Goal: Task Accomplishment & Management: Use online tool/utility

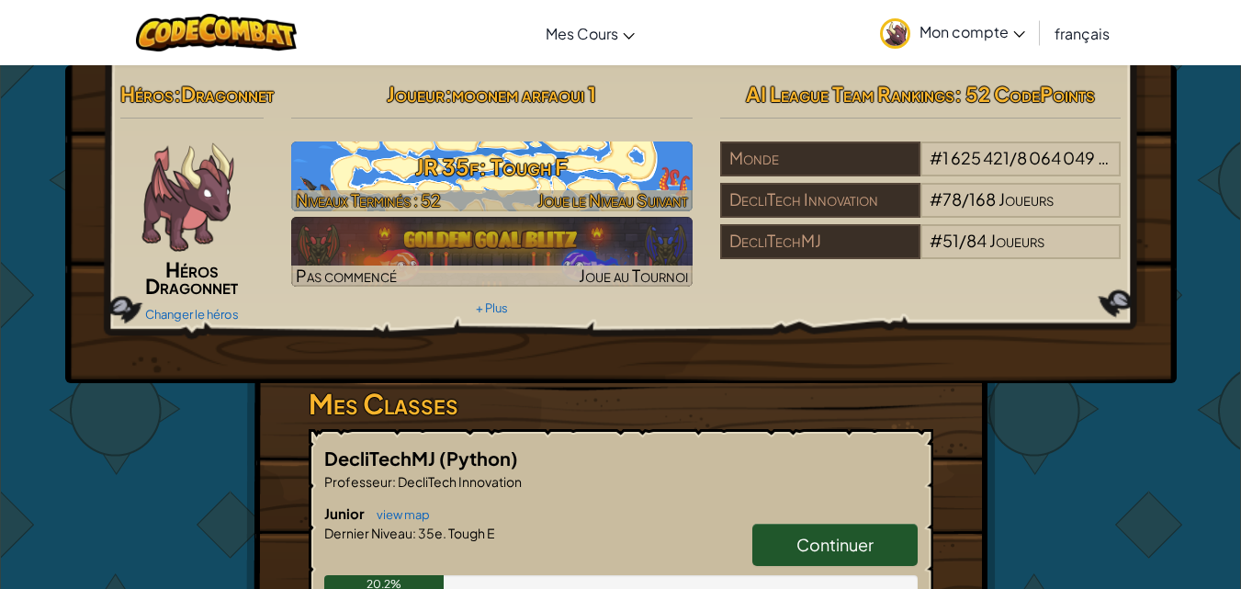
click at [388, 152] on h3 "JR 35f: Tough F" at bounding box center [491, 166] width 401 height 41
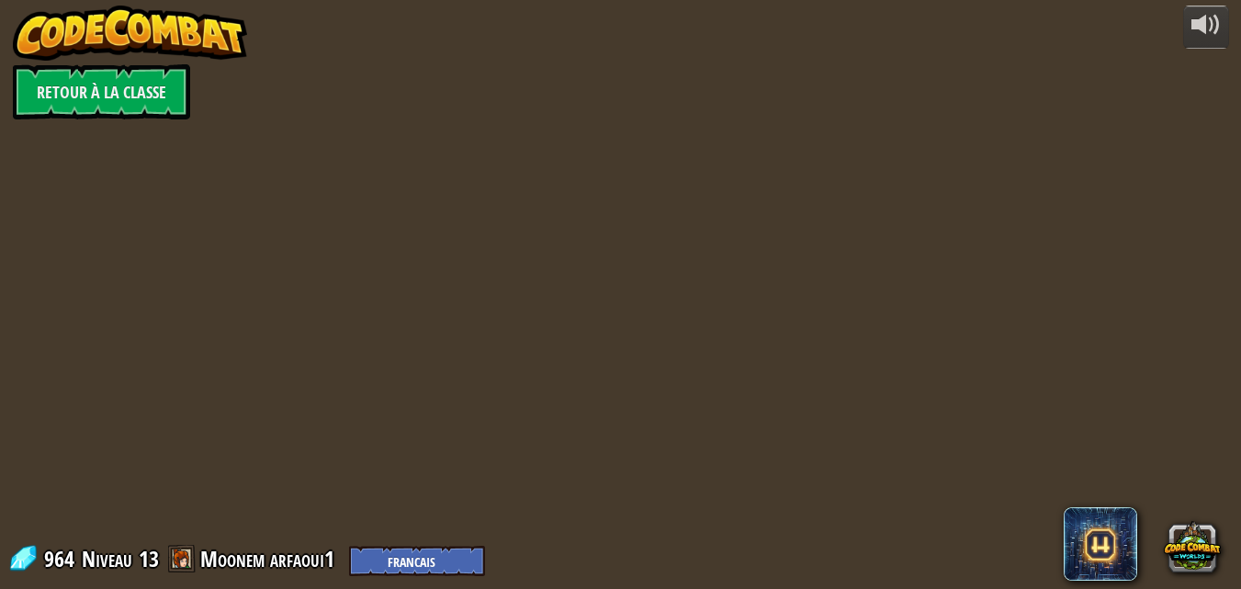
select select "fr"
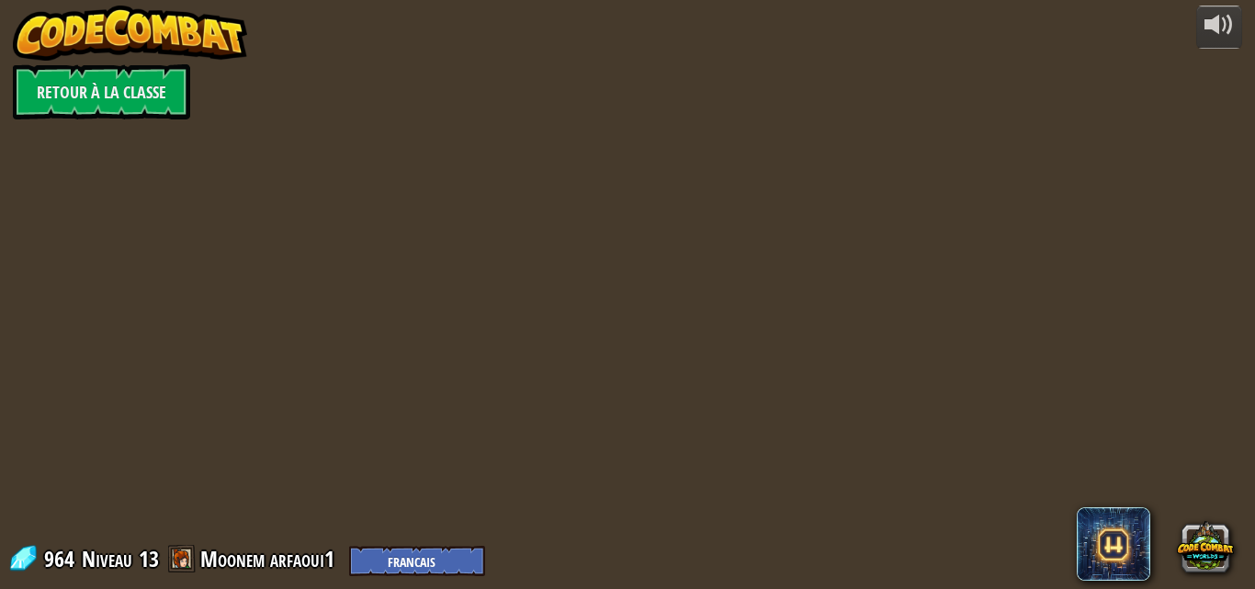
select select "fr"
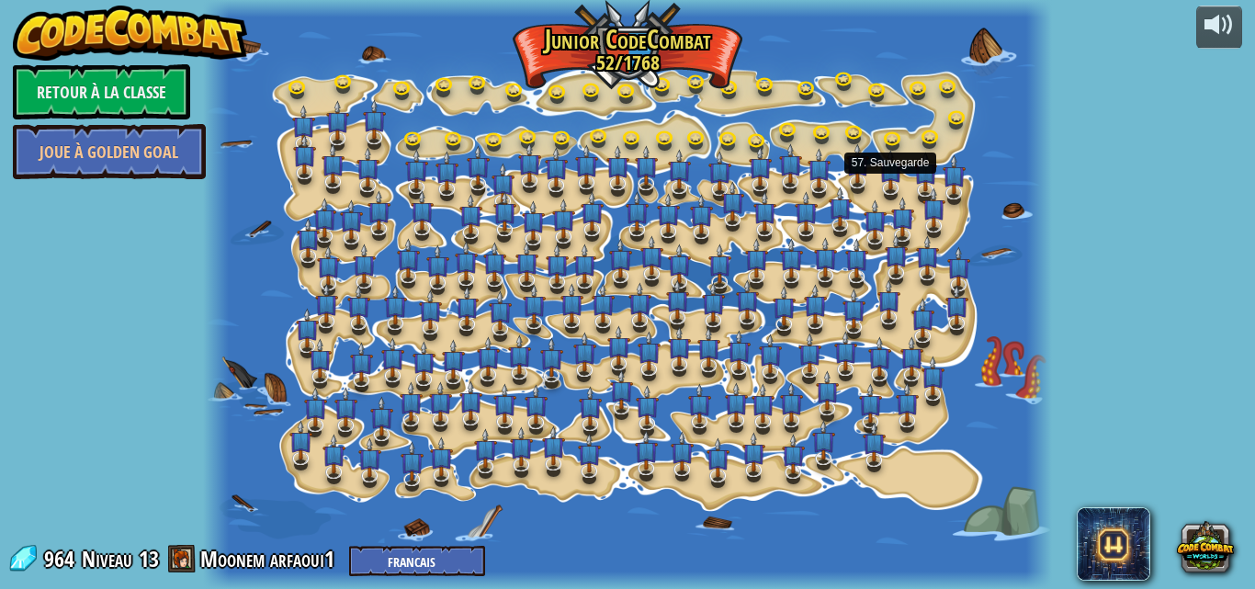
select select "fr"
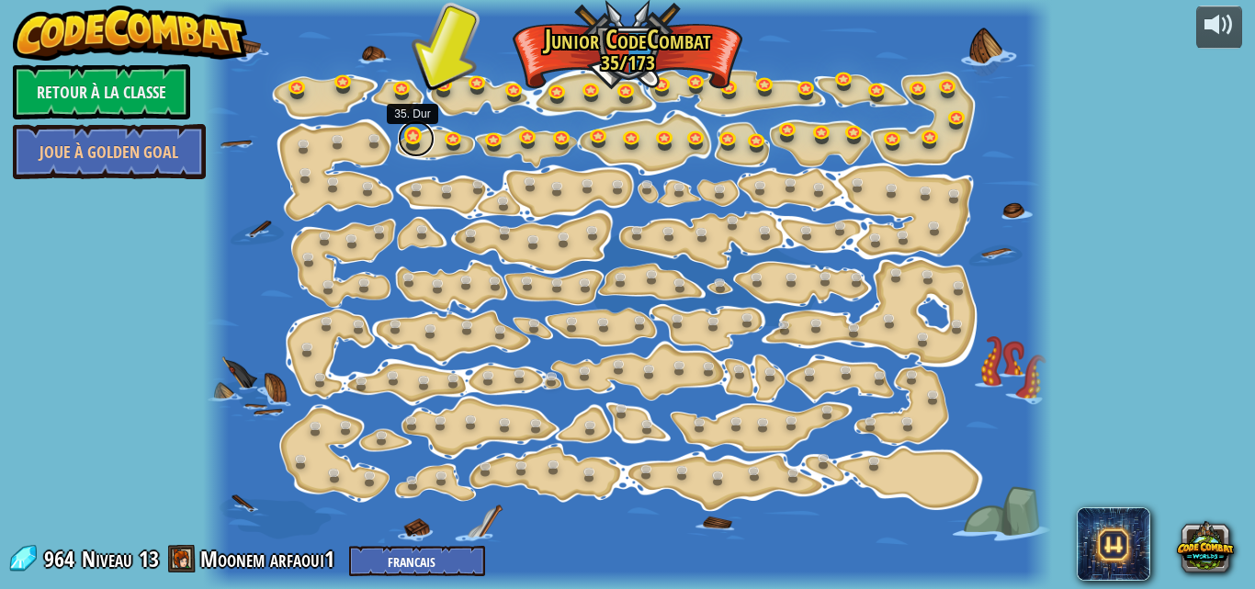
click at [412, 135] on link at bounding box center [416, 138] width 37 height 37
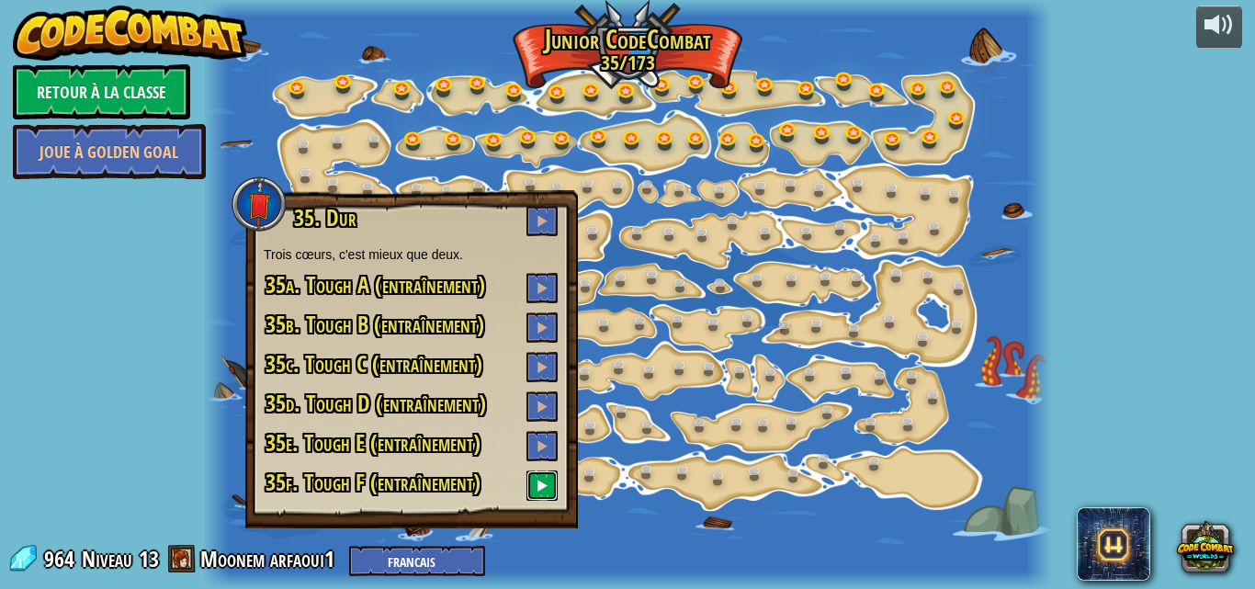
click at [538, 485] on span at bounding box center [542, 485] width 13 height 13
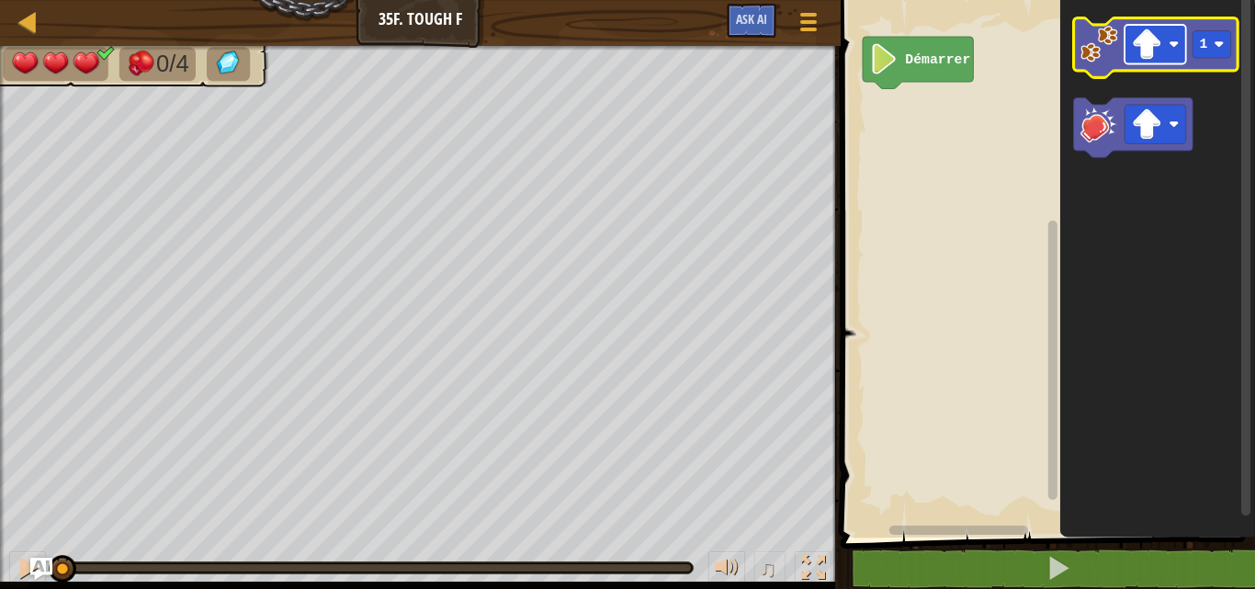
click at [1145, 35] on image "Espace de travail de Blocky" at bounding box center [1146, 44] width 30 height 30
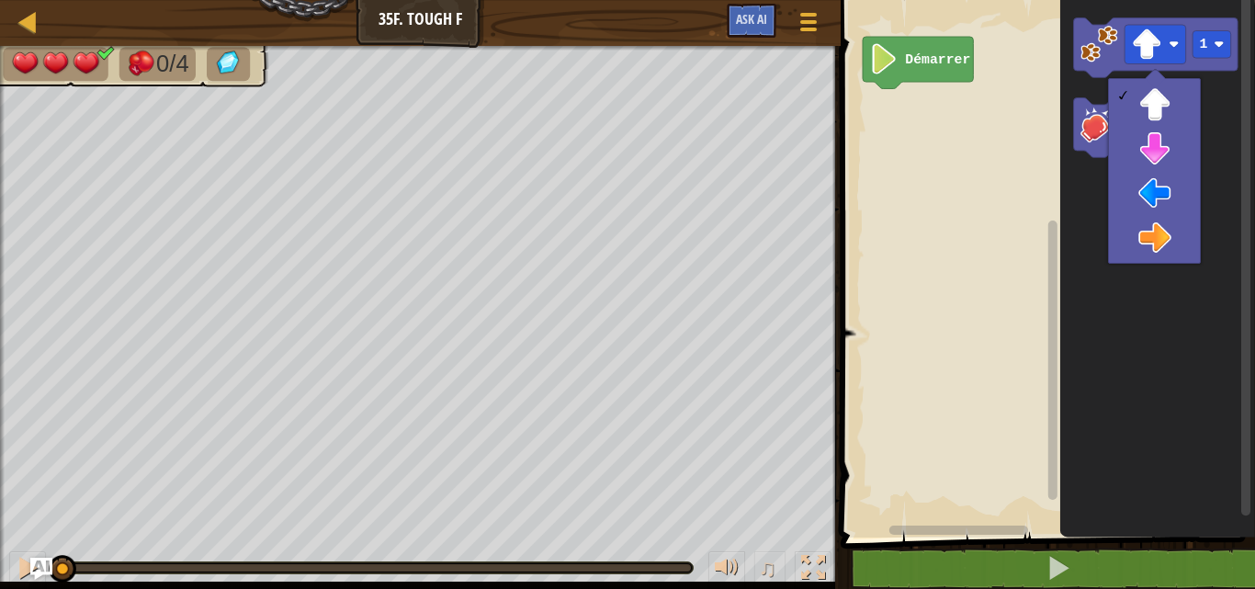
click at [1040, 92] on rect "Espace de travail de Blocky" at bounding box center [1045, 264] width 420 height 547
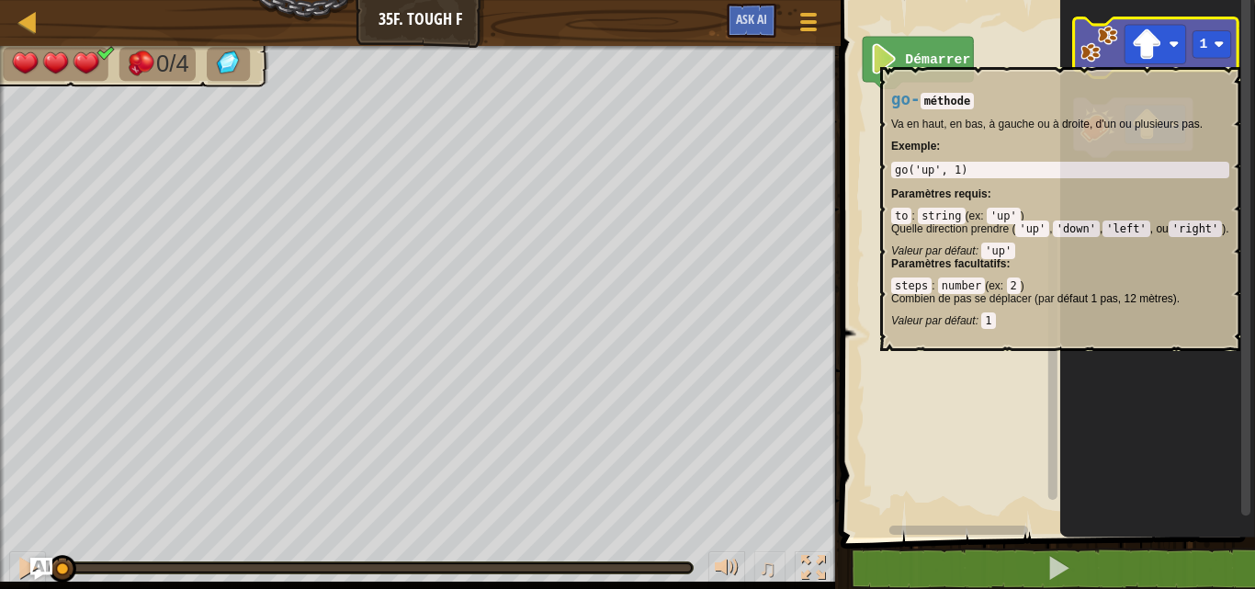
click at [1097, 58] on image "Espace de travail de Blocky" at bounding box center [1099, 44] width 38 height 38
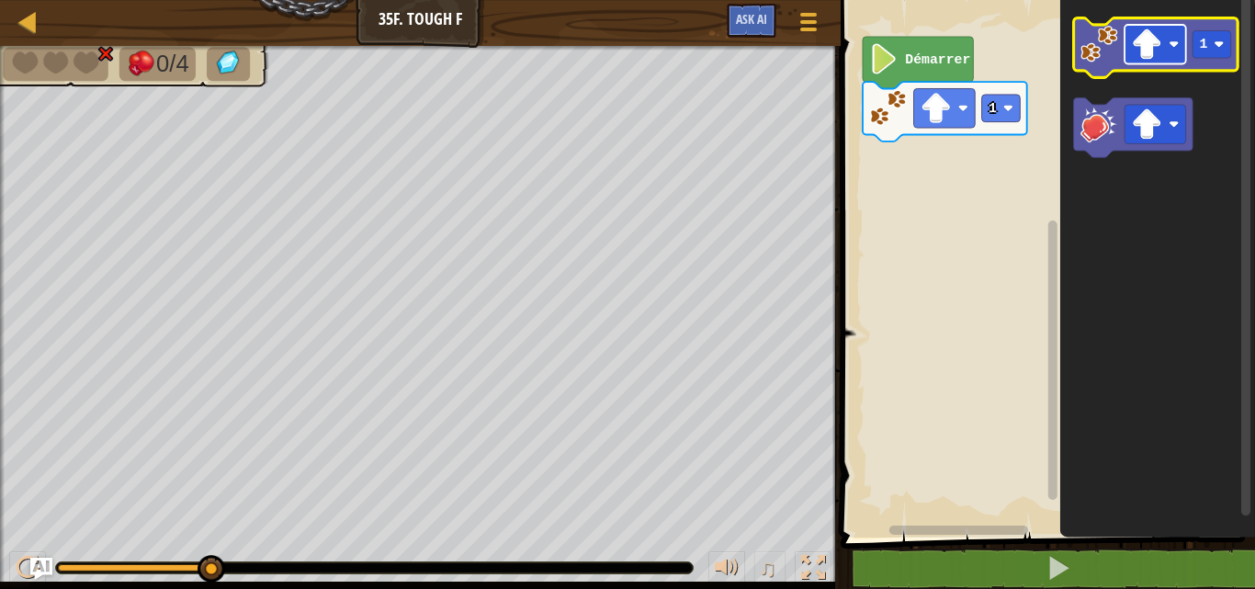
click at [1134, 61] on rect "Espace de travail de Blocky" at bounding box center [1155, 45] width 62 height 40
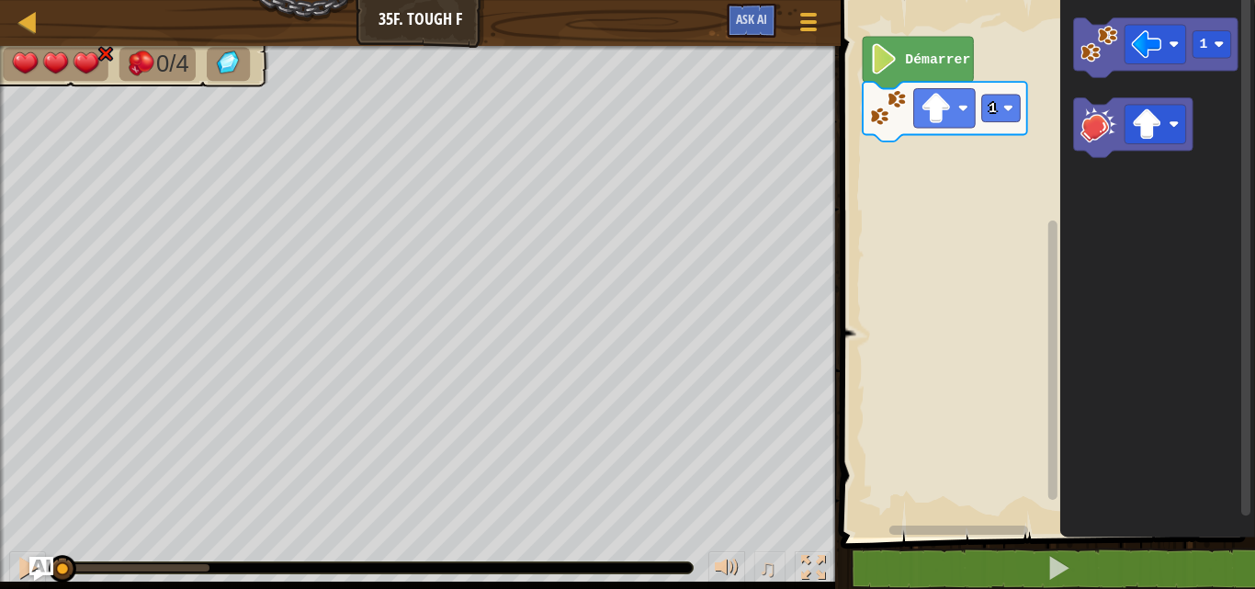
drag, startPoint x: 210, startPoint y: 559, endPoint x: 34, endPoint y: 571, distance: 176.8
click at [34, 571] on div "Carte Junior 35f. Tough F Menu du jeu Ask AI 1 הההההההההההההההההההההההההההההההה…" at bounding box center [627, 294] width 1255 height 589
click at [937, 117] on image "Espace de travail de Blocky" at bounding box center [936, 108] width 30 height 30
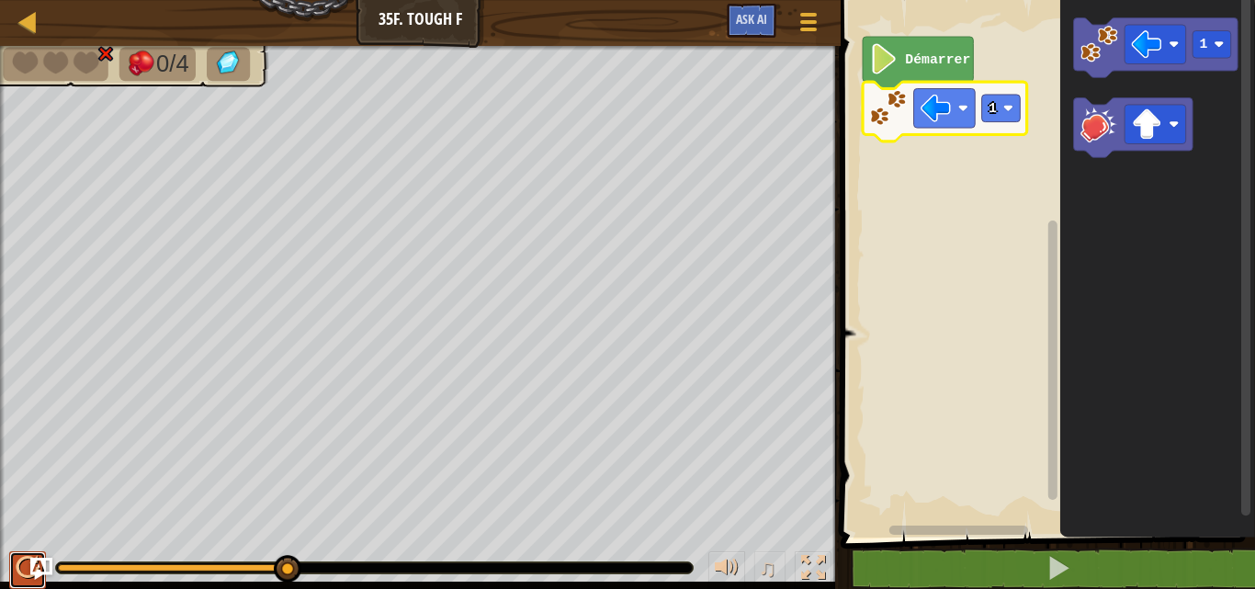
click at [20, 573] on div at bounding box center [28, 568] width 24 height 24
click at [21, 570] on div at bounding box center [28, 568] width 24 height 24
drag, startPoint x: 192, startPoint y: 559, endPoint x: 63, endPoint y: 556, distance: 128.6
click at [72, 556] on div at bounding box center [86, 569] width 28 height 28
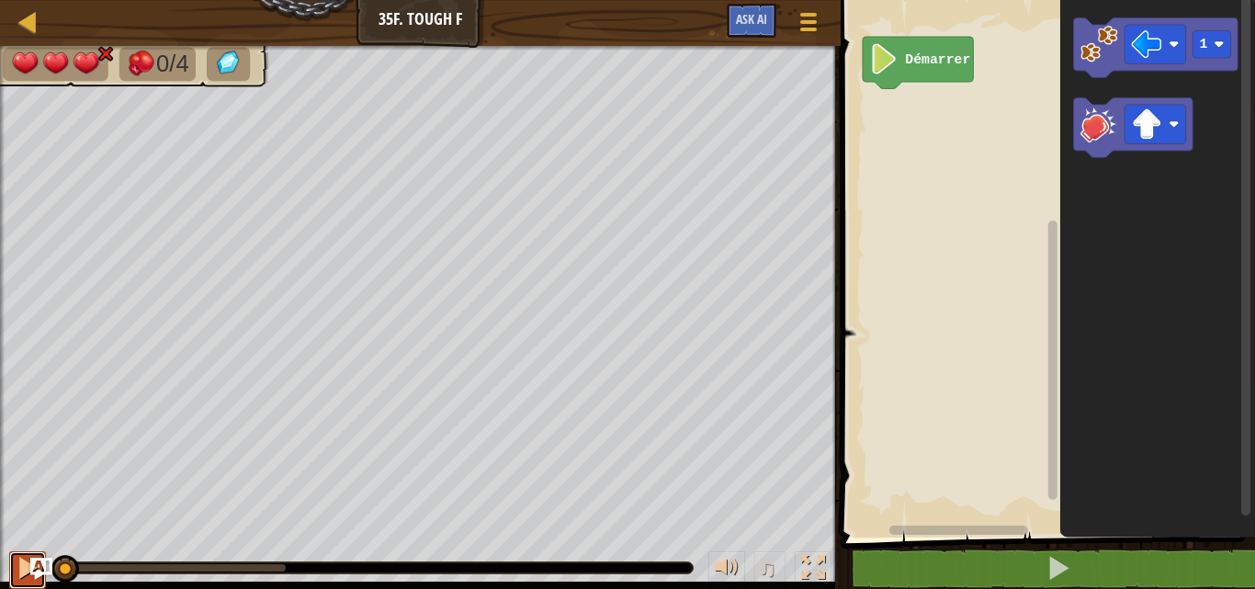
click at [15, 567] on button at bounding box center [27, 570] width 37 height 38
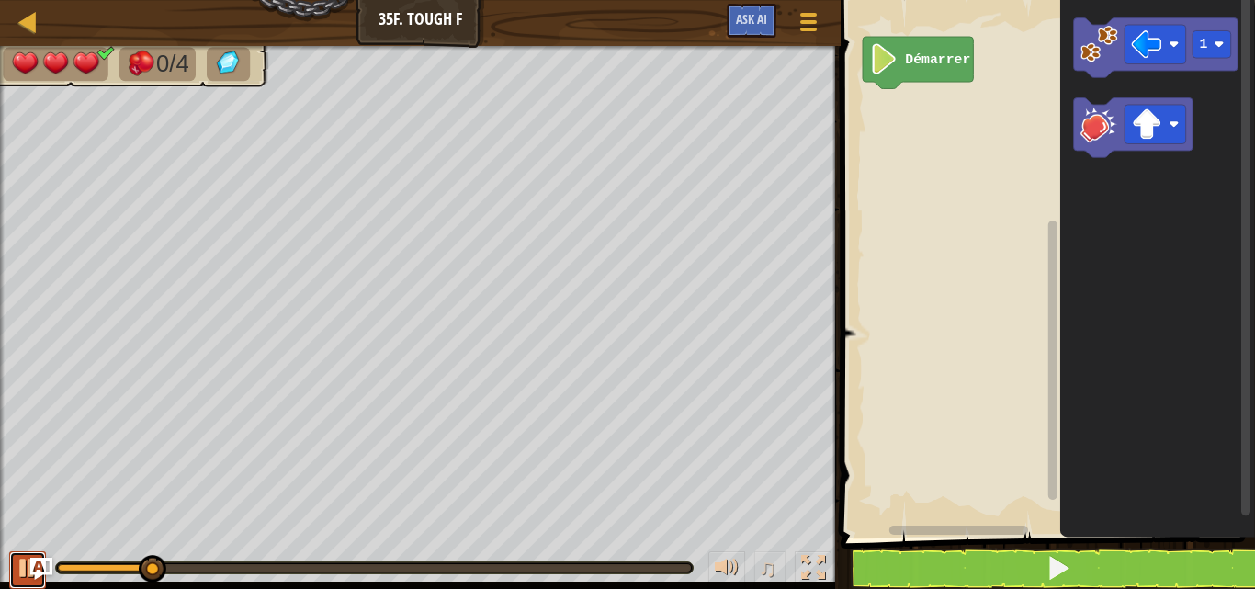
click at [21, 572] on div at bounding box center [28, 568] width 24 height 24
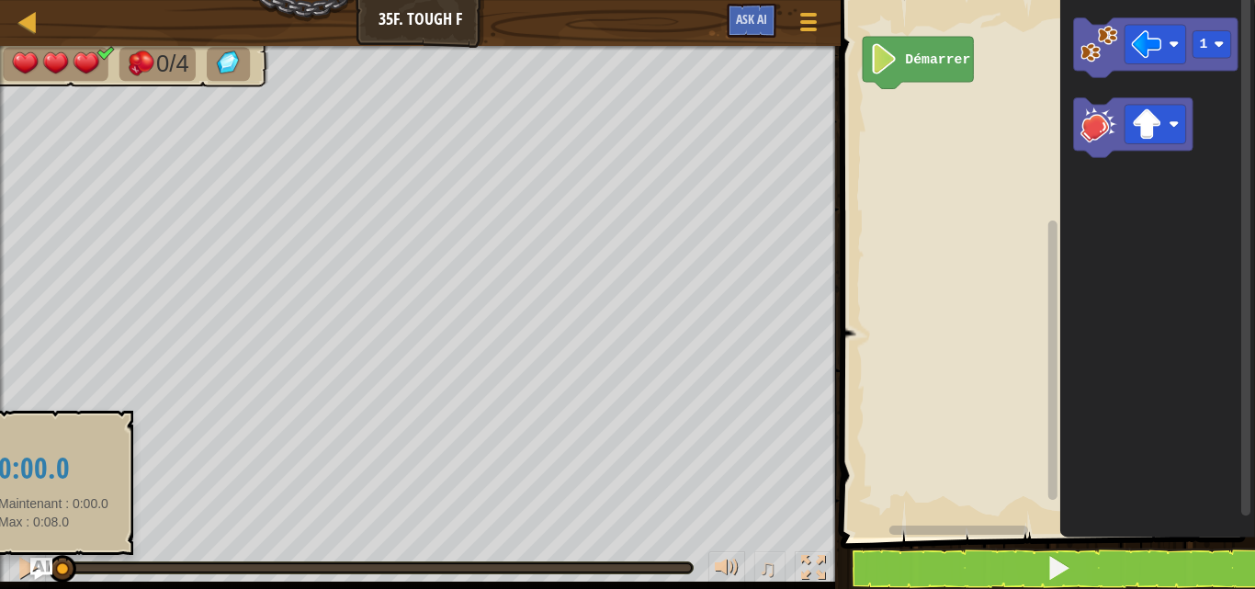
drag, startPoint x: 152, startPoint y: 566, endPoint x: 58, endPoint y: 560, distance: 94.8
click at [58, 560] on div at bounding box center [63, 569] width 28 height 28
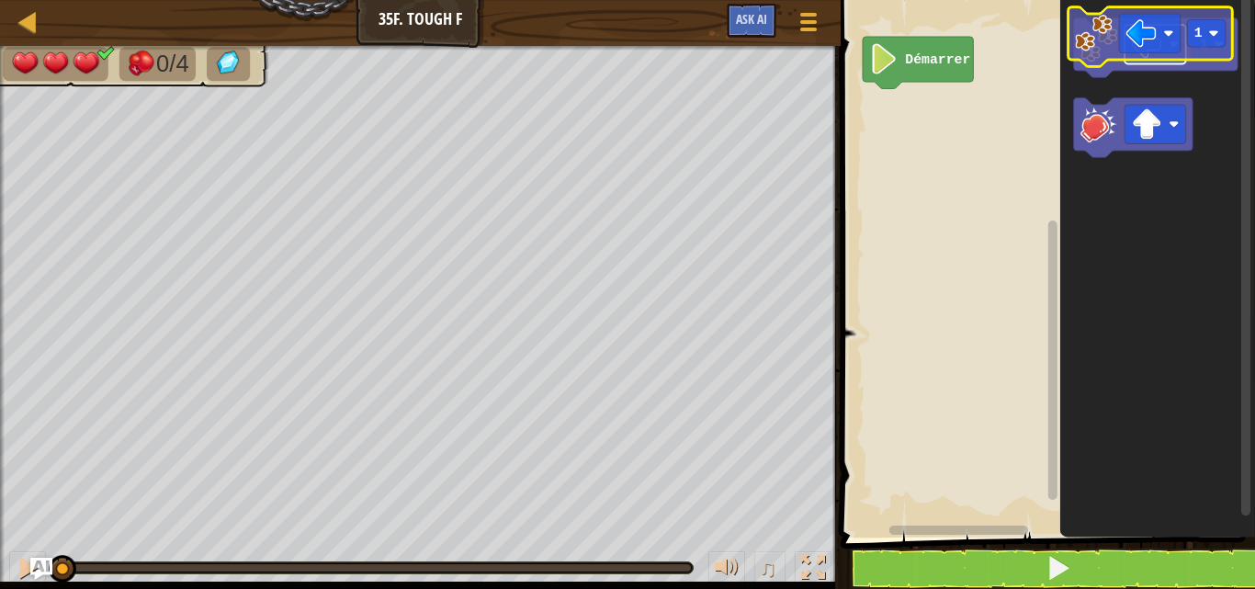
click at [1169, 50] on rect "Espace de travail de Blocky" at bounding box center [1155, 45] width 62 height 40
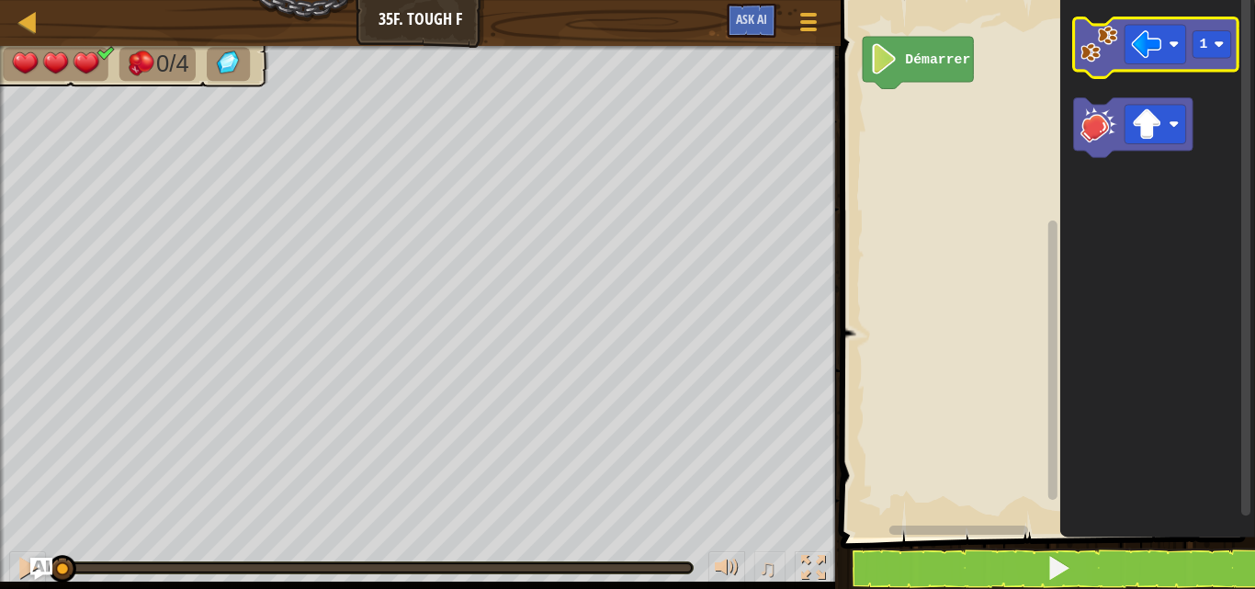
click at [1128, 72] on rect "Espace de travail de Blocky" at bounding box center [1155, 48] width 164 height 60
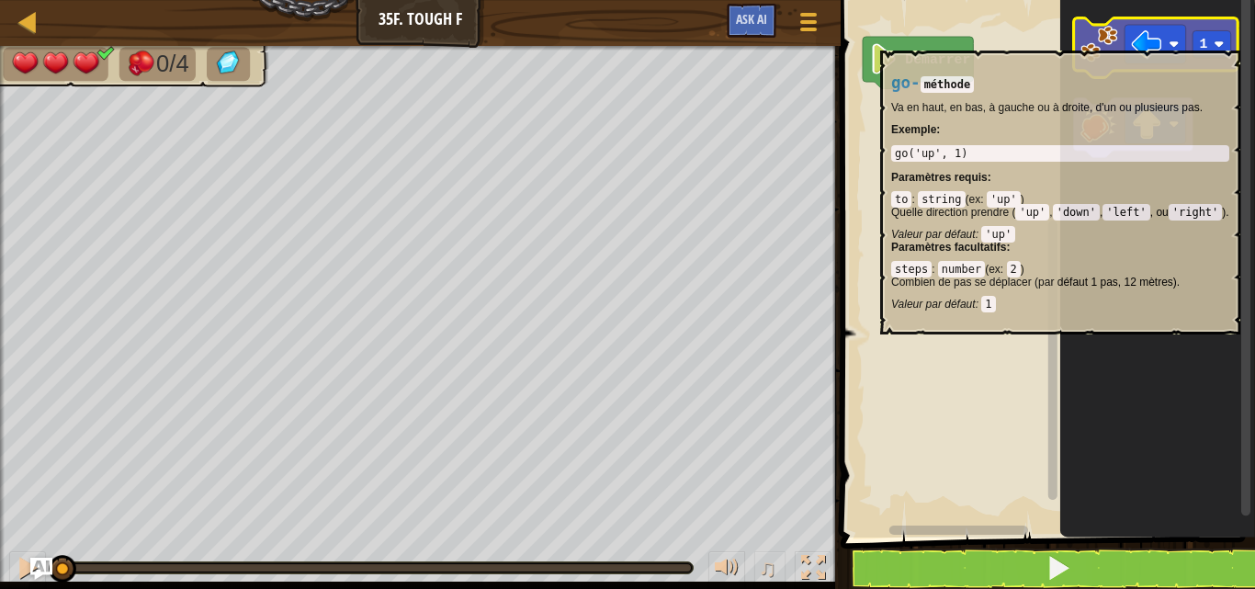
click at [1109, 41] on image "Espace de travail de Blocky" at bounding box center [1099, 44] width 38 height 38
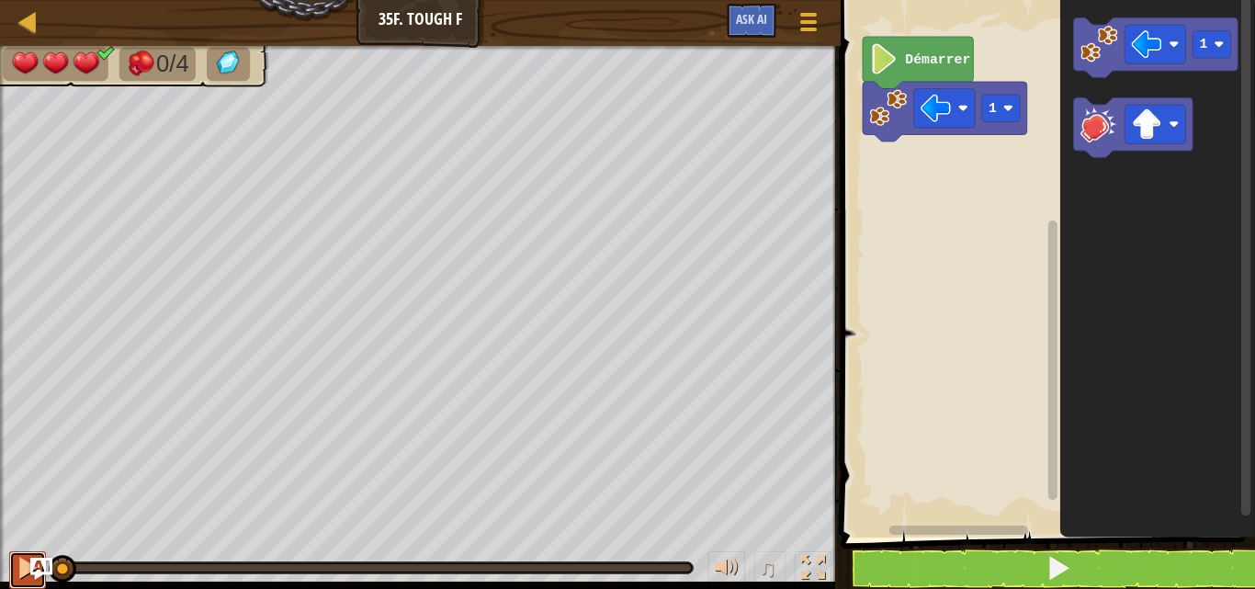
click at [25, 553] on button at bounding box center [27, 570] width 37 height 38
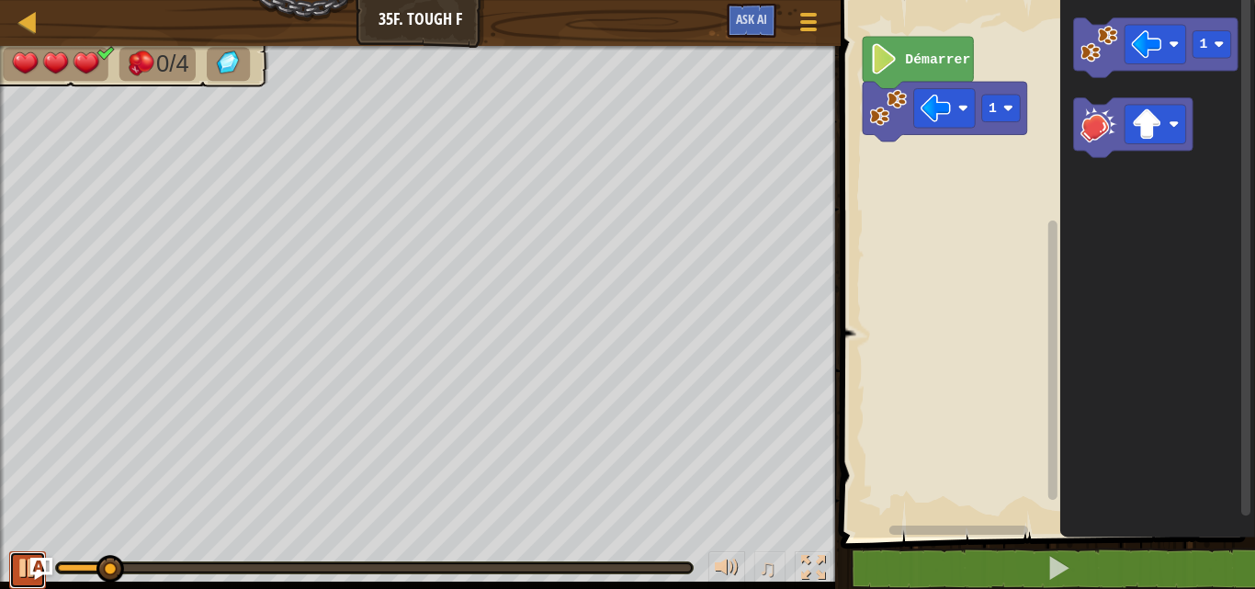
click at [25, 553] on button at bounding box center [27, 570] width 37 height 38
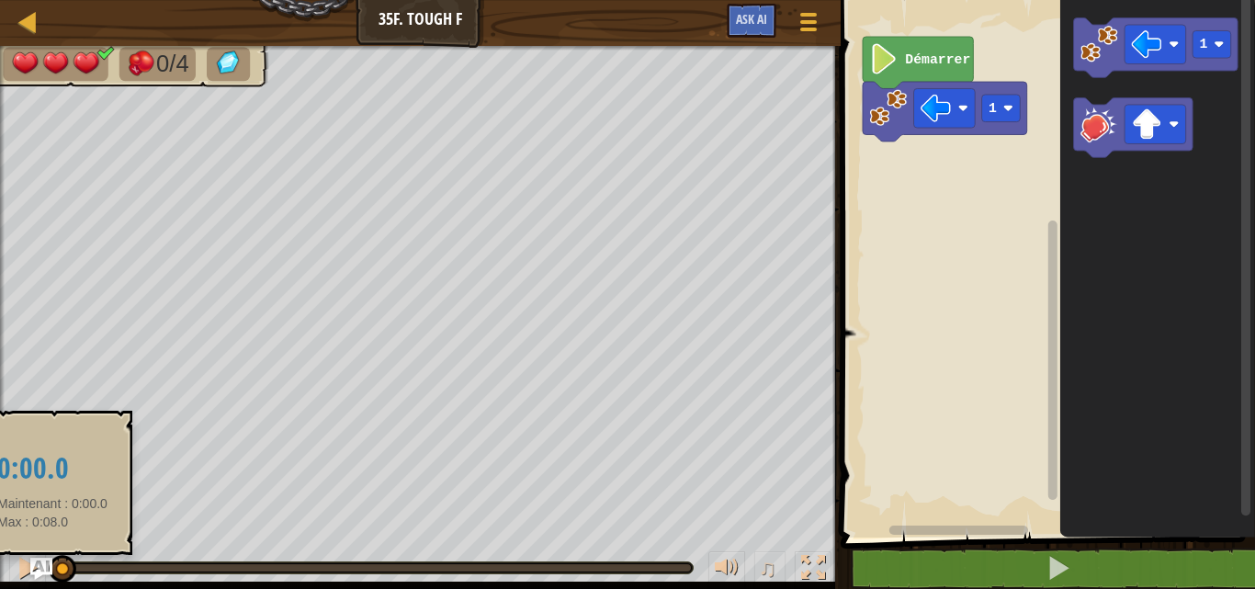
drag, startPoint x: 106, startPoint y: 570, endPoint x: 52, endPoint y: 570, distance: 53.3
click at [52, 570] on div at bounding box center [63, 569] width 28 height 28
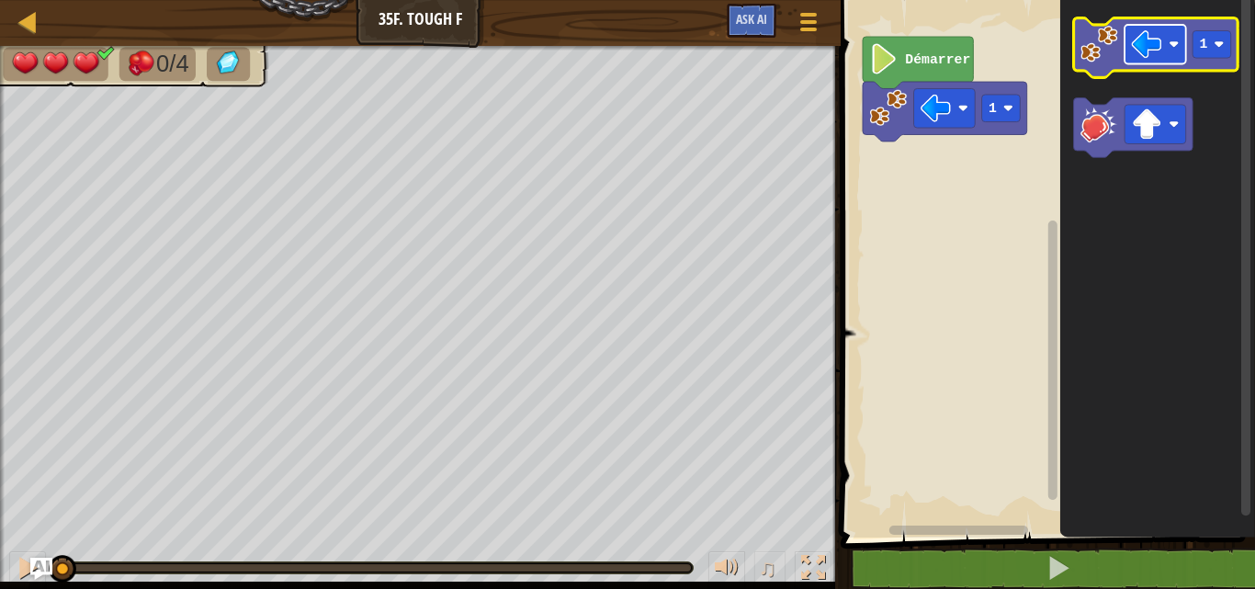
click at [1167, 35] on rect "Espace de travail de Blocky" at bounding box center [1155, 45] width 62 height 40
click at [1118, 61] on icon "Espace de travail de Blocky" at bounding box center [1155, 48] width 164 height 60
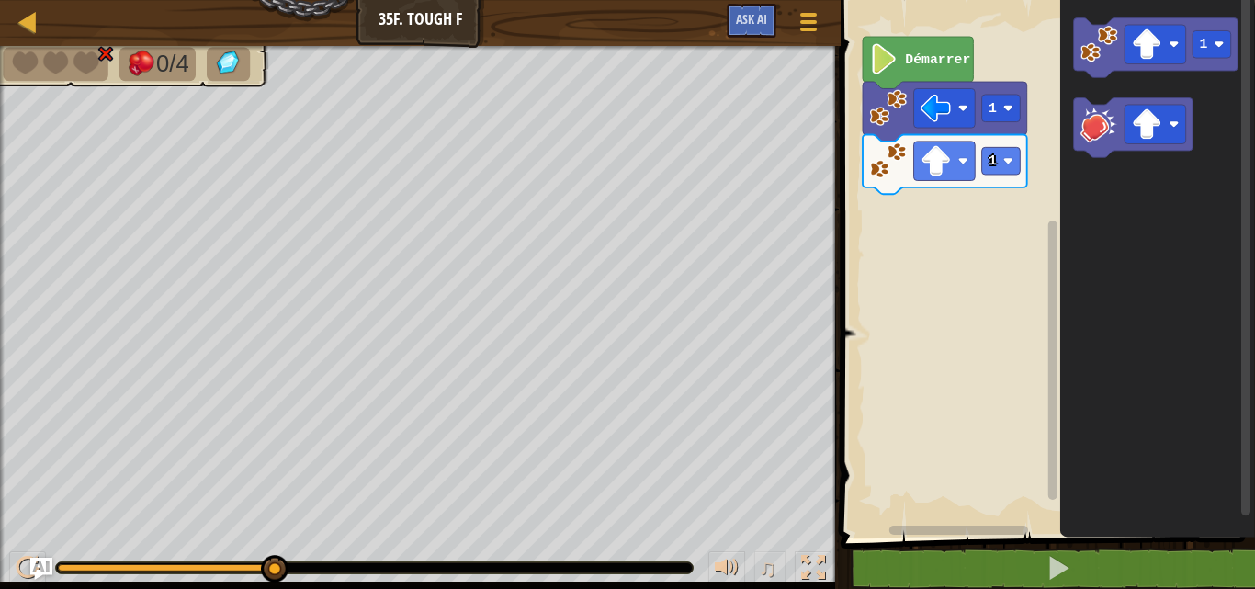
click at [1133, 341] on icon "Espace de travail de Blocky" at bounding box center [1156, 264] width 195 height 547
click at [17, 562] on div at bounding box center [28, 568] width 24 height 24
click at [26, 573] on div at bounding box center [28, 568] width 24 height 24
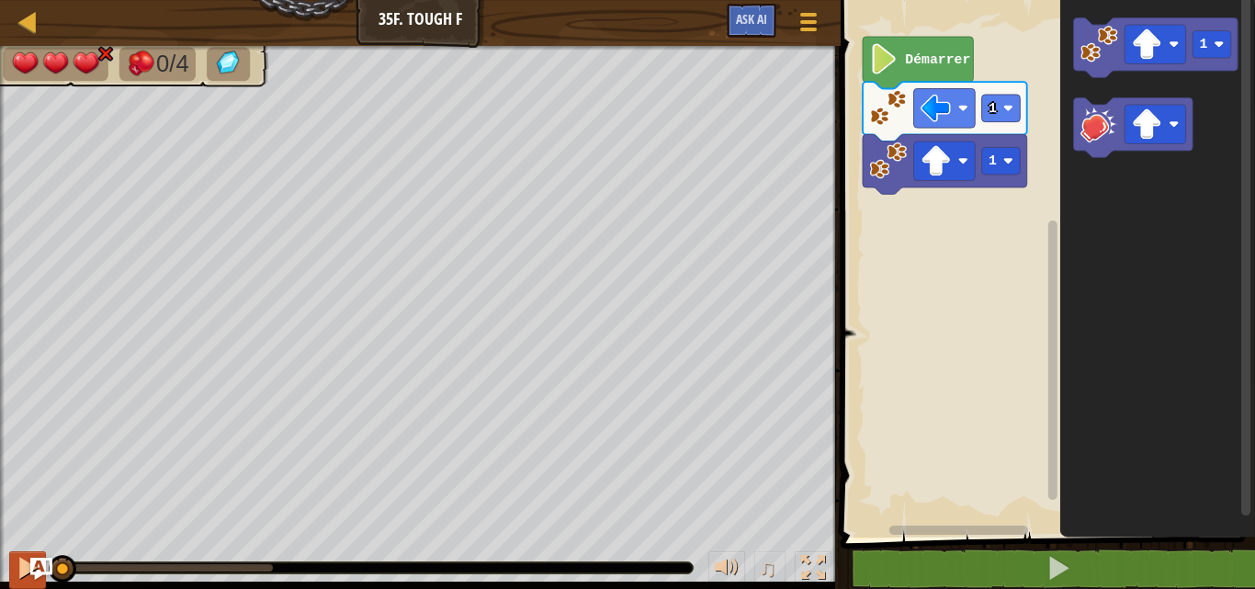
drag, startPoint x: 178, startPoint y: 568, endPoint x: 35, endPoint y: 553, distance: 144.1
click at [35, 553] on div "♫" at bounding box center [420, 563] width 841 height 55
click at [1102, 132] on image "Espace de travail de Blocky" at bounding box center [1099, 125] width 38 height 38
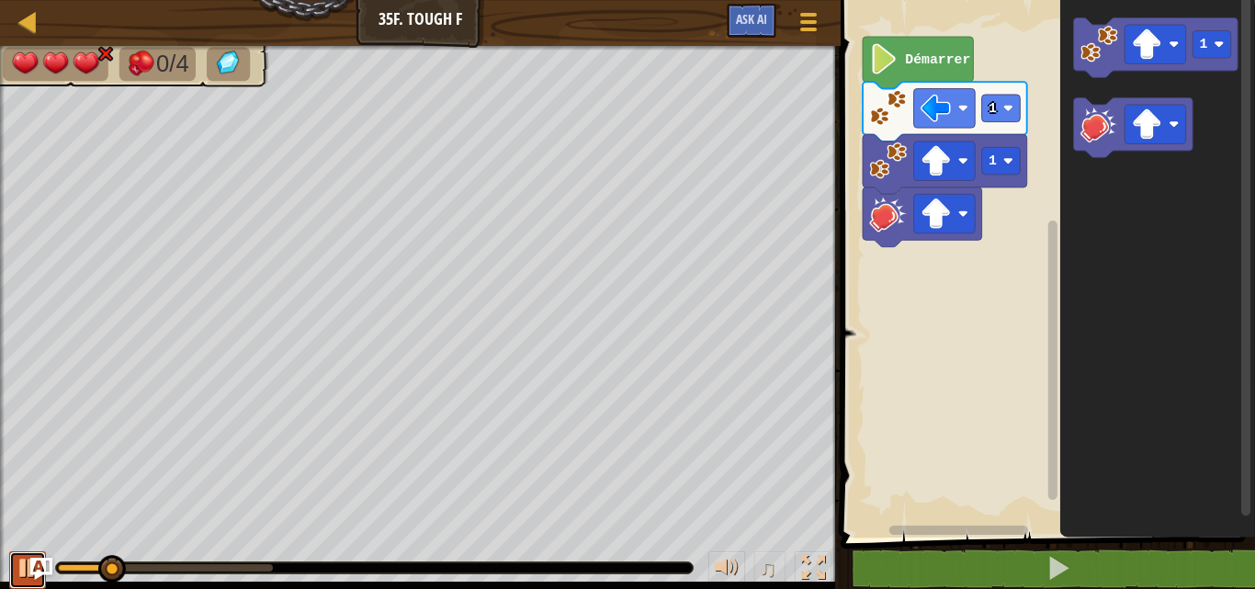
click at [27, 571] on div at bounding box center [28, 568] width 24 height 24
click at [1099, 349] on icon "Espace de travail de Blocky" at bounding box center [1156, 264] width 195 height 547
drag, startPoint x: 130, startPoint y: 560, endPoint x: -9, endPoint y: 529, distance: 143.1
click at [0, 0] on html "Carte Junior 35f. Tough F Menu du jeu Ask AI 1 הההההההההההההההההההההההההההההההה…" at bounding box center [627, 0] width 1255 height 0
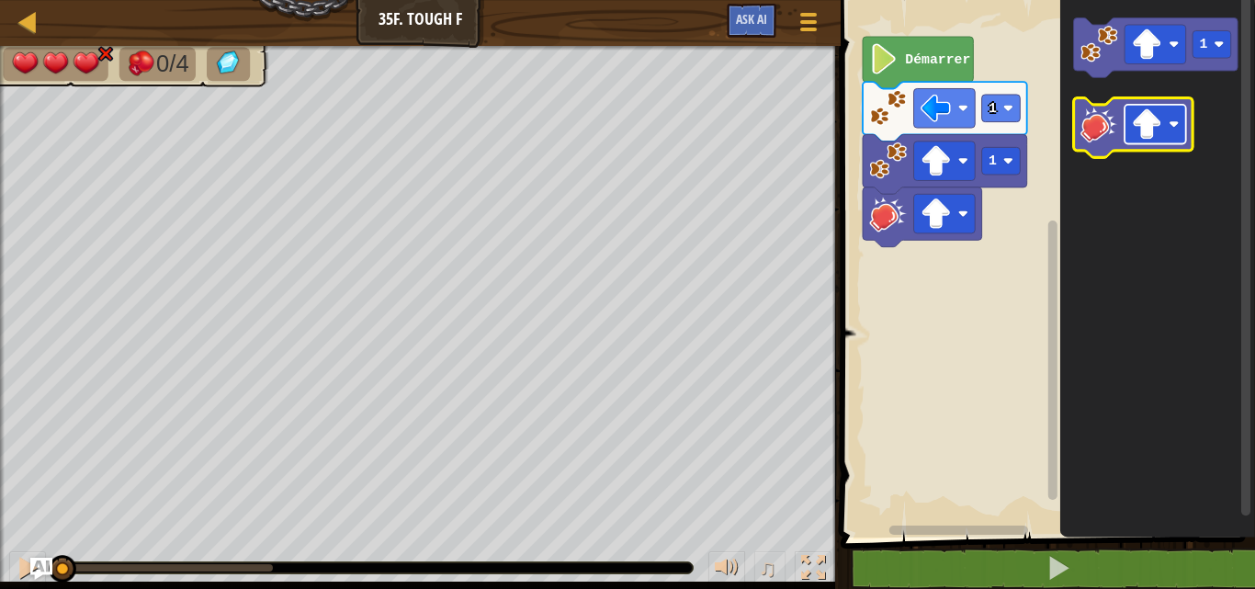
click at [1157, 112] on image "Espace de travail de Blocky" at bounding box center [1146, 124] width 30 height 30
click at [1103, 138] on image "Espace de travail de Blocky" at bounding box center [1099, 125] width 38 height 38
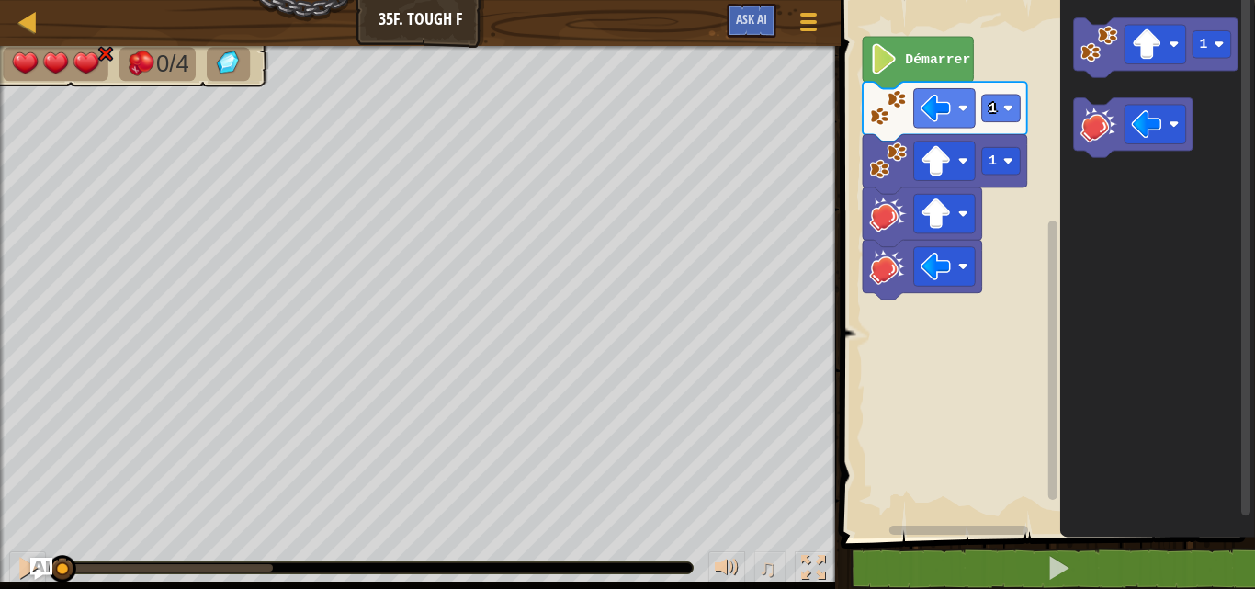
click at [7, 493] on div "0/4 ♫ Dragonnet 3 x: 30 y: 14 x: 22 y: 14 action: move" at bounding box center [627, 317] width 1255 height 543
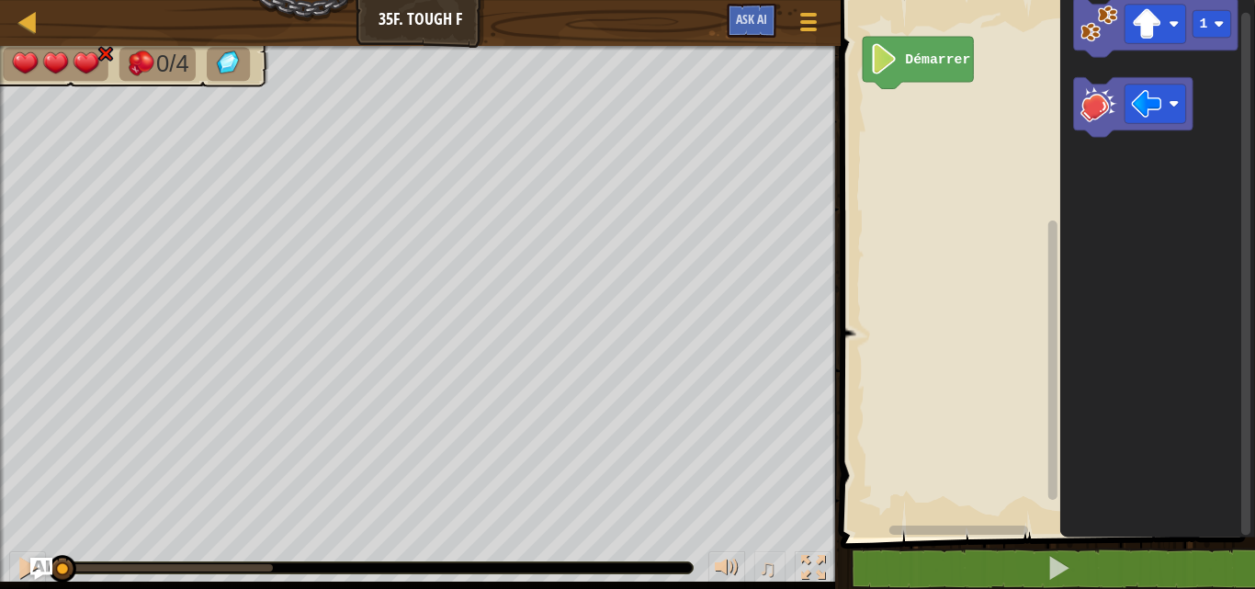
click at [925, 261] on div "Démarrer 1" at bounding box center [1045, 264] width 420 height 547
click at [19, 565] on div at bounding box center [28, 568] width 24 height 24
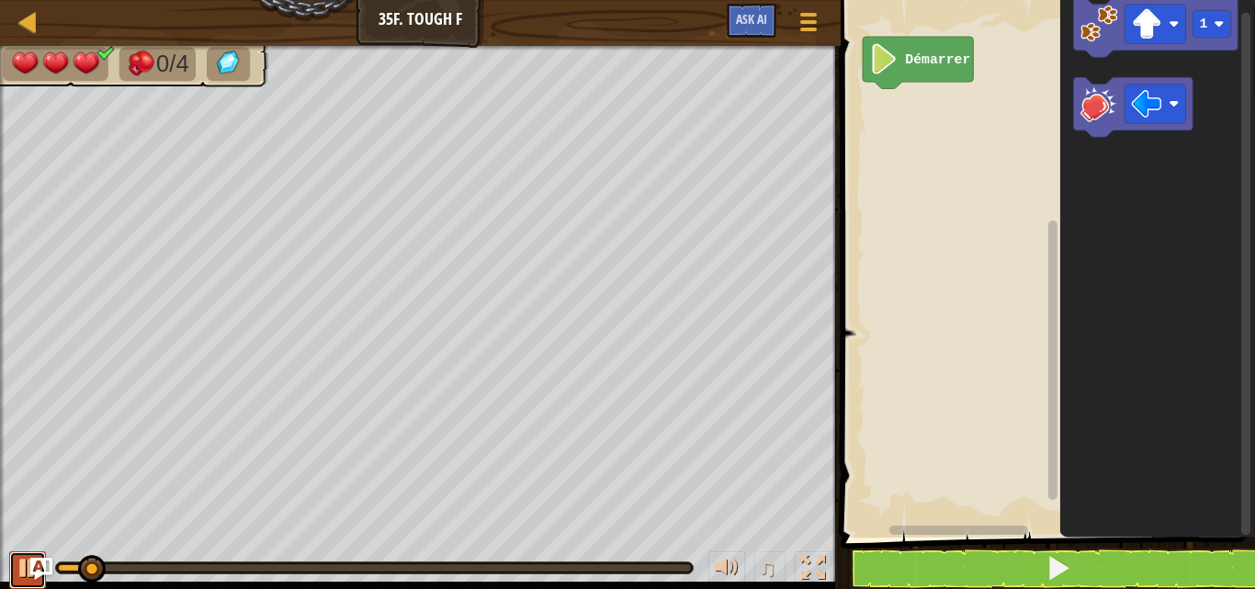
click at [14, 570] on button at bounding box center [27, 570] width 37 height 38
click at [16, 514] on div "0/4 ♫ Dragonnet 3 x: 30 y: 14 No target action: idle" at bounding box center [627, 317] width 1255 height 543
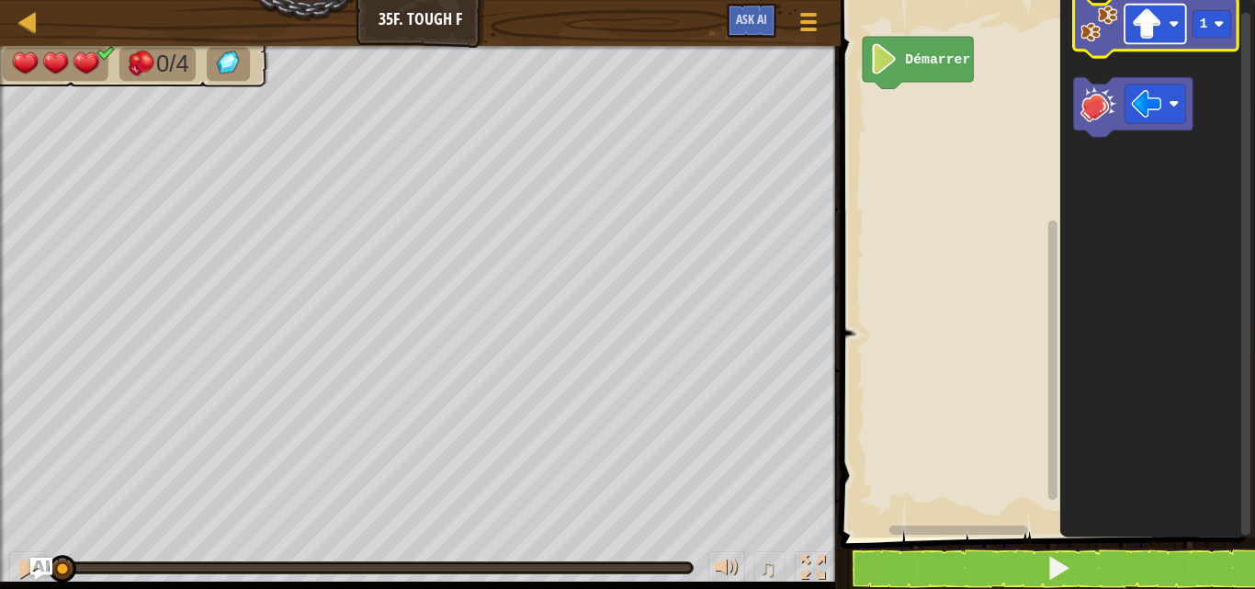
click at [1159, 28] on image "Espace de travail de Blocky" at bounding box center [1146, 23] width 30 height 30
click at [1103, 22] on image "Espace de travail de Blocky" at bounding box center [1099, 24] width 38 height 38
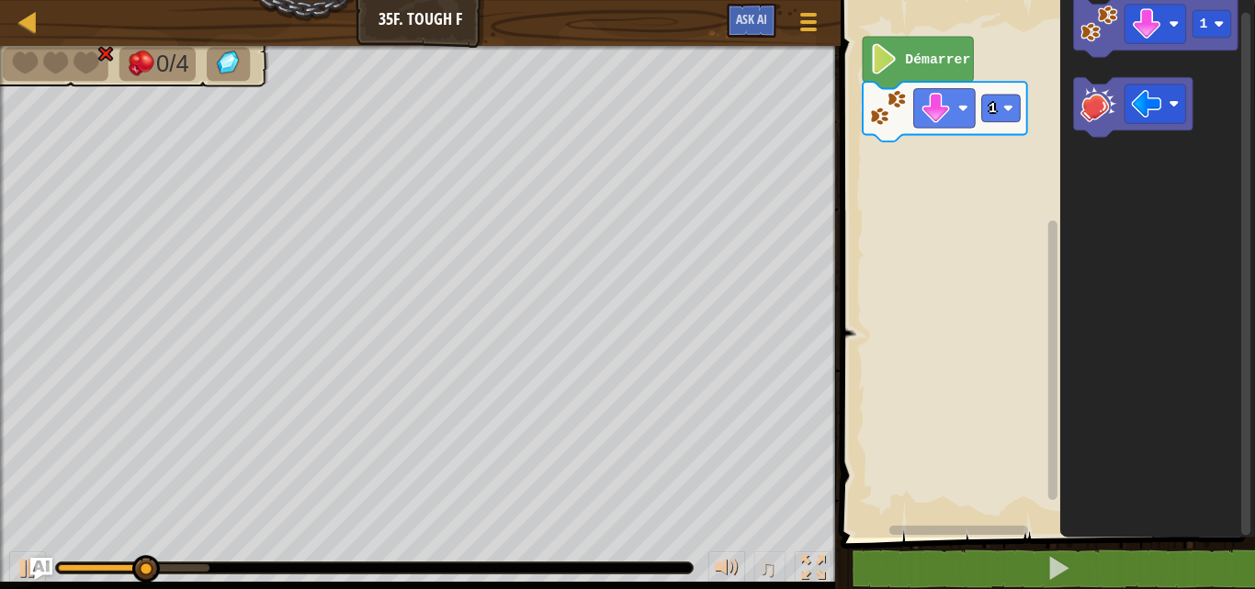
click at [29, 547] on div "♫" at bounding box center [420, 563] width 841 height 55
click at [16, 570] on div at bounding box center [28, 568] width 24 height 24
click at [22, 565] on div at bounding box center [28, 568] width 24 height 24
click at [47, 522] on div "0/4 ♫ Dragonnet 3 x: 30 y: 14 x: 30 y: 6 action: move" at bounding box center [627, 317] width 1255 height 543
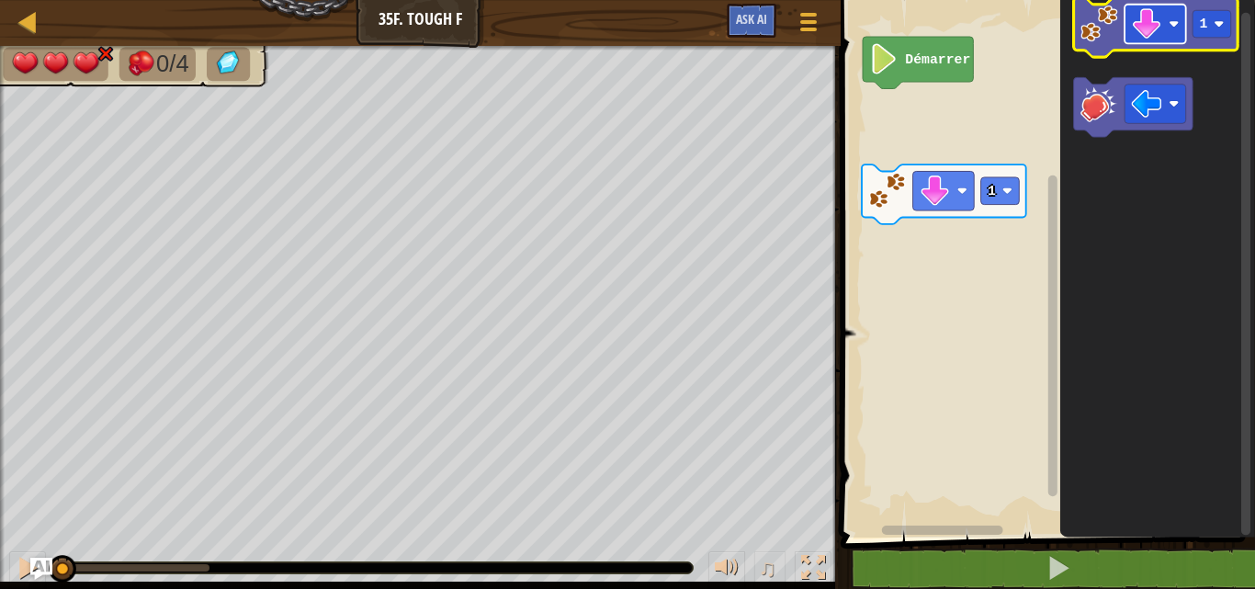
click at [1152, 17] on image "Espace de travail de Blocky" at bounding box center [1146, 23] width 30 height 30
click at [1094, 42] on image "Espace de travail de Blocky" at bounding box center [1099, 24] width 38 height 38
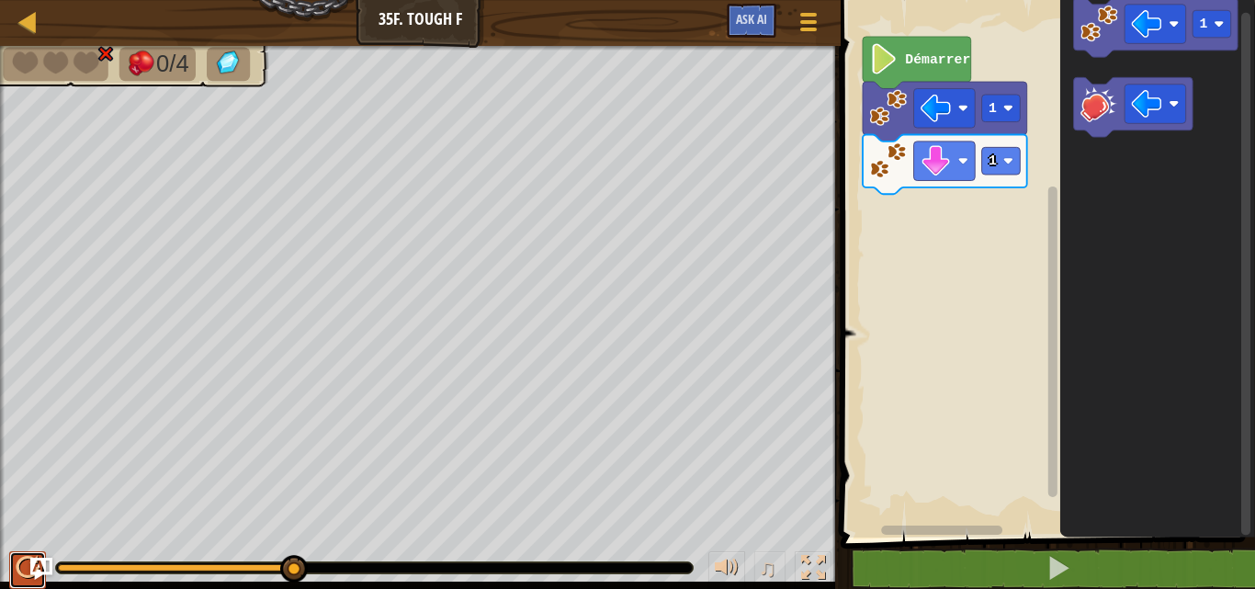
click at [16, 571] on div at bounding box center [28, 568] width 24 height 24
click at [21, 570] on div at bounding box center [28, 568] width 24 height 24
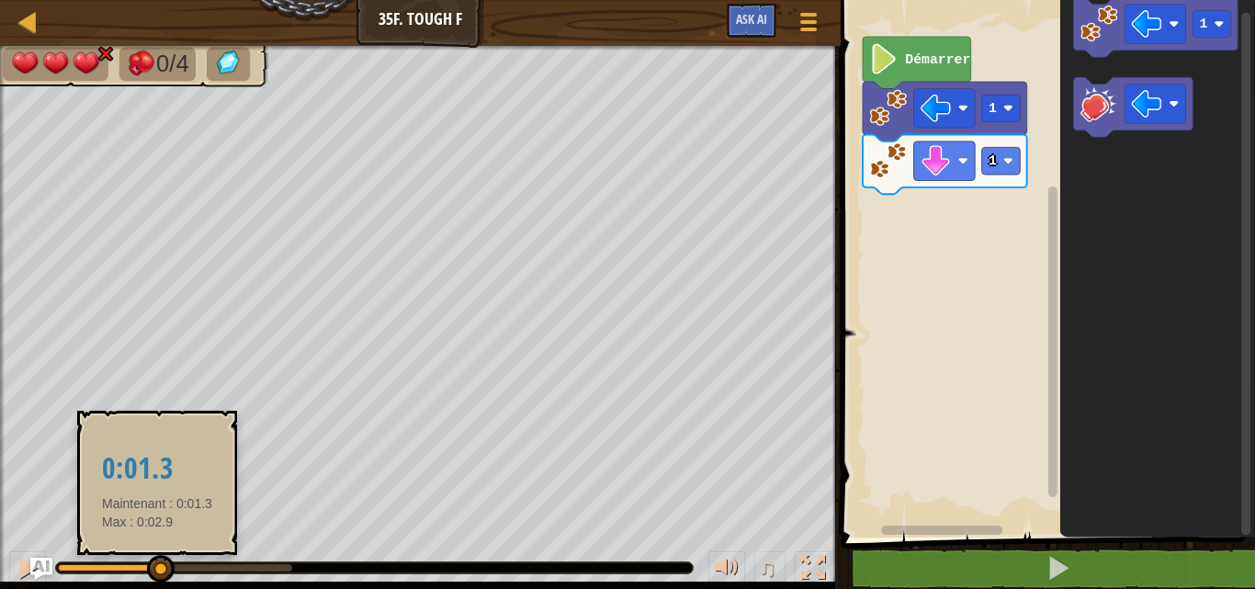
drag, startPoint x: 177, startPoint y: 570, endPoint x: 158, endPoint y: 557, distance: 23.2
click at [158, 557] on div at bounding box center [161, 569] width 28 height 28
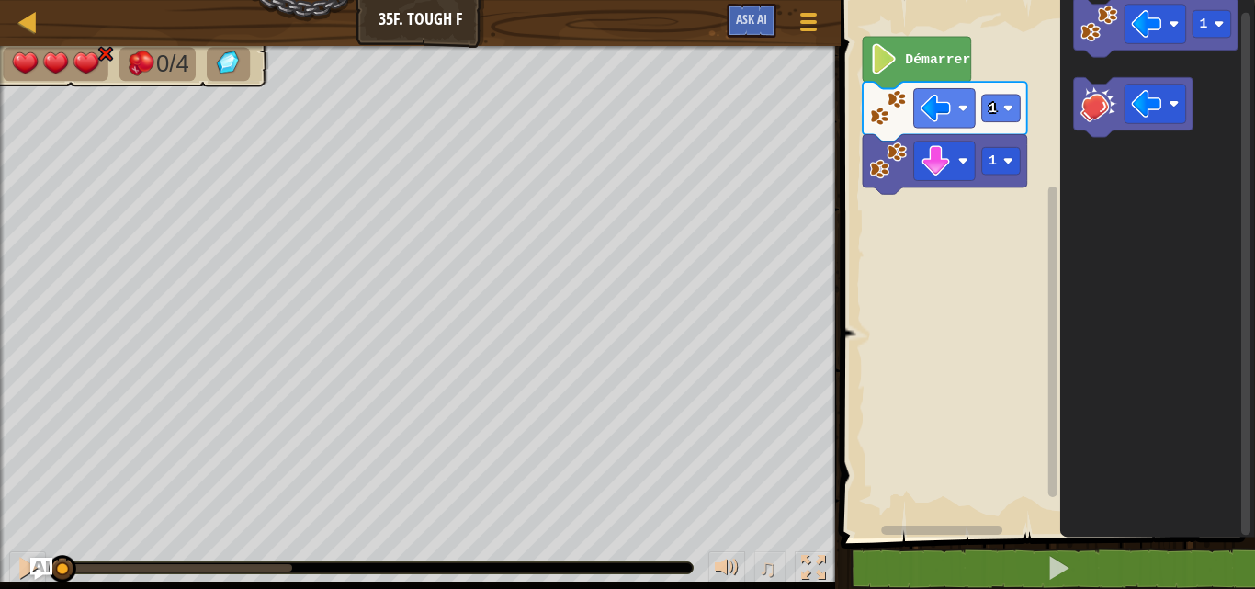
click at [40, 492] on div "0/4 ♫ Dragonnet 3 x: 30 y: 14 x: 22 y: 14 action: move" at bounding box center [627, 317] width 1255 height 543
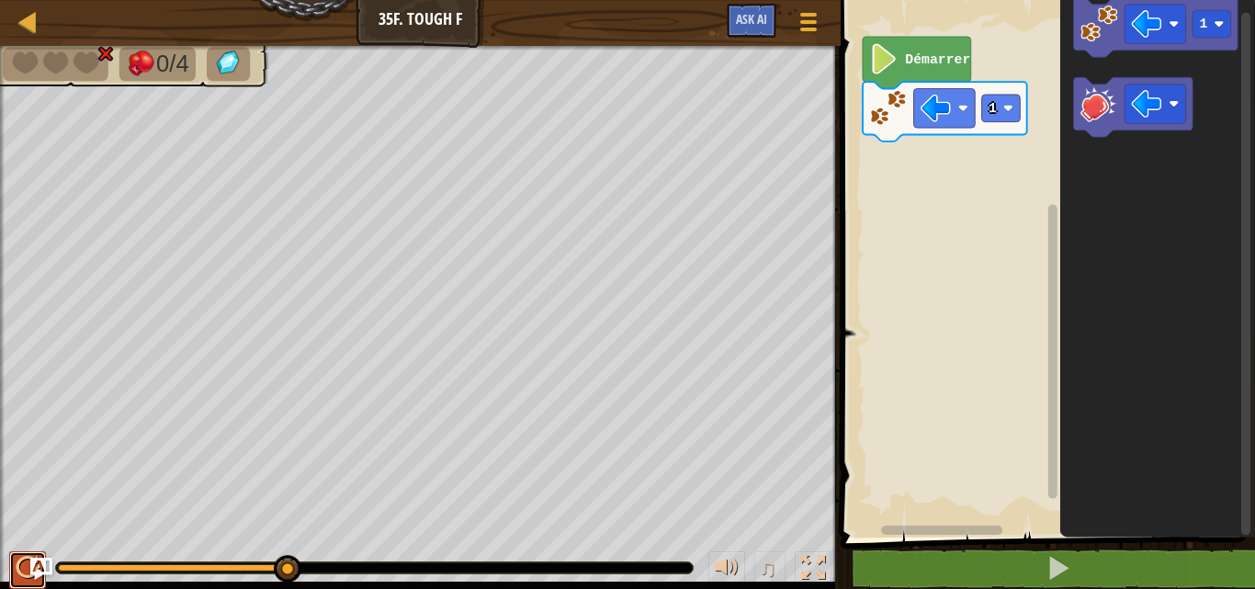
click at [17, 571] on div at bounding box center [28, 568] width 24 height 24
click at [20, 568] on div at bounding box center [28, 568] width 24 height 24
drag, startPoint x: 156, startPoint y: 566, endPoint x: 2, endPoint y: 537, distance: 156.9
click at [2, 537] on div "♫" at bounding box center [420, 563] width 841 height 55
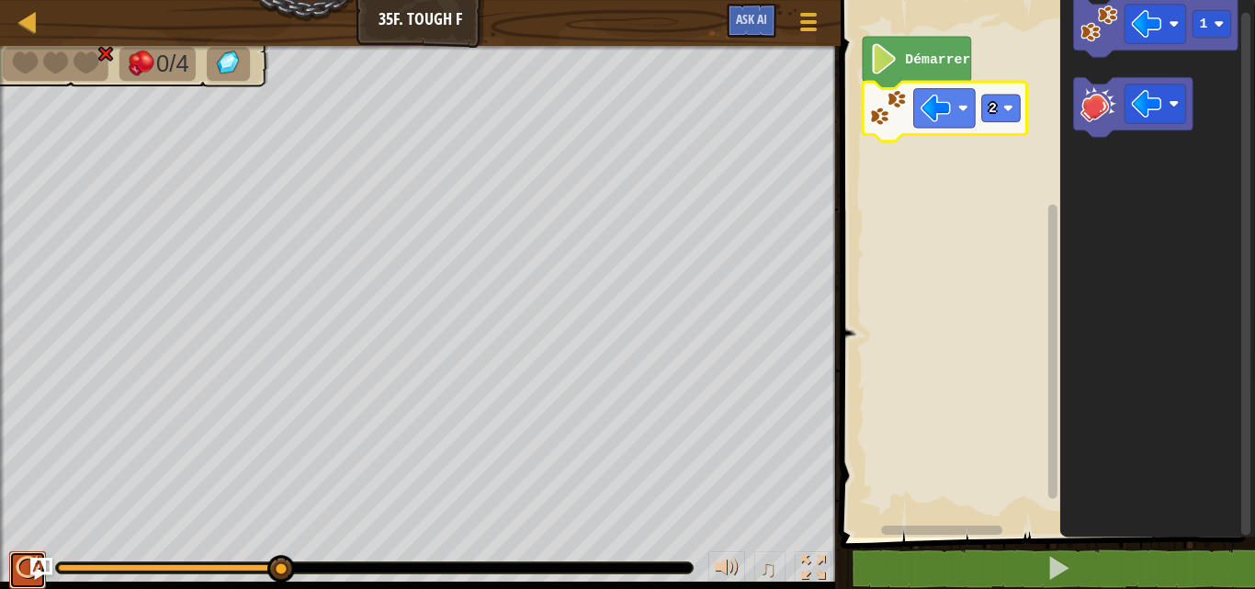
click at [17, 566] on div at bounding box center [28, 568] width 24 height 24
click at [20, 562] on div at bounding box center [28, 568] width 24 height 24
click at [17, 504] on div "0/4 ♫ Dragonnet 3 x: 30 y: 14 x: 14 y: 14 action: move" at bounding box center [627, 317] width 1255 height 543
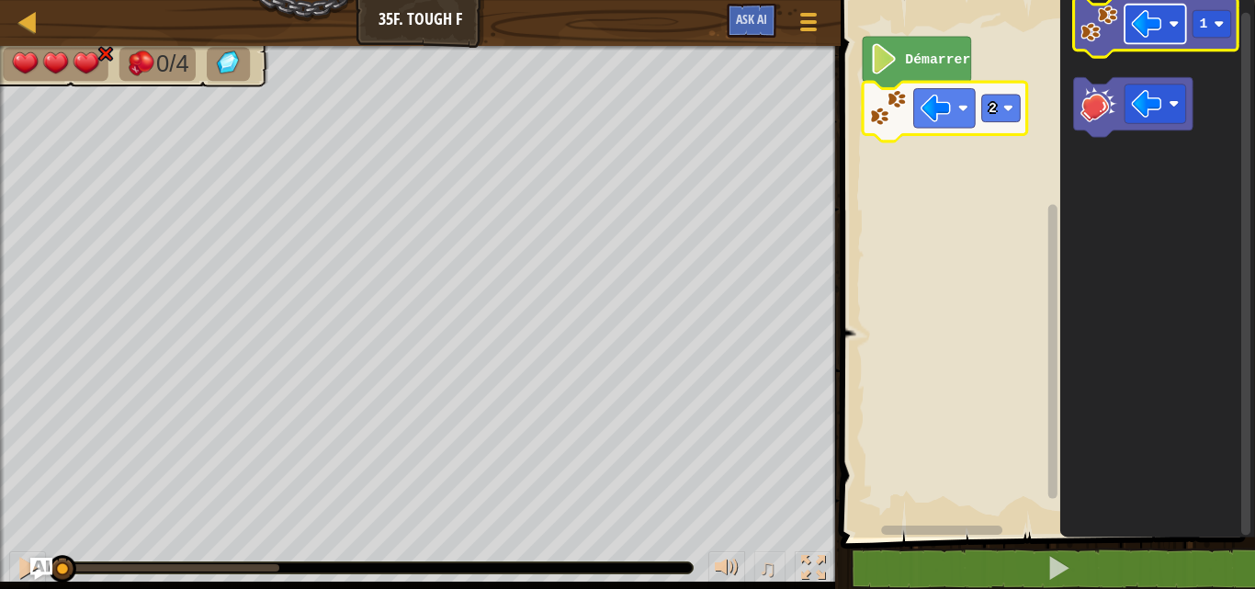
click at [1170, 28] on image "Espace de travail de Blocky" at bounding box center [1174, 24] width 10 height 10
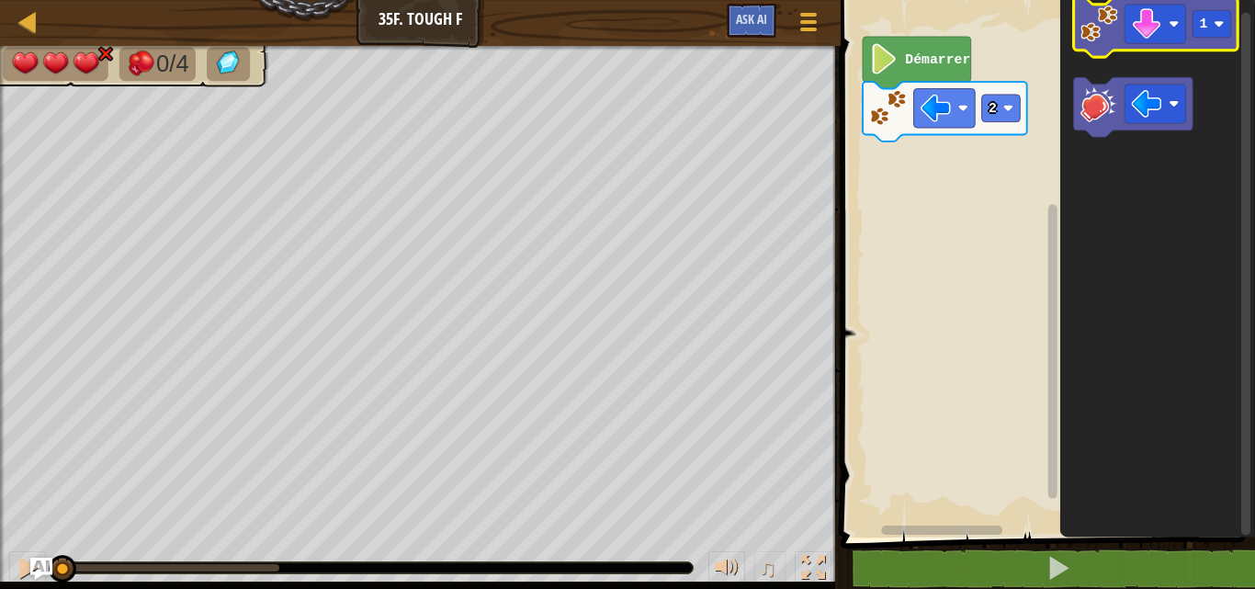
click at [1113, 38] on image "Espace de travail de Blocky" at bounding box center [1099, 24] width 38 height 38
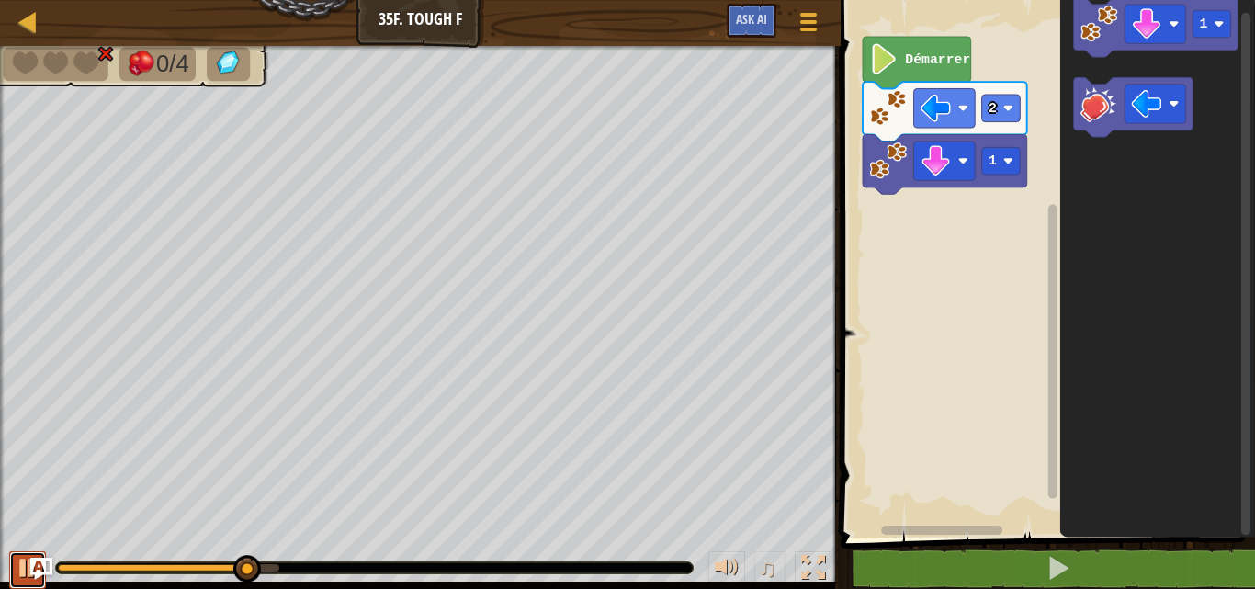
click at [12, 565] on button at bounding box center [27, 570] width 37 height 38
click at [17, 496] on div "0/4 ♫ Dragonnet 3 x: 30 y: 14 x: 14 y: 14 action: move" at bounding box center [627, 317] width 1255 height 543
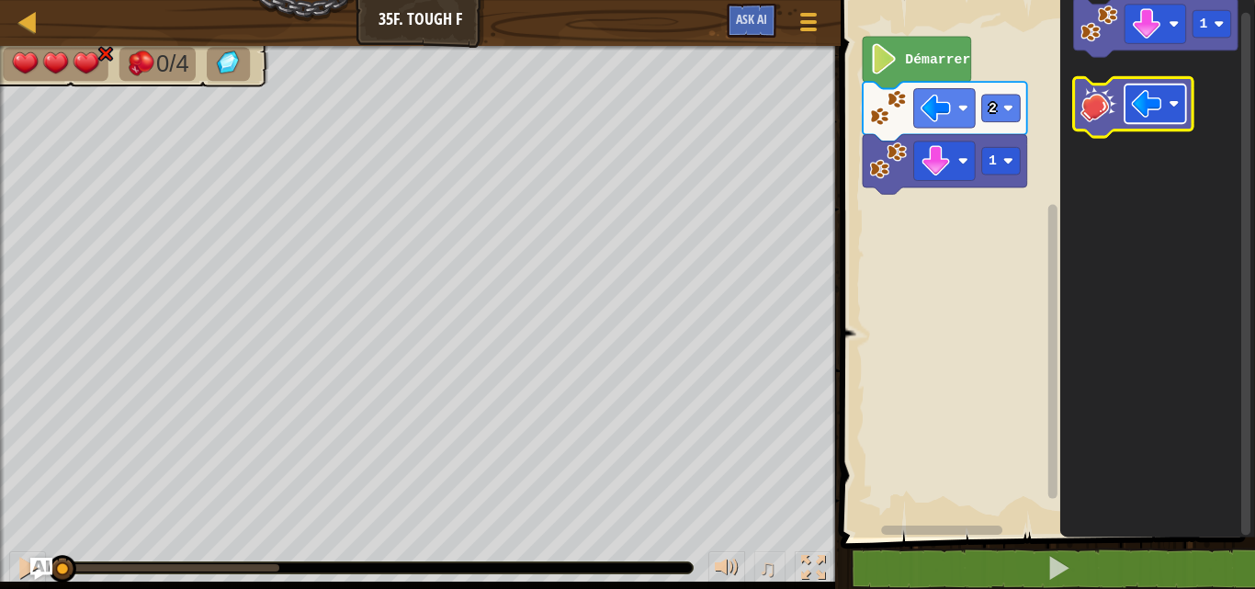
click at [1143, 103] on image "Espace de travail de Blocky" at bounding box center [1146, 103] width 30 height 30
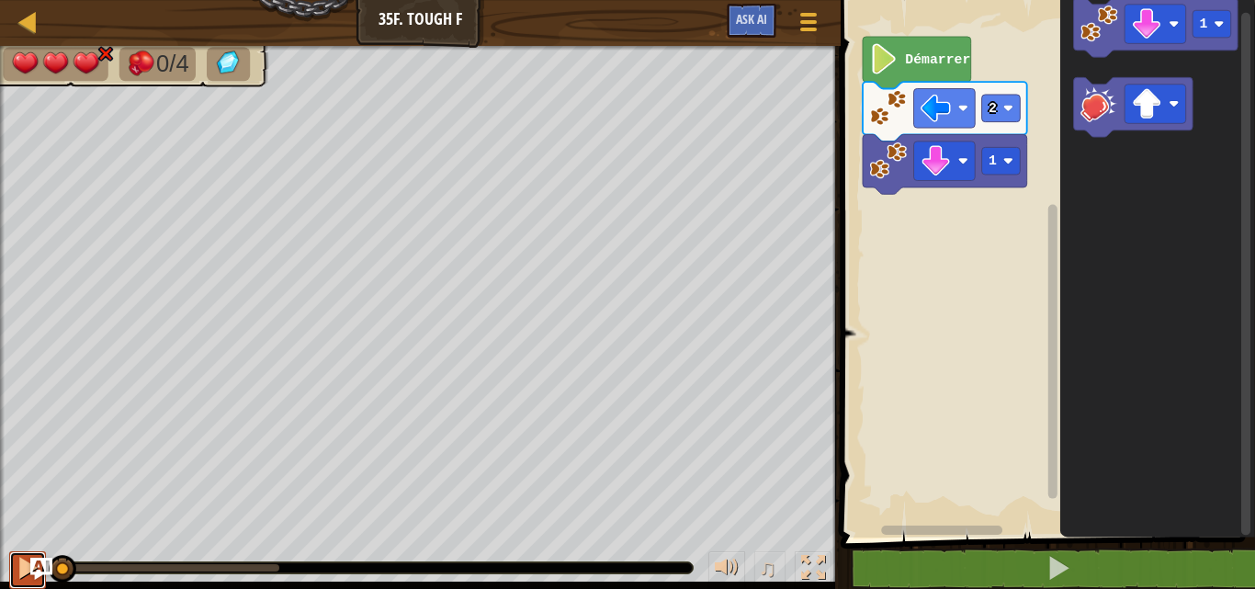
click at [16, 570] on div at bounding box center [28, 568] width 24 height 24
click at [20, 568] on div at bounding box center [28, 568] width 24 height 24
click at [21, 571] on div at bounding box center [28, 568] width 24 height 24
click at [51, 527] on div "0/4 ♫ Dragonnet 3 x: 30 y: 14 x: 14 y: 14 action: move" at bounding box center [627, 317] width 1255 height 543
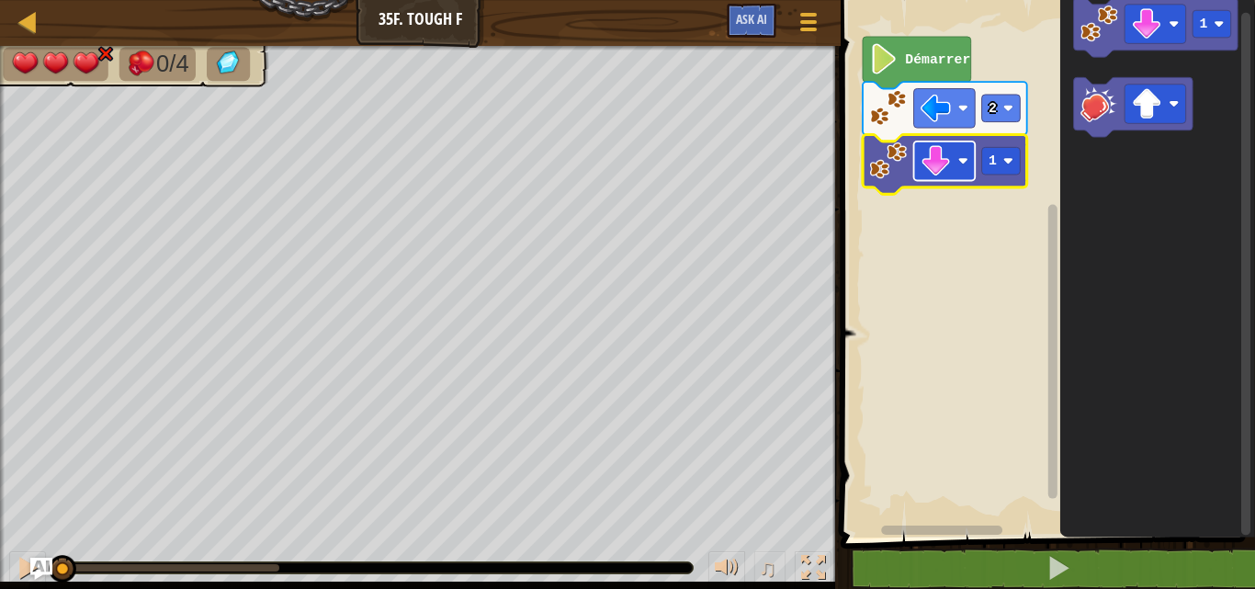
click at [926, 164] on image "Espace de travail de Blocky" at bounding box center [936, 161] width 30 height 30
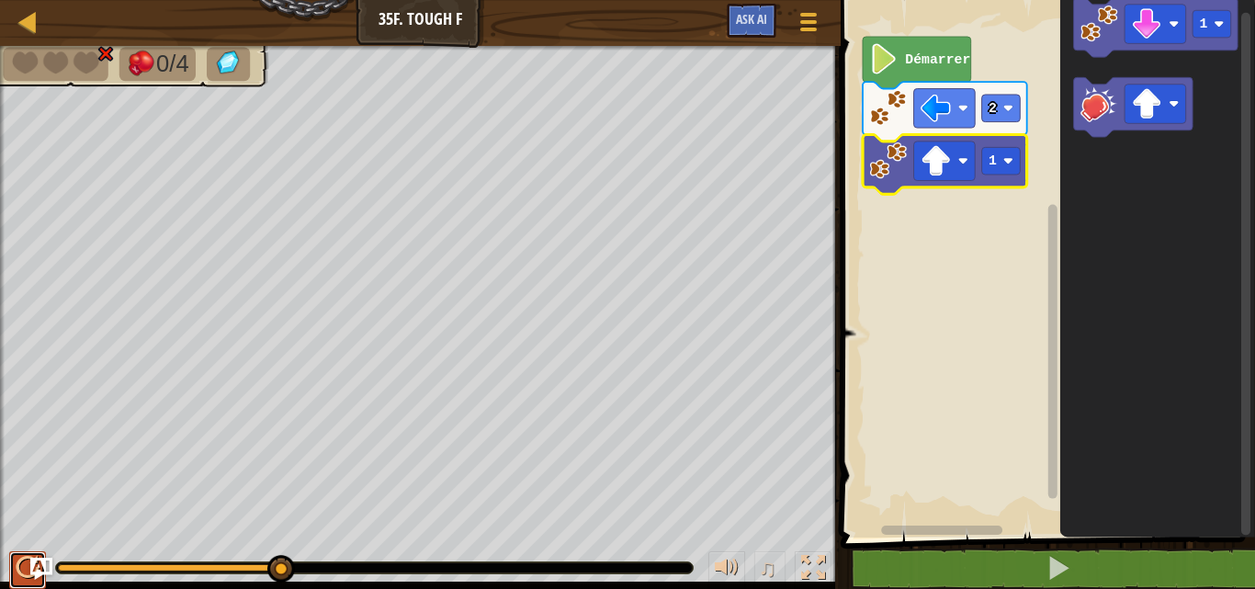
click at [16, 561] on div at bounding box center [28, 568] width 24 height 24
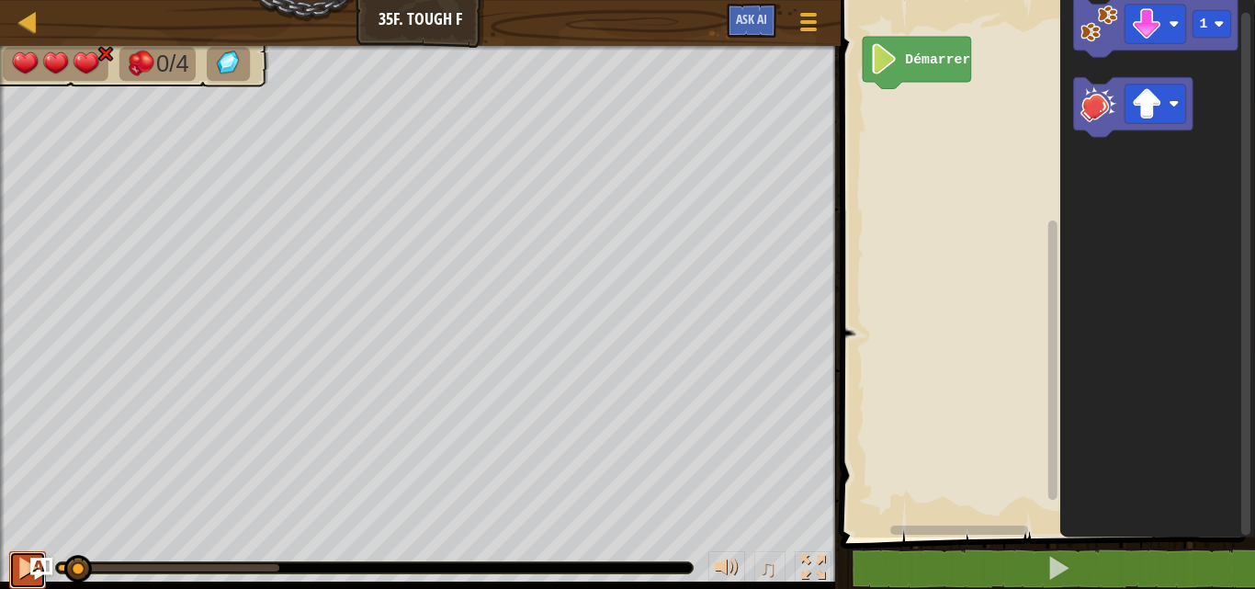
click at [21, 565] on div at bounding box center [28, 568] width 24 height 24
click at [19, 559] on div at bounding box center [28, 568] width 24 height 24
drag, startPoint x: 121, startPoint y: 561, endPoint x: 8, endPoint y: 539, distance: 115.1
click at [8, 539] on div "♫" at bounding box center [420, 563] width 841 height 55
click at [13, 561] on button at bounding box center [27, 570] width 37 height 38
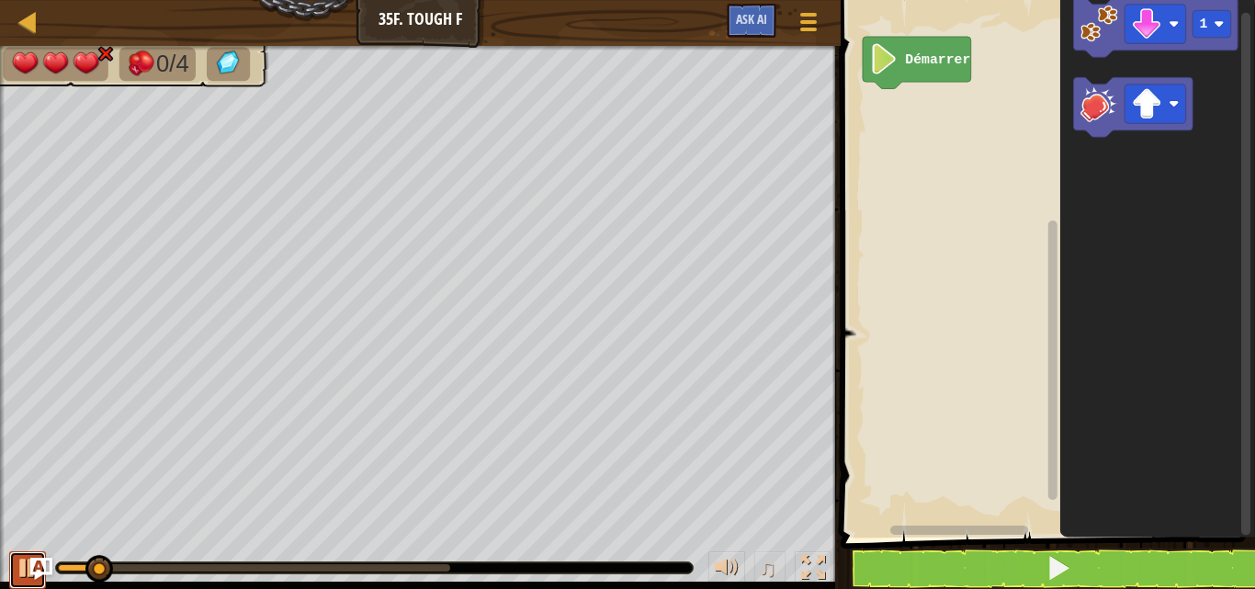
click at [18, 562] on div at bounding box center [28, 568] width 24 height 24
drag, startPoint x: 105, startPoint y: 566, endPoint x: 17, endPoint y: 537, distance: 92.7
click at [38, 546] on div "♫" at bounding box center [420, 563] width 841 height 55
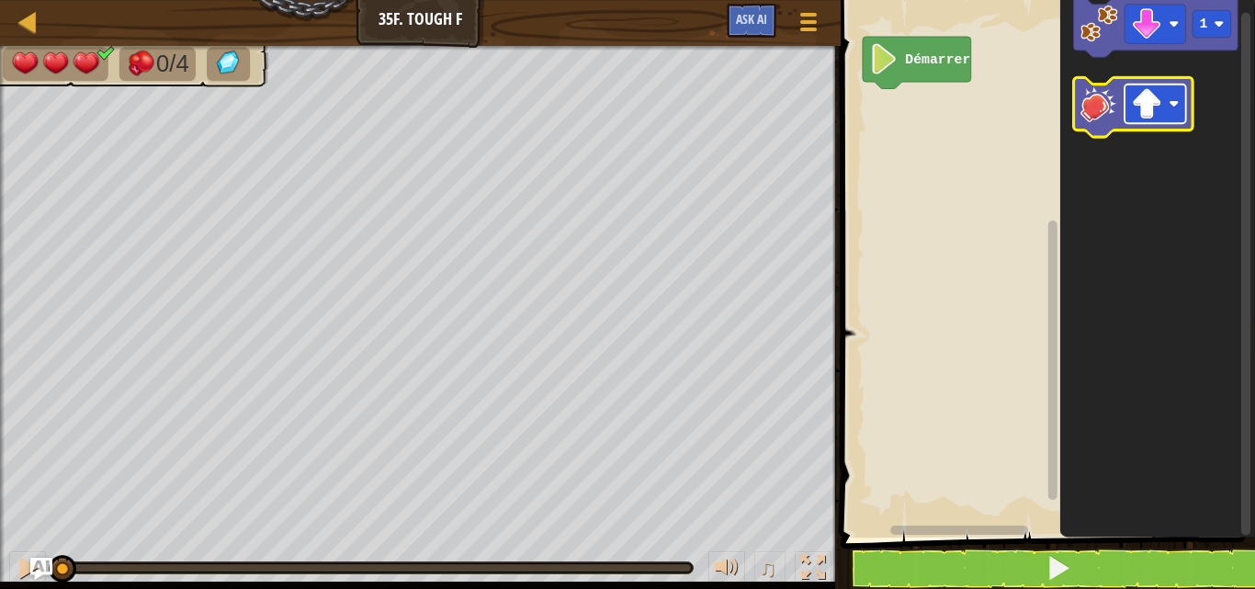
click at [1157, 115] on image "Espace de travail de Blocky" at bounding box center [1146, 103] width 30 height 30
click at [1124, 131] on rect "Espace de travail de Blocky" at bounding box center [1132, 107] width 119 height 60
click at [1132, 119] on g "Espace de travail de Blocky" at bounding box center [1132, 107] width 119 height 60
click at [1134, 115] on image "Espace de travail de Blocky" at bounding box center [1146, 103] width 30 height 30
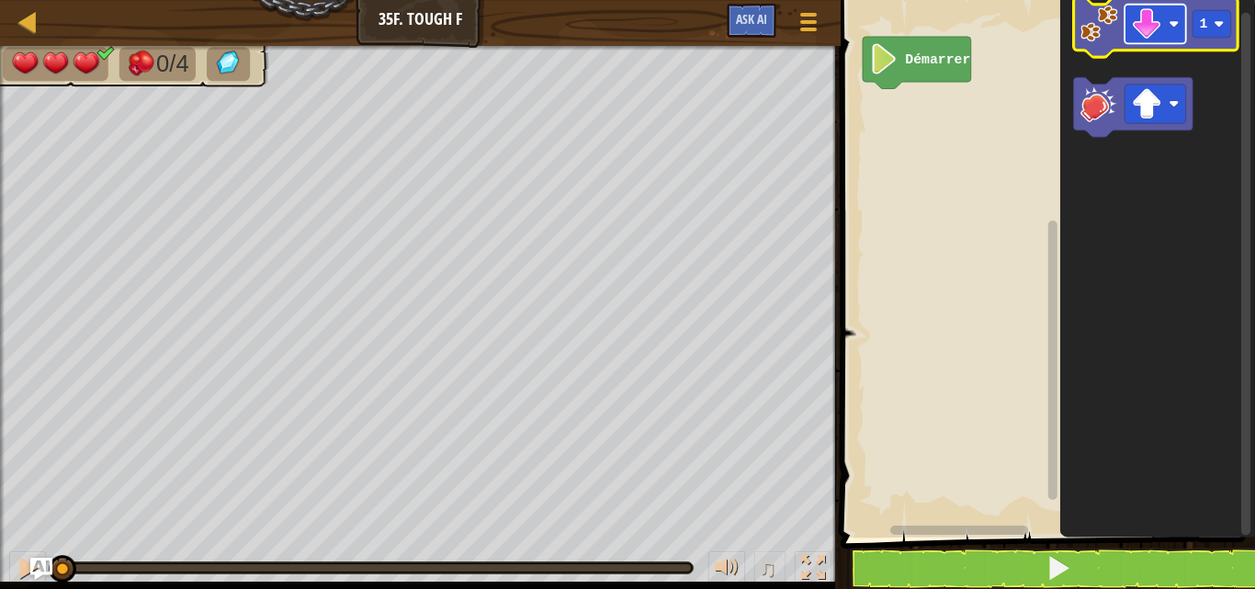
click at [1154, 39] on image "Espace de travail de Blocky" at bounding box center [1146, 23] width 30 height 30
click at [1102, 25] on image "Espace de travail de Blocky" at bounding box center [1099, 24] width 38 height 38
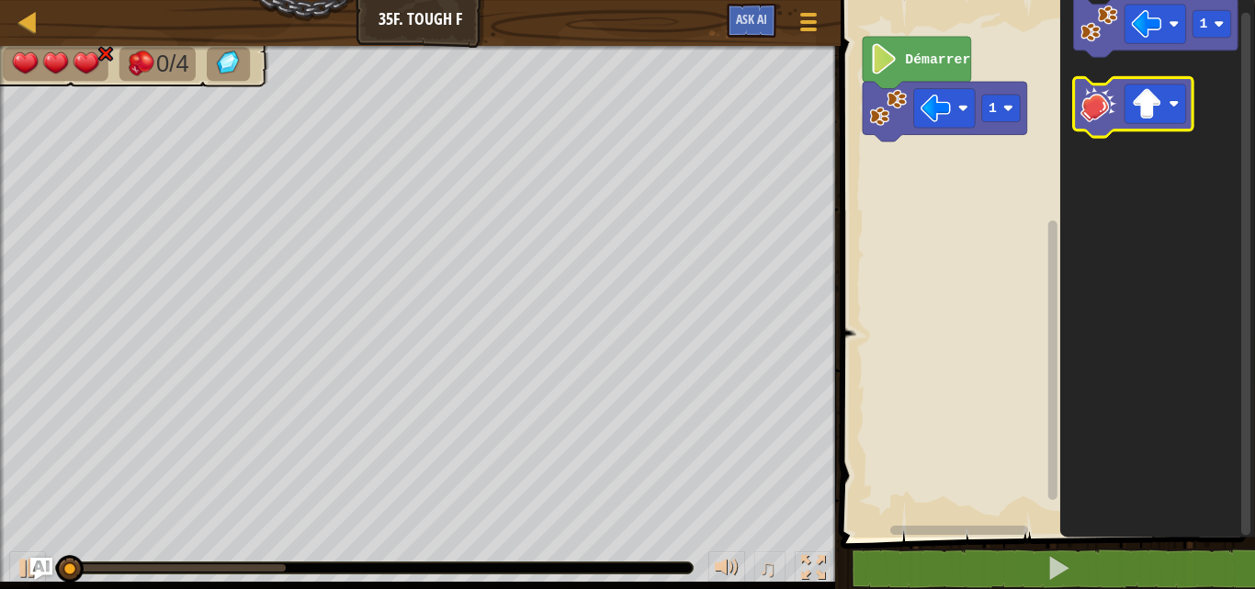
click at [1110, 115] on image "Espace de travail de Blocky" at bounding box center [1099, 104] width 38 height 38
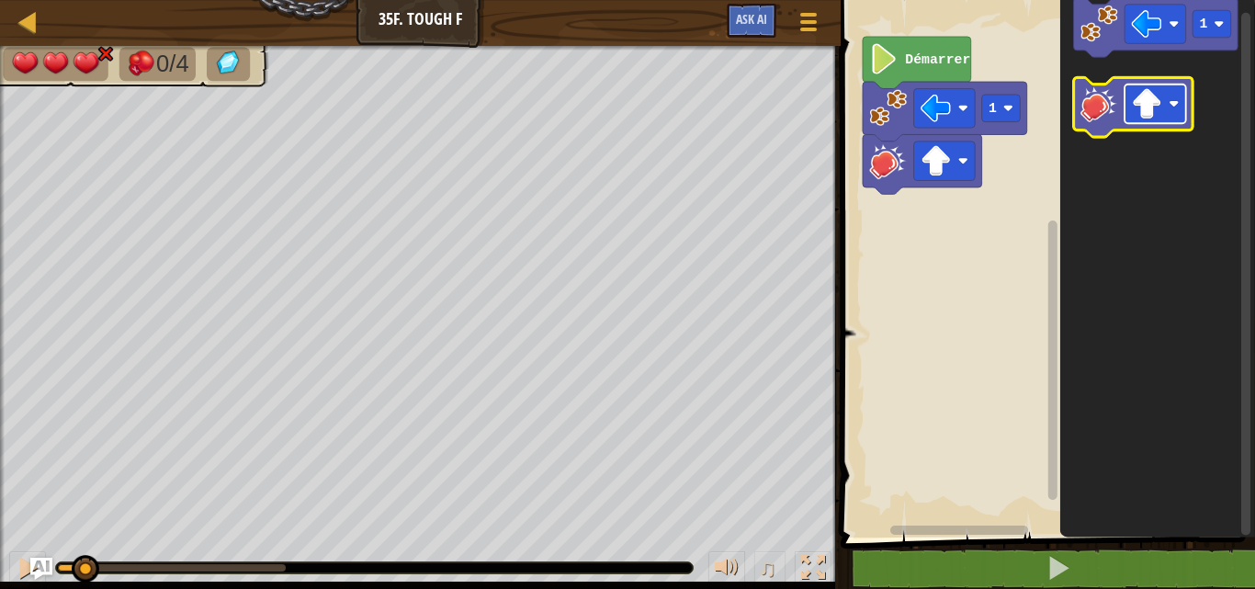
click at [1173, 111] on rect "Espace de travail de Blocky" at bounding box center [1155, 105] width 62 height 40
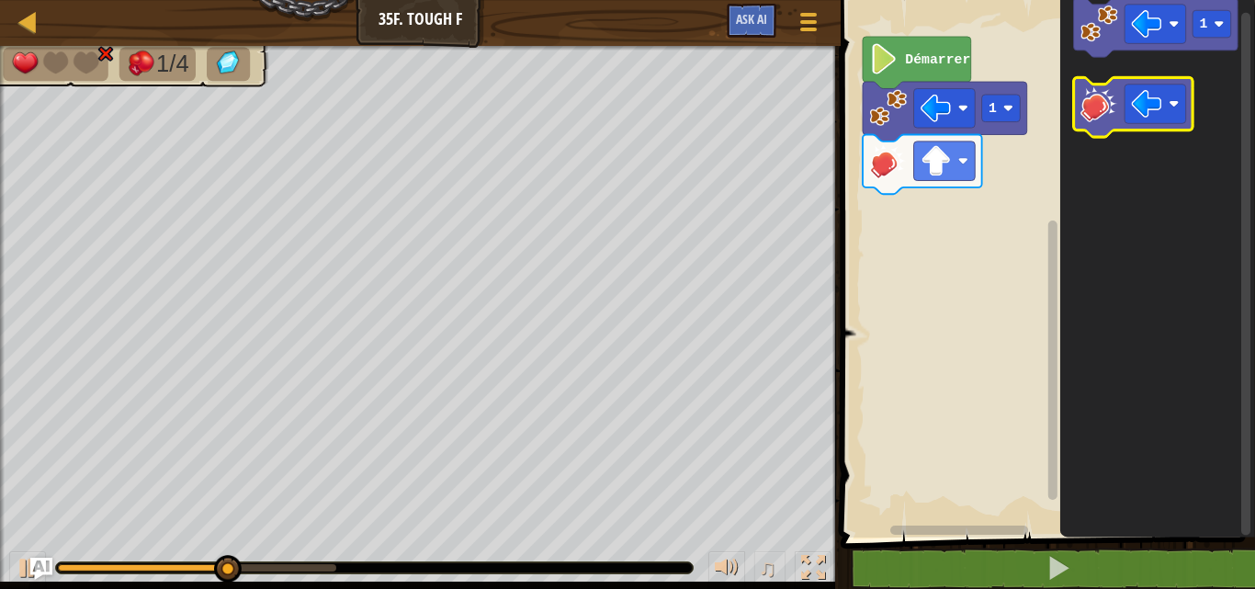
click at [1101, 118] on image "Espace de travail de Blocky" at bounding box center [1099, 104] width 38 height 38
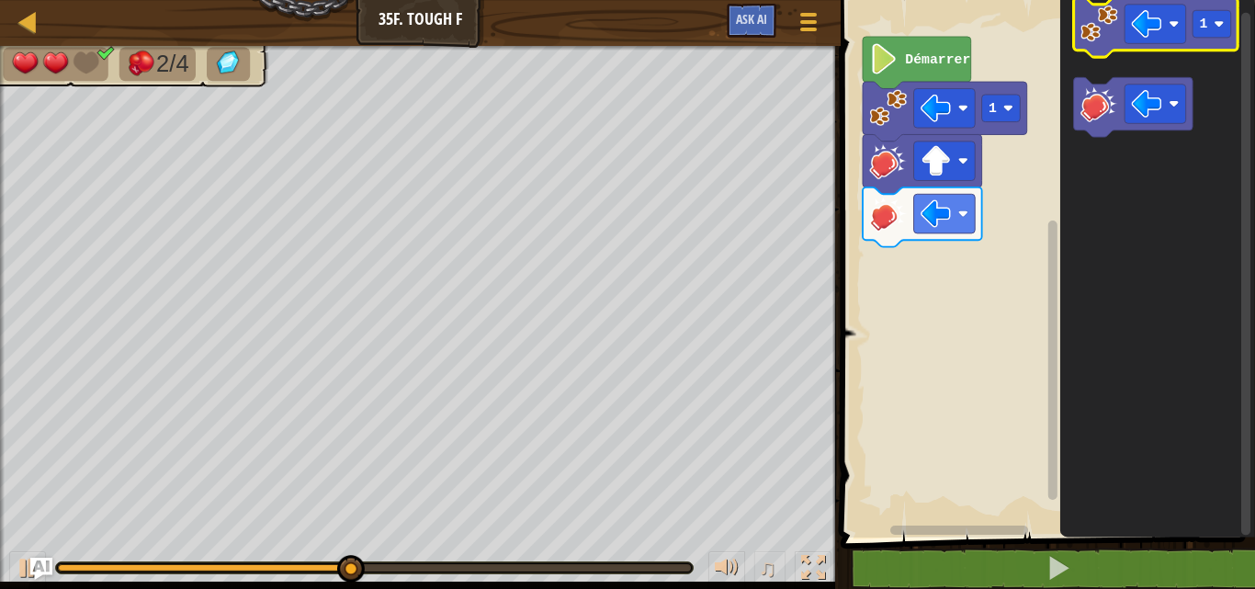
click at [1135, 44] on icon "Espace de travail de Blocky" at bounding box center [1155, 27] width 164 height 60
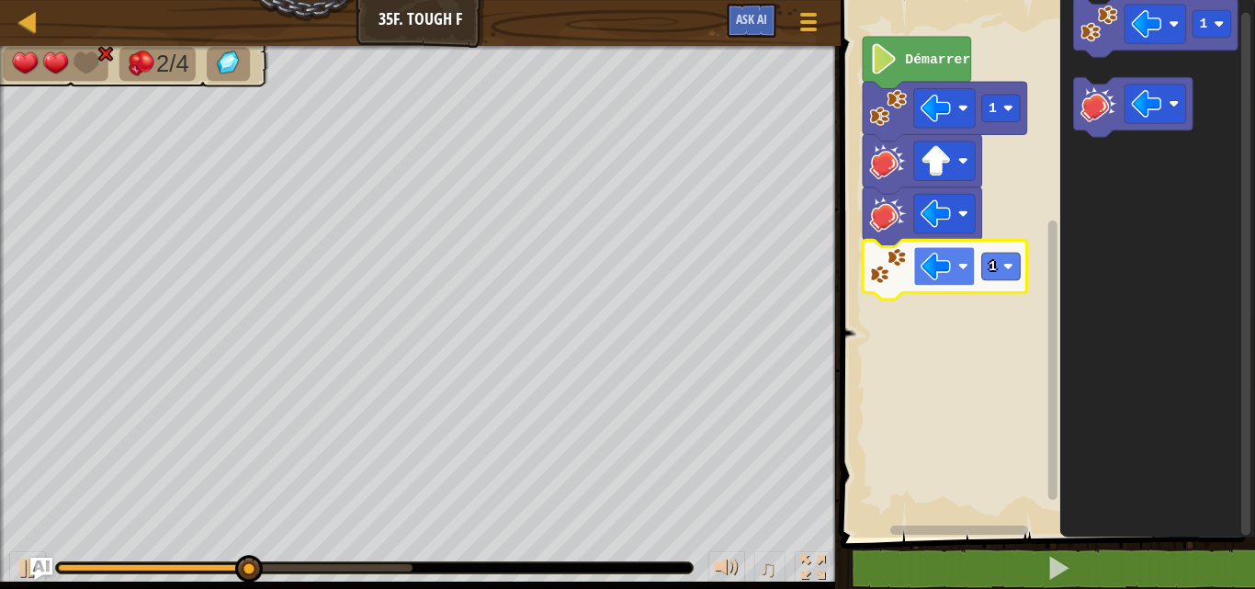
click at [959, 256] on rect "Espace de travail de Blocky" at bounding box center [944, 267] width 62 height 40
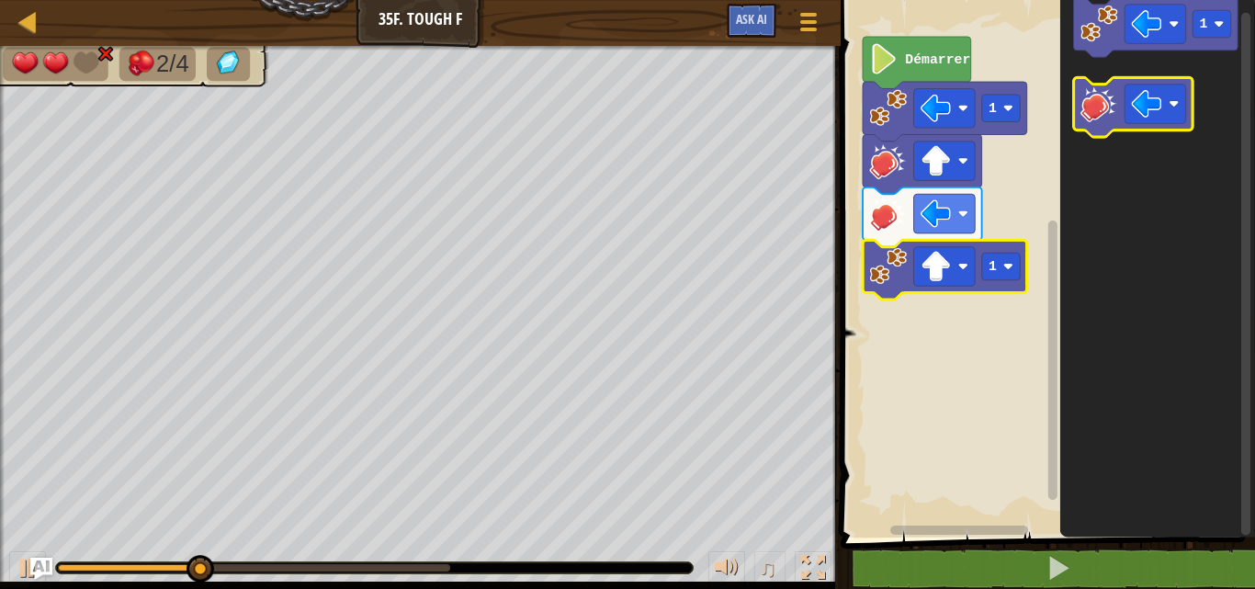
click at [1108, 101] on image "Espace de travail de Blocky" at bounding box center [1099, 104] width 38 height 38
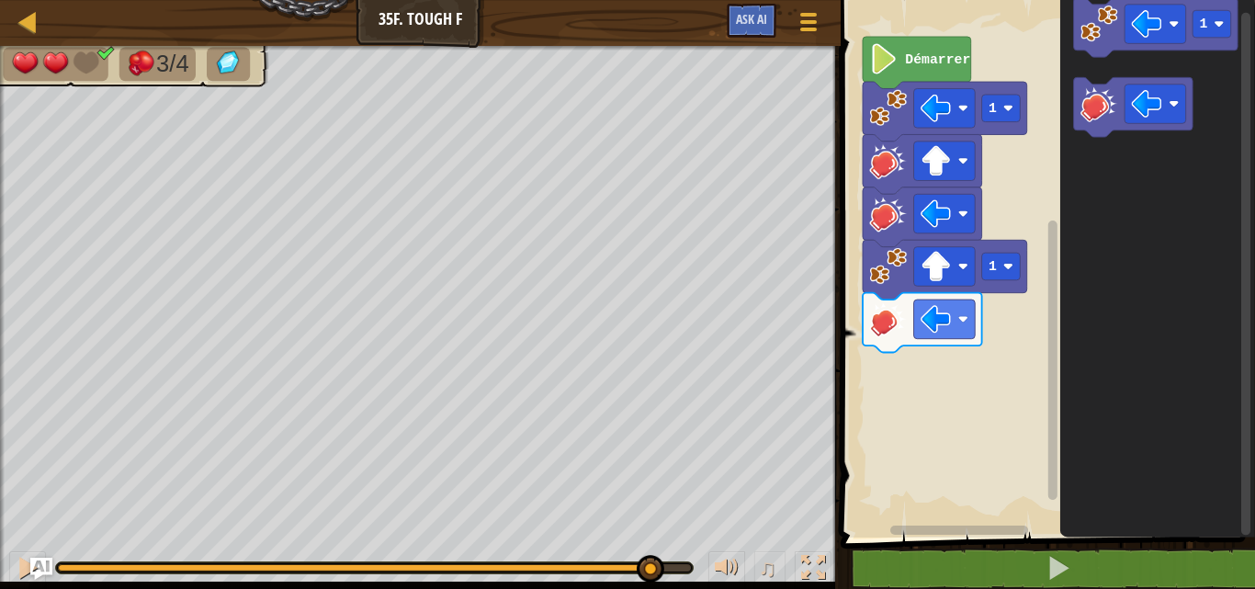
drag, startPoint x: 678, startPoint y: 569, endPoint x: 628, endPoint y: 615, distance: 67.6
click at [628, 0] on html "Carte Junior 35f. Tough F Menu du jeu Ask AI 1 הההההההההההההההההההההההההההההההה…" at bounding box center [627, 0] width 1255 height 0
click at [426, 532] on div "3/4 ♫ Dragonnet 2 x: 22 y: 22 No target action: idle" at bounding box center [627, 317] width 1255 height 543
drag, startPoint x: 428, startPoint y: 539, endPoint x: 406, endPoint y: 552, distance: 25.5
click at [406, 552] on div "♫" at bounding box center [420, 563] width 841 height 55
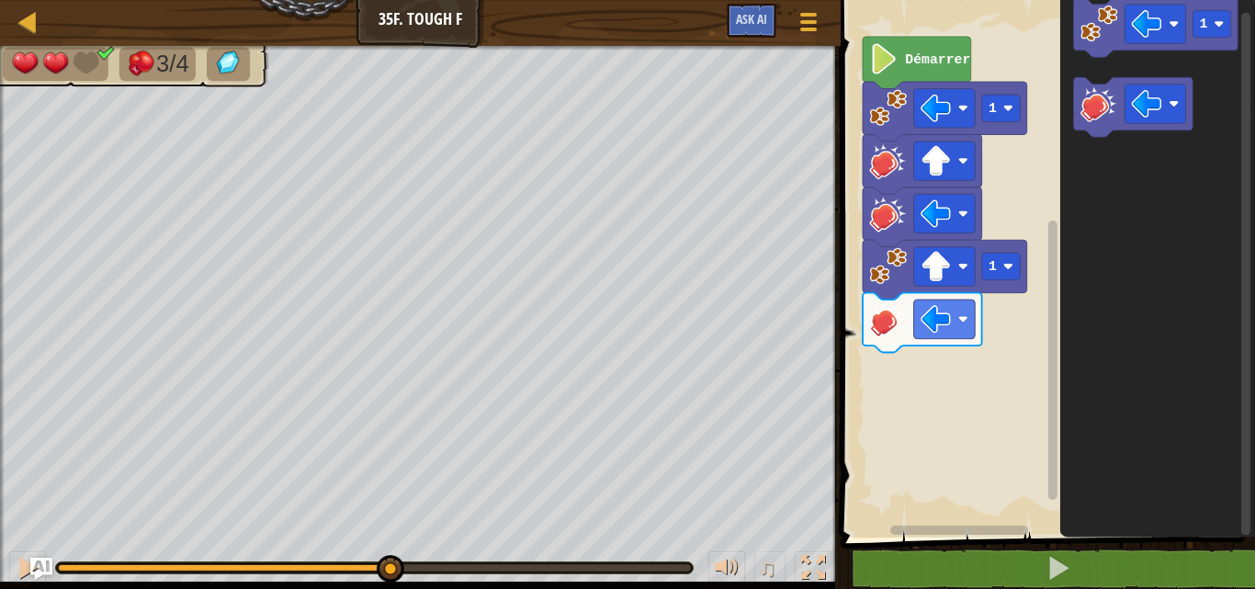
drag, startPoint x: 425, startPoint y: 562, endPoint x: 388, endPoint y: 553, distance: 38.8
click at [388, 553] on div "♫" at bounding box center [420, 563] width 841 height 55
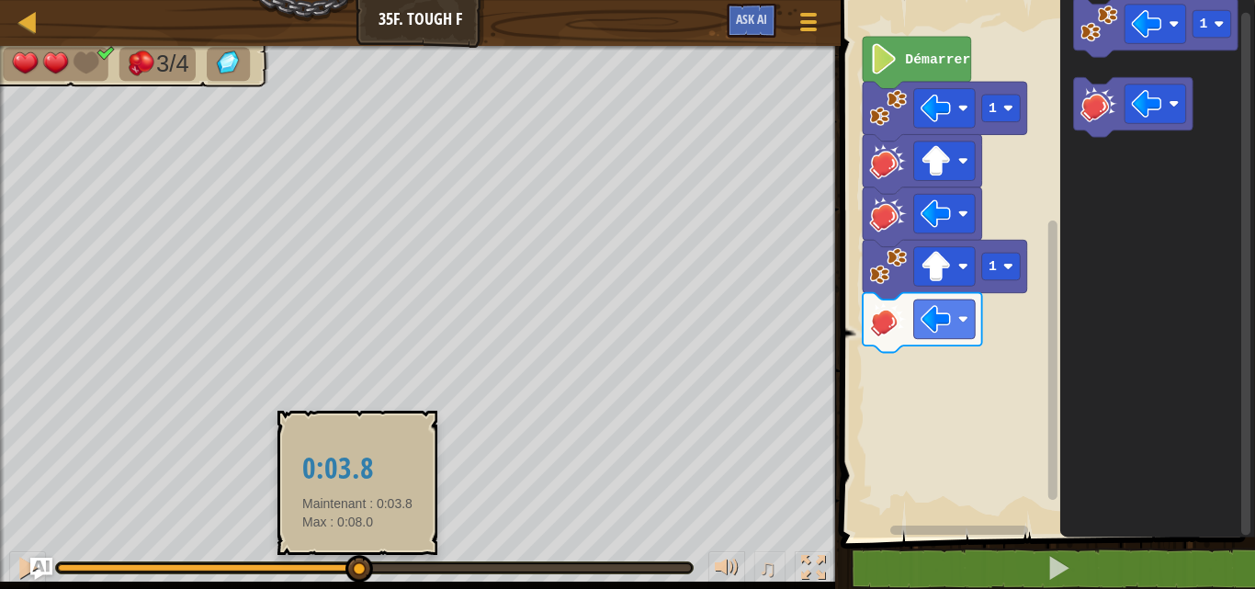
drag, startPoint x: 387, startPoint y: 561, endPoint x: 359, endPoint y: 555, distance: 28.3
click at [359, 555] on div at bounding box center [359, 569] width 28 height 28
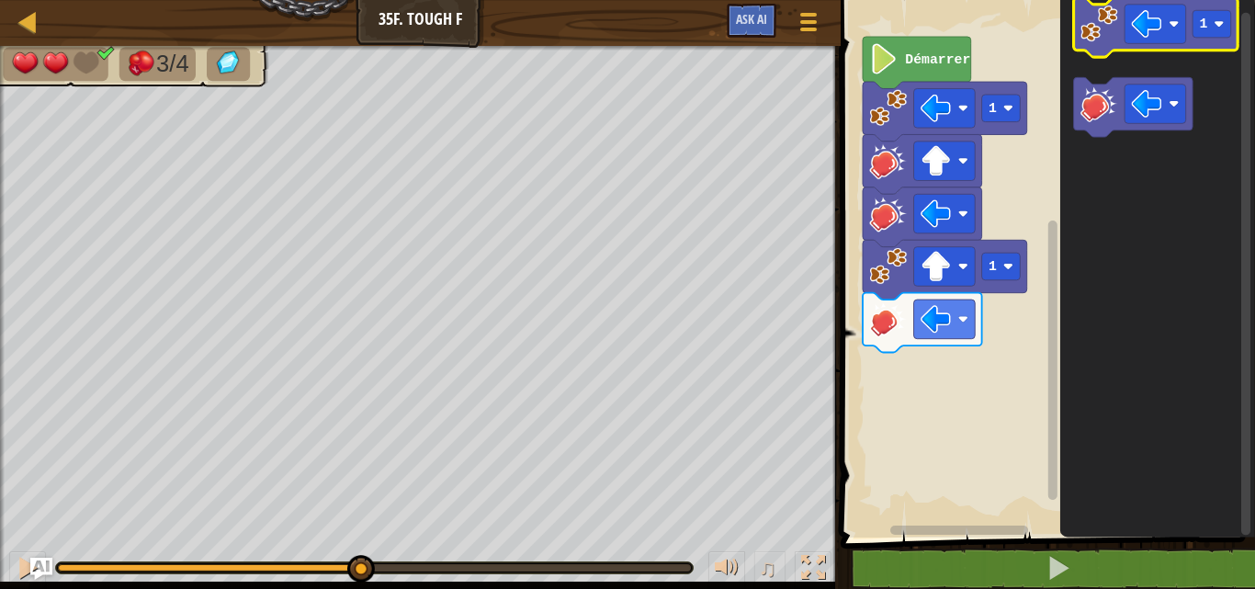
click at [1109, 34] on image "Espace de travail de Blocky" at bounding box center [1099, 24] width 38 height 38
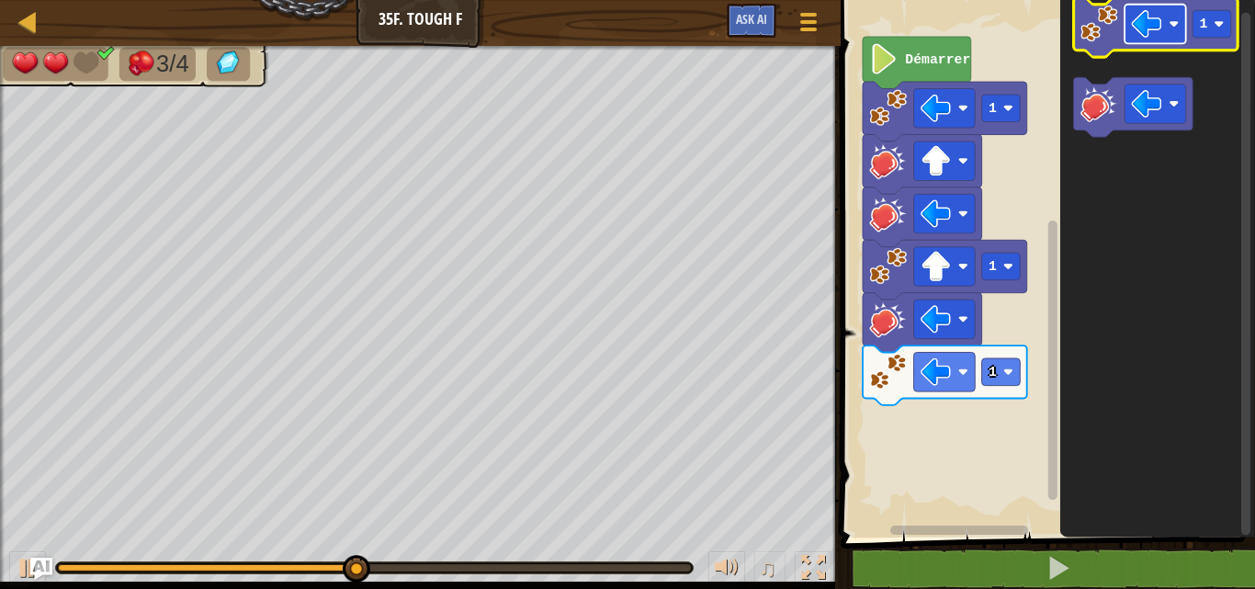
click at [1156, 29] on image "Espace de travail de Blocky" at bounding box center [1146, 23] width 30 height 30
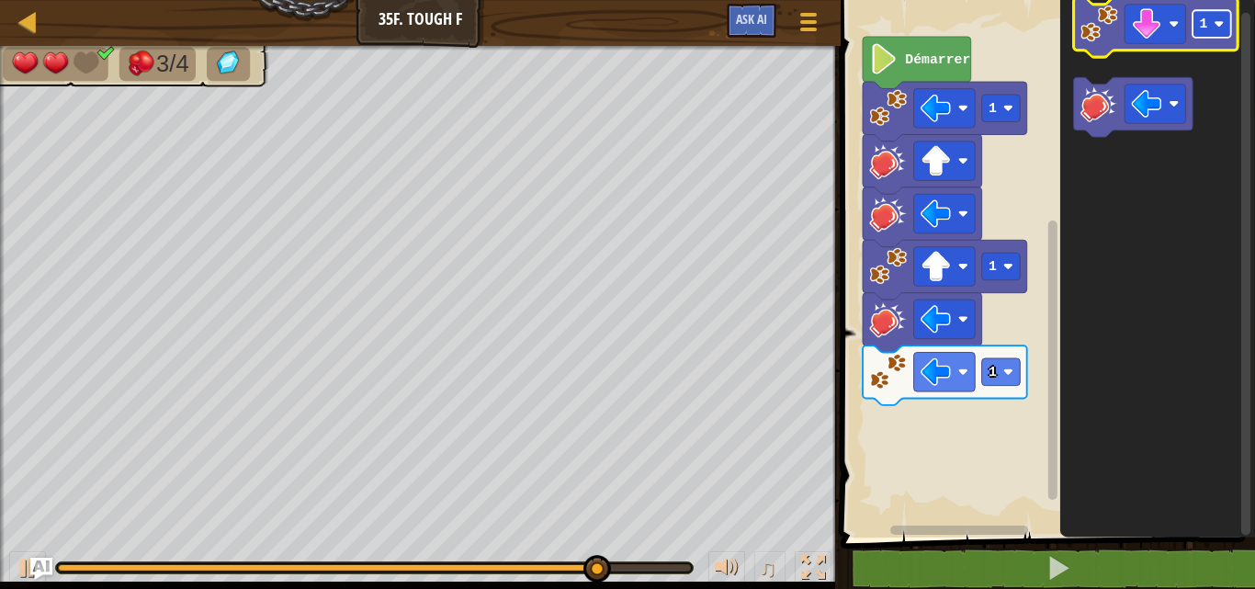
click at [1201, 26] on text "1" at bounding box center [1203, 24] width 8 height 15
click at [1107, 38] on image "Espace de travail de Blocky" at bounding box center [1099, 24] width 38 height 38
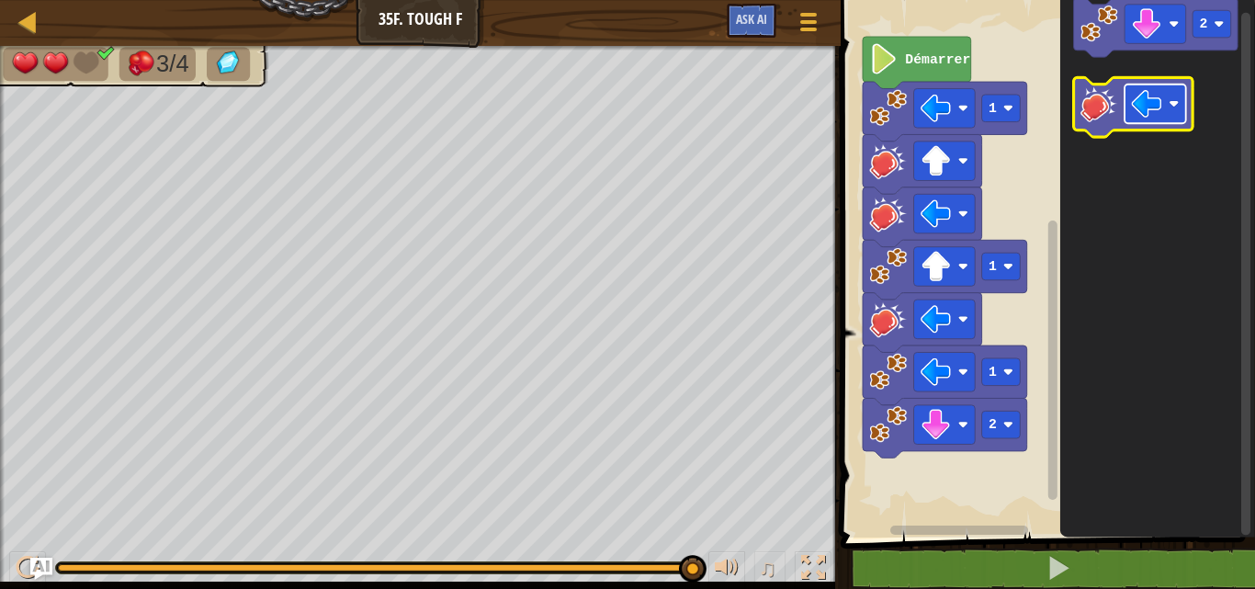
click at [1130, 108] on rect "Espace de travail de Blocky" at bounding box center [1155, 105] width 62 height 40
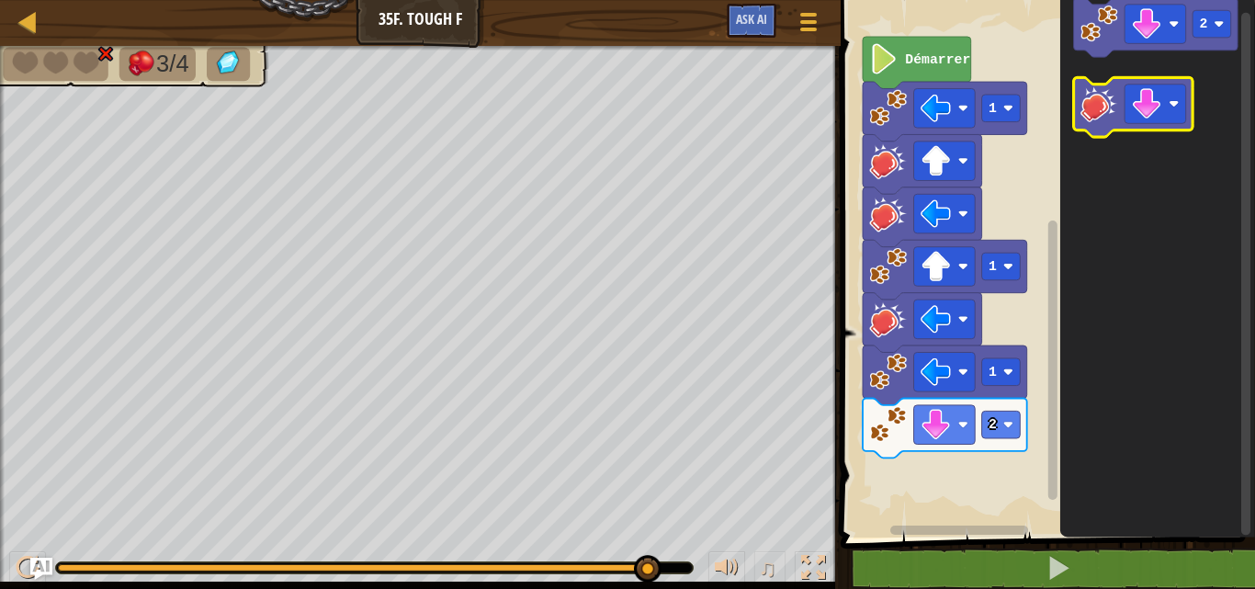
click at [1102, 107] on image "Espace de travail de Blocky" at bounding box center [1099, 104] width 38 height 38
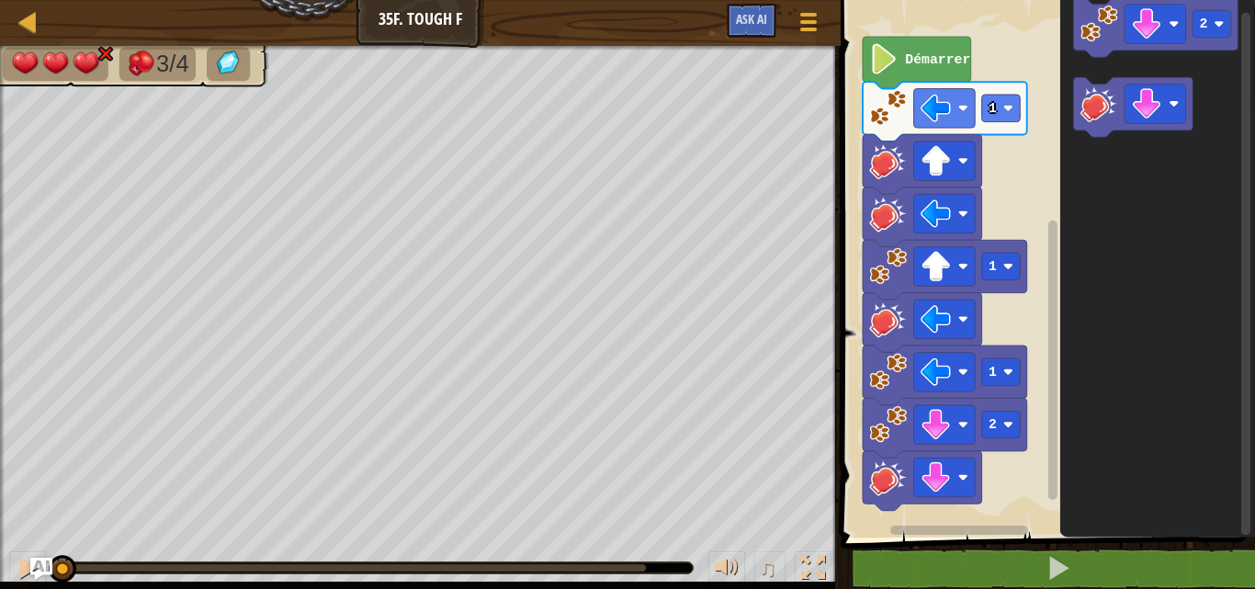
drag, startPoint x: 610, startPoint y: 575, endPoint x: -9, endPoint y: 442, distance: 633.3
click at [0, 0] on html "Carte Junior 35f. Tough F Menu du jeu Ask AI 1 הההההההההההההההההההההההההההההההה…" at bounding box center [627, 0] width 1255 height 0
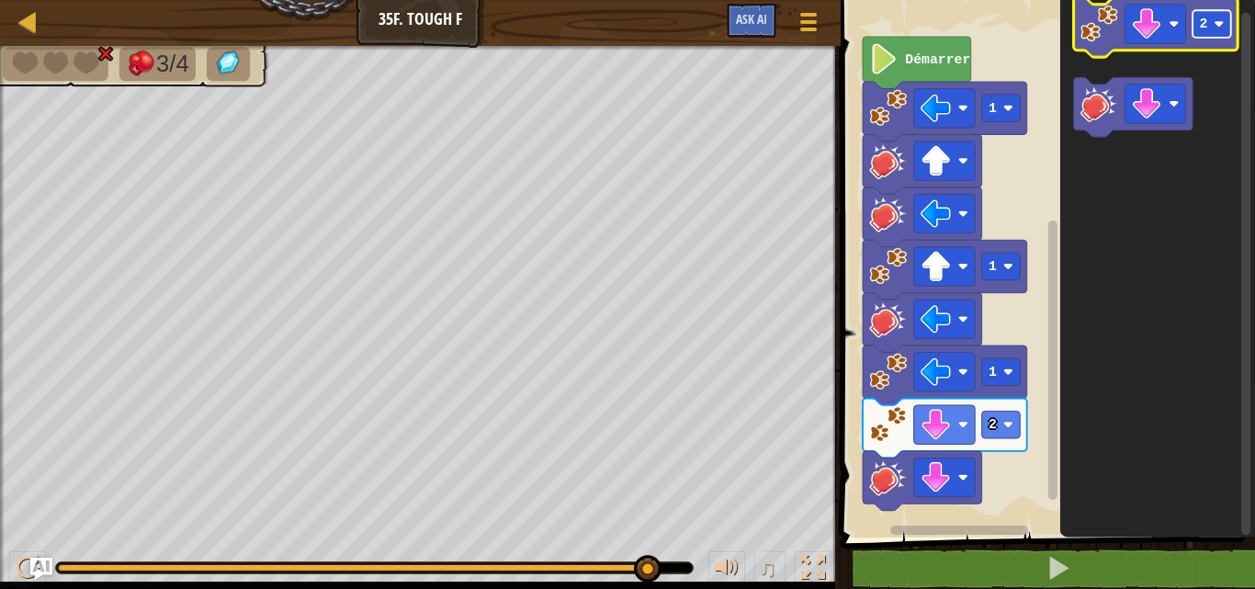
click at [1212, 14] on rect "Espace de travail de Blocky" at bounding box center [1211, 24] width 39 height 28
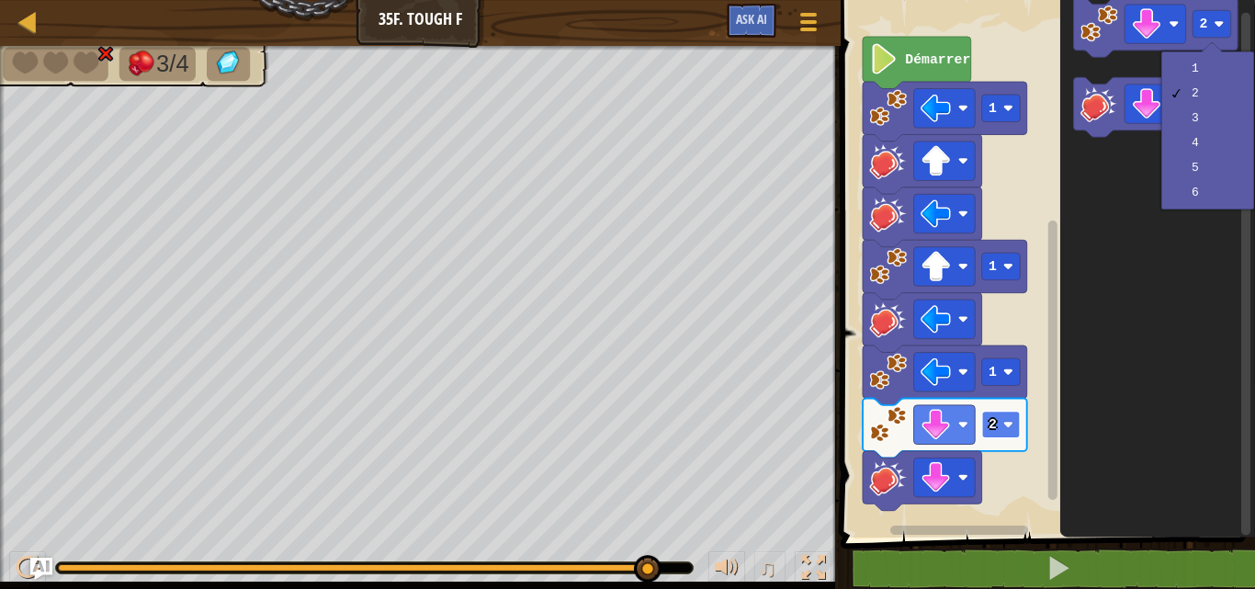
click at [1002, 424] on rect "Espace de travail de Blocky" at bounding box center [1000, 425] width 39 height 28
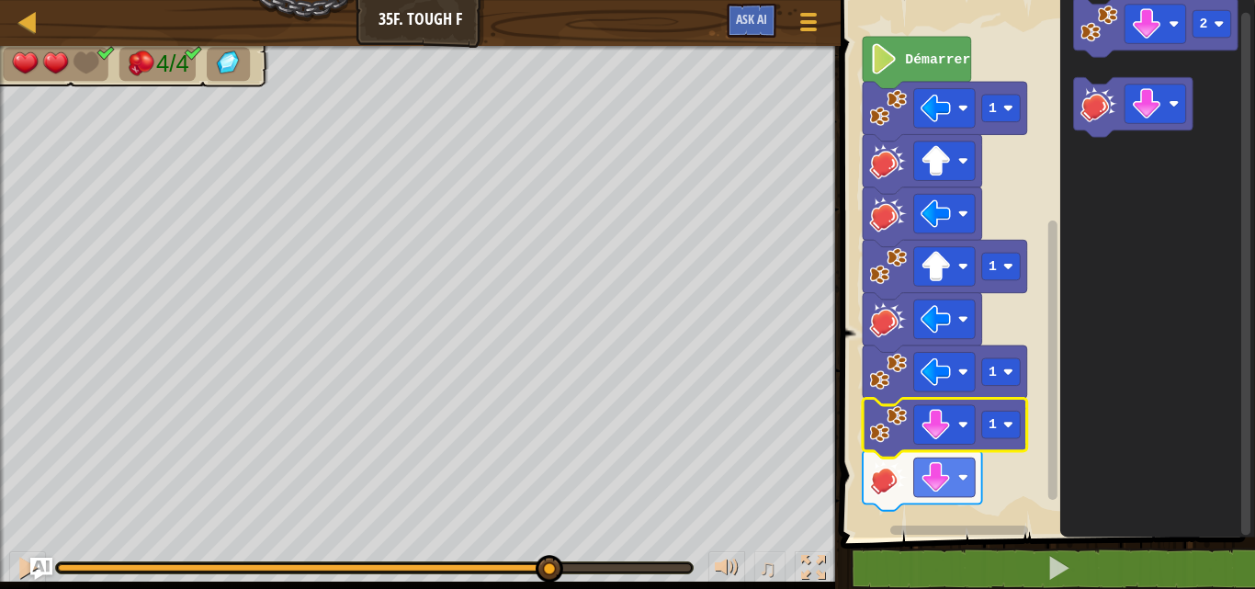
click at [346, 513] on div "4/4 ♫ Dragonnet 2 x: 14 y: 14 No target action: idle" at bounding box center [627, 317] width 1255 height 543
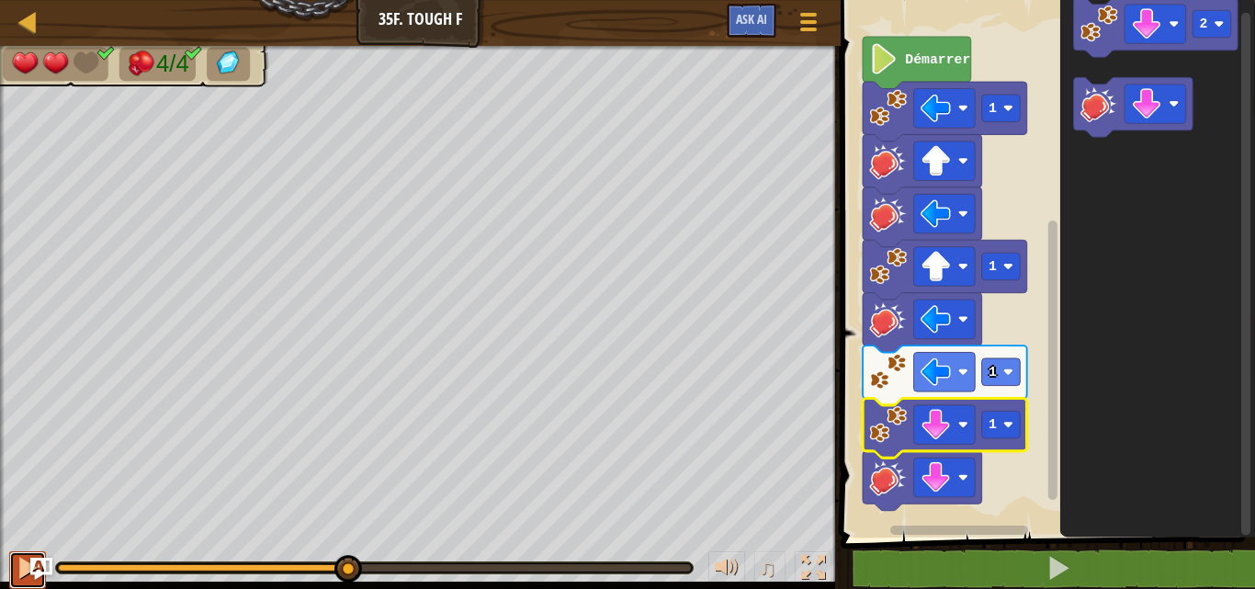
click at [11, 554] on button at bounding box center [27, 570] width 37 height 38
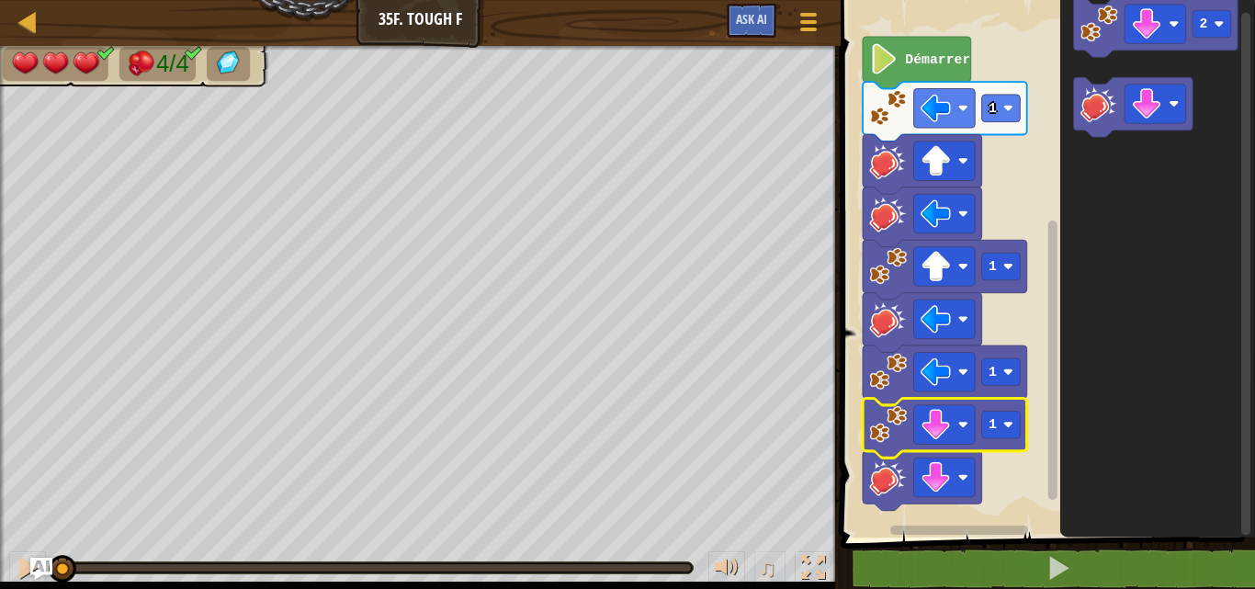
drag, startPoint x: 687, startPoint y: 566, endPoint x: -4, endPoint y: 431, distance: 703.9
click at [0, 0] on html "Carte Junior 35f. Tough F Menu du jeu Ask AI 1 הההההההההההההההההההההההההההההההה…" at bounding box center [627, 0] width 1255 height 0
click at [10, 561] on button at bounding box center [27, 570] width 37 height 38
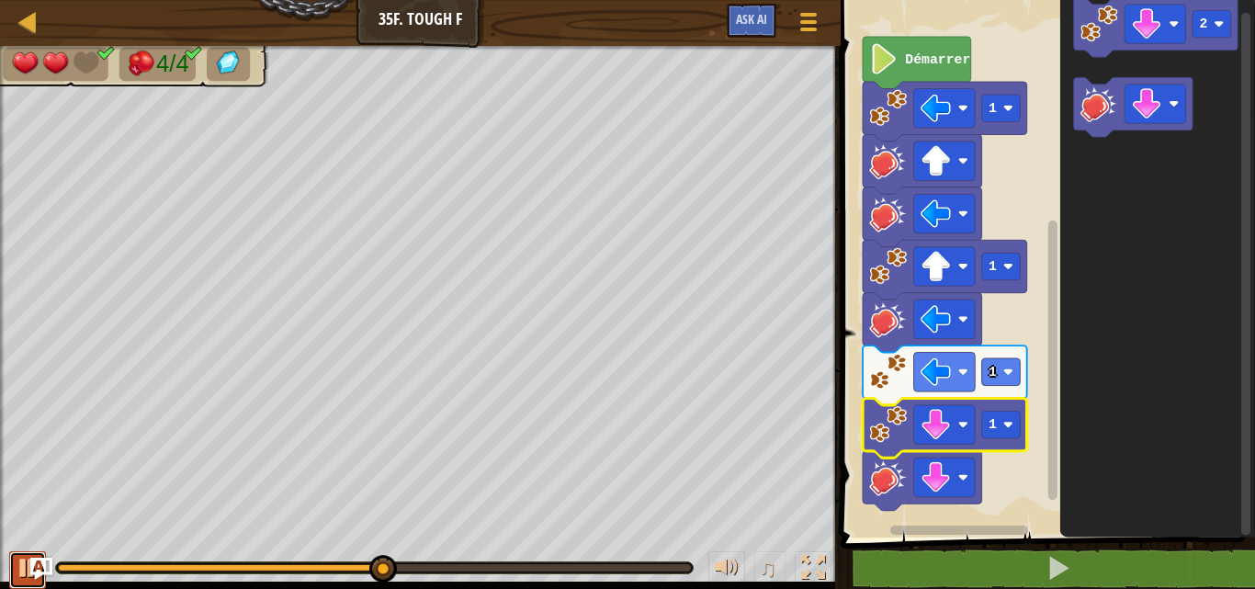
click at [12, 565] on button at bounding box center [27, 570] width 37 height 38
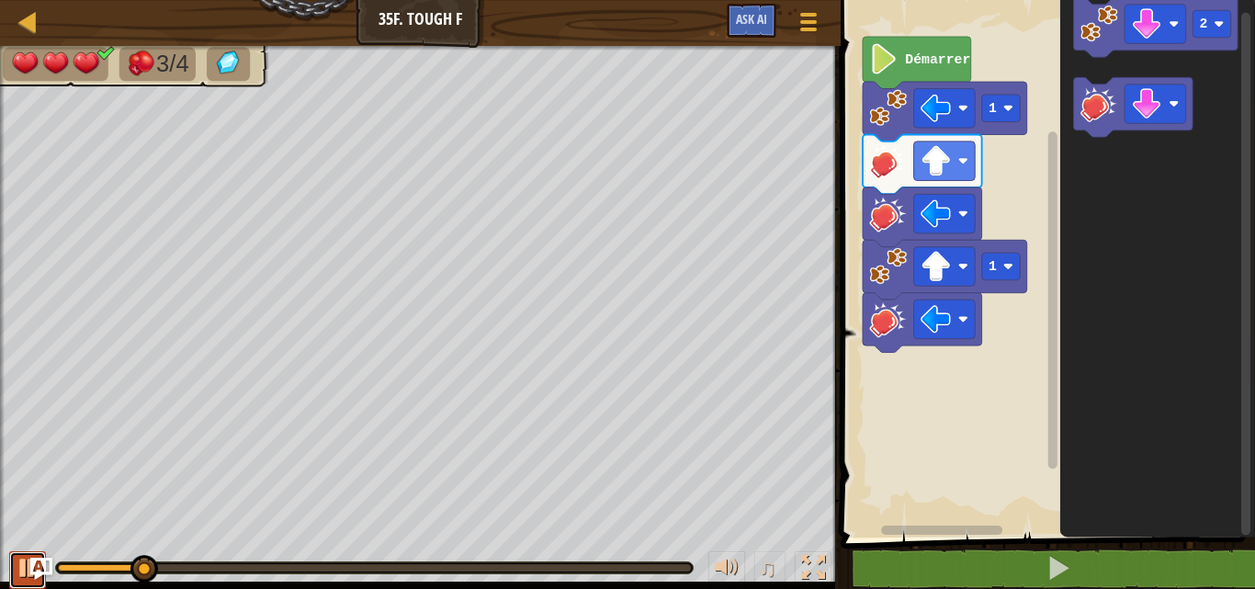
click at [17, 563] on div at bounding box center [28, 568] width 24 height 24
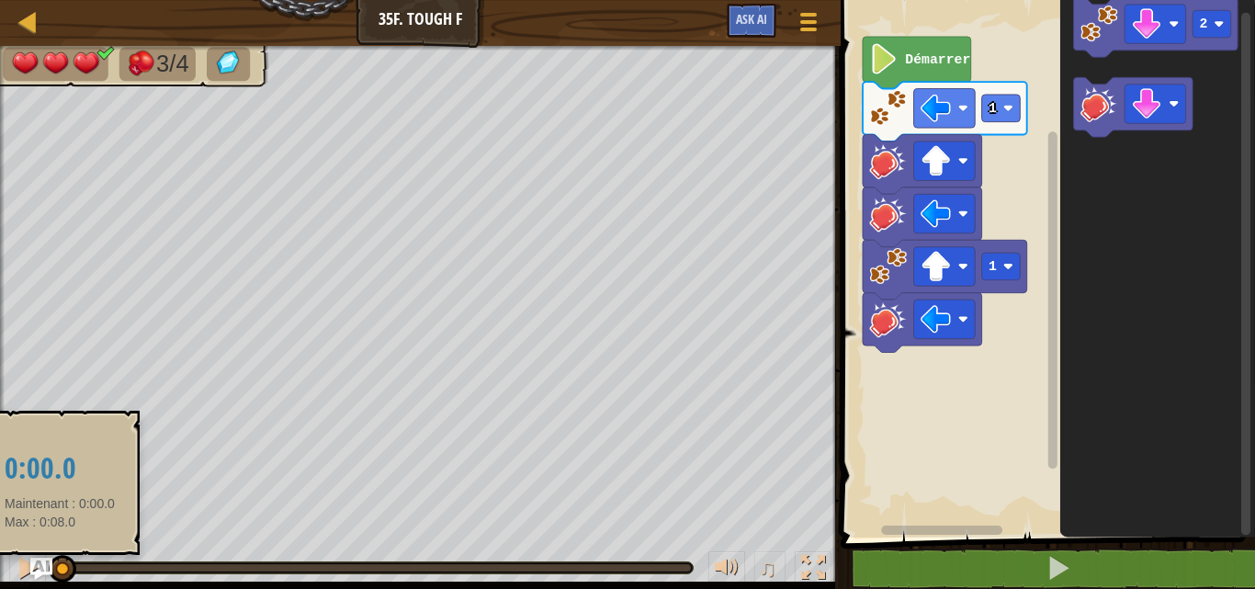
drag, startPoint x: 139, startPoint y: 572, endPoint x: 55, endPoint y: 559, distance: 84.6
click at [55, 559] on div at bounding box center [63, 569] width 28 height 28
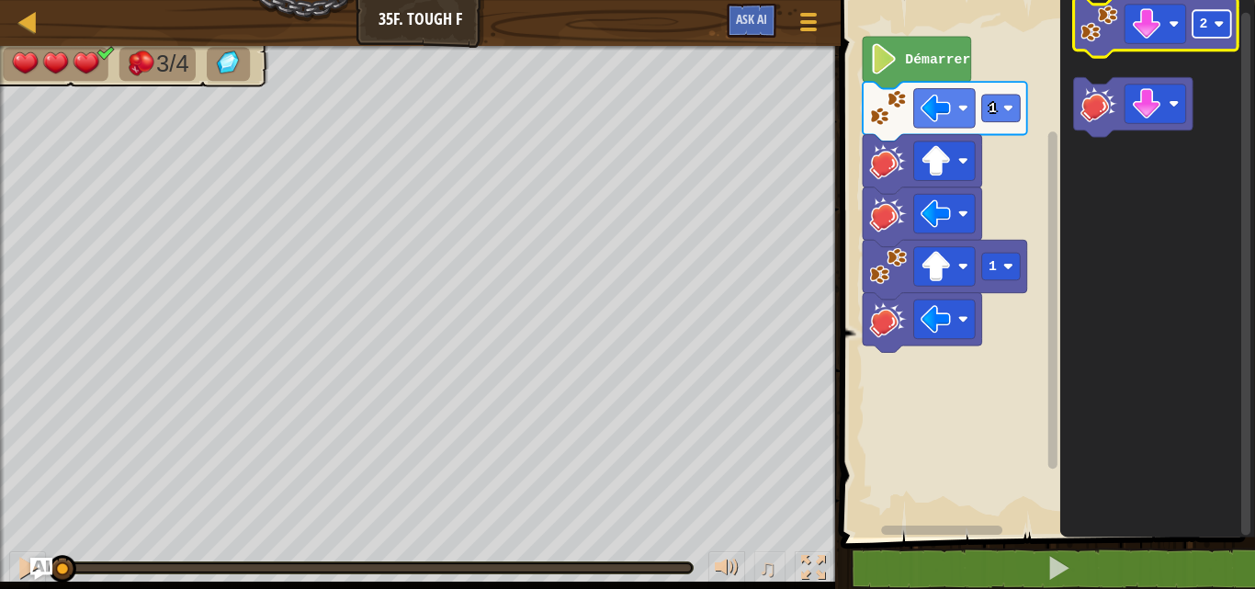
click at [1219, 23] on image "Espace de travail de Blocky" at bounding box center [1219, 24] width 10 height 10
click at [1155, 36] on image "Espace de travail de Blocky" at bounding box center [1146, 23] width 30 height 30
click at [1100, 13] on image "Espace de travail de Blocky" at bounding box center [1099, 24] width 38 height 38
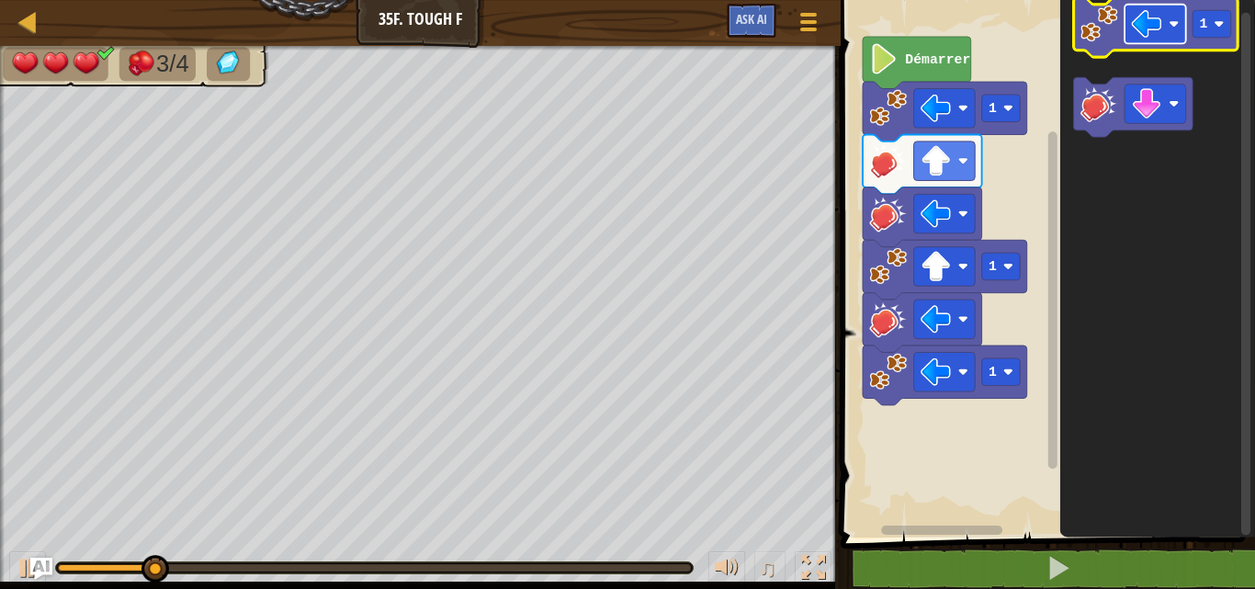
click at [1151, 28] on image "Espace de travail de Blocky" at bounding box center [1146, 23] width 30 height 30
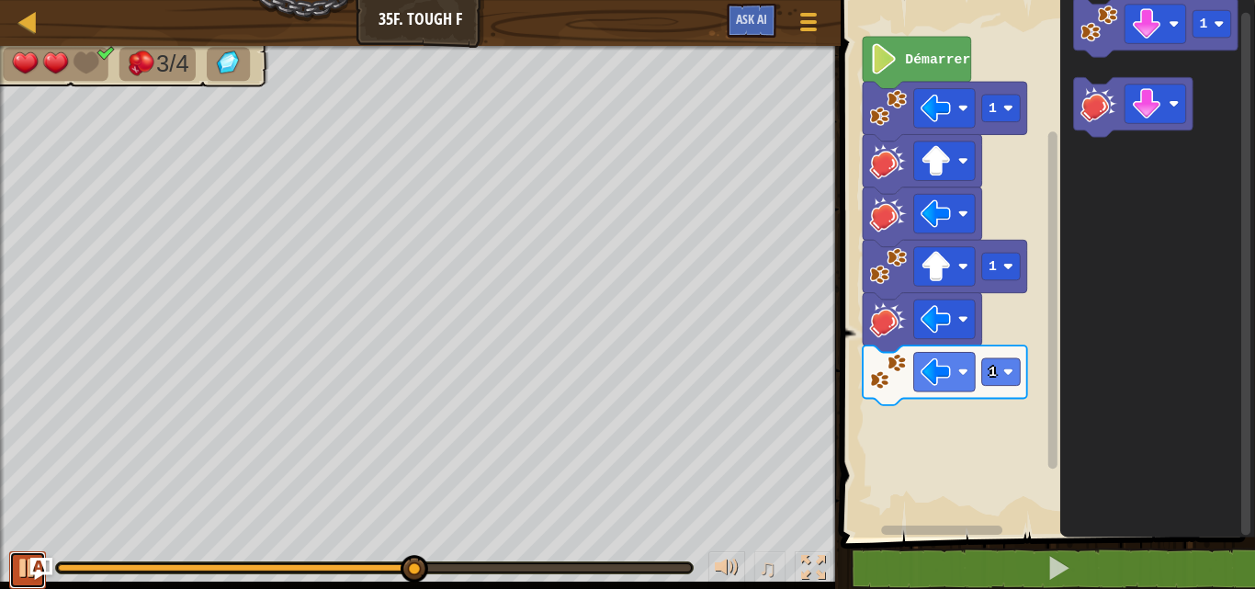
click at [16, 560] on div at bounding box center [28, 568] width 24 height 24
drag, startPoint x: 423, startPoint y: 571, endPoint x: 352, endPoint y: 572, distance: 70.7
click at [352, 572] on div at bounding box center [354, 569] width 28 height 28
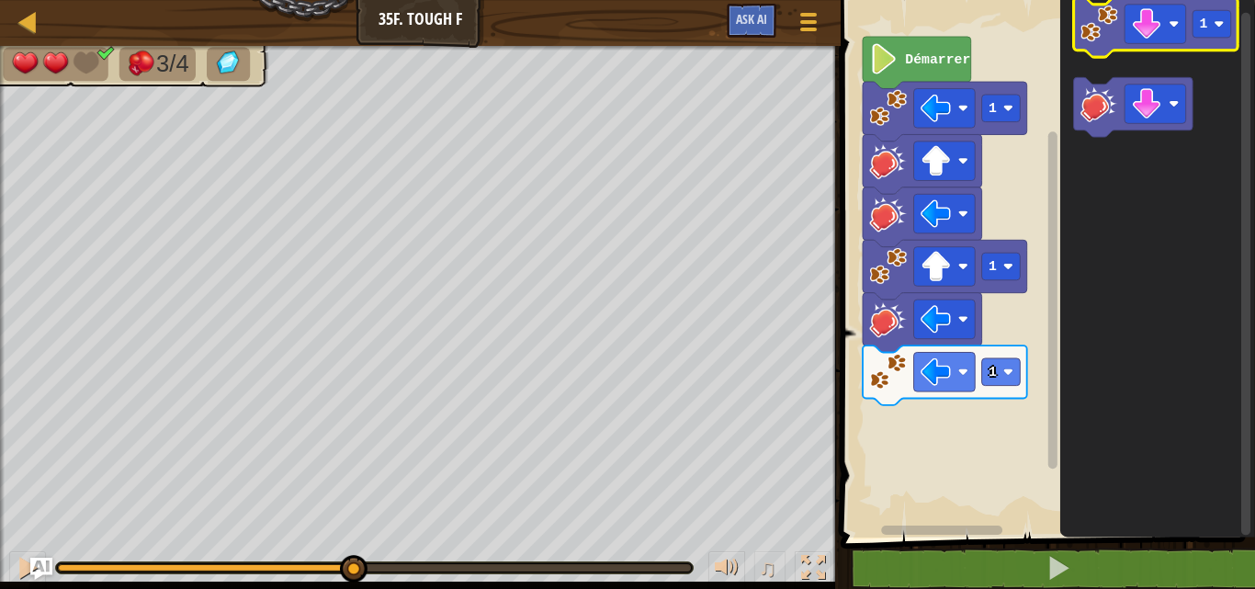
click at [1114, 27] on image "Espace de travail de Blocky" at bounding box center [1099, 24] width 38 height 38
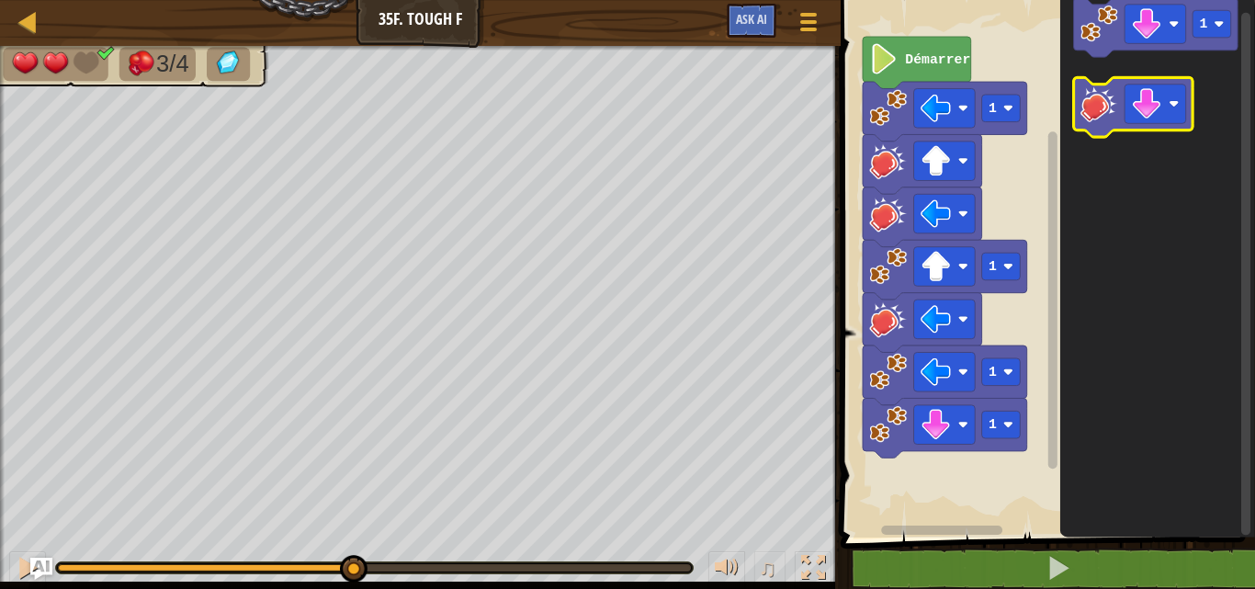
click at [1102, 113] on image "Espace de travail de Blocky" at bounding box center [1099, 104] width 38 height 38
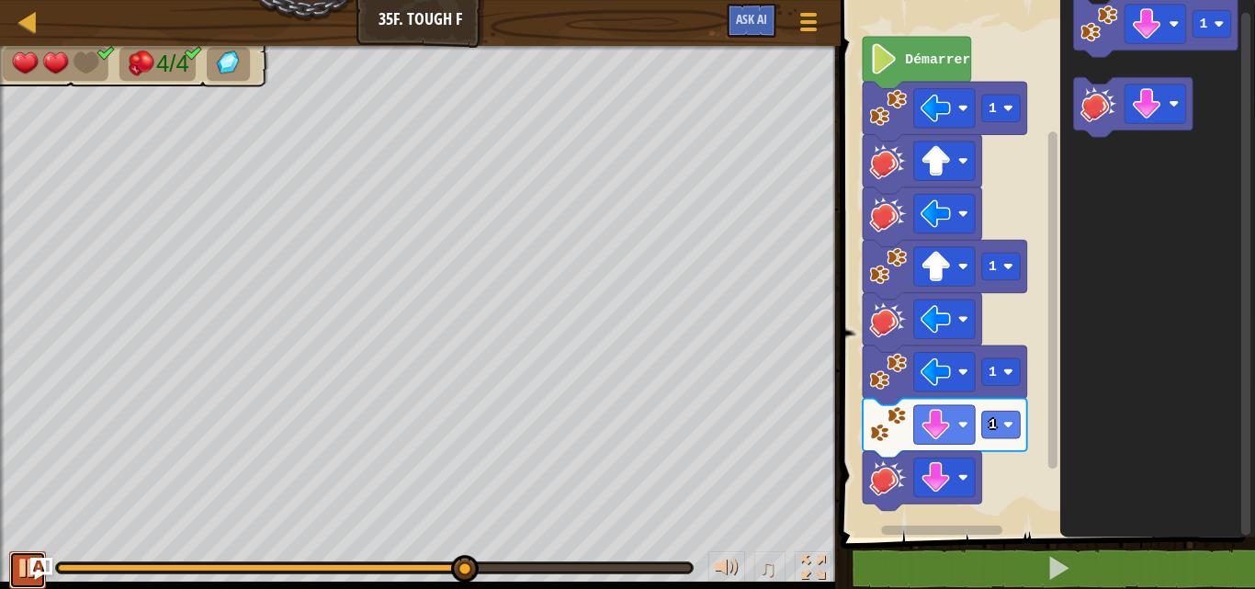
click at [14, 559] on button at bounding box center [27, 570] width 37 height 38
drag, startPoint x: 446, startPoint y: 555, endPoint x: 422, endPoint y: 548, distance: 25.9
click at [422, 548] on div "♫" at bounding box center [420, 563] width 841 height 55
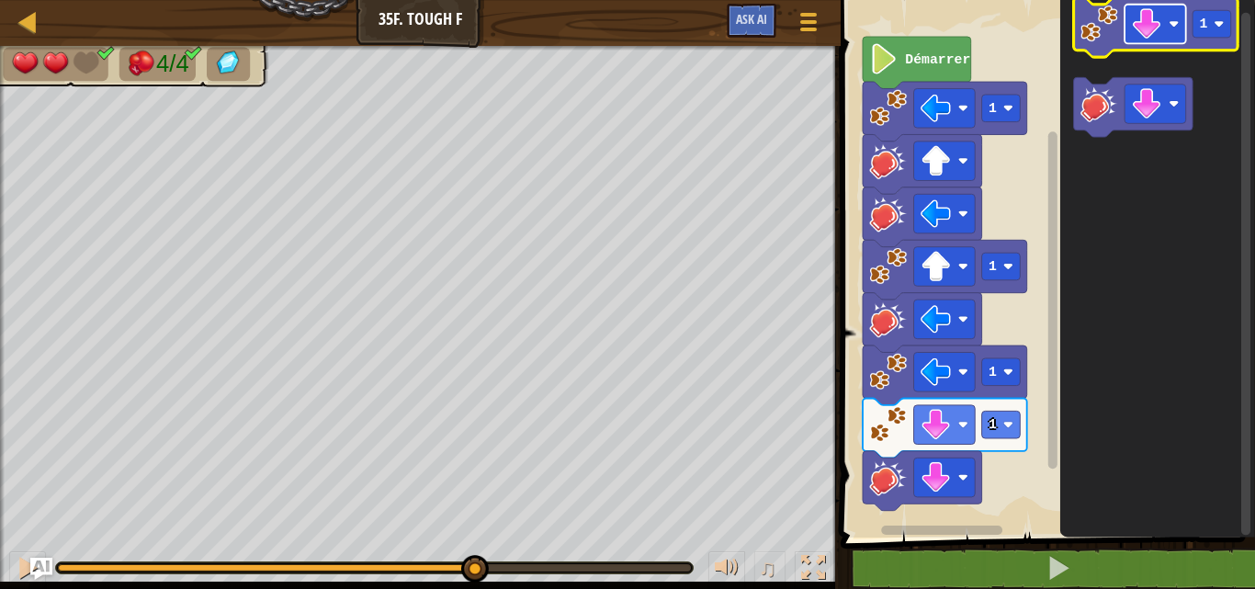
click at [1150, 24] on image "Espace de travail de Blocky" at bounding box center [1146, 23] width 30 height 30
click at [1112, 27] on image "Espace de travail de Blocky" at bounding box center [1099, 24] width 38 height 38
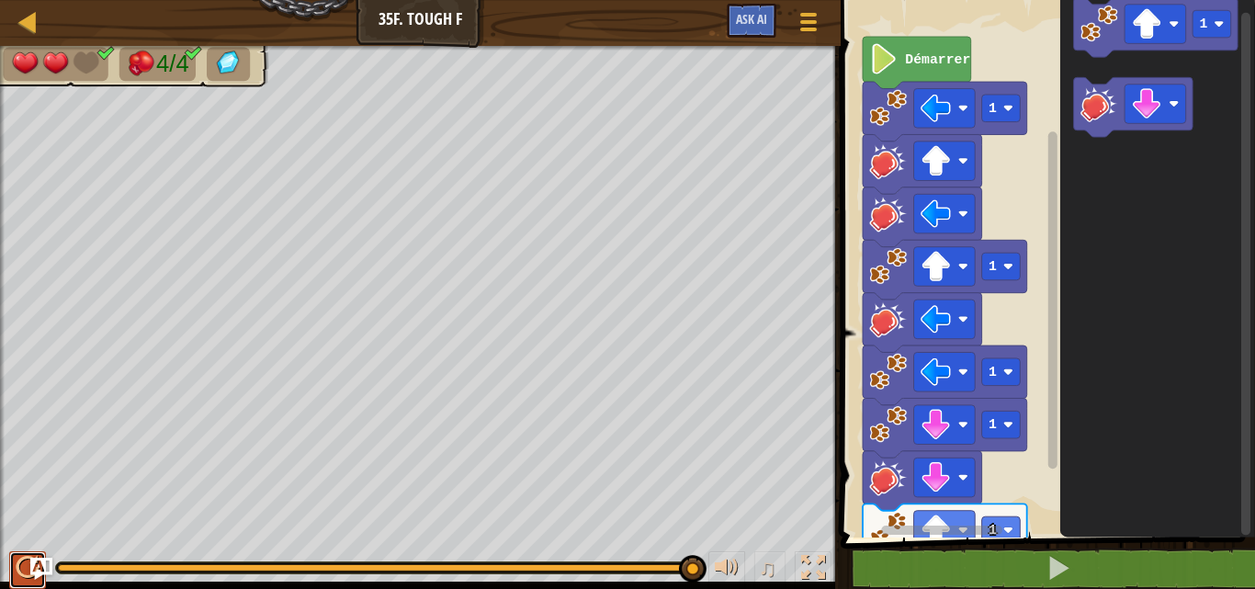
click at [17, 567] on div at bounding box center [28, 568] width 24 height 24
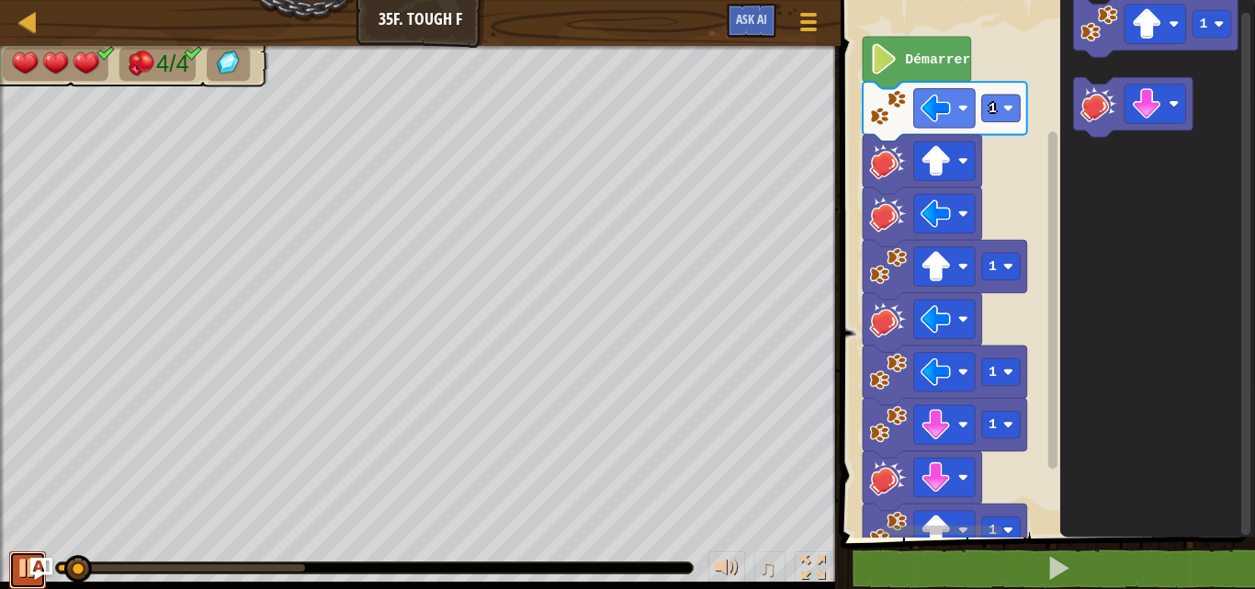
click at [20, 568] on div at bounding box center [28, 568] width 24 height 24
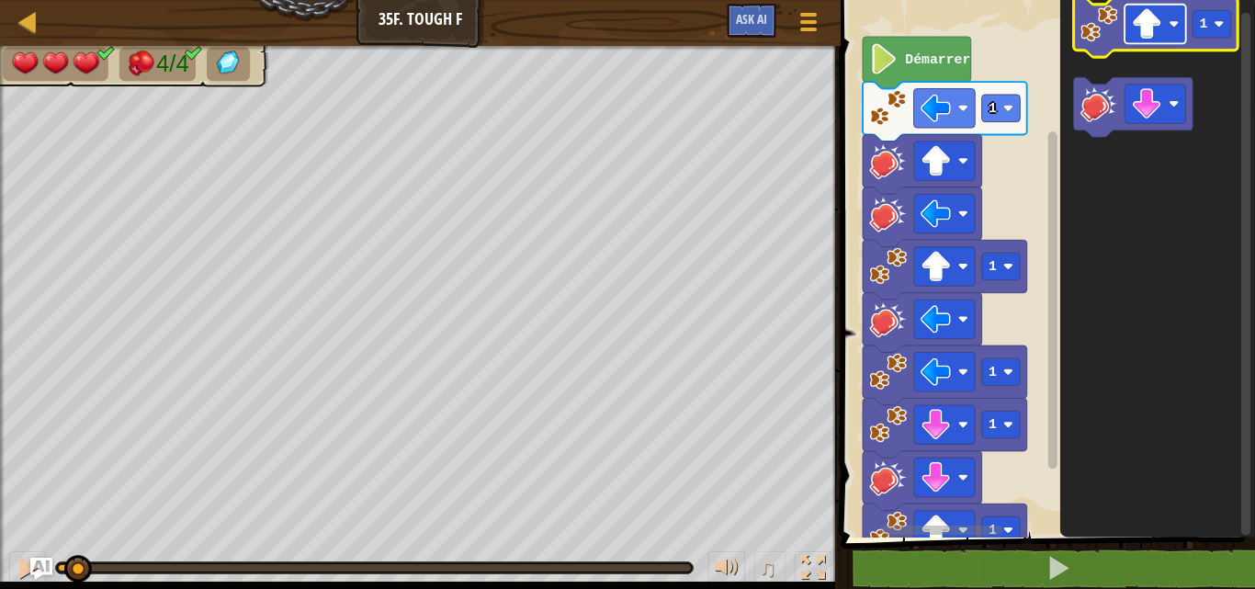
click at [1142, 15] on image "Espace de travail de Blocky" at bounding box center [1146, 23] width 30 height 30
click at [1122, 25] on icon "Espace de travail de Blocky" at bounding box center [1155, 27] width 164 height 60
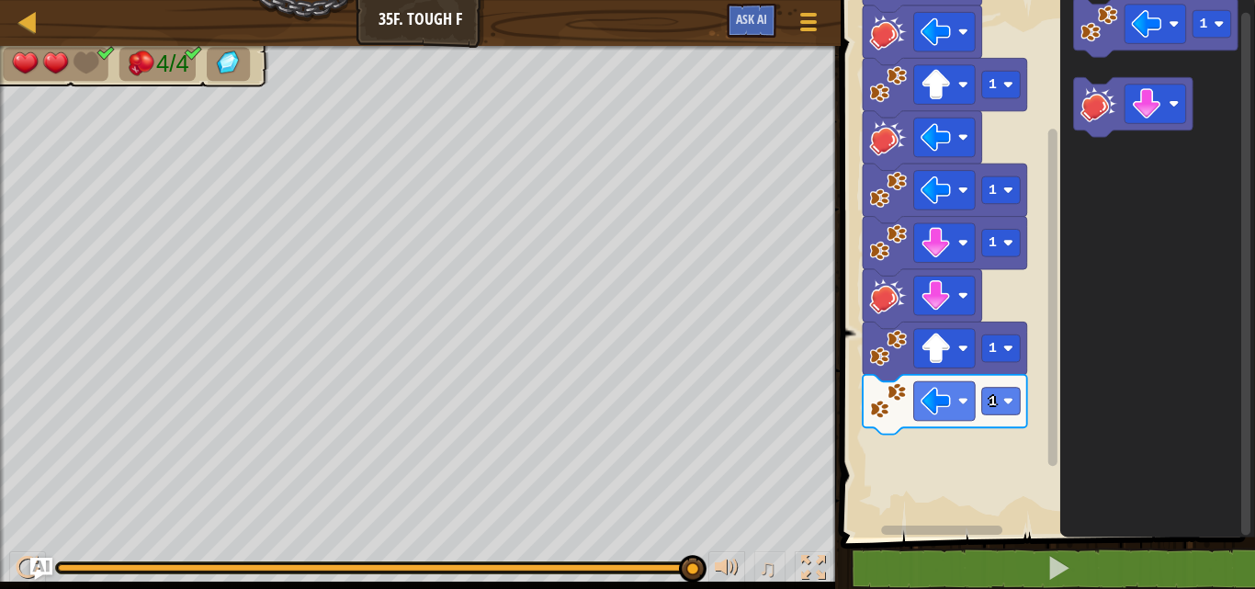
click at [1066, 288] on div "Démarrer 1 1 1 1 1 1 1" at bounding box center [1045, 264] width 420 height 547
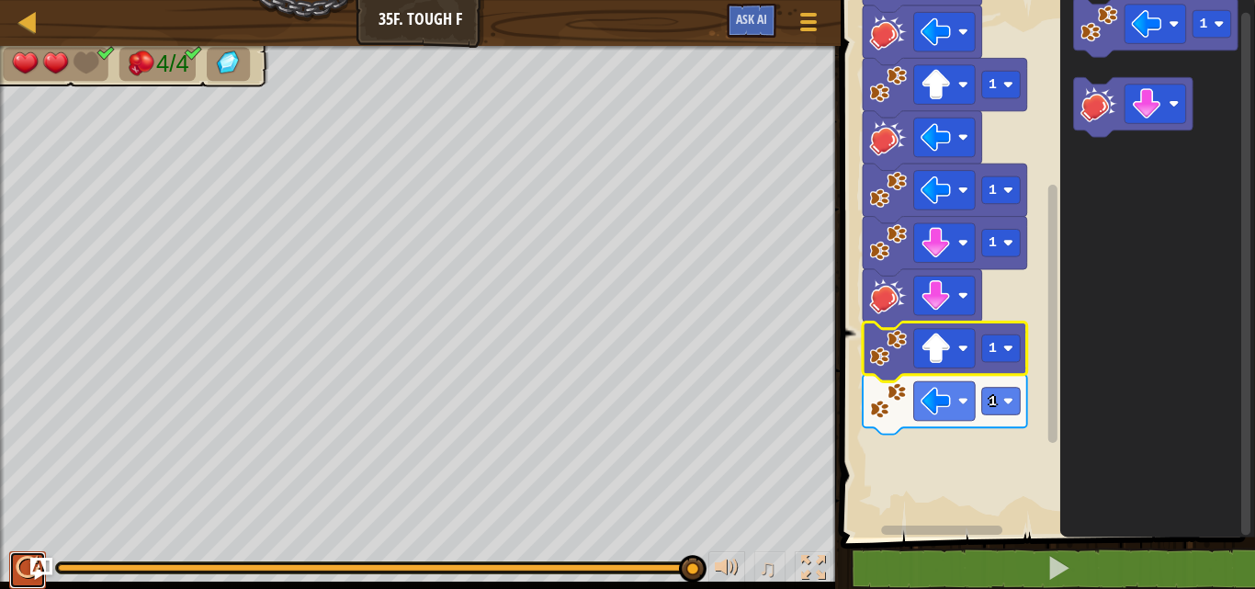
click at [19, 553] on button at bounding box center [27, 570] width 37 height 38
click at [35, 557] on img "Ask AI" at bounding box center [41, 569] width 24 height 24
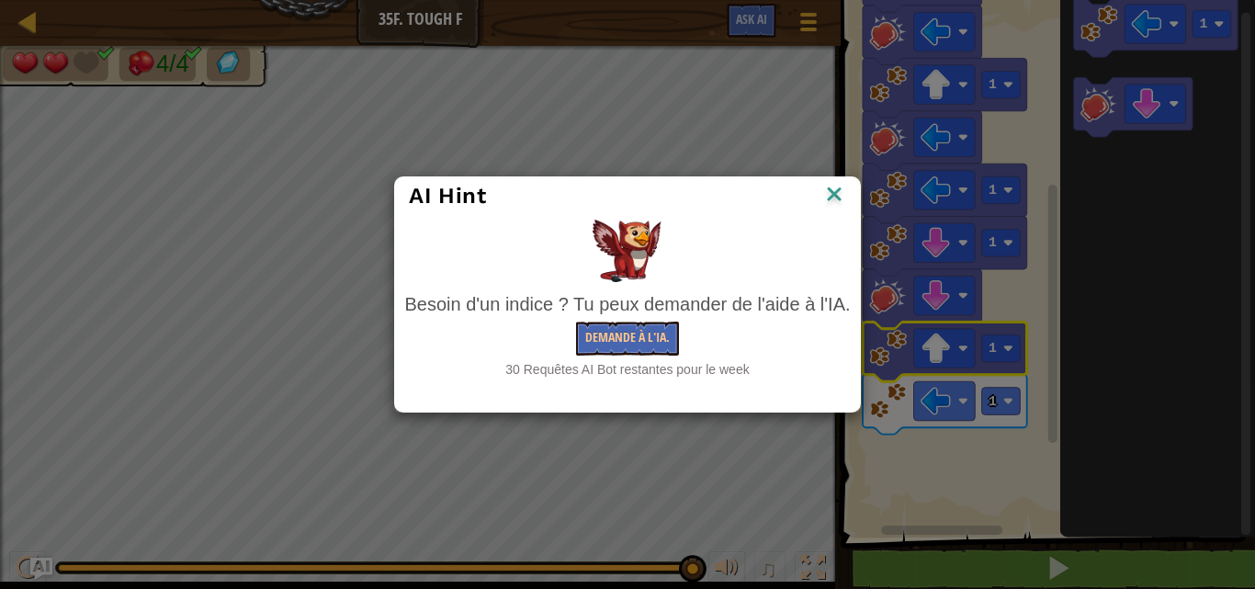
click at [100, 477] on div "AI Hint Besoin d'un indice ? Tu peux demander de l'aide à l'IA. Demande à l'IA.…" at bounding box center [627, 294] width 1255 height 589
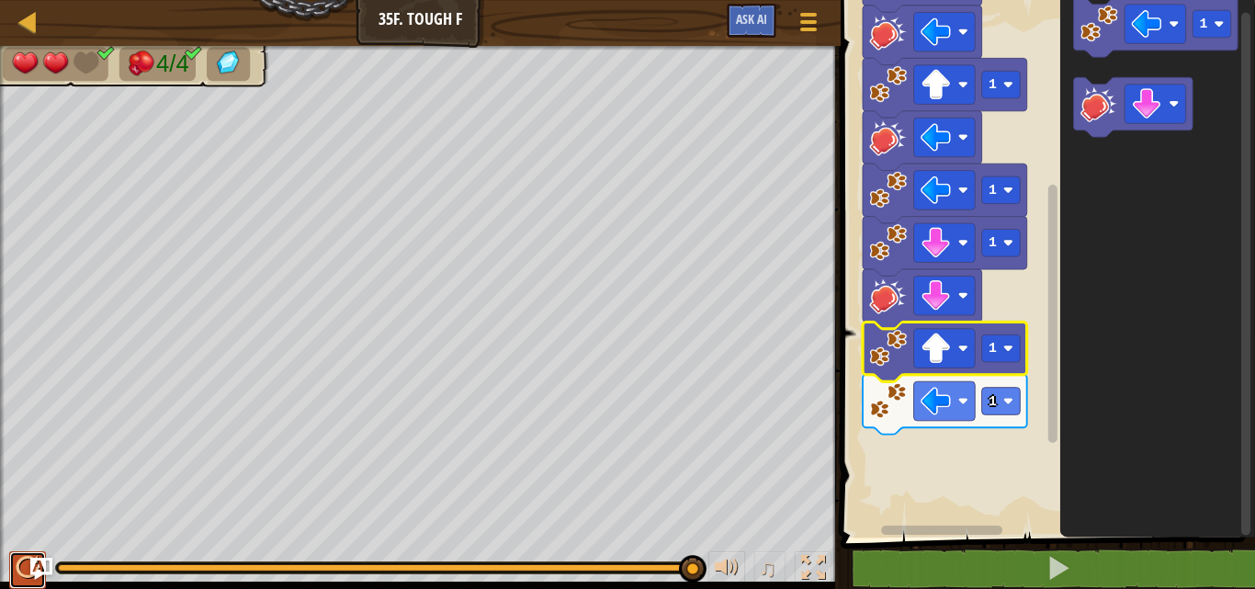
click at [19, 566] on div at bounding box center [28, 568] width 24 height 24
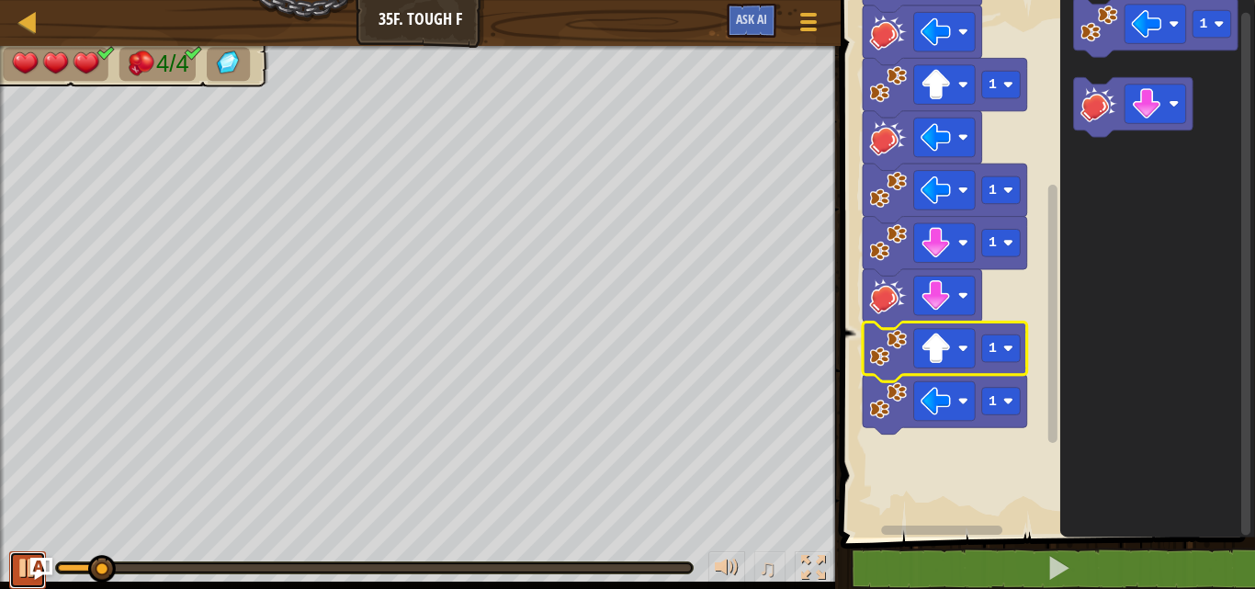
click at [18, 565] on div at bounding box center [28, 568] width 24 height 24
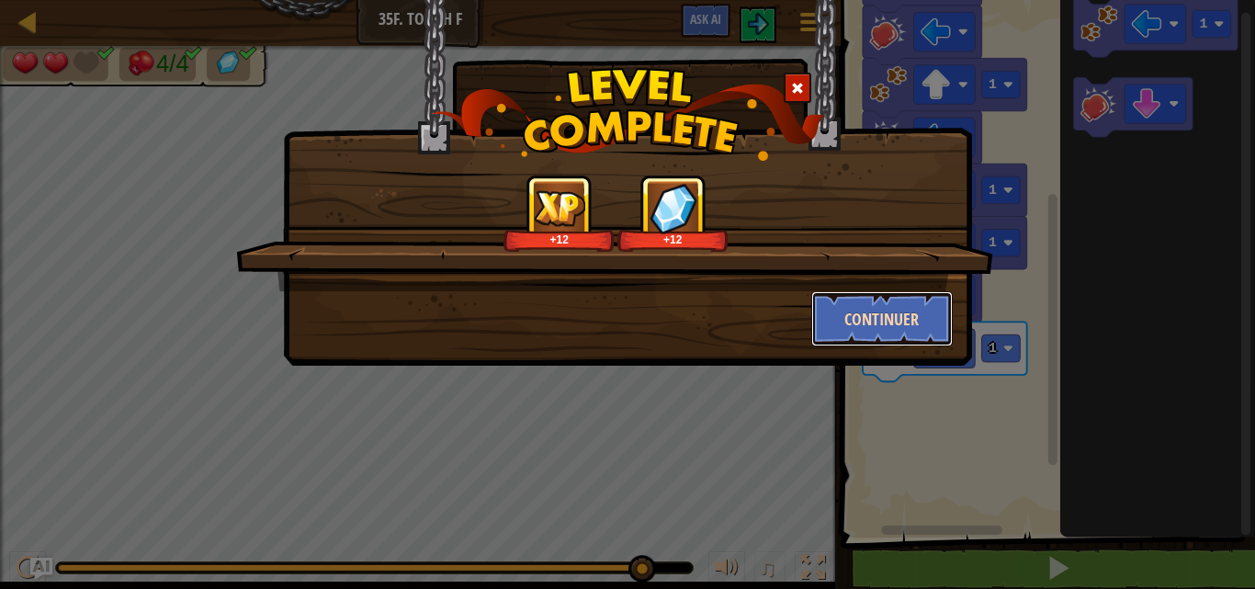
click at [863, 309] on button "Continuer" at bounding box center [882, 318] width 142 height 55
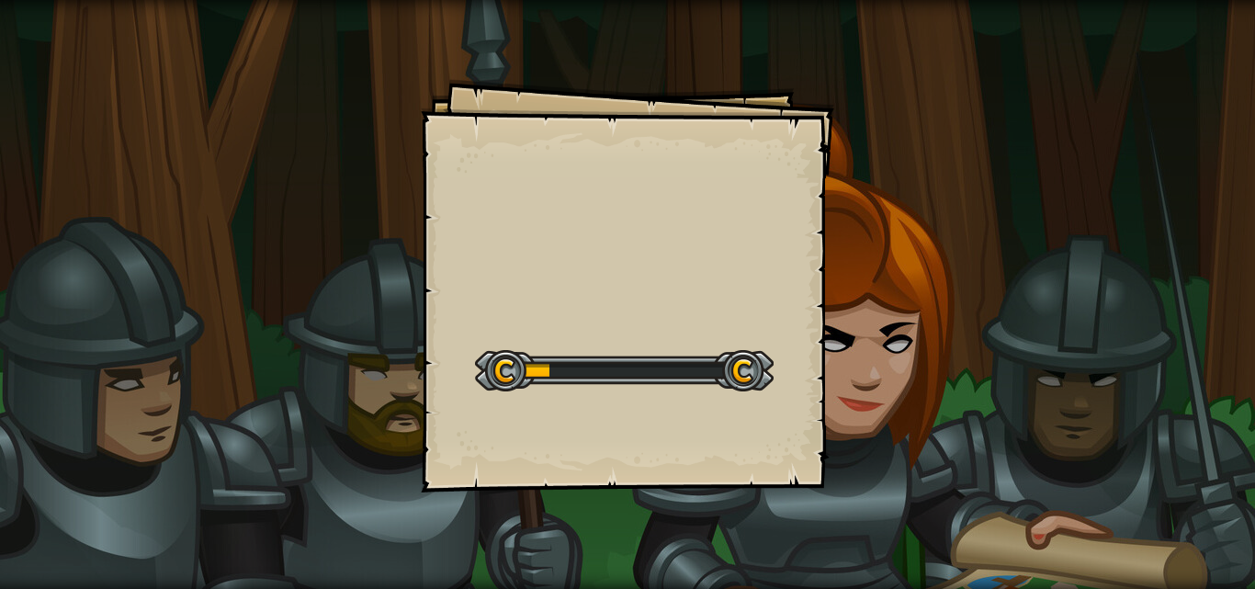
click at [626, 366] on div at bounding box center [624, 370] width 299 height 41
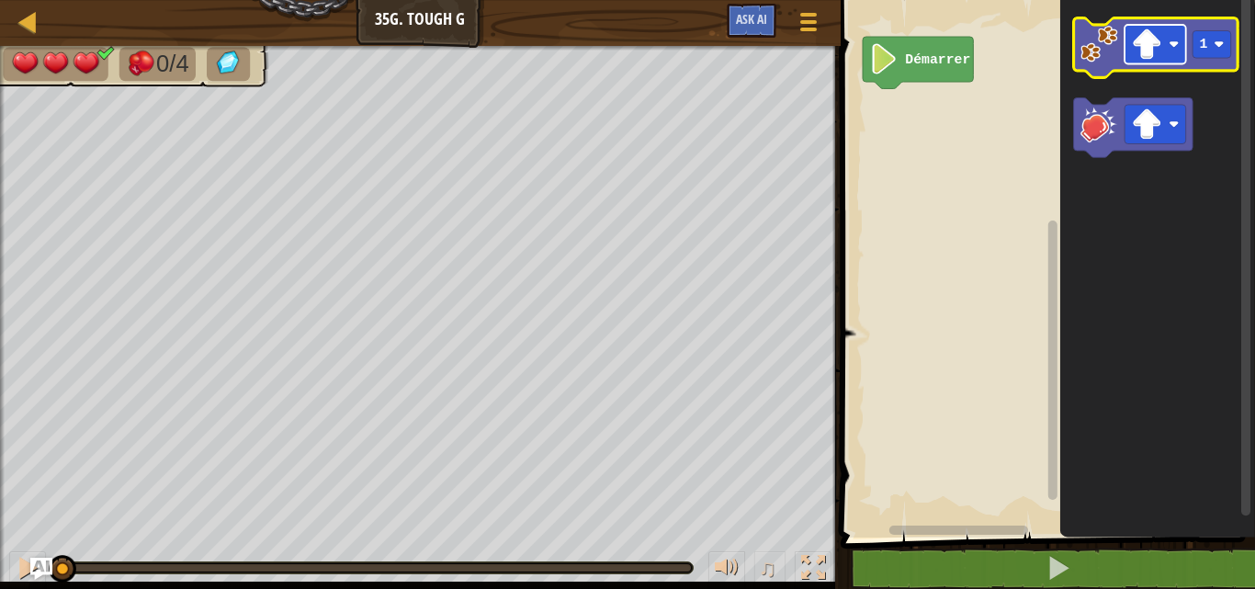
click at [1137, 47] on image "Espace de travail de Blocky" at bounding box center [1146, 44] width 30 height 30
click at [1158, 46] on image "Espace de travail de Blocky" at bounding box center [1146, 44] width 30 height 30
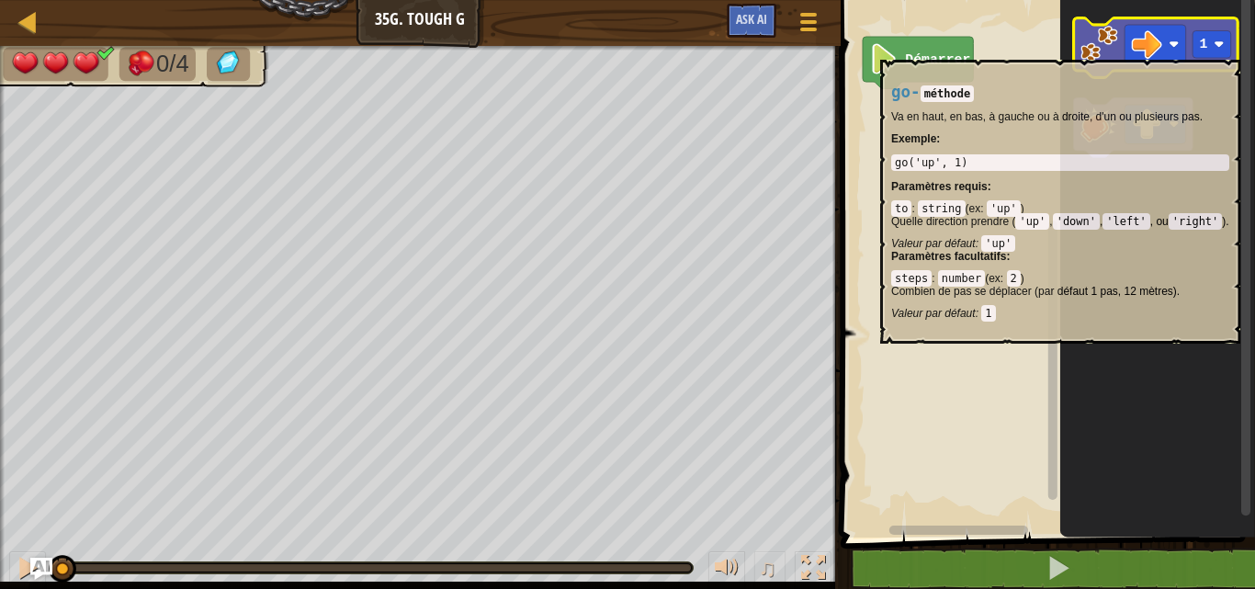
click at [1118, 51] on icon "Espace de travail de Blocky" at bounding box center [1155, 48] width 164 height 60
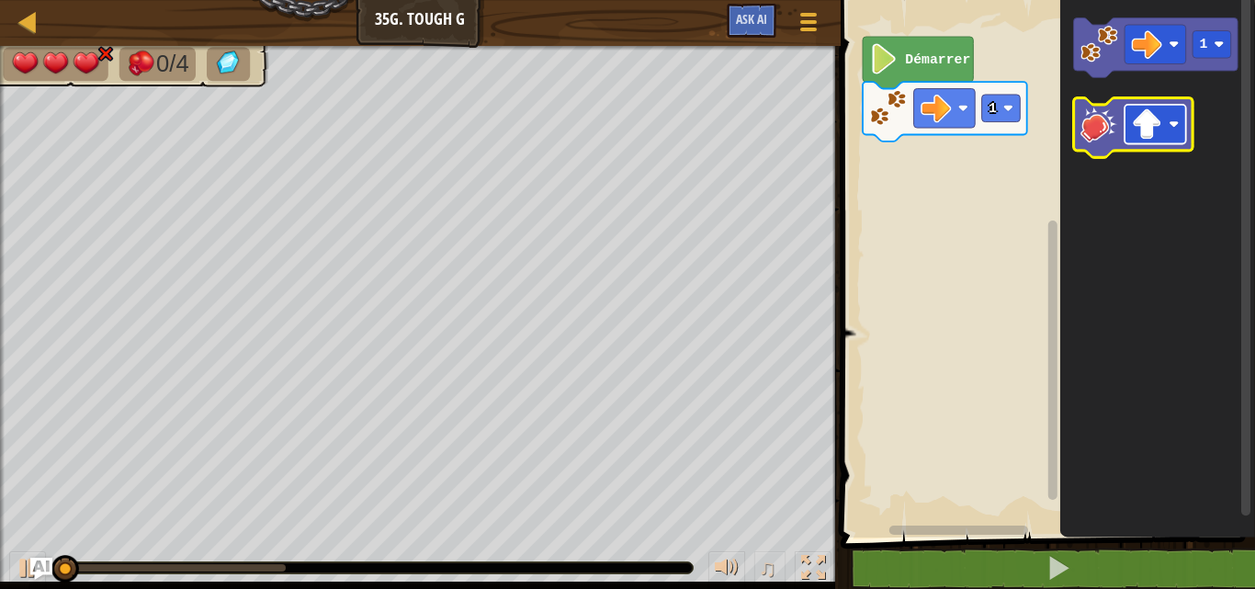
click at [1152, 122] on image "Espace de travail de Blocky" at bounding box center [1146, 124] width 30 height 30
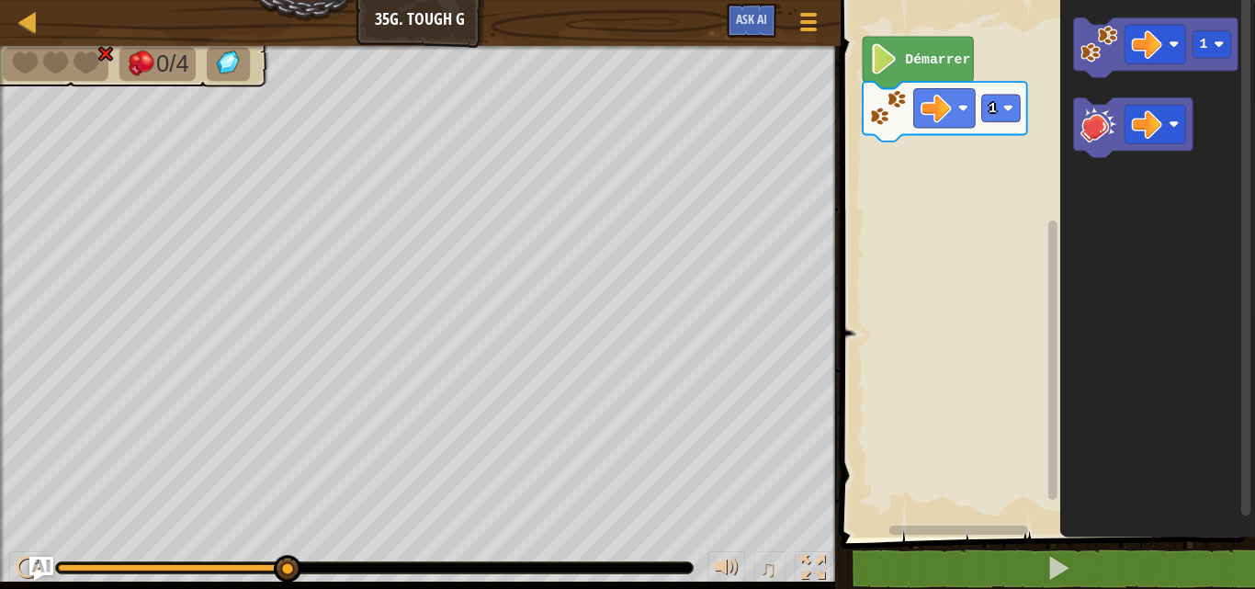
click at [30, 566] on img "Ask AI" at bounding box center [41, 569] width 24 height 24
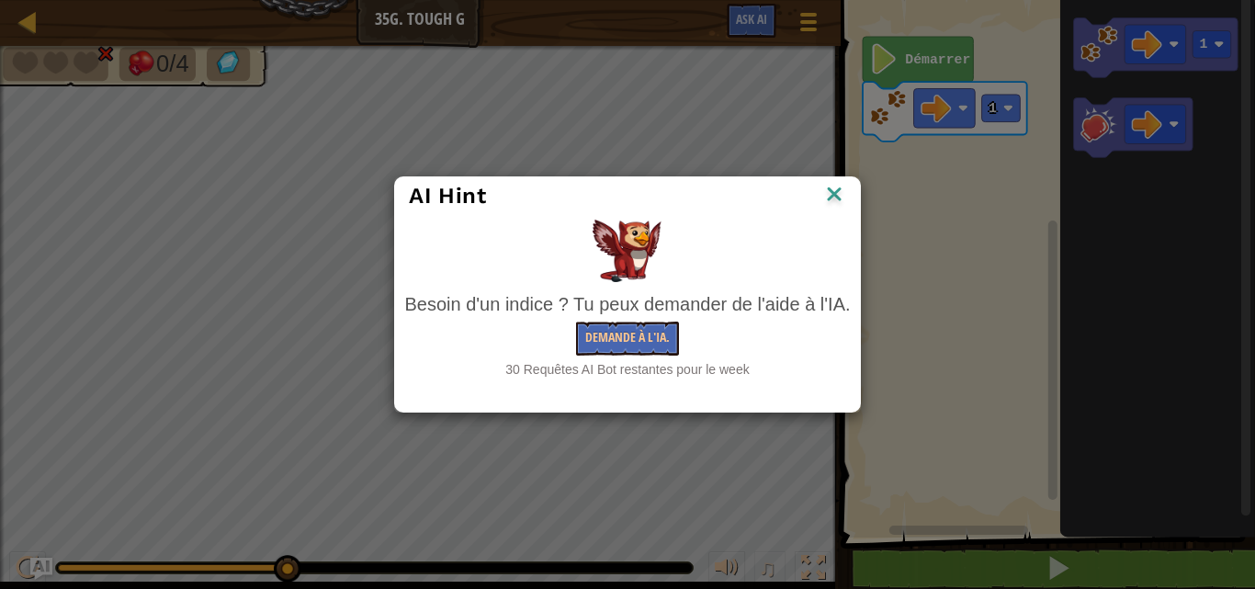
click at [67, 481] on div "AI Hint Besoin d'un indice ? Tu peux demander de l'aide à l'IA. Demande à l'IA.…" at bounding box center [627, 294] width 1255 height 589
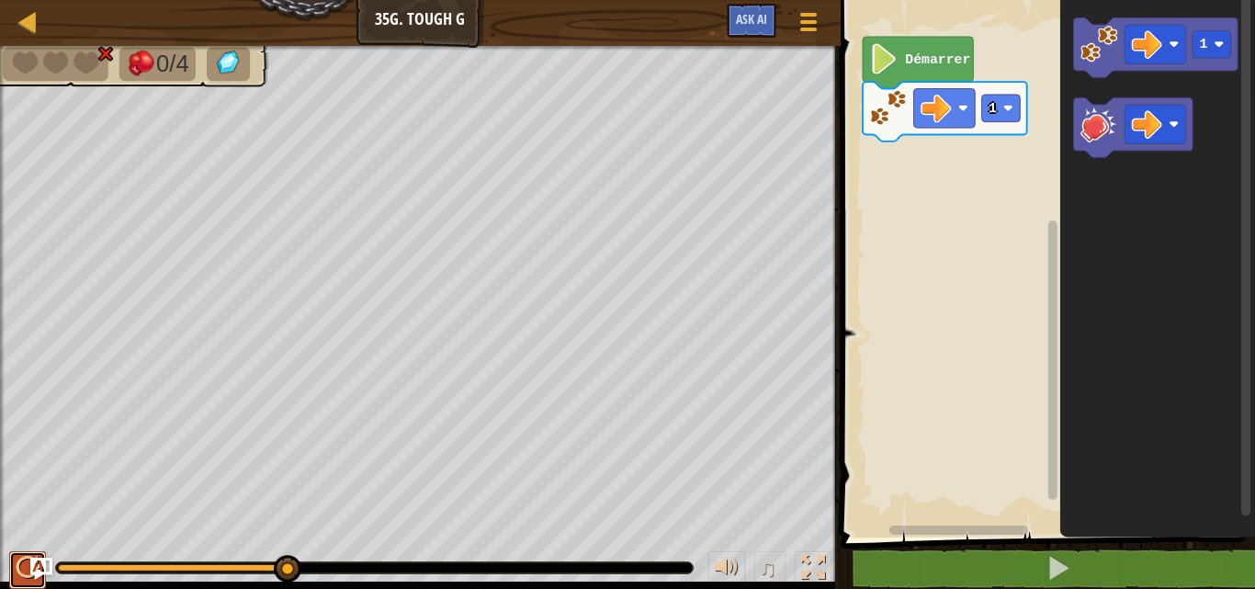
click at [12, 554] on button at bounding box center [27, 570] width 37 height 38
click at [14, 548] on div "♫" at bounding box center [420, 563] width 841 height 55
click at [23, 560] on div at bounding box center [28, 568] width 24 height 24
click at [76, 504] on div "0/4 ♫ Dragonnet 3 x: 8 y: 14 x: 14 y: 14 action: move" at bounding box center [627, 317] width 1255 height 543
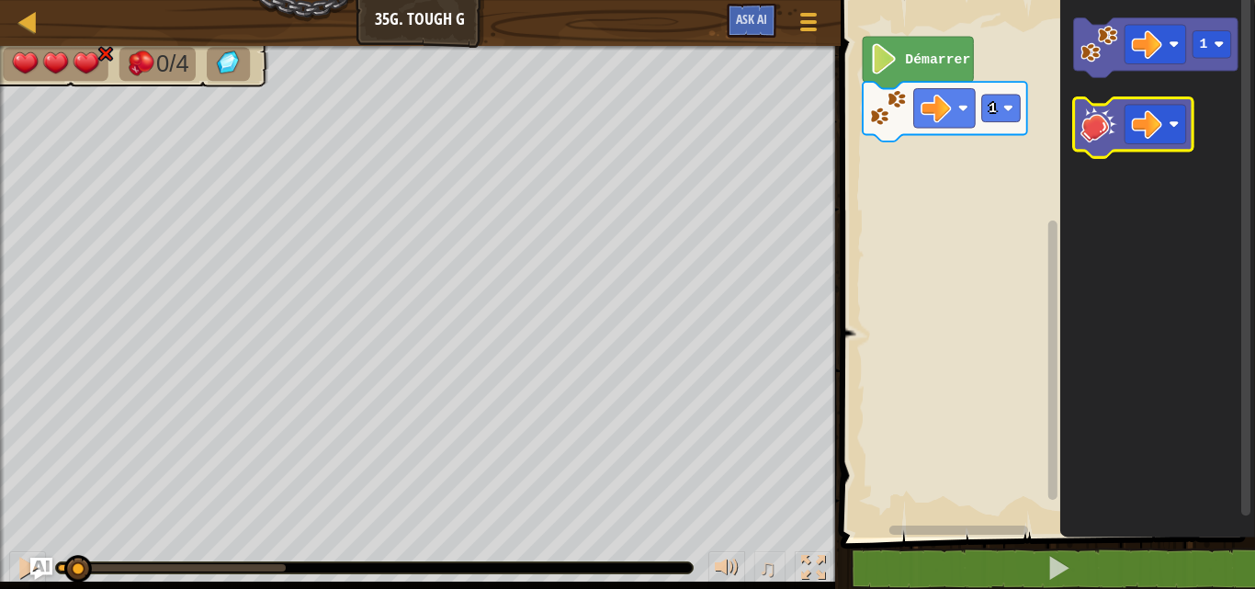
click at [1101, 123] on image "Espace de travail de Blocky" at bounding box center [1099, 125] width 38 height 38
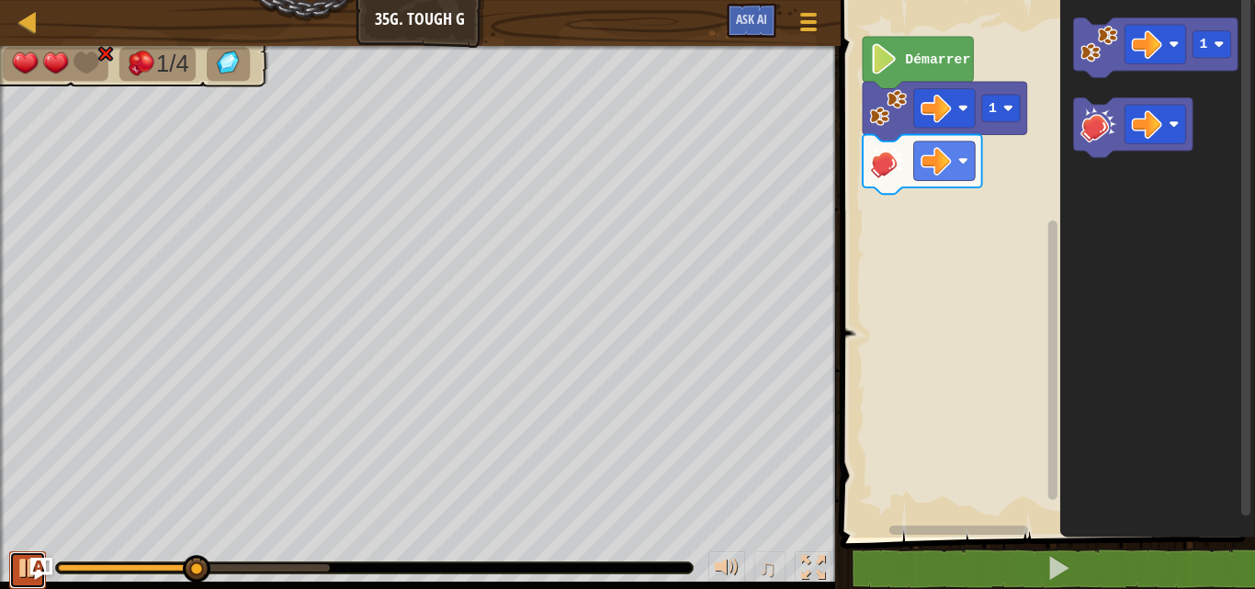
click at [19, 559] on div at bounding box center [28, 568] width 24 height 24
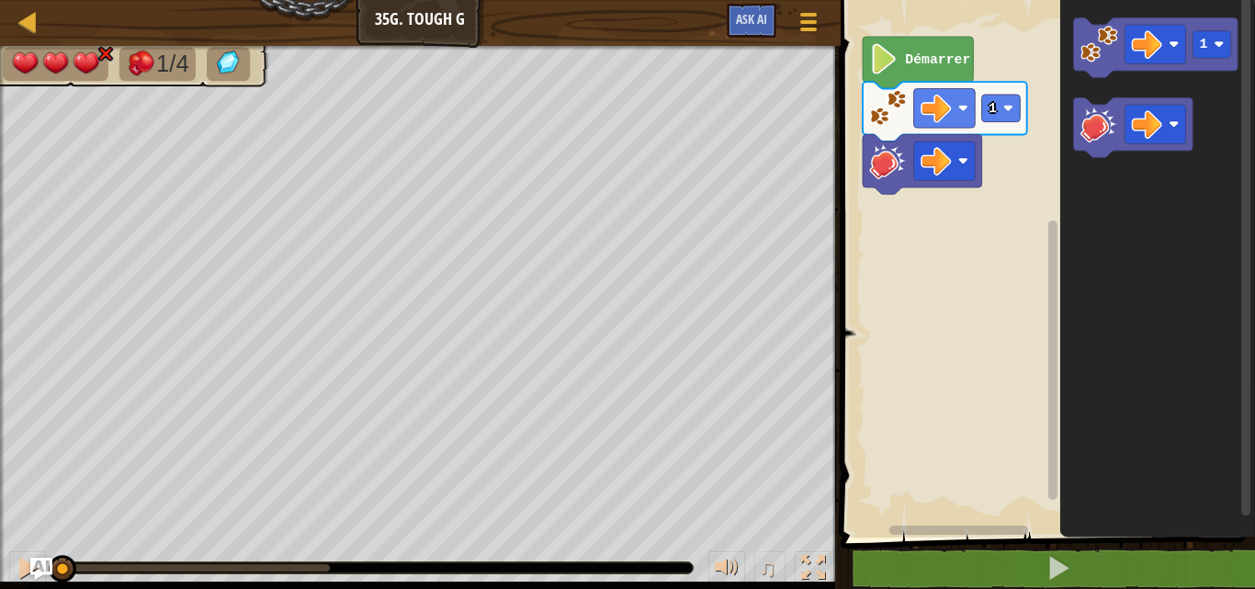
click at [14, 470] on div "1/4 ♫ Dragonnet 3 x: 6 y: 14 x: 14 y: 14 action: move" at bounding box center [627, 317] width 1255 height 543
click at [1152, 119] on image "Espace de travail de Blocky" at bounding box center [1146, 124] width 30 height 30
click at [1093, 133] on image "Espace de travail de Blocky" at bounding box center [1099, 125] width 38 height 38
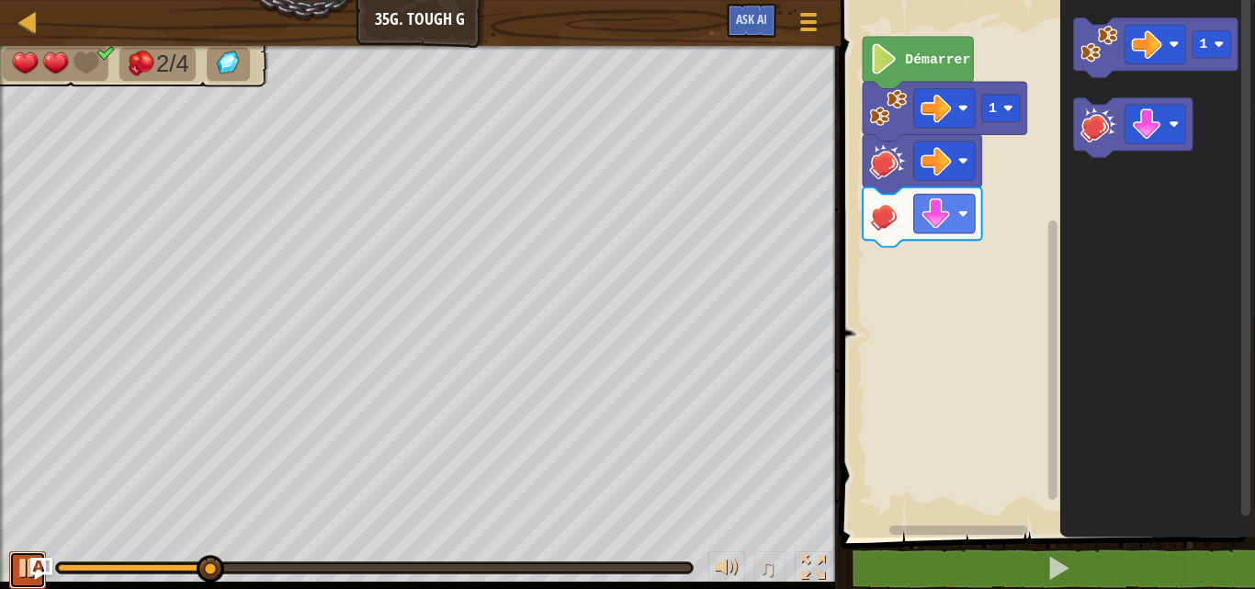
click at [17, 578] on div at bounding box center [28, 568] width 24 height 24
click at [14, 569] on button at bounding box center [27, 570] width 37 height 38
click at [16, 563] on div at bounding box center [28, 568] width 24 height 24
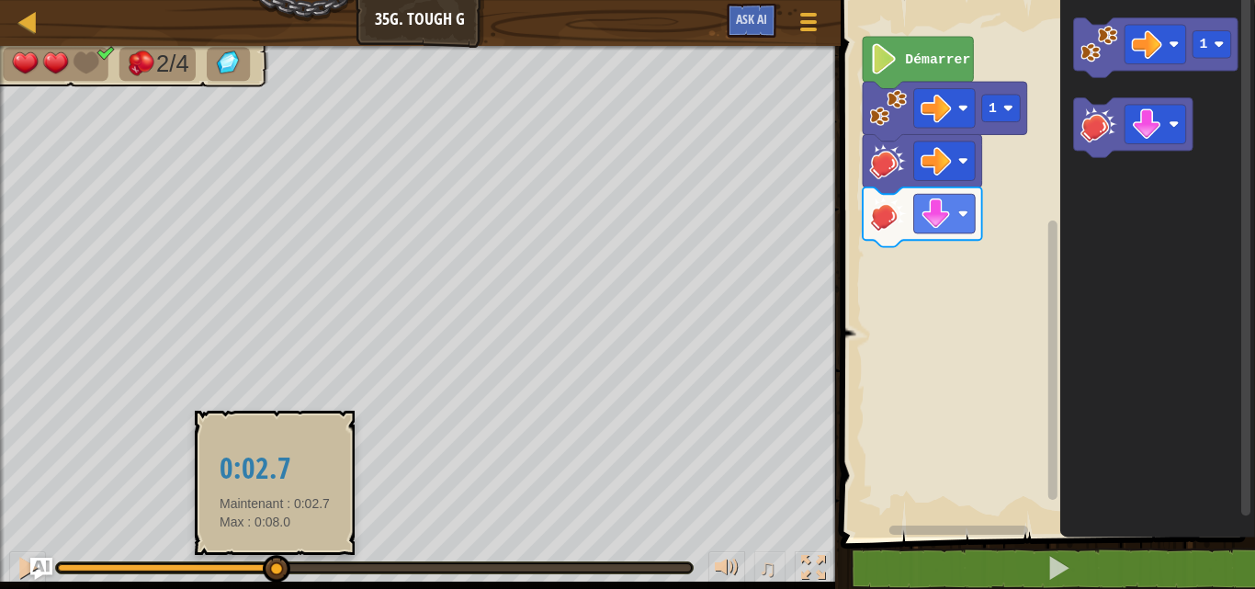
drag, startPoint x: 312, startPoint y: 568, endPoint x: 268, endPoint y: 555, distance: 45.9
click at [268, 555] on div at bounding box center [277, 569] width 28 height 28
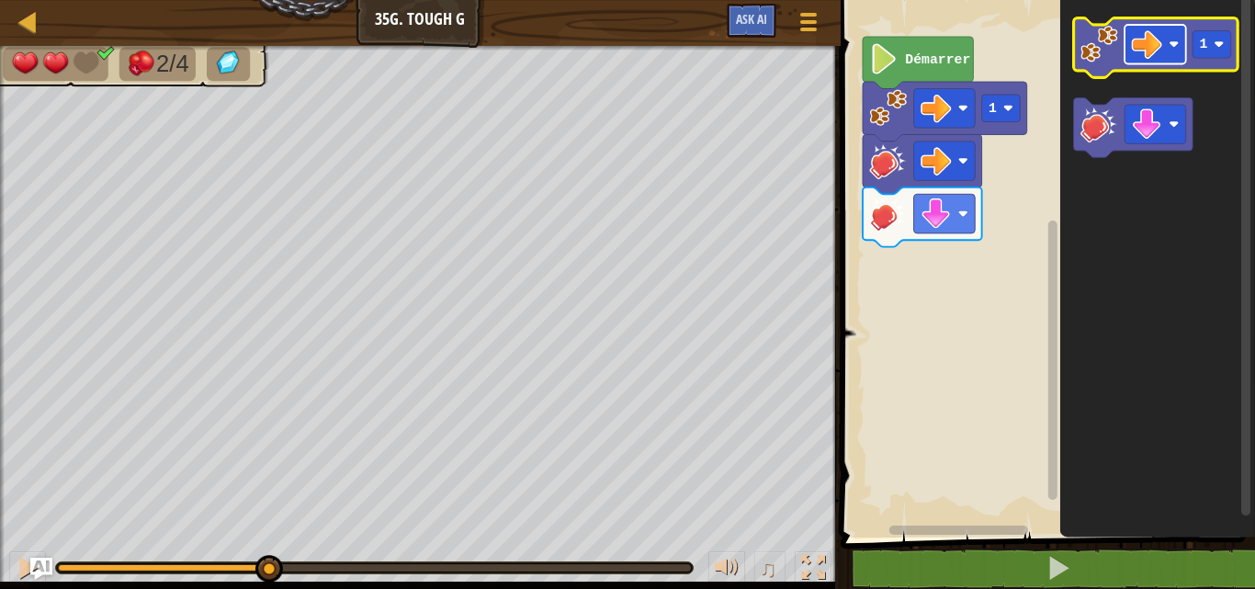
click at [1175, 57] on rect "Espace de travail de Blocky" at bounding box center [1155, 45] width 62 height 40
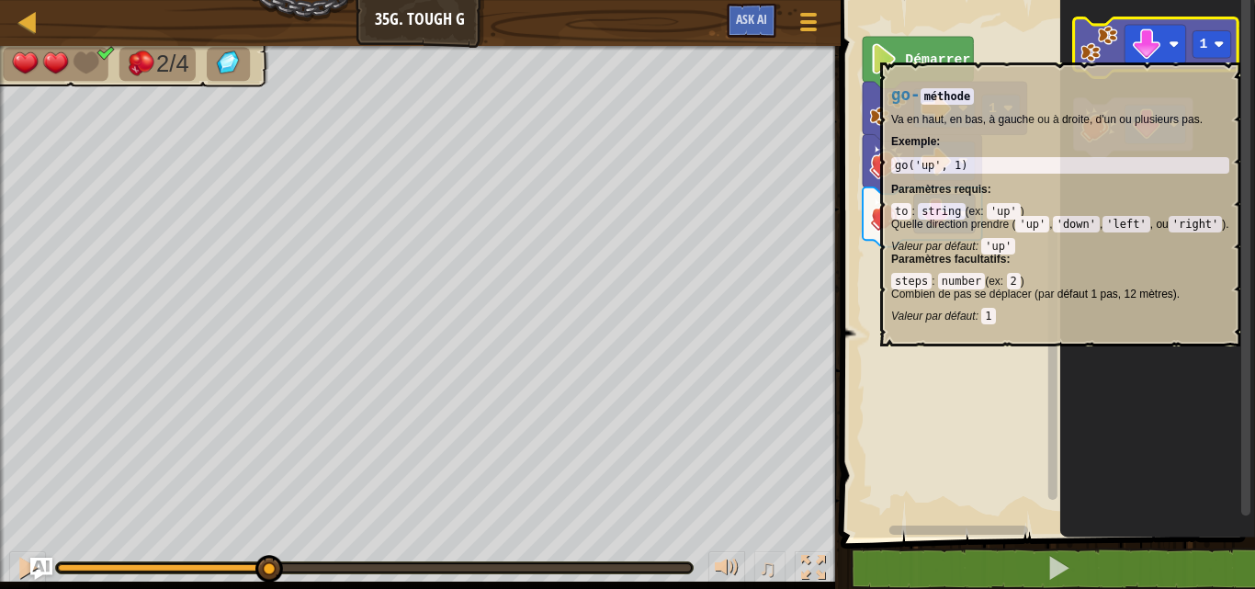
click at [1101, 53] on image "Espace de travail de Blocky" at bounding box center [1099, 44] width 38 height 38
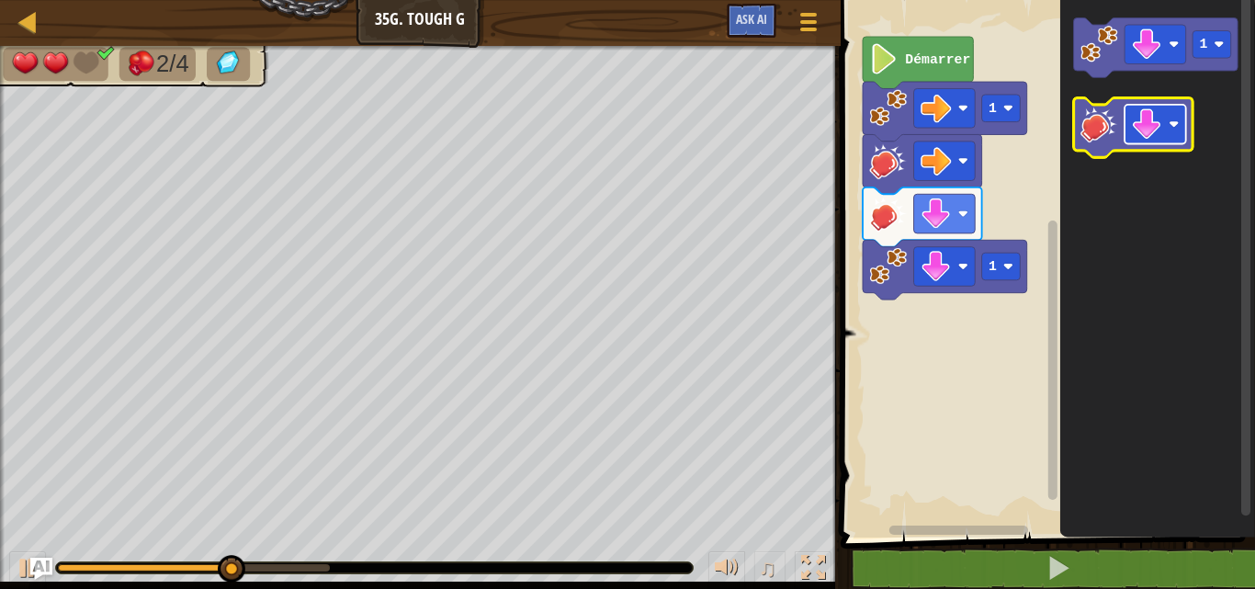
click at [1154, 113] on image "Espace de travail de Blocky" at bounding box center [1146, 124] width 30 height 30
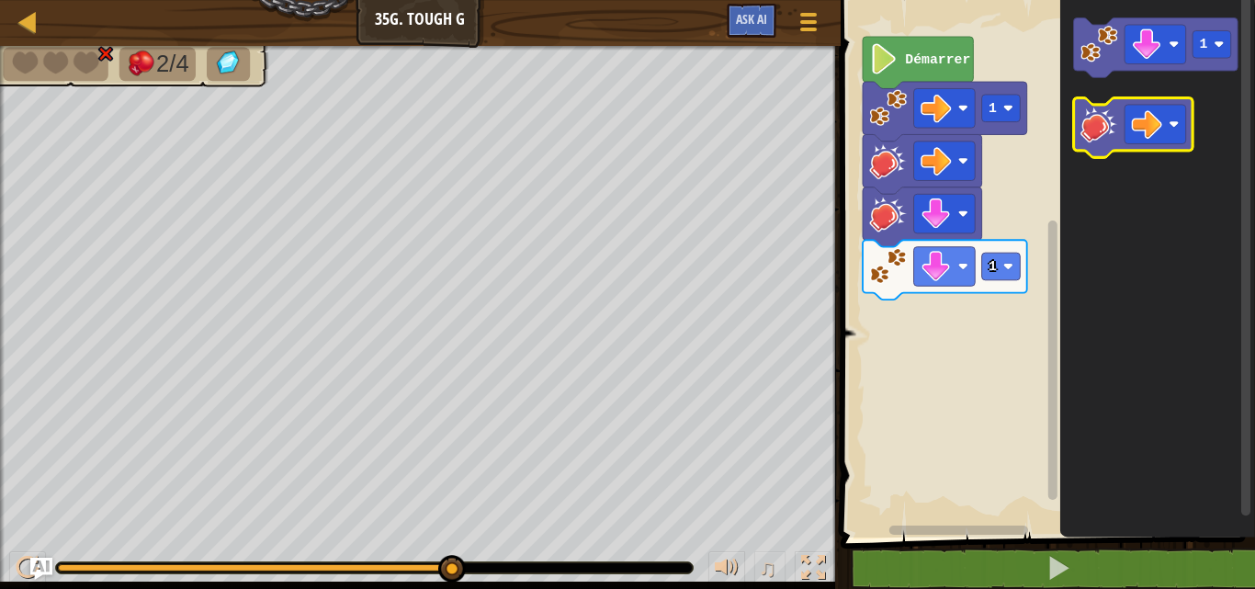
click at [1094, 143] on icon "Espace de travail de Blocky" at bounding box center [1132, 128] width 119 height 60
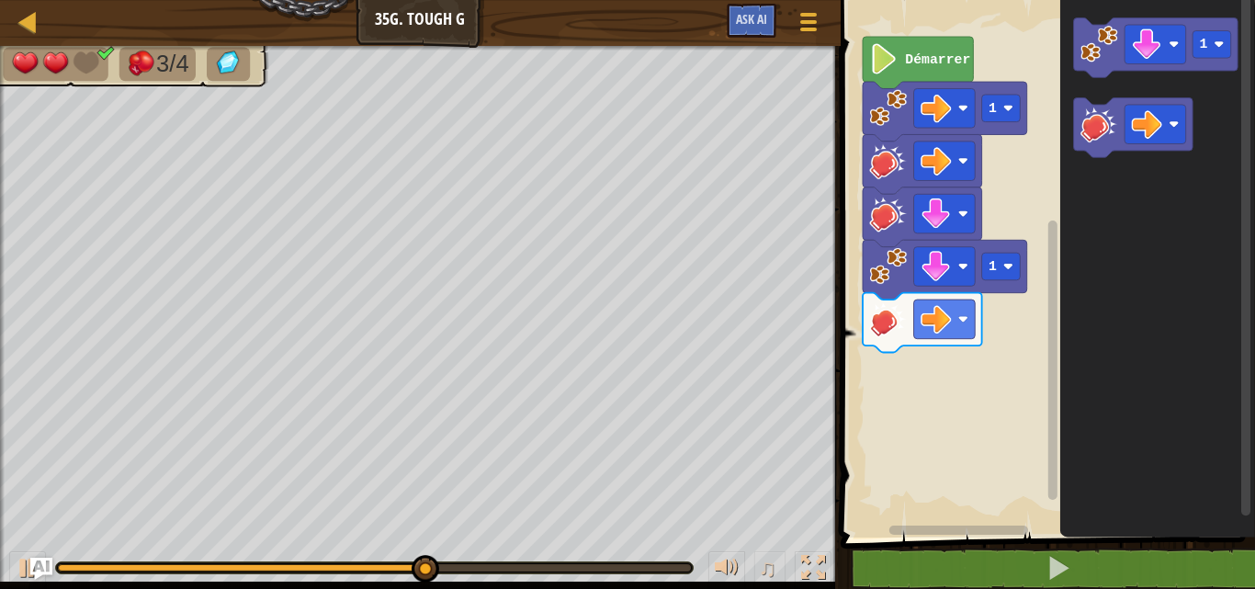
click at [4, 567] on div "♫" at bounding box center [420, 563] width 841 height 55
click at [10, 566] on button at bounding box center [27, 570] width 37 height 38
drag, startPoint x: 501, startPoint y: 568, endPoint x: 365, endPoint y: 551, distance: 137.0
click at [365, 551] on div "♫" at bounding box center [420, 563] width 841 height 55
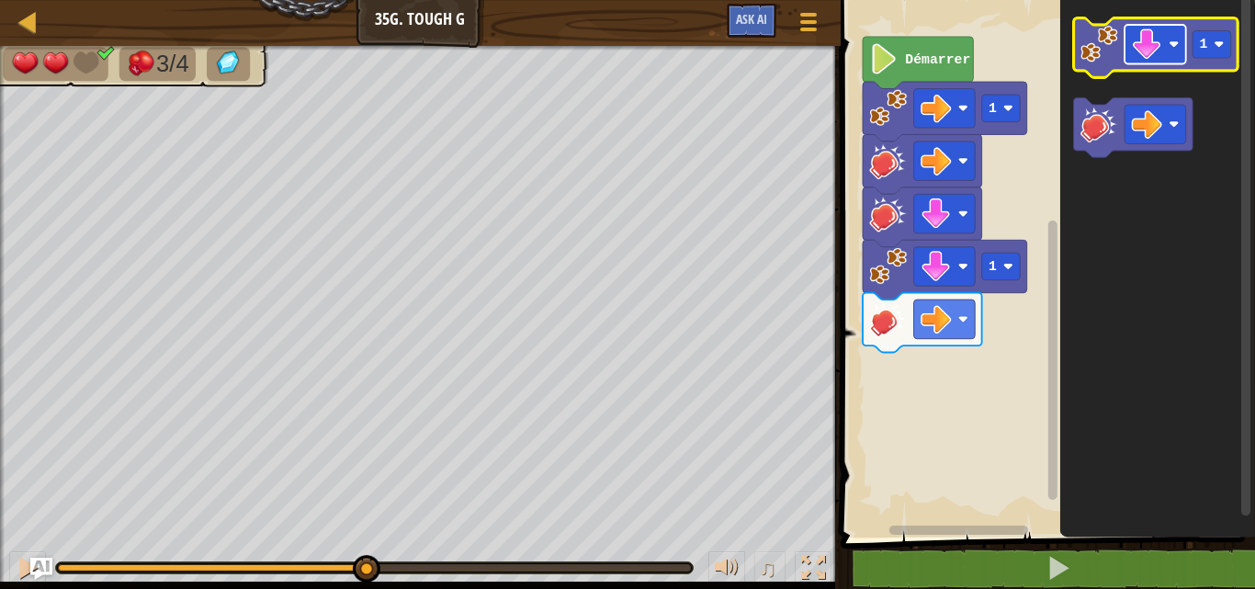
click at [1146, 59] on image "Espace de travail de Blocky" at bounding box center [1146, 44] width 30 height 30
click at [1108, 46] on image "Espace de travail de Blocky" at bounding box center [1099, 44] width 38 height 38
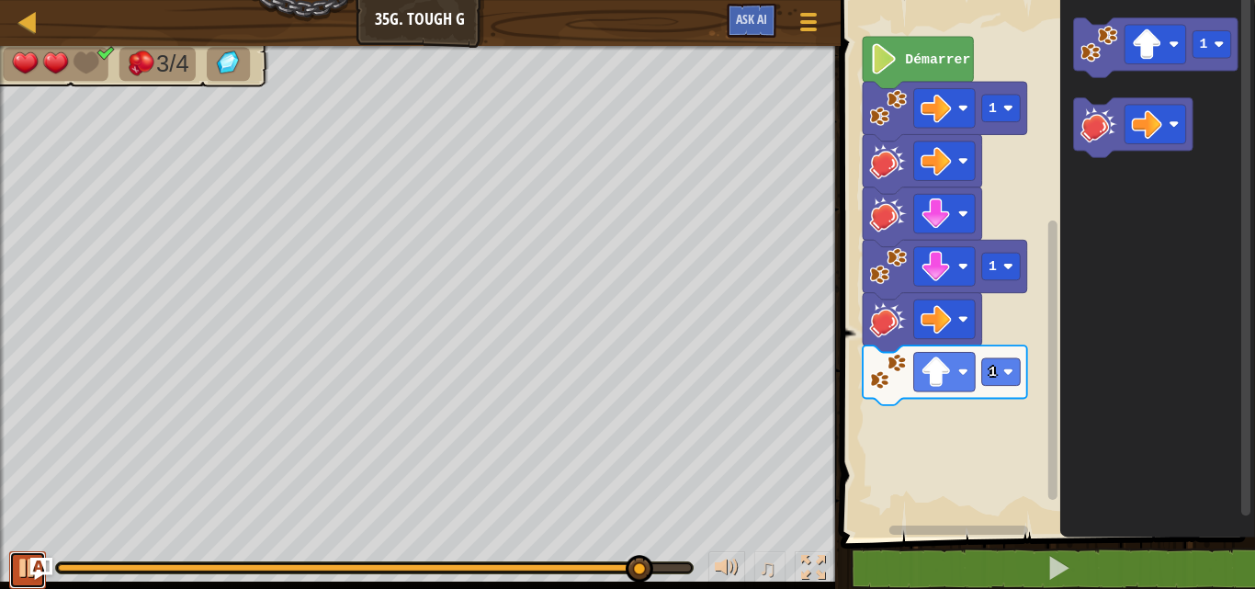
click at [13, 570] on button at bounding box center [27, 570] width 37 height 38
drag, startPoint x: 654, startPoint y: 559, endPoint x: 371, endPoint y: 561, distance: 283.0
click at [371, 561] on div at bounding box center [372, 569] width 28 height 28
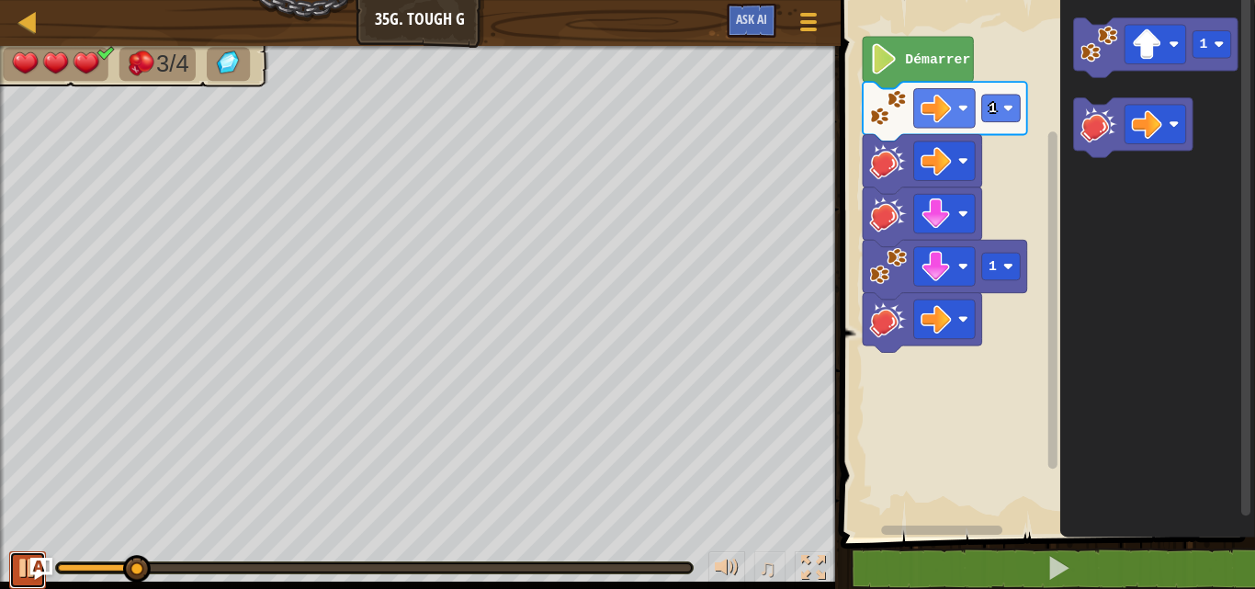
click at [16, 559] on div at bounding box center [28, 568] width 24 height 24
click at [35, 526] on div "3/4 ♫ Dragonnet 3 x: 6 y: 14 x: 14 y: 14 action: move" at bounding box center [627, 317] width 1255 height 543
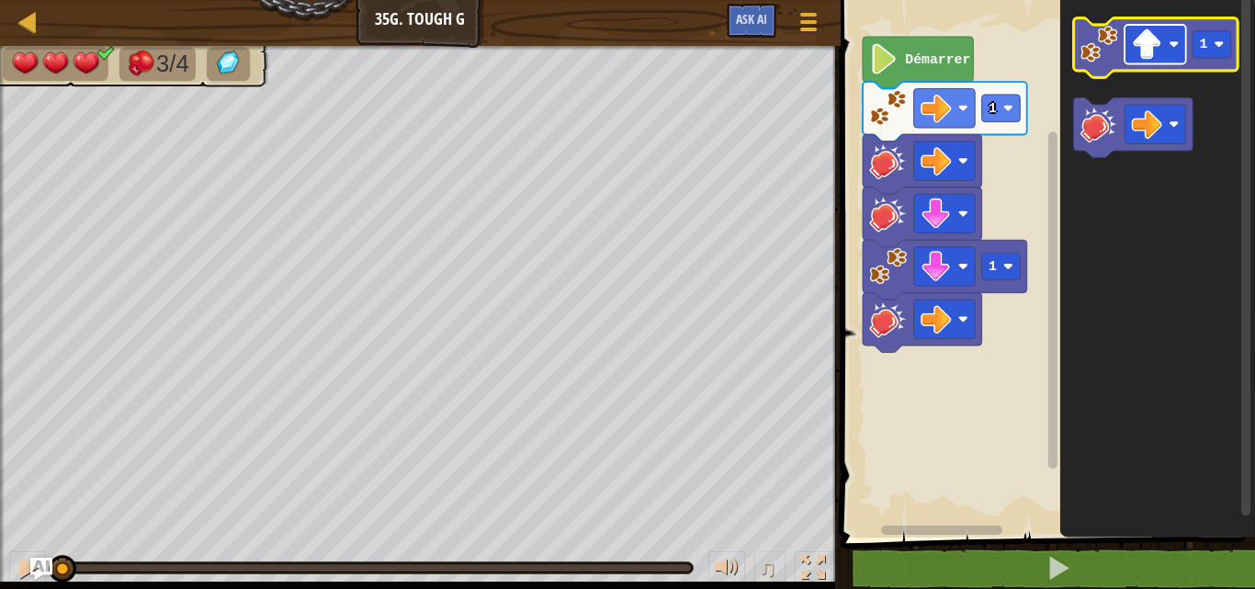
click at [1168, 40] on rect "Espace de travail de Blocky" at bounding box center [1155, 45] width 62 height 40
click at [1101, 51] on image "Espace de travail de Blocky" at bounding box center [1099, 44] width 38 height 38
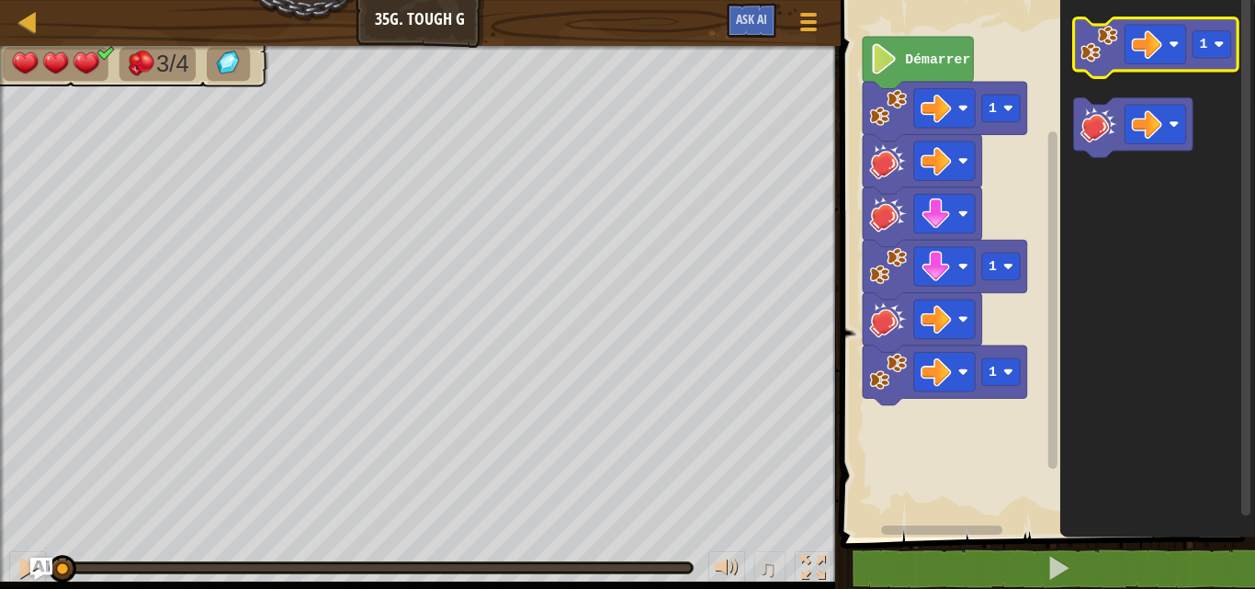
click at [236, 369] on div "Carte Junior 35g. Tough G Menu du jeu Ask AI 1 הההההההההההההההההההההההההההההההה…" at bounding box center [627, 294] width 1255 height 589
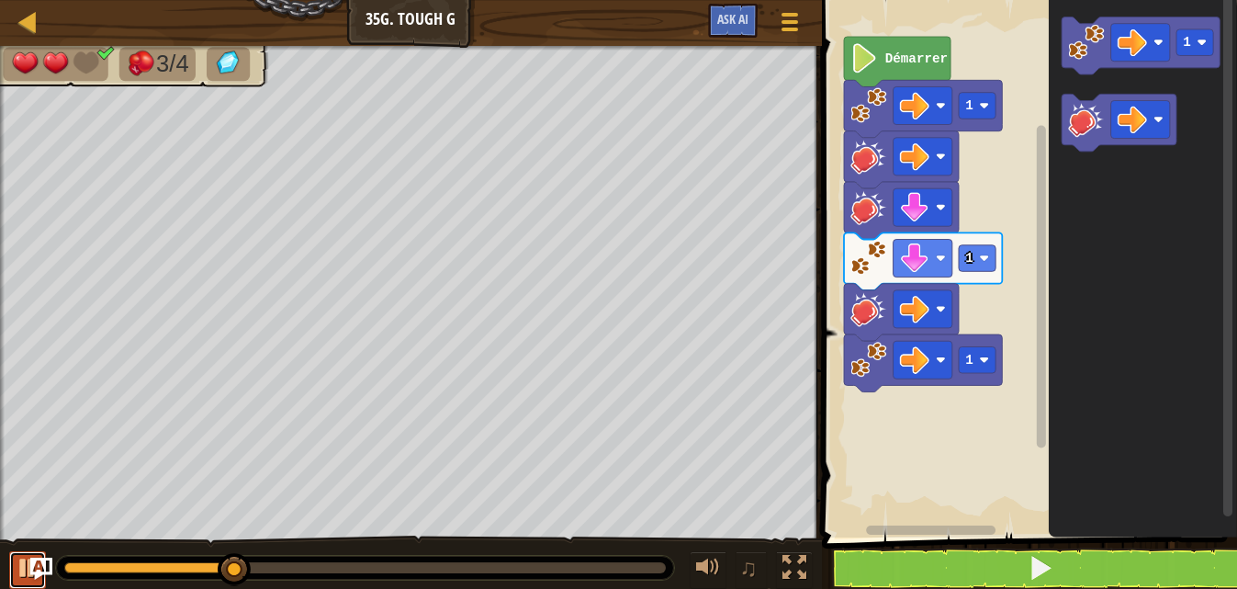
click at [28, 569] on div at bounding box center [28, 568] width 24 height 24
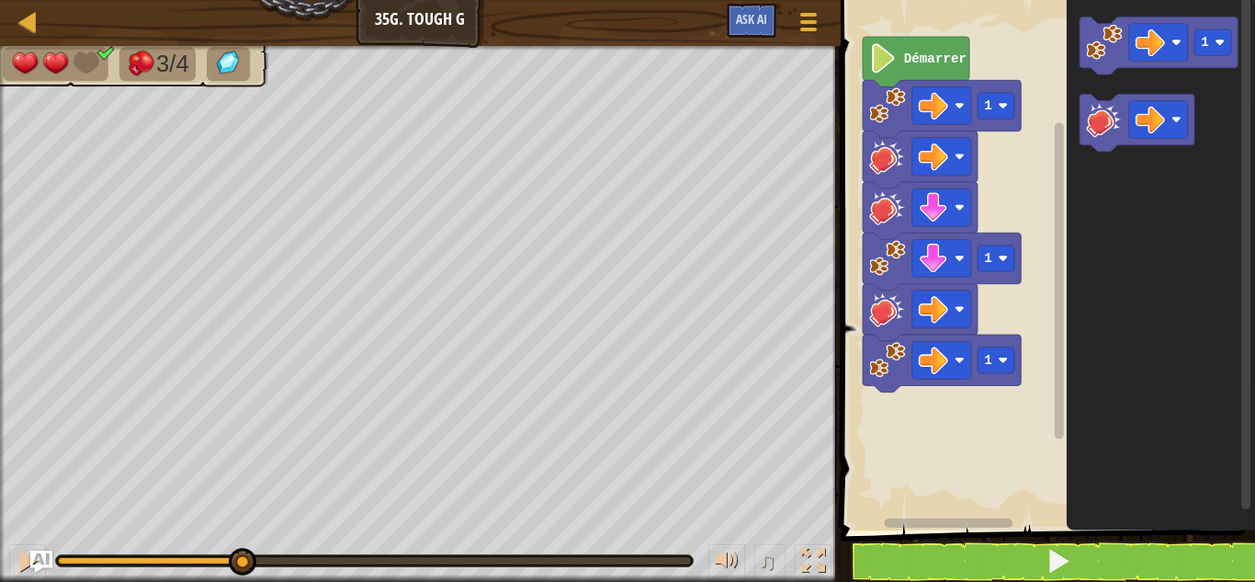
drag, startPoint x: 249, startPoint y: 546, endPoint x: 235, endPoint y: 553, distance: 15.6
click at [235, 553] on div "♫" at bounding box center [420, 555] width 841 height 55
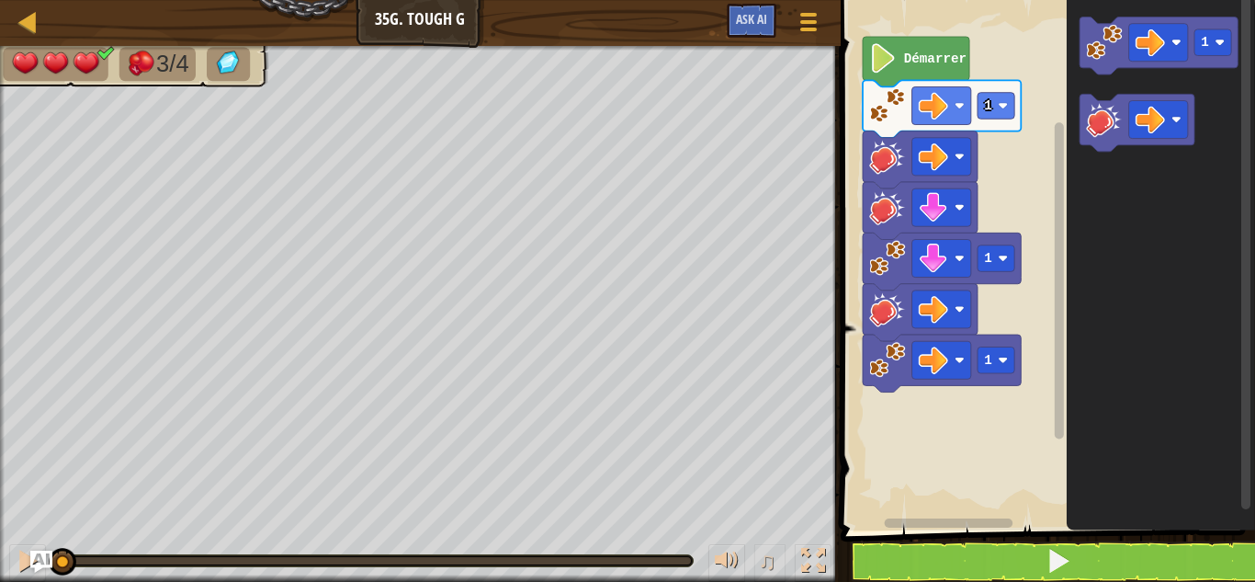
click at [21, 446] on div "3/4 ♫ Dragonnet 3 x: 6 y: 14 x: 14 y: 14 action: move" at bounding box center [627, 314] width 1255 height 536
click at [1149, 55] on image "Espace de travail de Blocky" at bounding box center [1149, 42] width 29 height 29
click at [1104, 55] on image "Espace de travail de Blocky" at bounding box center [1104, 42] width 36 height 36
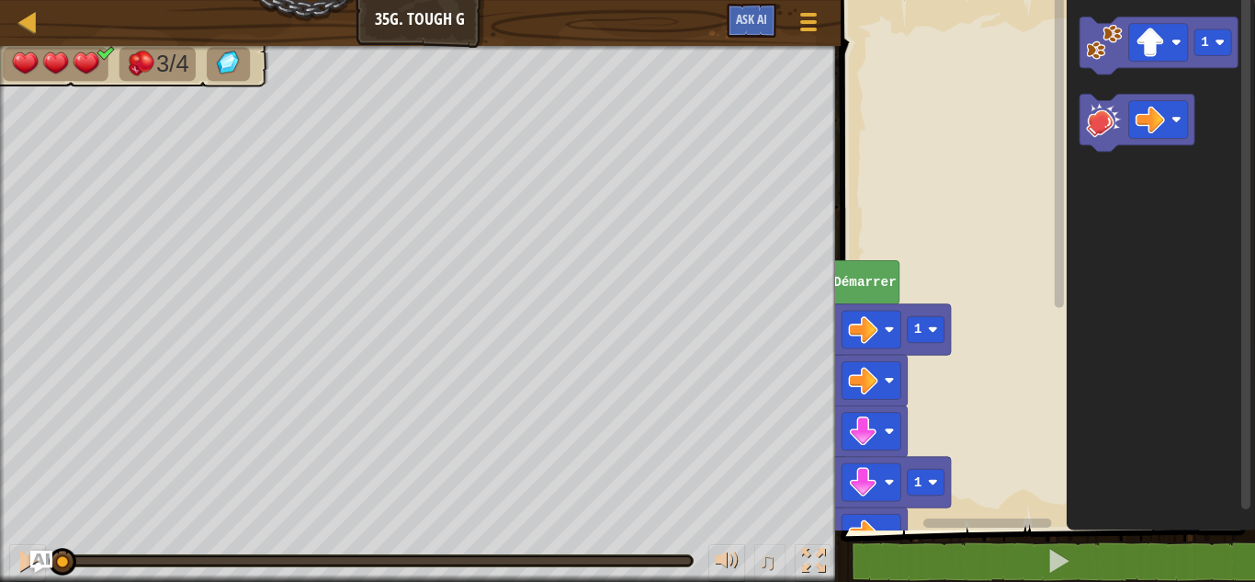
click at [0, 522] on div "Carte Junior 35g. Tough G Menu du jeu Ask AI 1 הההההההההההההההההההההההההההההההה…" at bounding box center [627, 291] width 1255 height 582
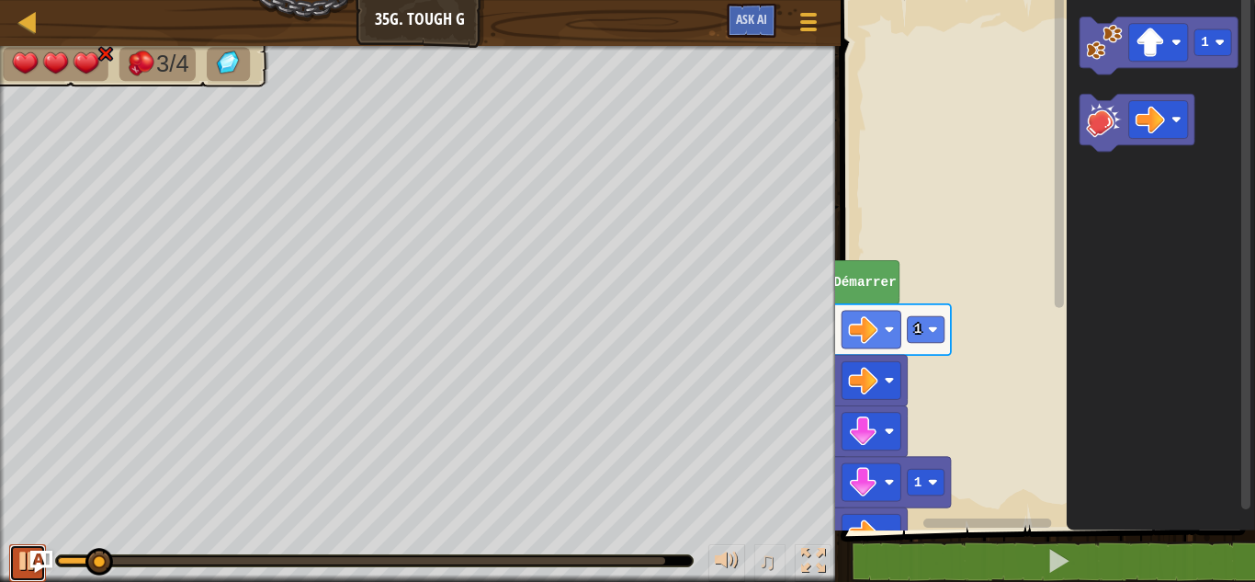
click at [22, 551] on div at bounding box center [28, 560] width 24 height 24
click at [28, 515] on div "3/4 ♫ Dragonnet 3 x: 6 y: 14 x: 14 y: 14 action: move" at bounding box center [627, 314] width 1255 height 536
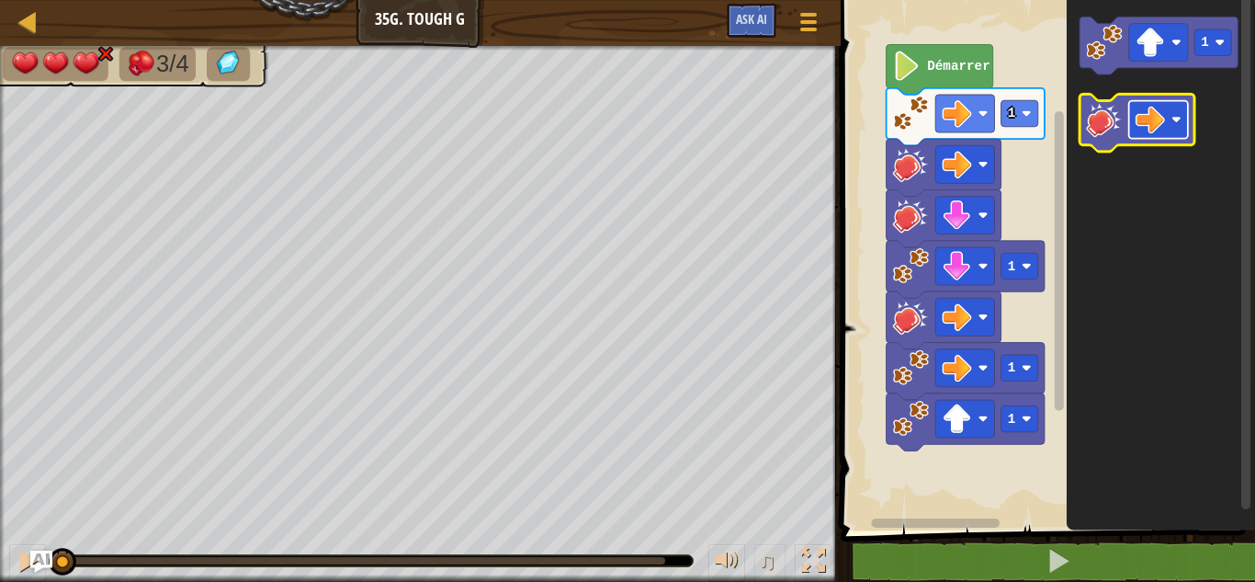
click at [1140, 119] on image "Espace de travail de Blocky" at bounding box center [1149, 119] width 29 height 29
click at [1113, 123] on image "Espace de travail de Blocky" at bounding box center [1104, 119] width 36 height 36
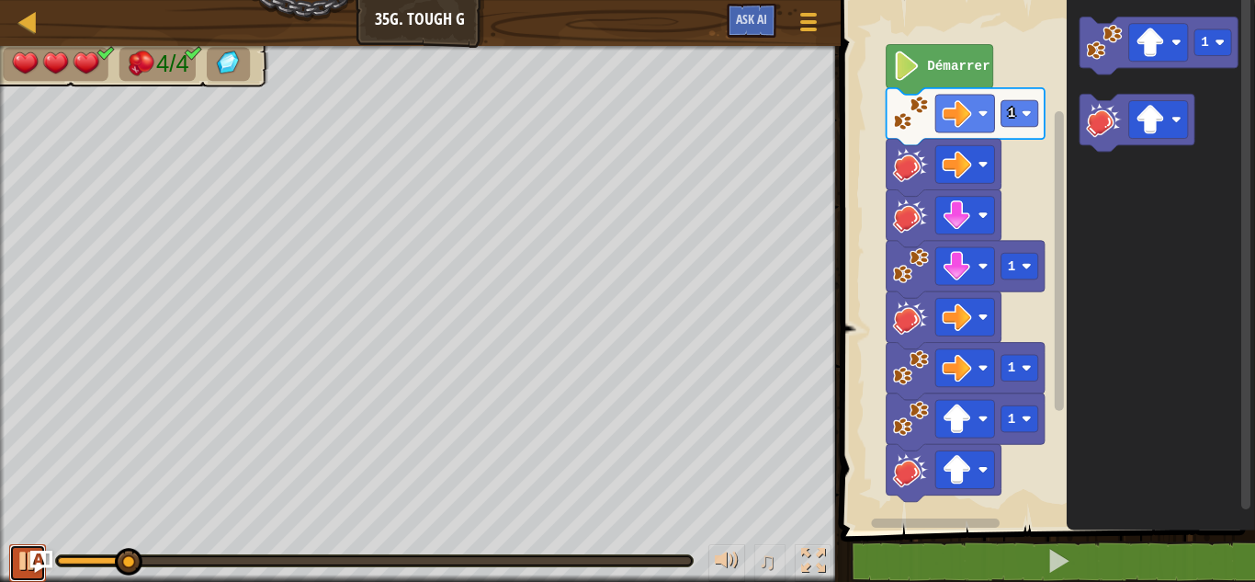
click at [19, 562] on div at bounding box center [28, 560] width 24 height 24
click at [32, 511] on div "4/4 ♫ Dragonnet 3 x: 6 y: 14 x: 14 y: 14 action: move" at bounding box center [627, 314] width 1255 height 536
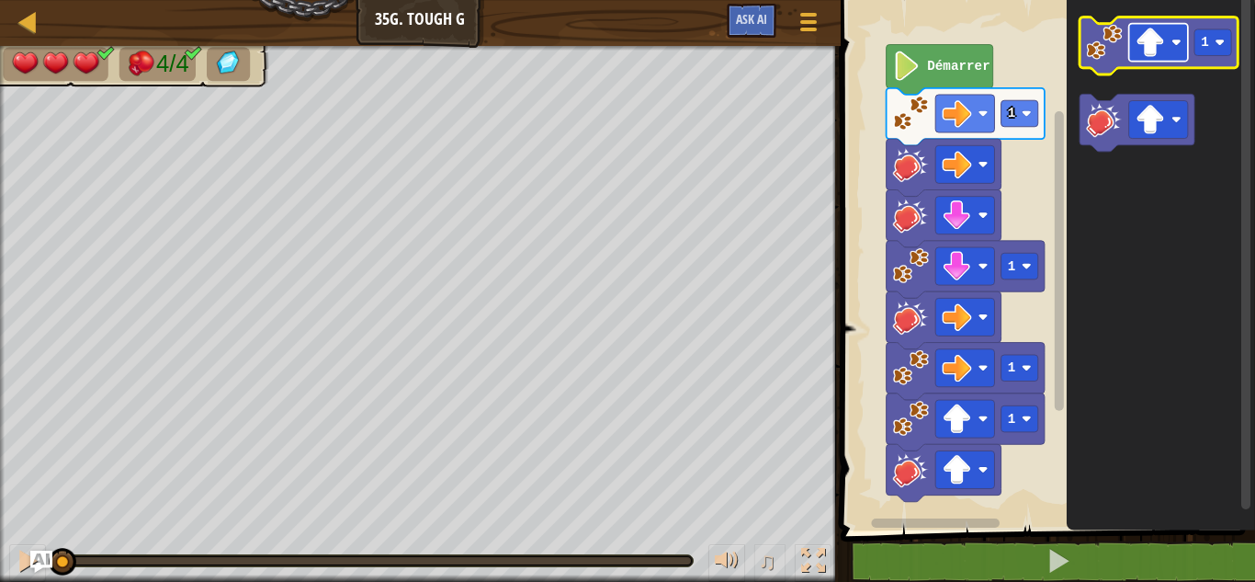
click at [1177, 40] on image "Espace de travail de Blocky" at bounding box center [1176, 43] width 10 height 10
click at [1113, 45] on image "Espace de travail de Blocky" at bounding box center [1104, 42] width 36 height 36
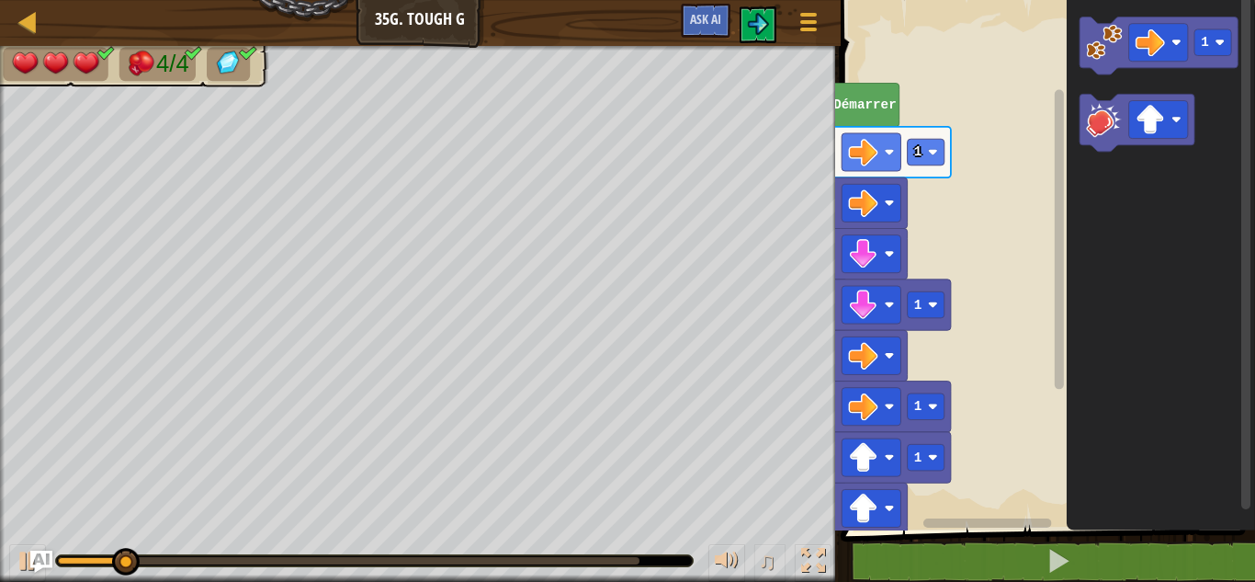
click at [889, 110] on g "Démarrer 1 1 1 1 1" at bounding box center [1023, 291] width 462 height 600
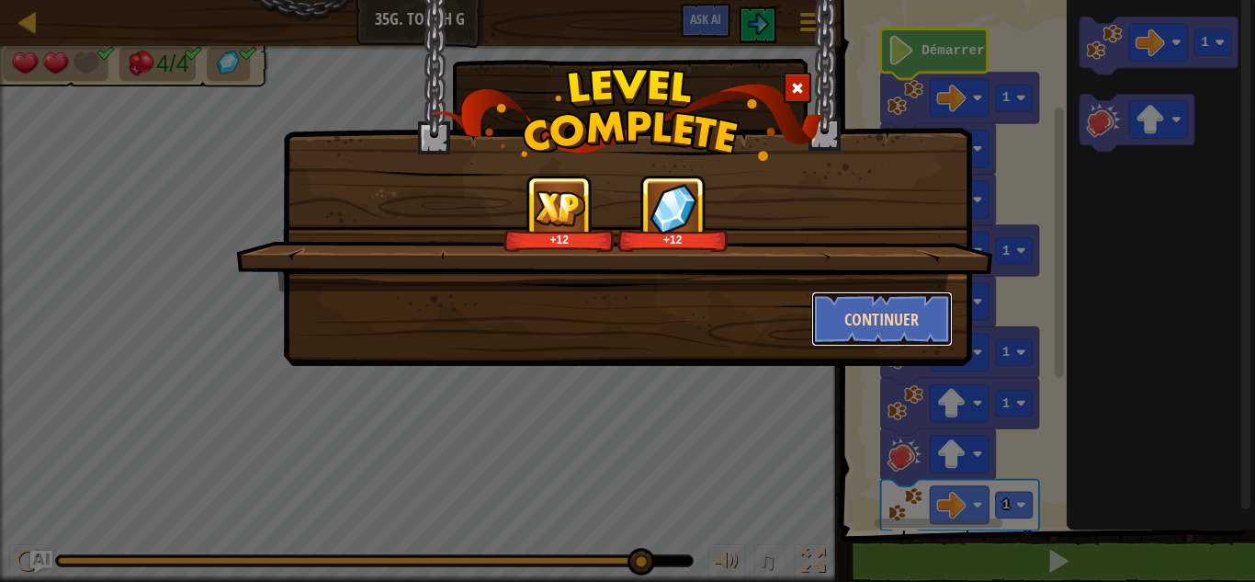
click at [866, 299] on button "Continuer" at bounding box center [882, 318] width 142 height 55
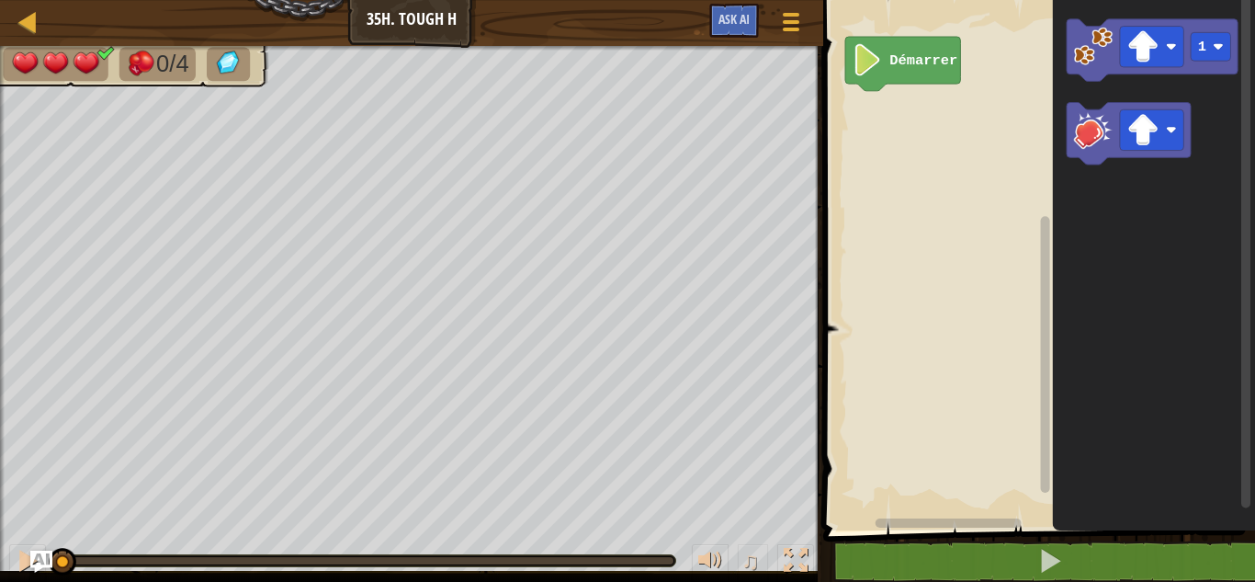
click at [1116, 87] on icon "Espace de travail de Blocky" at bounding box center [1154, 260] width 202 height 539
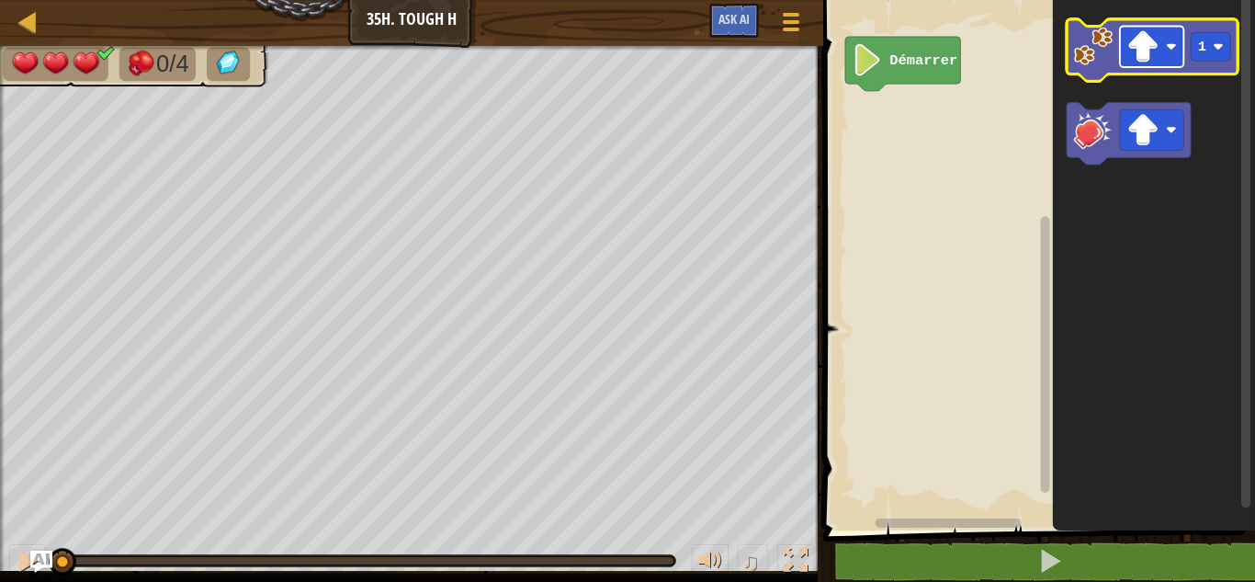
click at [1145, 54] on image "Espace de travail de Blocky" at bounding box center [1143, 46] width 32 height 32
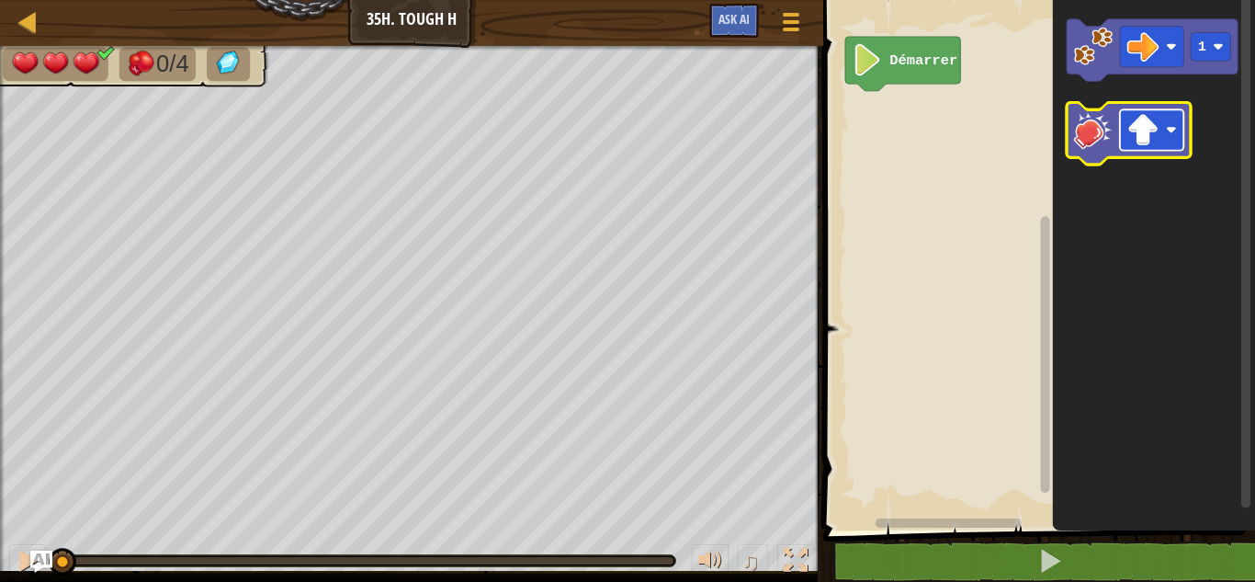
click at [1146, 136] on image "Espace de travail de Blocky" at bounding box center [1143, 130] width 32 height 32
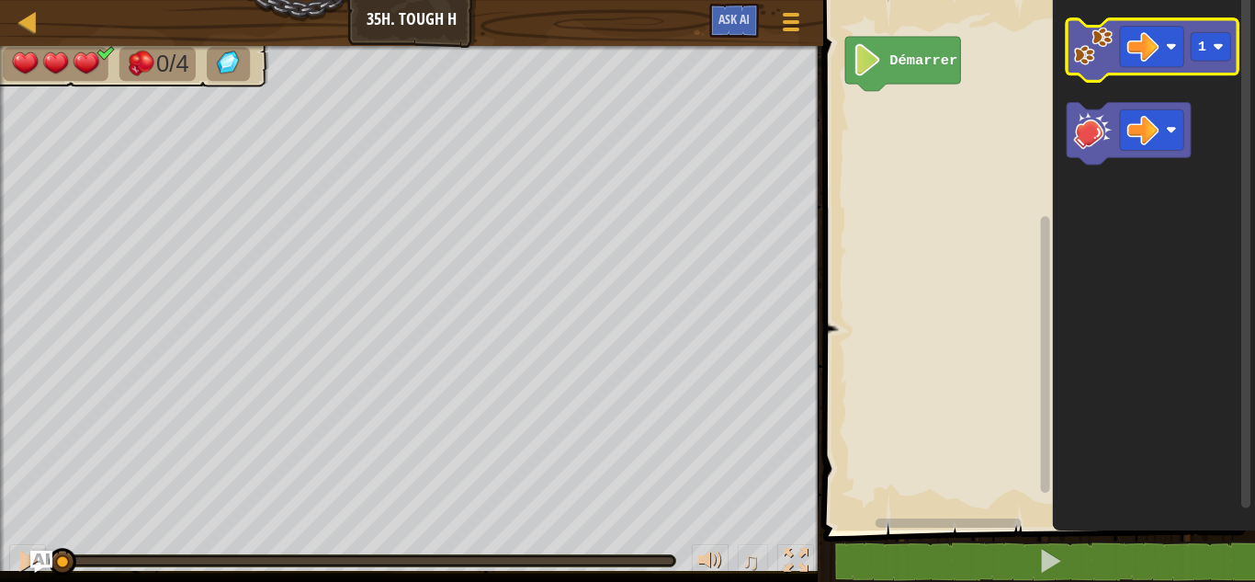
click at [1074, 61] on image "Espace de travail de Blocky" at bounding box center [1093, 46] width 39 height 39
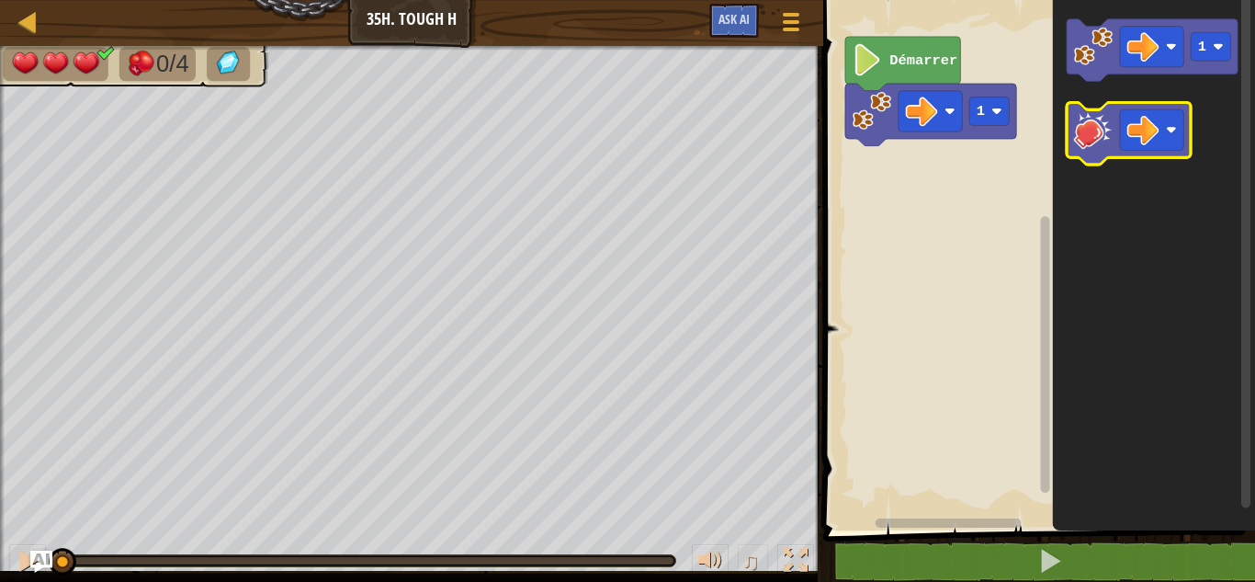
click at [1082, 116] on image "Espace de travail de Blocky" at bounding box center [1093, 129] width 39 height 39
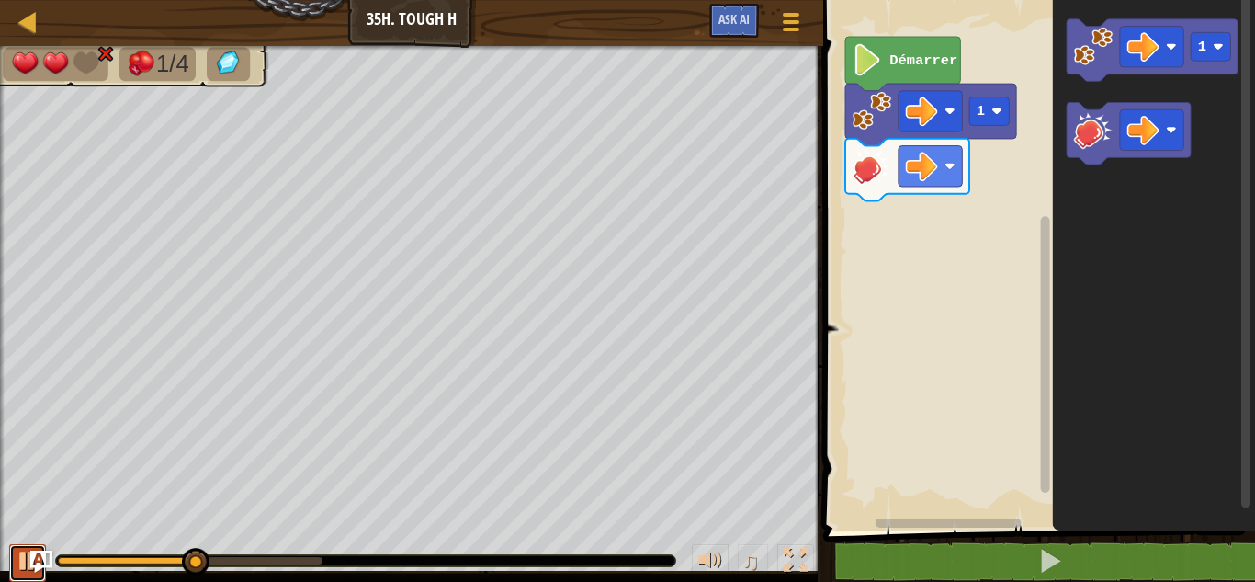
click at [15, 546] on button at bounding box center [27, 563] width 37 height 38
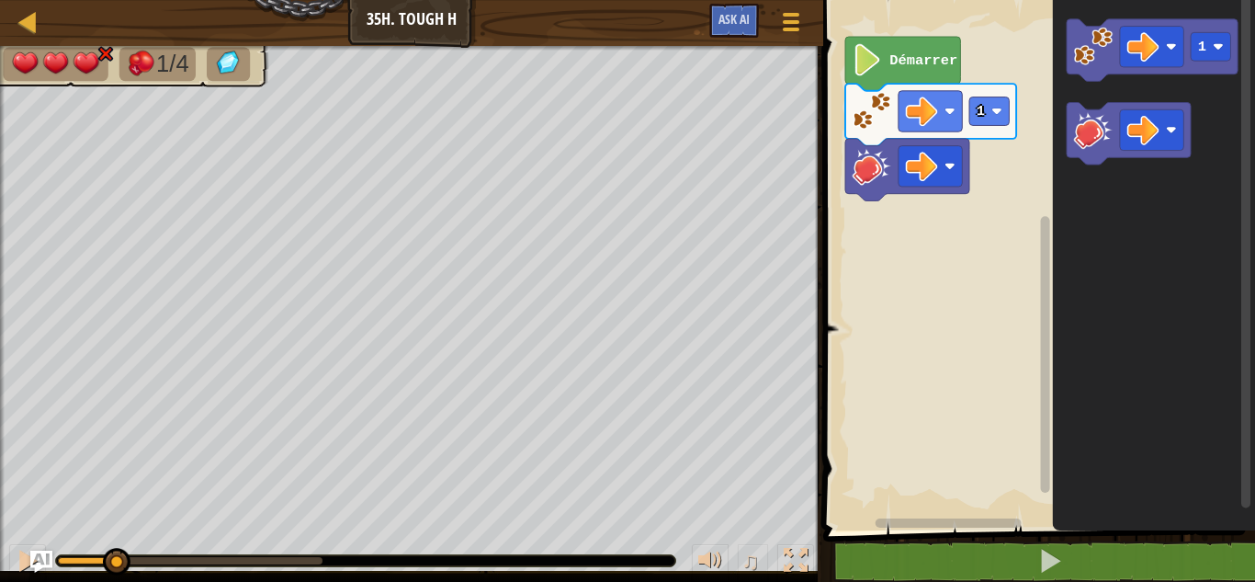
drag, startPoint x: 218, startPoint y: 564, endPoint x: 116, endPoint y: 537, distance: 105.4
click at [116, 537] on div "♫" at bounding box center [411, 555] width 823 height 55
click at [1134, 147] on rect "Espace de travail de Blocky" at bounding box center [1151, 129] width 63 height 40
click at [1090, 151] on icon "Espace de travail de Blocky" at bounding box center [1129, 134] width 124 height 62
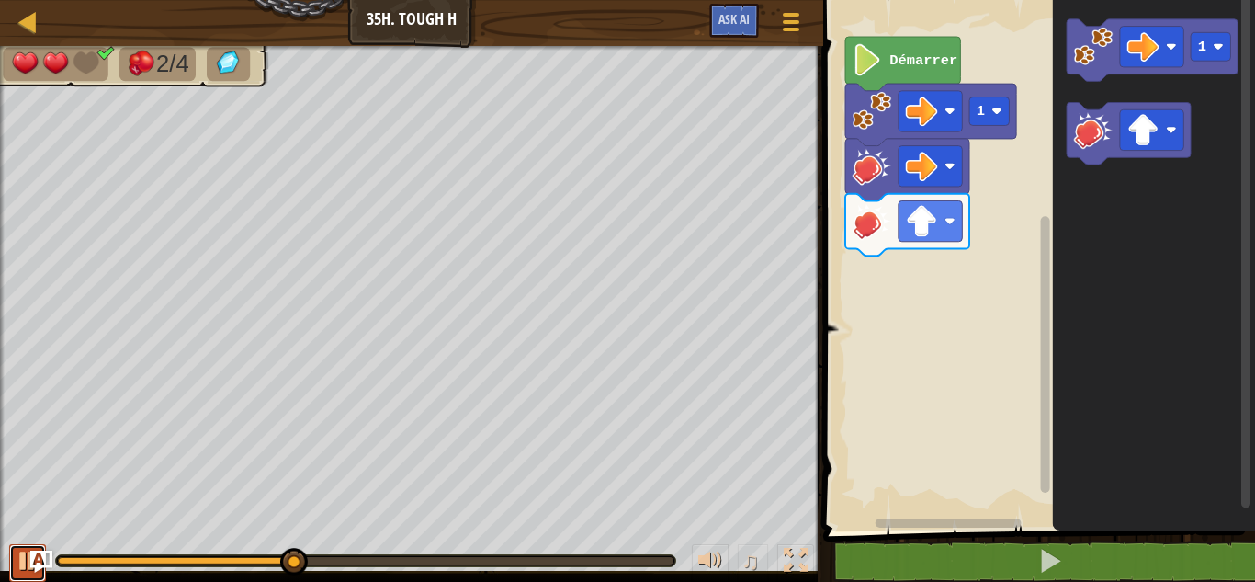
click at [24, 559] on div at bounding box center [28, 560] width 24 height 24
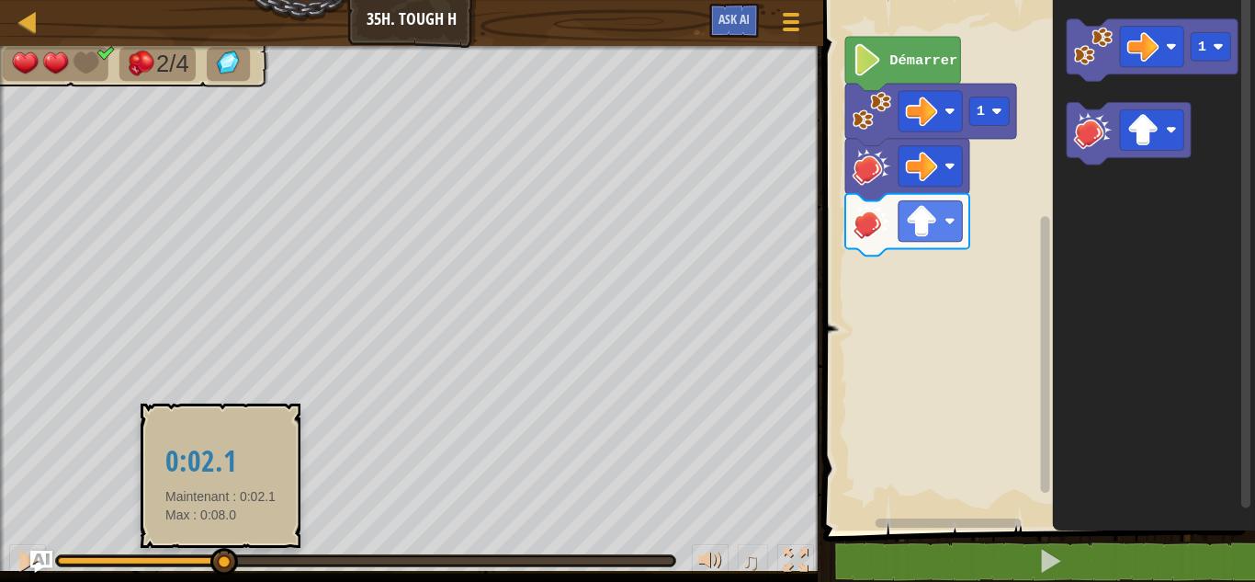
drag, startPoint x: 295, startPoint y: 560, endPoint x: 214, endPoint y: 548, distance: 81.7
click at [214, 557] on div at bounding box center [140, 560] width 164 height 7
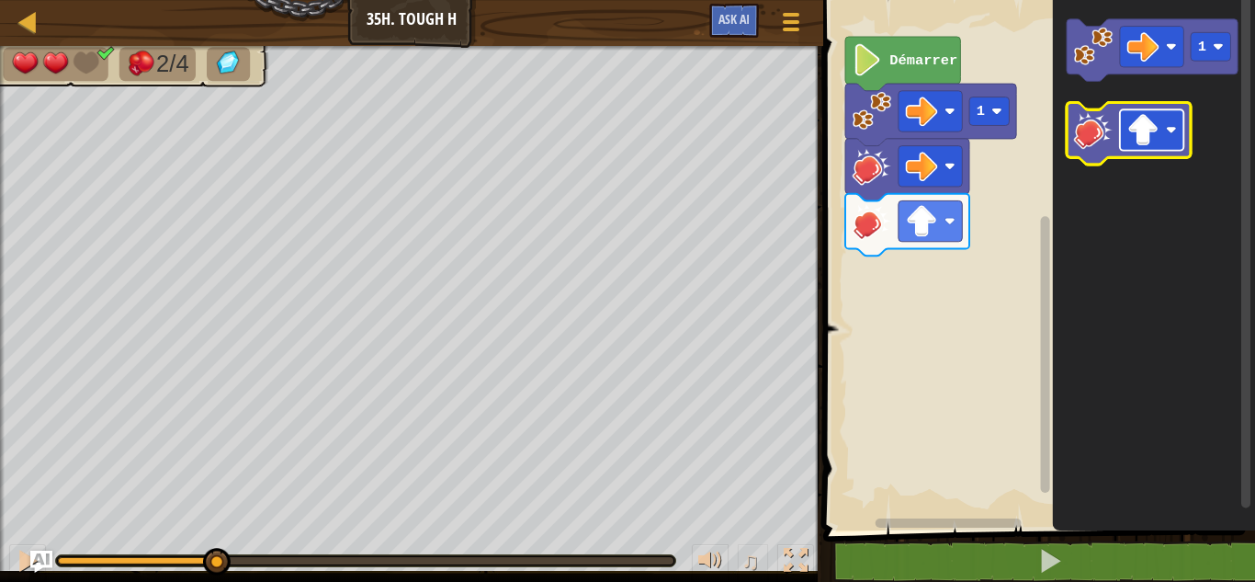
click at [1155, 146] on rect "Espace de travail de Blocky" at bounding box center [1151, 129] width 63 height 40
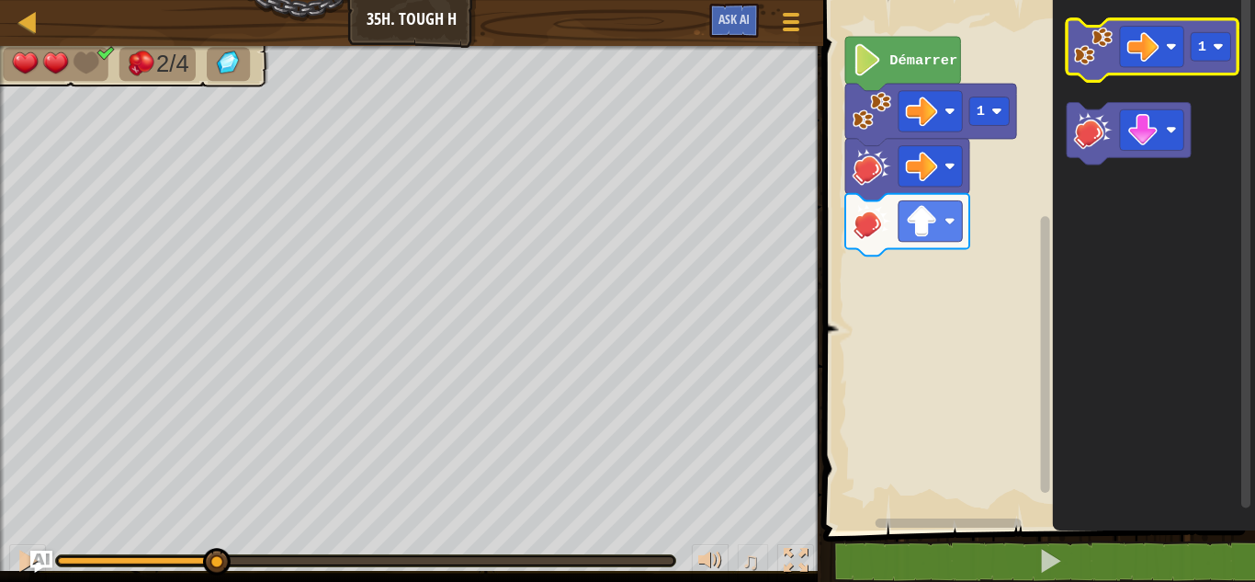
click at [1102, 66] on icon "Espace de travail de Blocky" at bounding box center [1152, 50] width 171 height 62
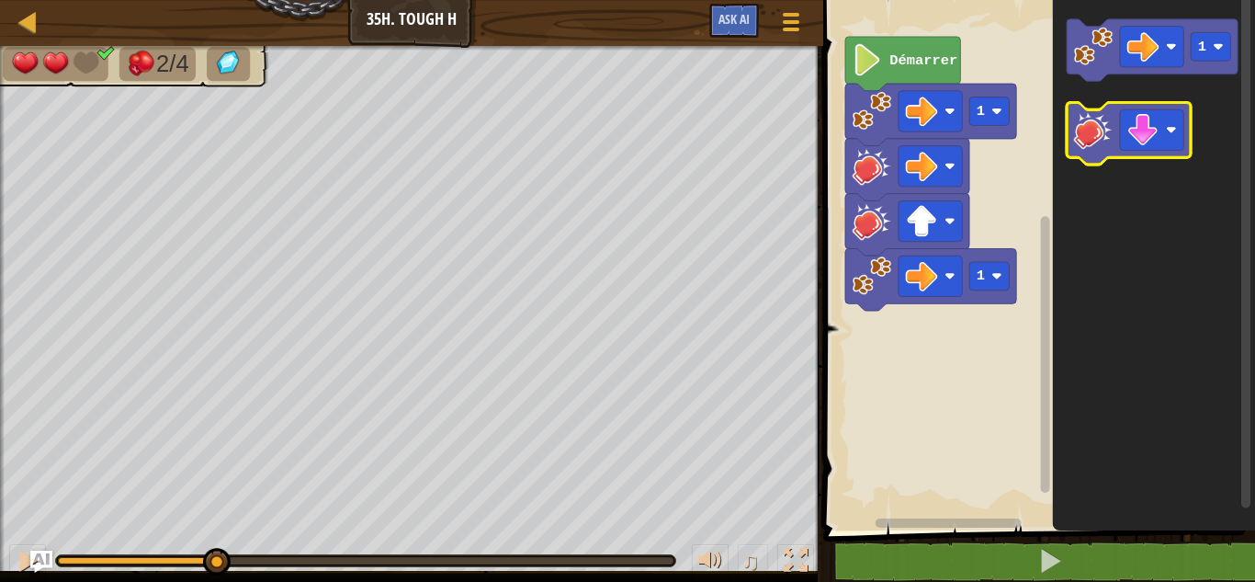
click at [1099, 130] on image "Espace de travail de Blocky" at bounding box center [1093, 129] width 39 height 39
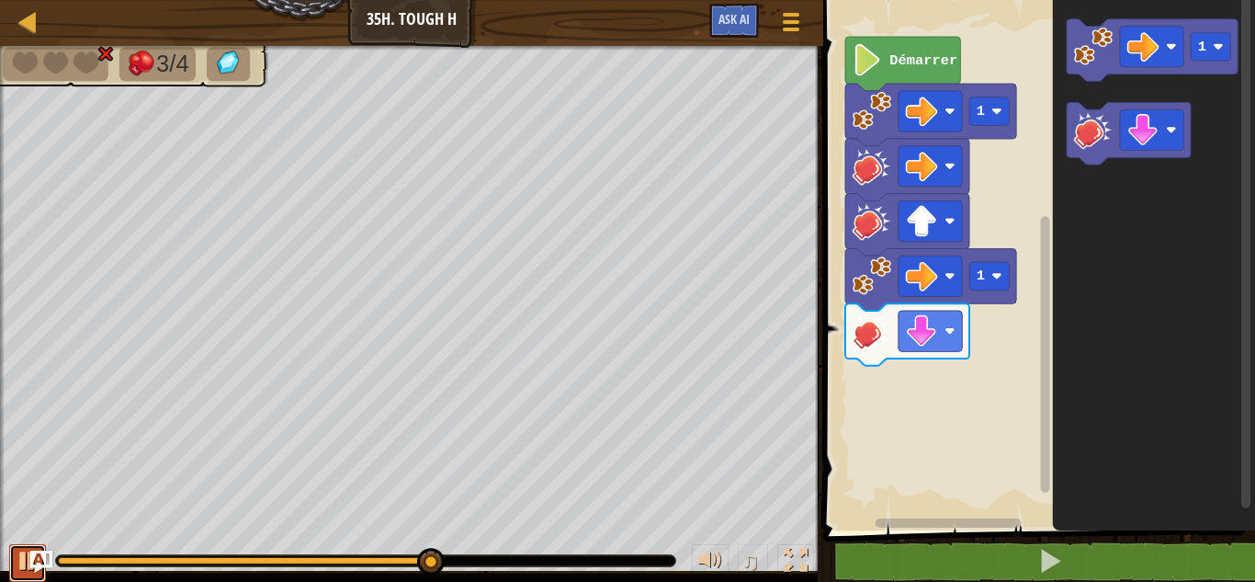
click at [9, 550] on button at bounding box center [27, 563] width 37 height 38
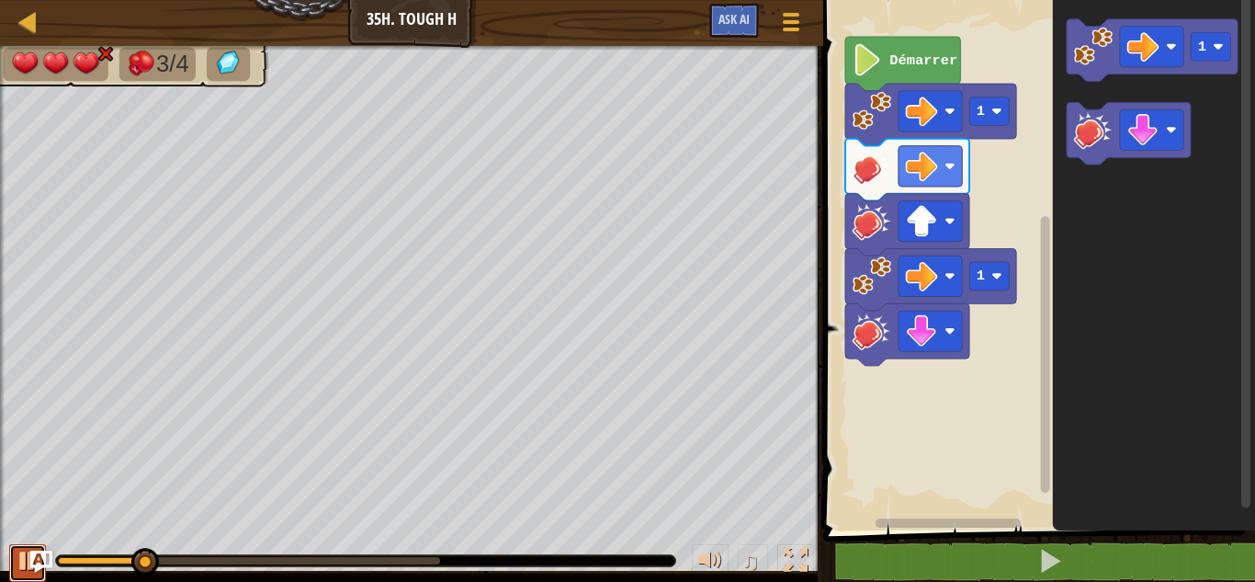
click at [13, 565] on button at bounding box center [27, 563] width 37 height 38
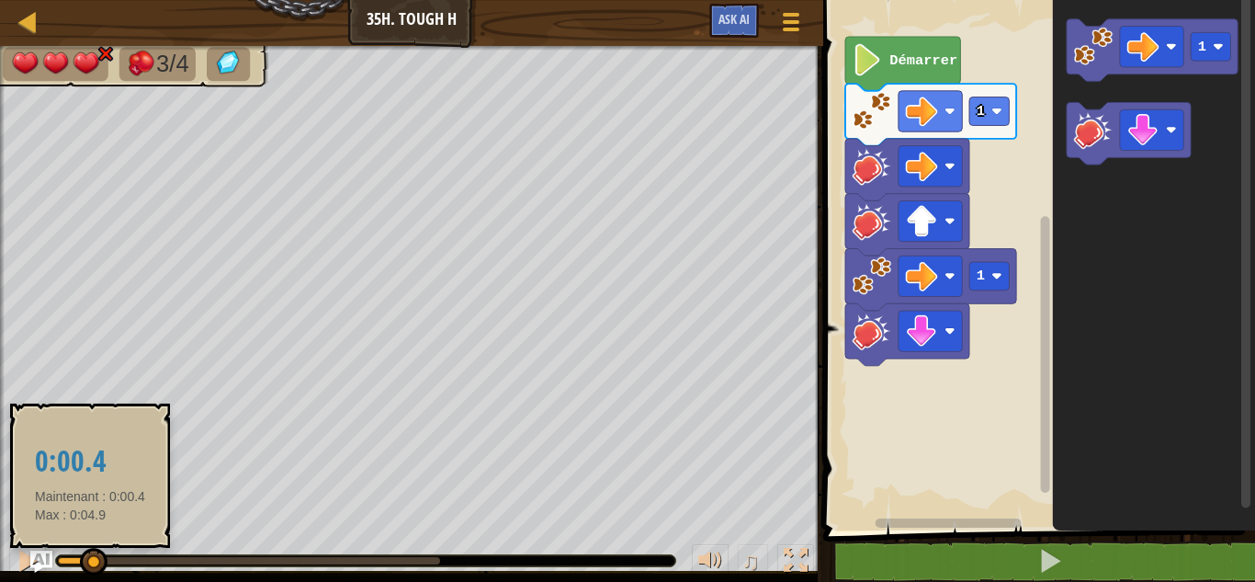
drag, startPoint x: 148, startPoint y: 566, endPoint x: 90, endPoint y: 548, distance: 60.7
click at [90, 548] on div at bounding box center [94, 562] width 28 height 28
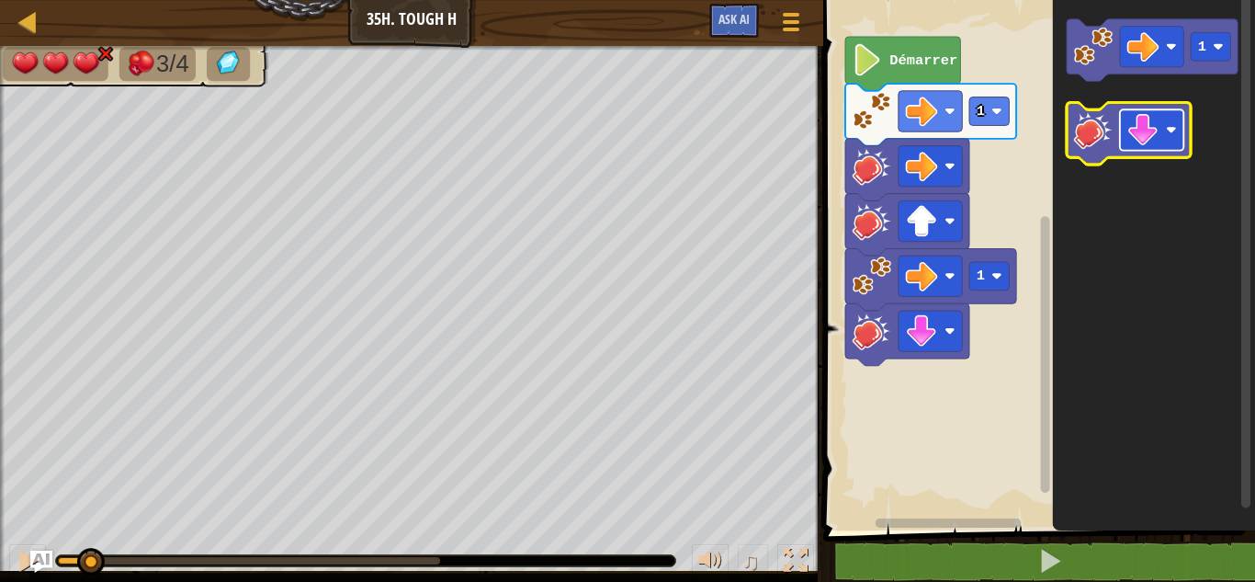
click at [1144, 130] on image "Espace de travail de Blocky" at bounding box center [1143, 130] width 32 height 32
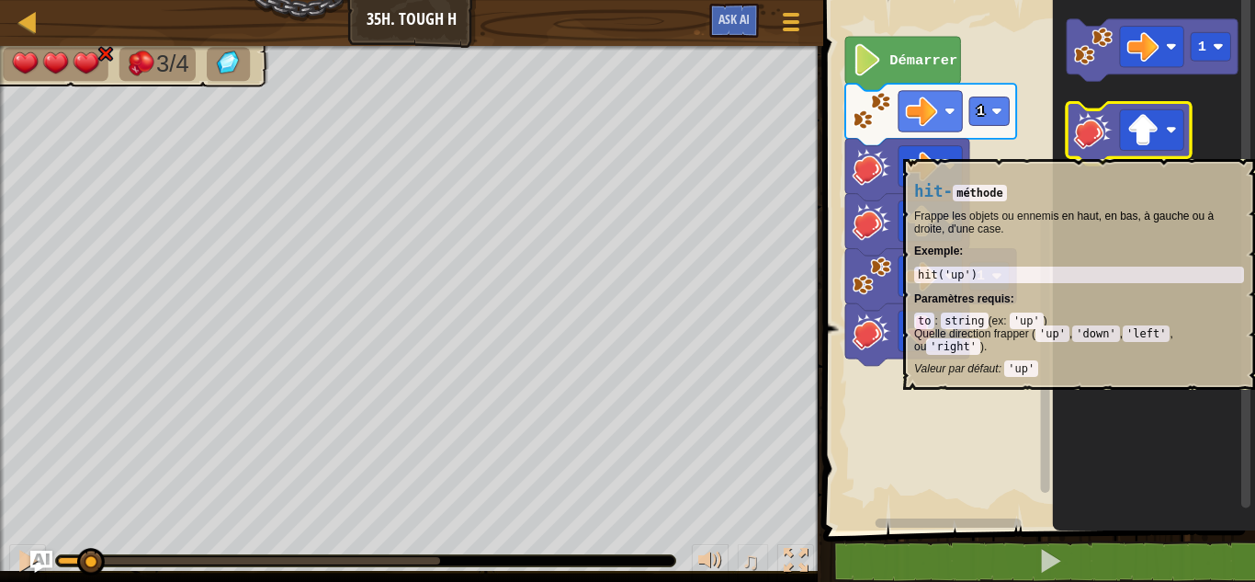
click at [1081, 150] on icon "Espace de travail de Blocky" at bounding box center [1129, 134] width 124 height 62
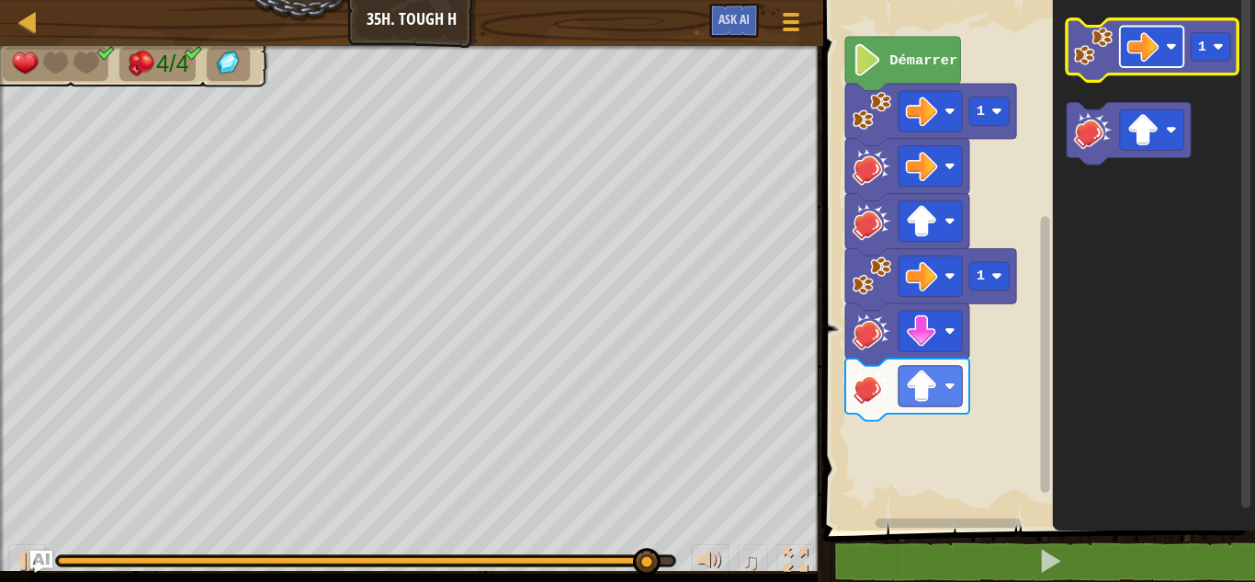
click at [1160, 63] on rect "Espace de travail de Blocky" at bounding box center [1151, 47] width 63 height 40
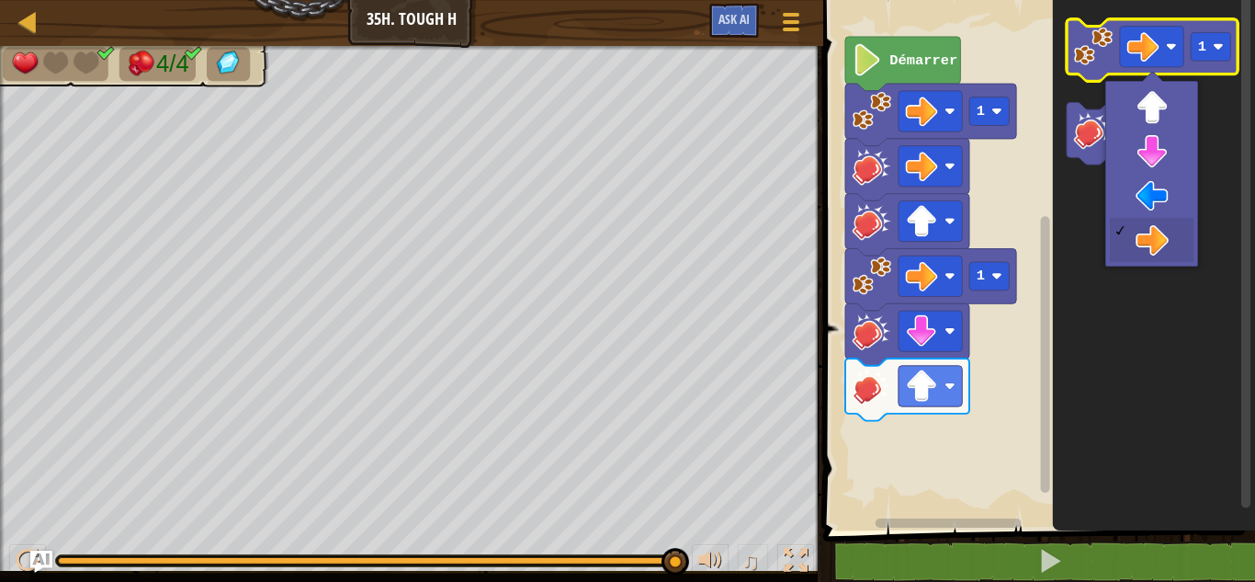
click at [1101, 46] on image "Espace de travail de Blocky" at bounding box center [1093, 46] width 39 height 39
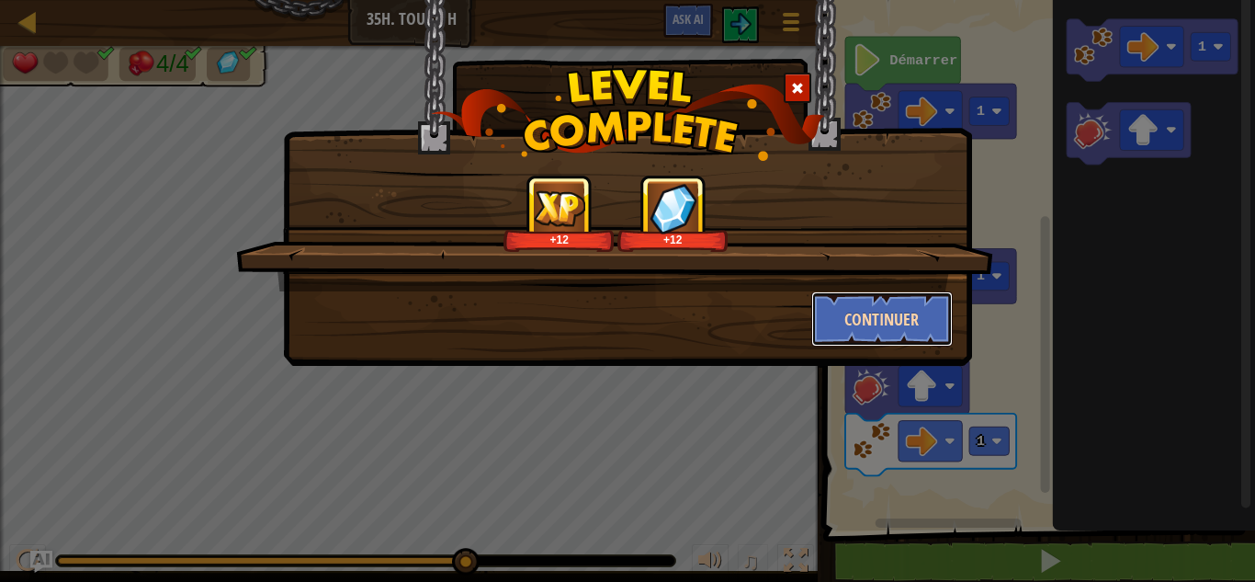
click at [843, 299] on button "Continuer" at bounding box center [882, 318] width 142 height 55
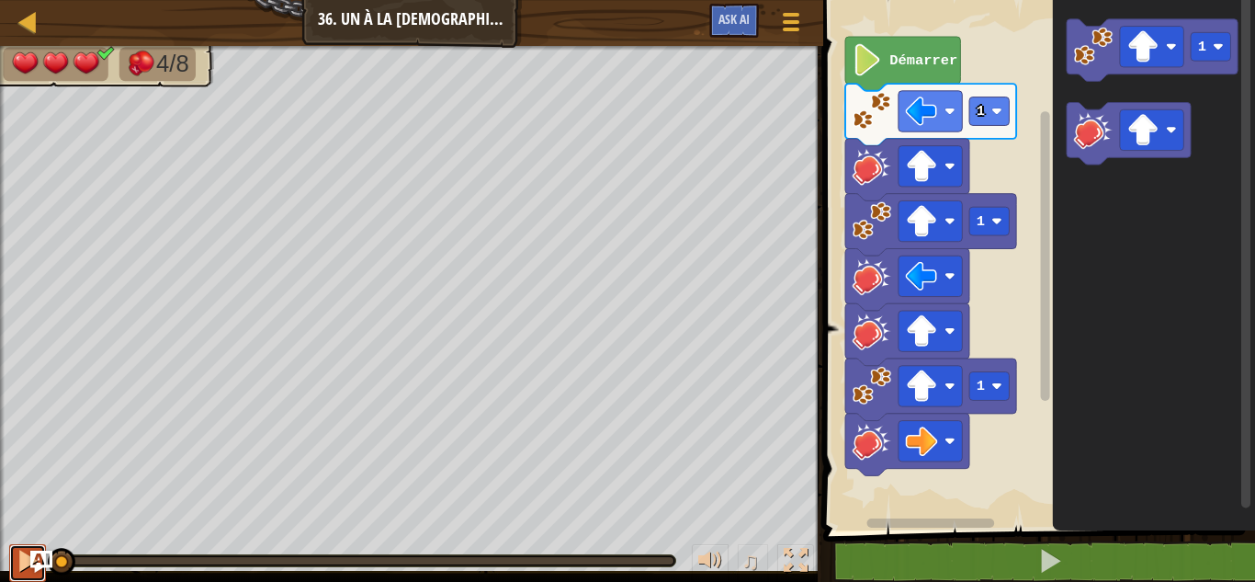
click at [17, 559] on div at bounding box center [28, 560] width 24 height 24
drag, startPoint x: 33, startPoint y: 545, endPoint x: 32, endPoint y: 529, distance: 15.6
click at [32, 529] on div "♫" at bounding box center [411, 555] width 823 height 55
drag, startPoint x: 16, startPoint y: 554, endPoint x: 19, endPoint y: 537, distance: 16.9
click at [17, 543] on div "♫" at bounding box center [411, 555] width 823 height 55
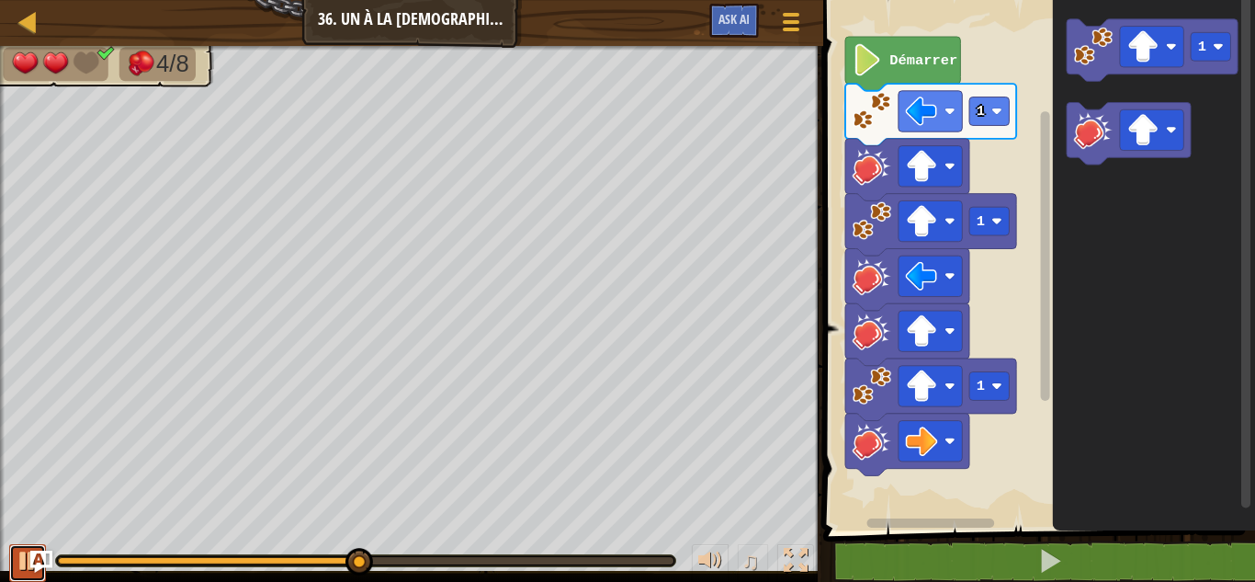
click at [13, 571] on button at bounding box center [27, 563] width 37 height 38
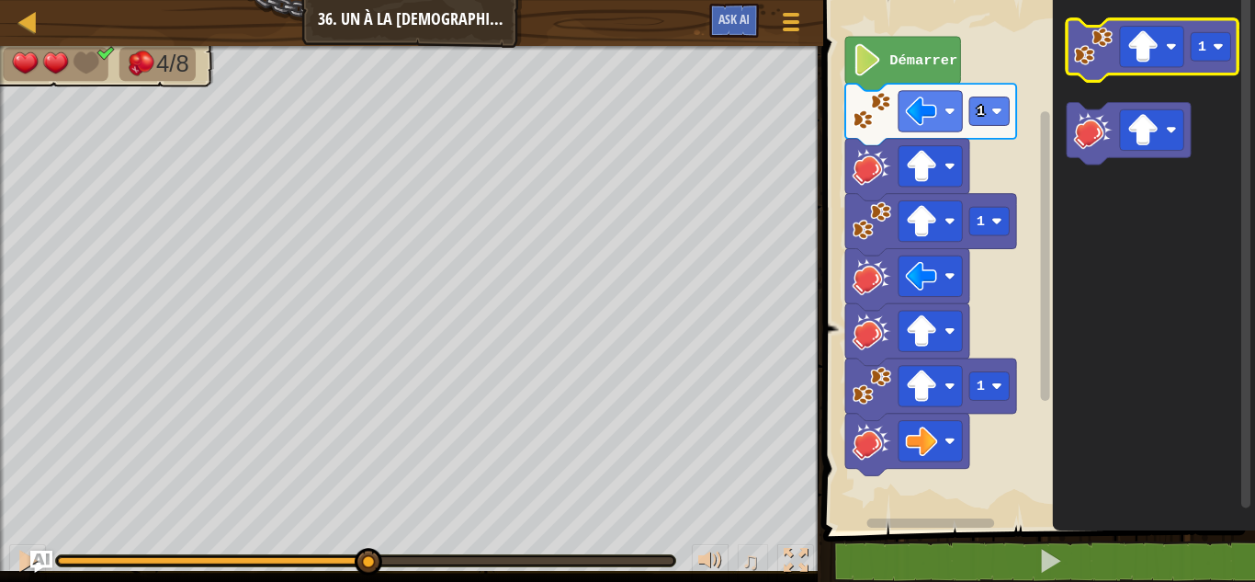
click at [1099, 61] on image "Espace de travail de Blocky" at bounding box center [1093, 46] width 39 height 39
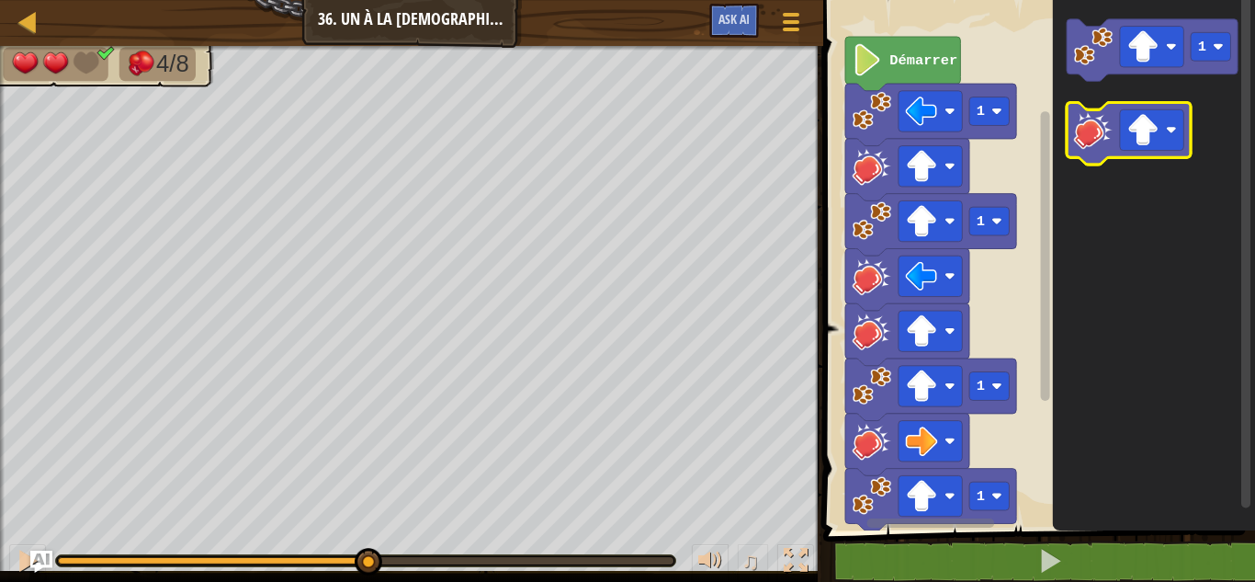
click at [1096, 111] on image "Espace de travail de Blocky" at bounding box center [1093, 129] width 39 height 39
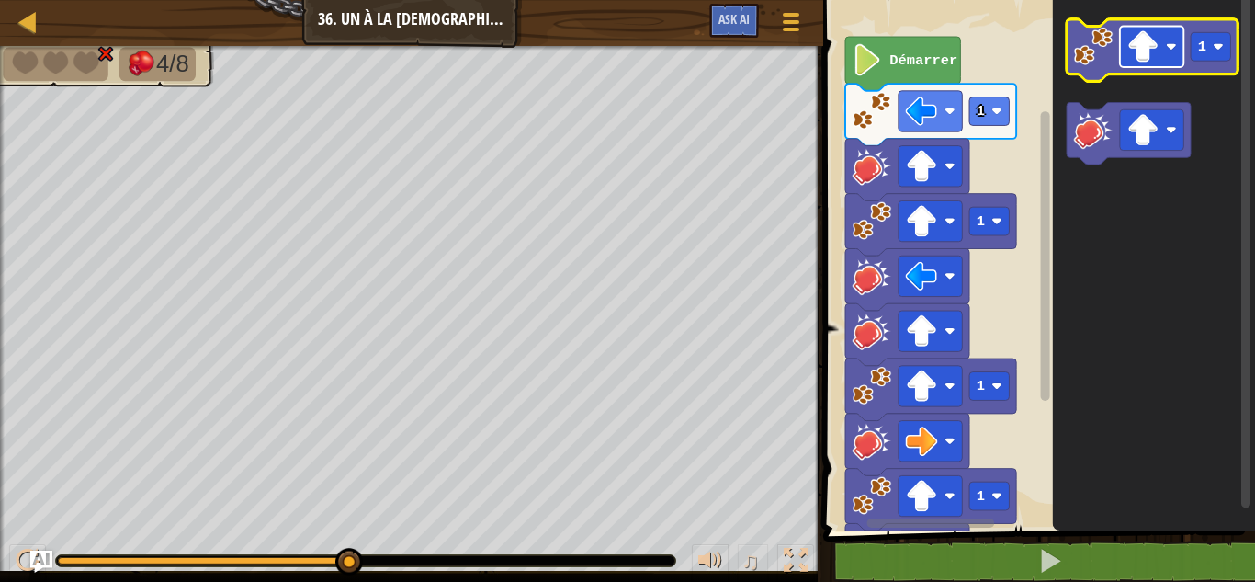
click at [1161, 55] on rect "Espace de travail de Blocky" at bounding box center [1151, 47] width 63 height 40
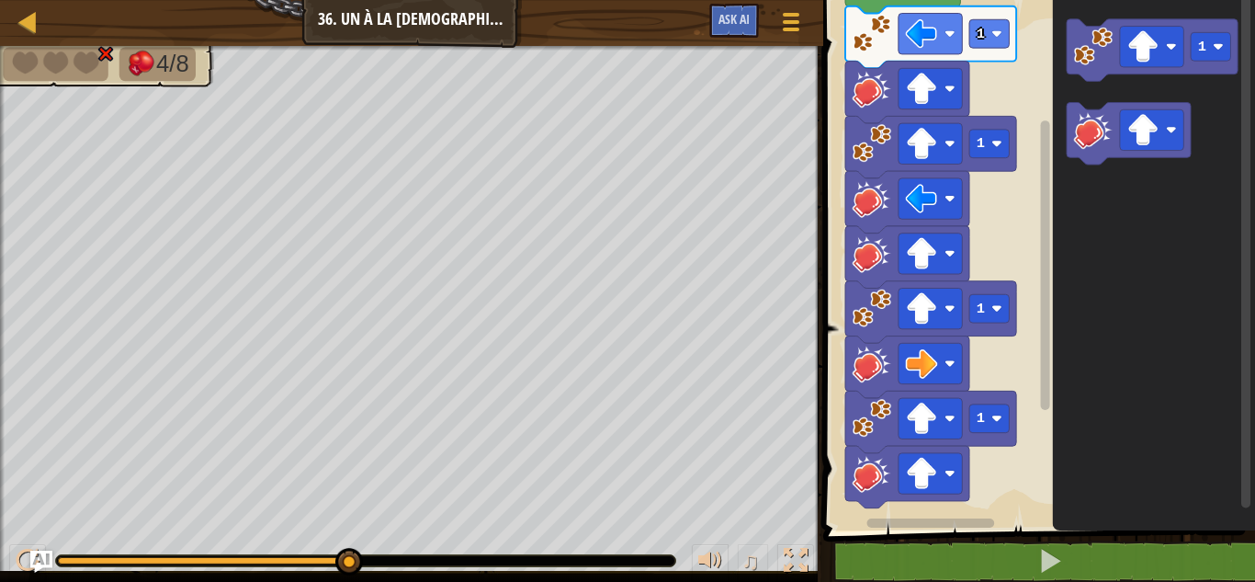
click at [1057, 356] on div "1 1 1 1 Démarrer 1" at bounding box center [1036, 260] width 437 height 539
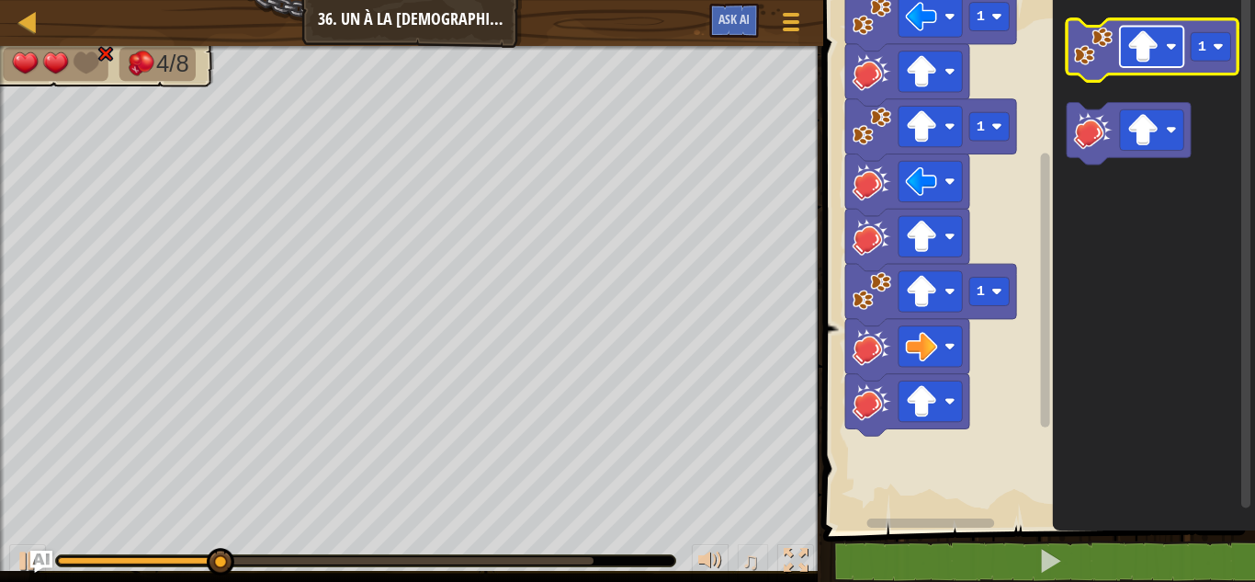
click at [1168, 65] on rect "Espace de travail de Blocky" at bounding box center [1151, 47] width 63 height 40
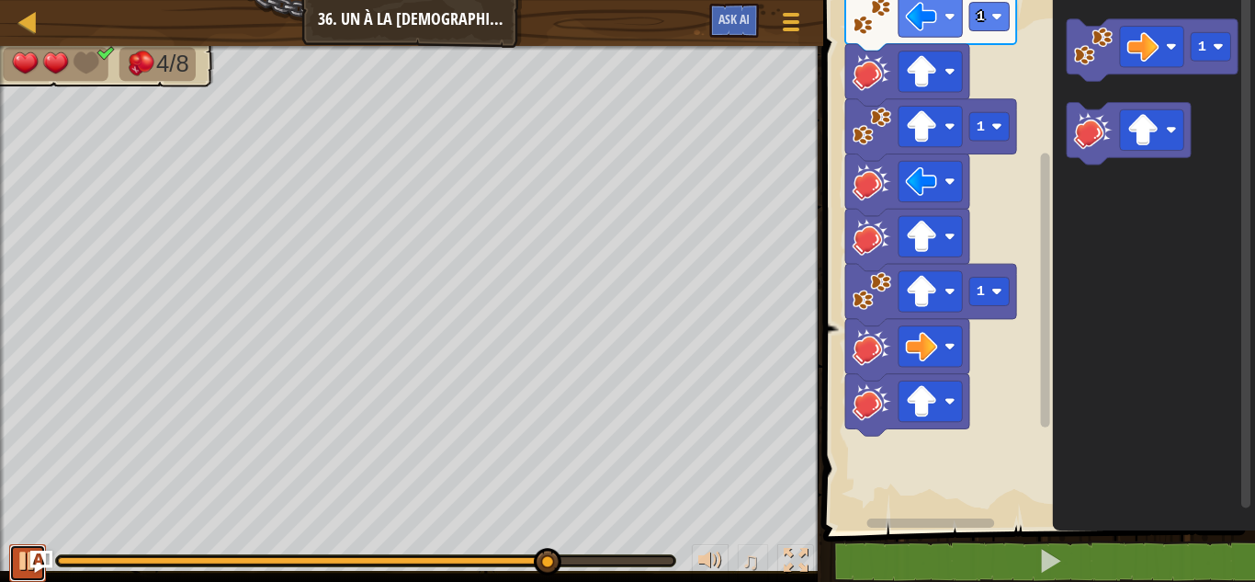
click at [17, 565] on div at bounding box center [28, 560] width 24 height 24
drag, startPoint x: 538, startPoint y: 548, endPoint x: 299, endPoint y: 576, distance: 241.4
click at [299, 576] on div "♫" at bounding box center [411, 555] width 823 height 55
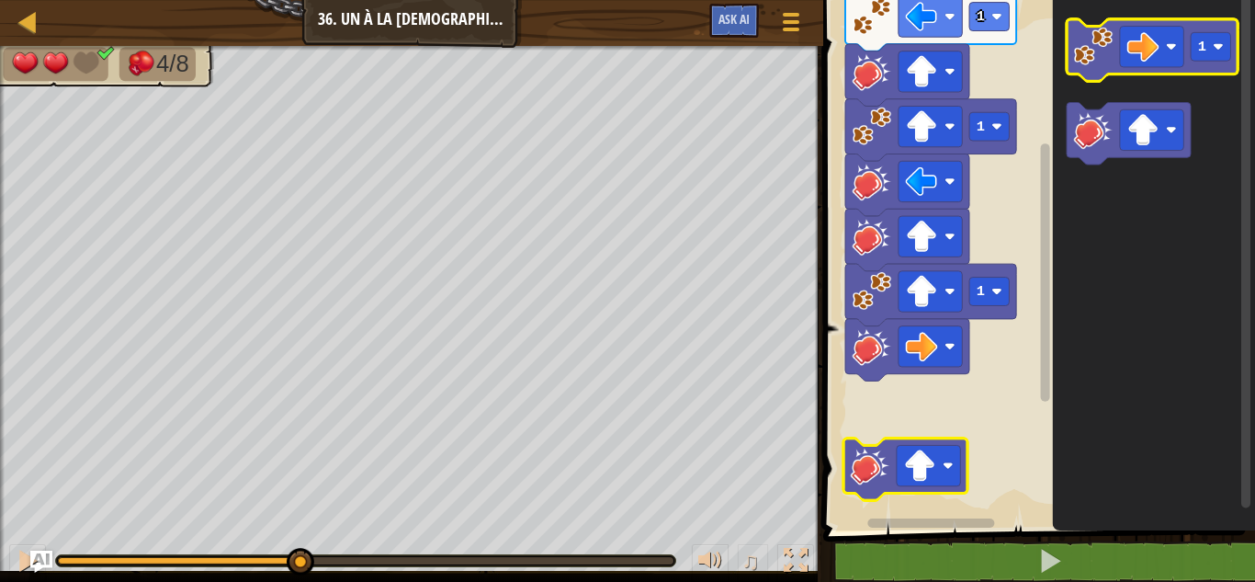
click at [1094, 69] on icon "Espace de travail de Blocky" at bounding box center [1152, 50] width 171 height 62
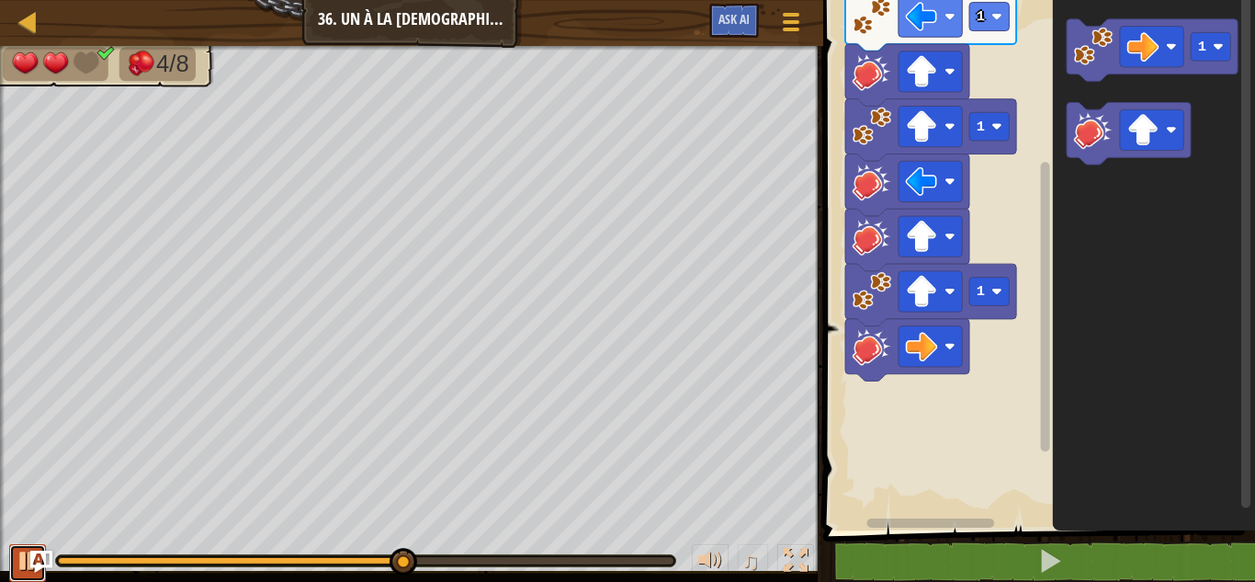
click at [17, 549] on div at bounding box center [28, 560] width 24 height 24
drag, startPoint x: 389, startPoint y: 533, endPoint x: 330, endPoint y: 537, distance: 58.9
click at [330, 537] on div "♫" at bounding box center [411, 555] width 823 height 55
drag, startPoint x: 401, startPoint y: 556, endPoint x: 346, endPoint y: 547, distance: 55.0
click at [346, 547] on div "♫" at bounding box center [411, 555] width 823 height 55
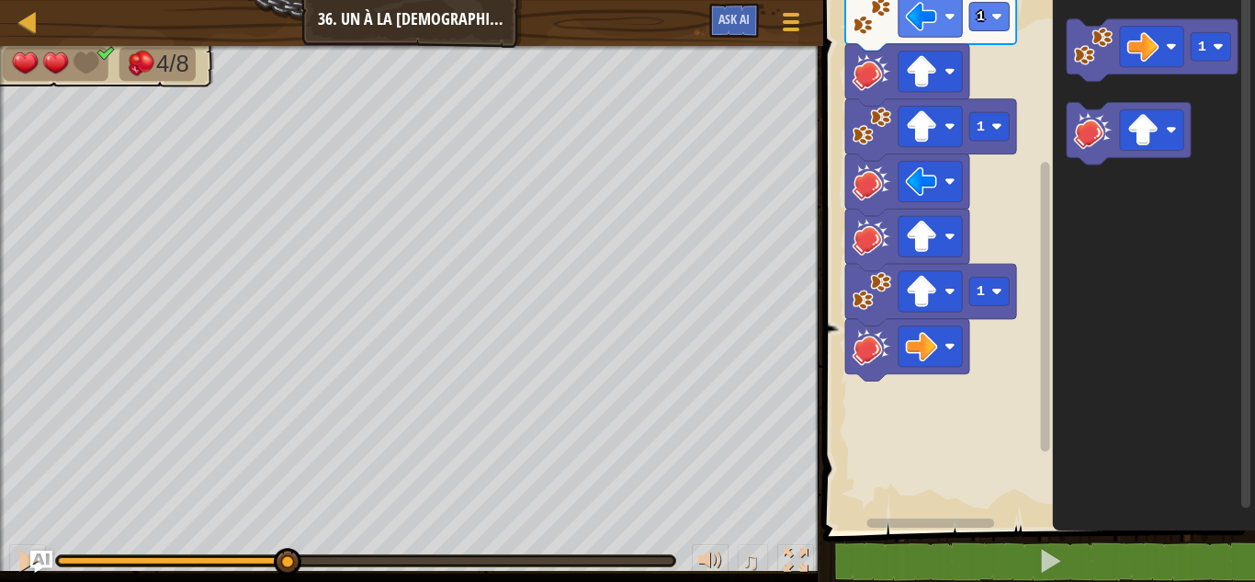
drag, startPoint x: 348, startPoint y: 559, endPoint x: 286, endPoint y: 537, distance: 66.2
click at [286, 537] on div "♫" at bounding box center [411, 555] width 823 height 55
click at [1094, 56] on image "Espace de travail de Blocky" at bounding box center [1093, 46] width 39 height 39
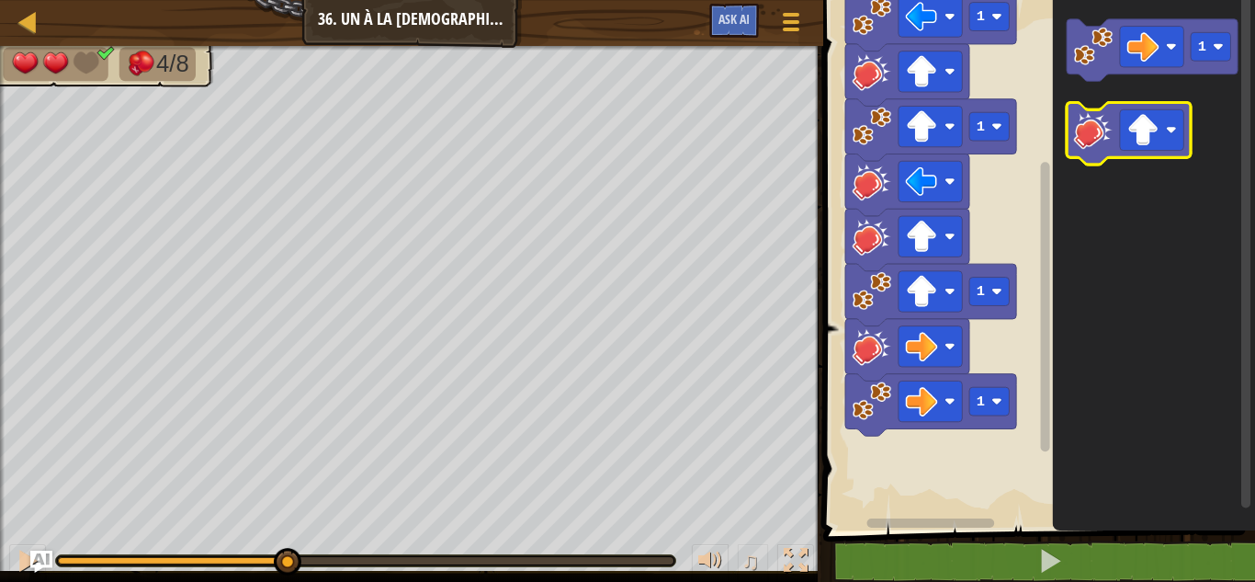
click at [1093, 141] on image "Espace de travail de Blocky" at bounding box center [1093, 129] width 39 height 39
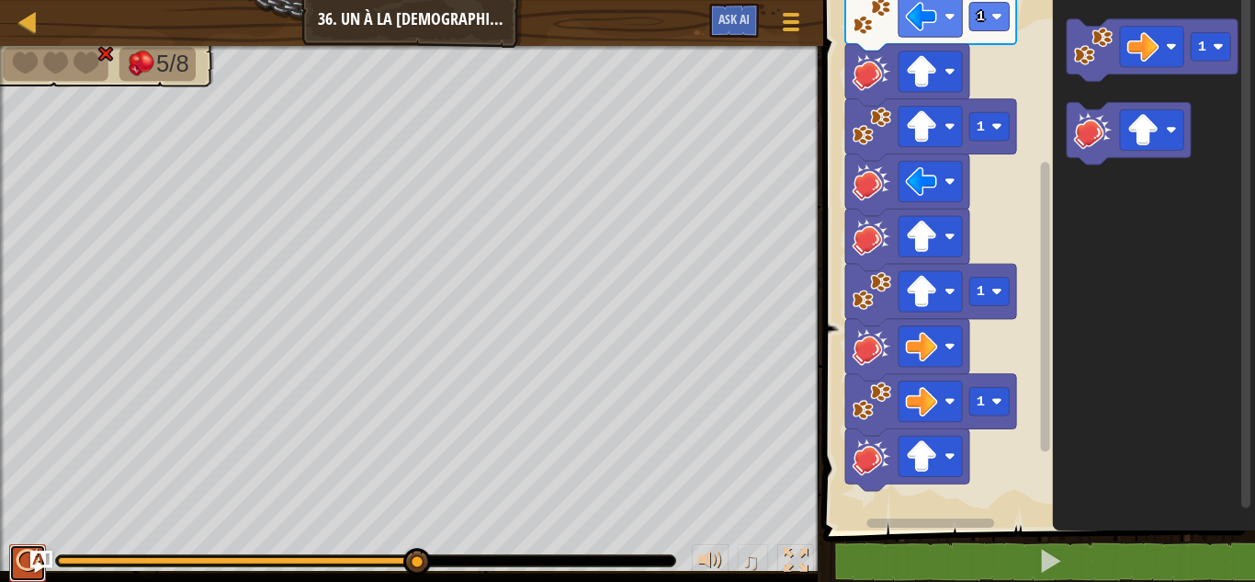
click at [19, 562] on div at bounding box center [28, 560] width 24 height 24
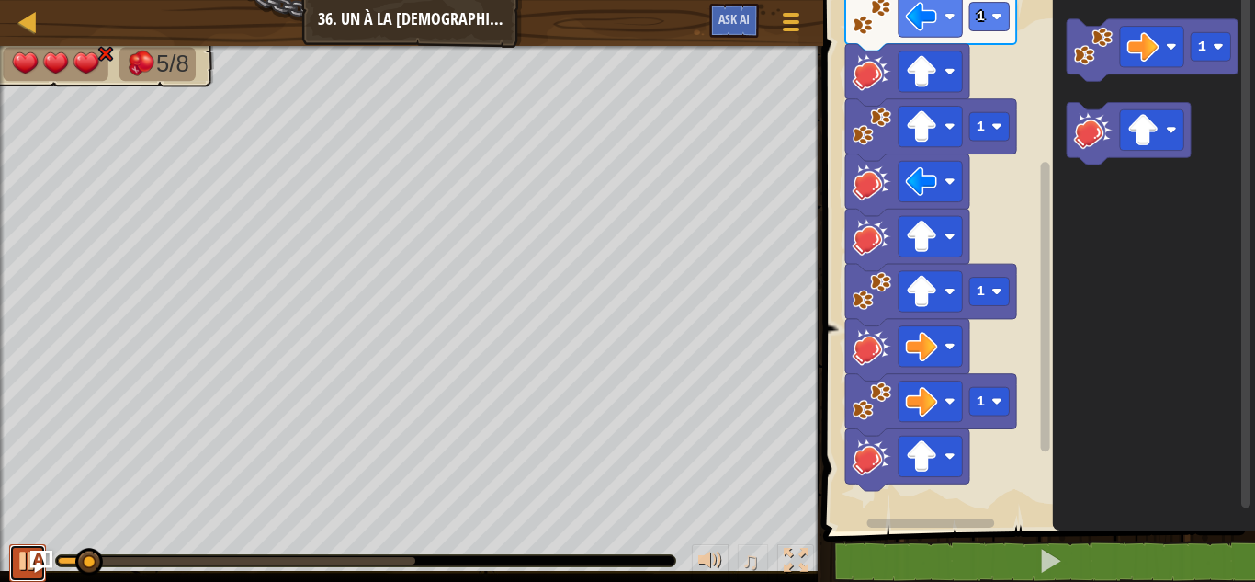
click at [18, 566] on div at bounding box center [28, 560] width 24 height 24
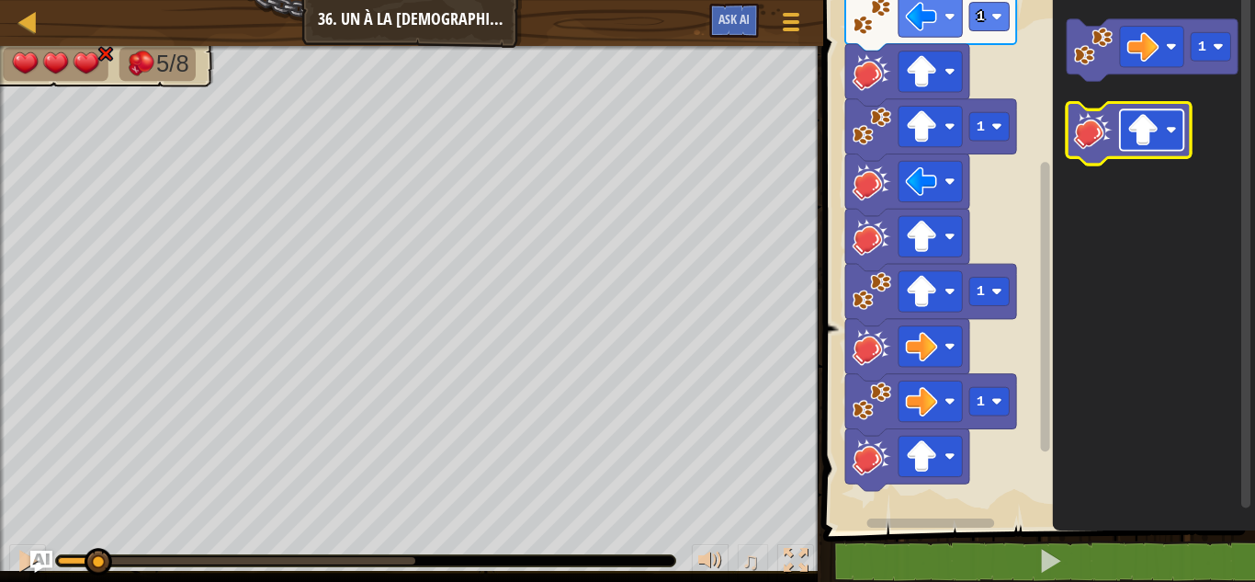
click at [1155, 123] on image "Espace de travail de Blocky" at bounding box center [1143, 130] width 32 height 32
click at [1092, 133] on image "Espace de travail de Blocky" at bounding box center [1093, 129] width 39 height 39
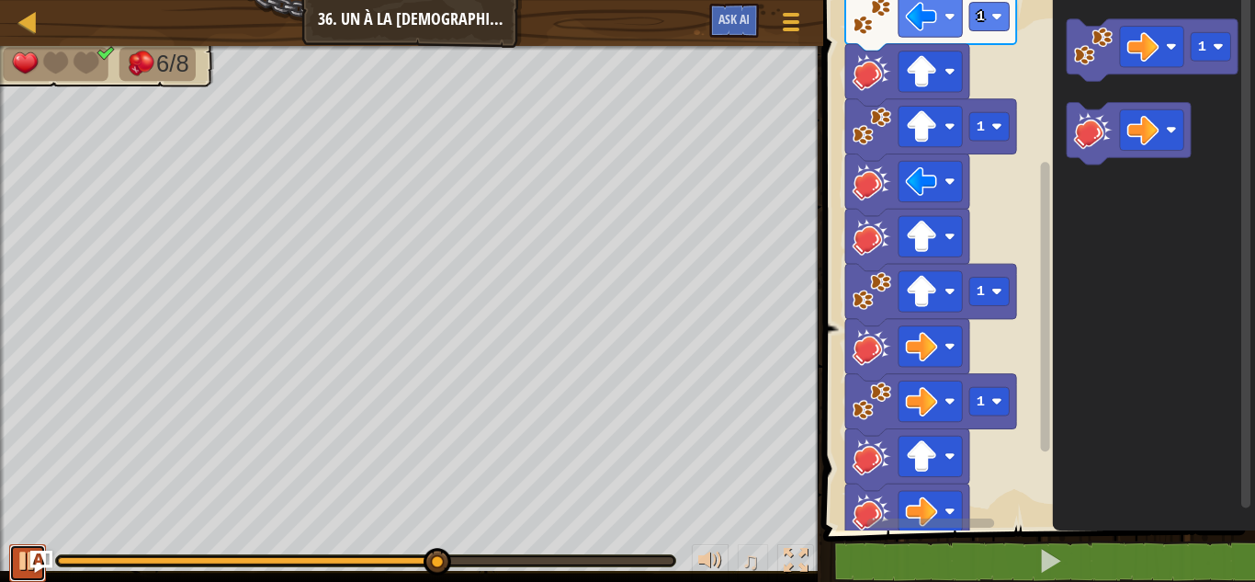
click at [14, 551] on button at bounding box center [27, 563] width 37 height 38
drag, startPoint x: 414, startPoint y: 556, endPoint x: 435, endPoint y: 570, distance: 25.7
click at [435, 566] on div at bounding box center [365, 560] width 619 height 11
drag, startPoint x: 434, startPoint y: 568, endPoint x: 395, endPoint y: 563, distance: 38.9
click at [395, 563] on div at bounding box center [398, 562] width 28 height 28
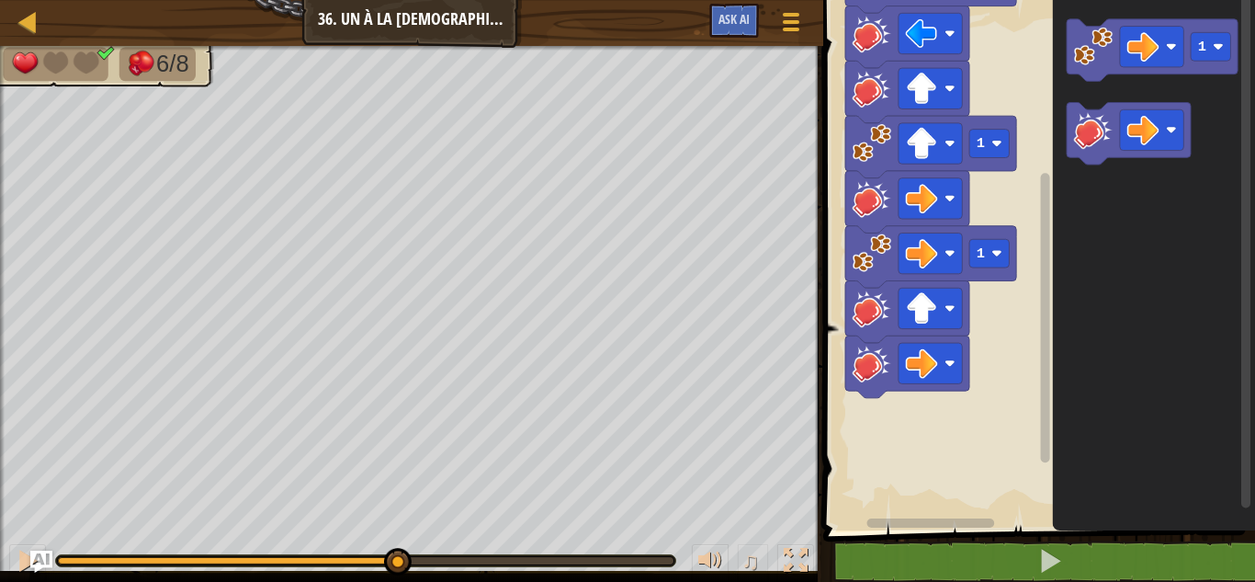
click at [1035, 327] on div "1 1 1 1 Démarrer 1" at bounding box center [1036, 260] width 437 height 539
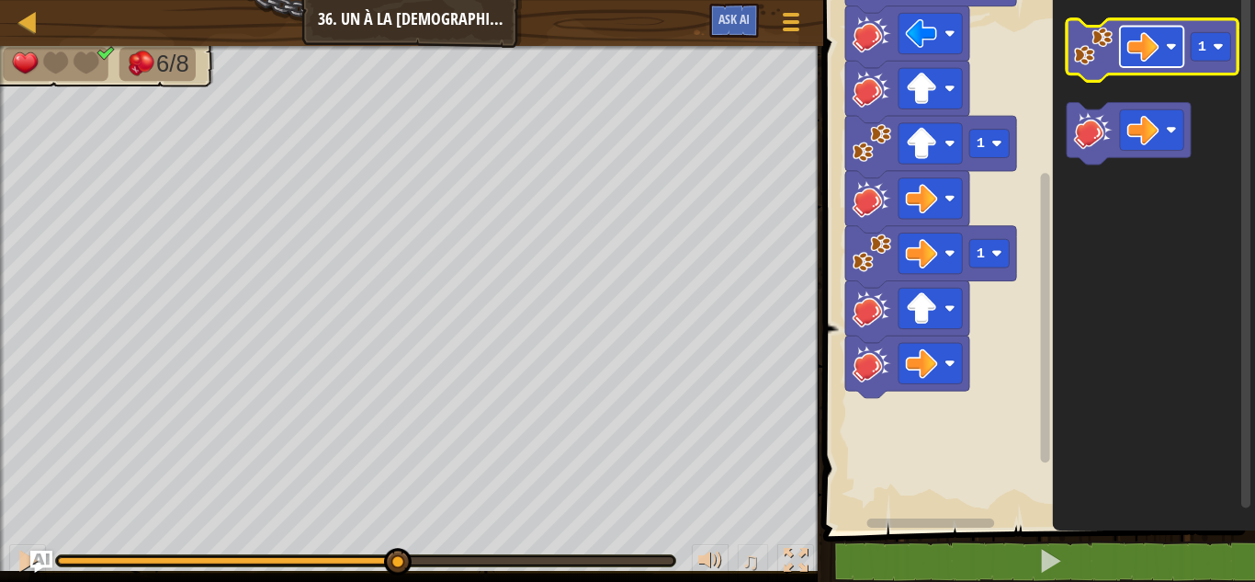
click at [1143, 48] on image "Espace de travail de Blocky" at bounding box center [1143, 46] width 32 height 32
click at [1074, 69] on icon "Espace de travail de Blocky" at bounding box center [1152, 50] width 171 height 62
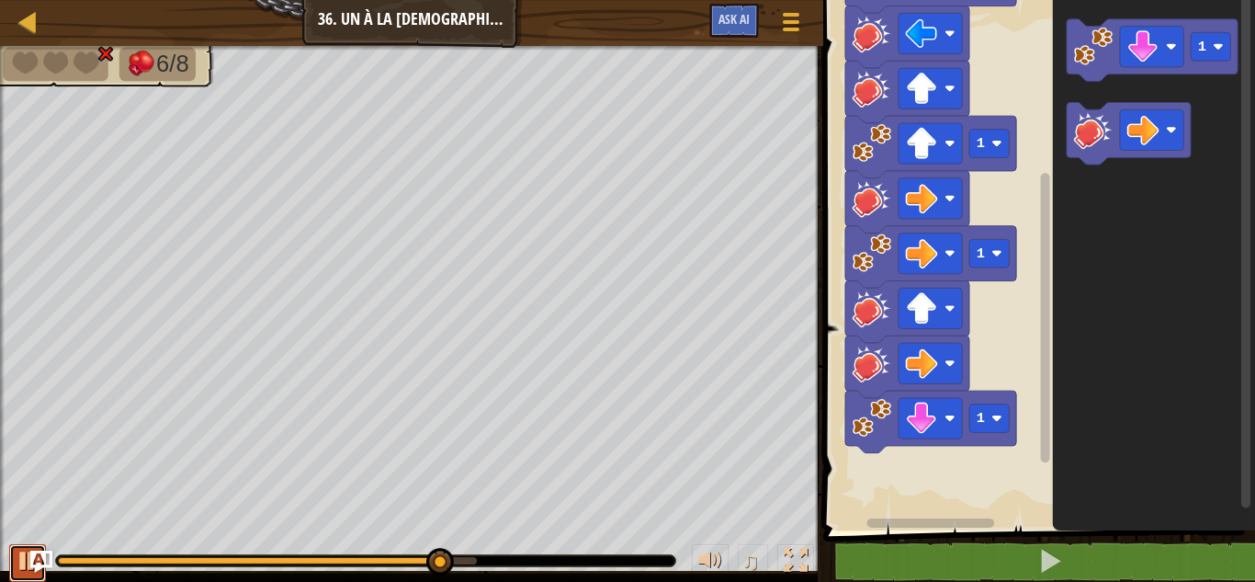
click at [15, 576] on button at bounding box center [27, 563] width 37 height 38
drag, startPoint x: 448, startPoint y: 549, endPoint x: 402, endPoint y: 537, distance: 47.5
click at [402, 537] on div "♫" at bounding box center [411, 555] width 823 height 55
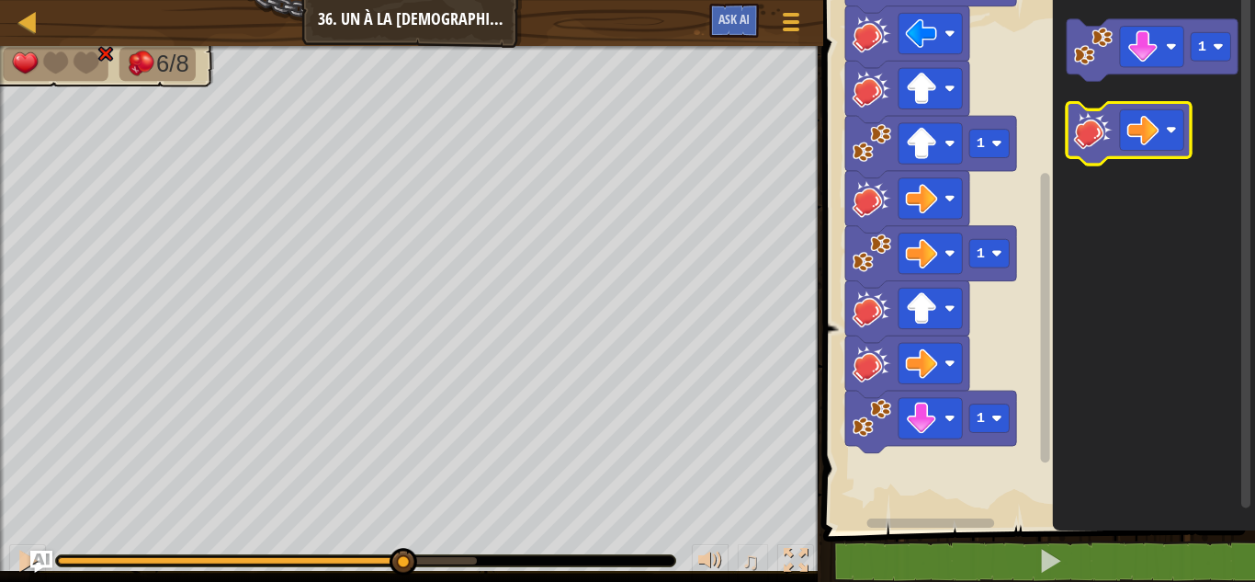
click at [1100, 134] on image "Espace de travail de Blocky" at bounding box center [1093, 129] width 39 height 39
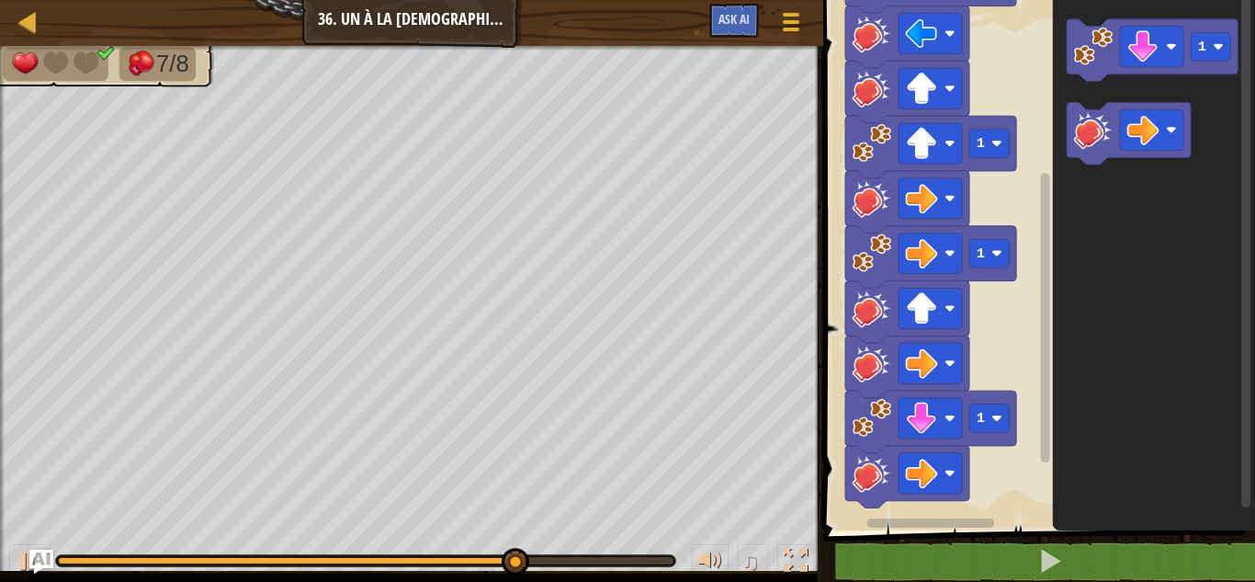
click at [31, 558] on img "Ask AI" at bounding box center [41, 561] width 24 height 24
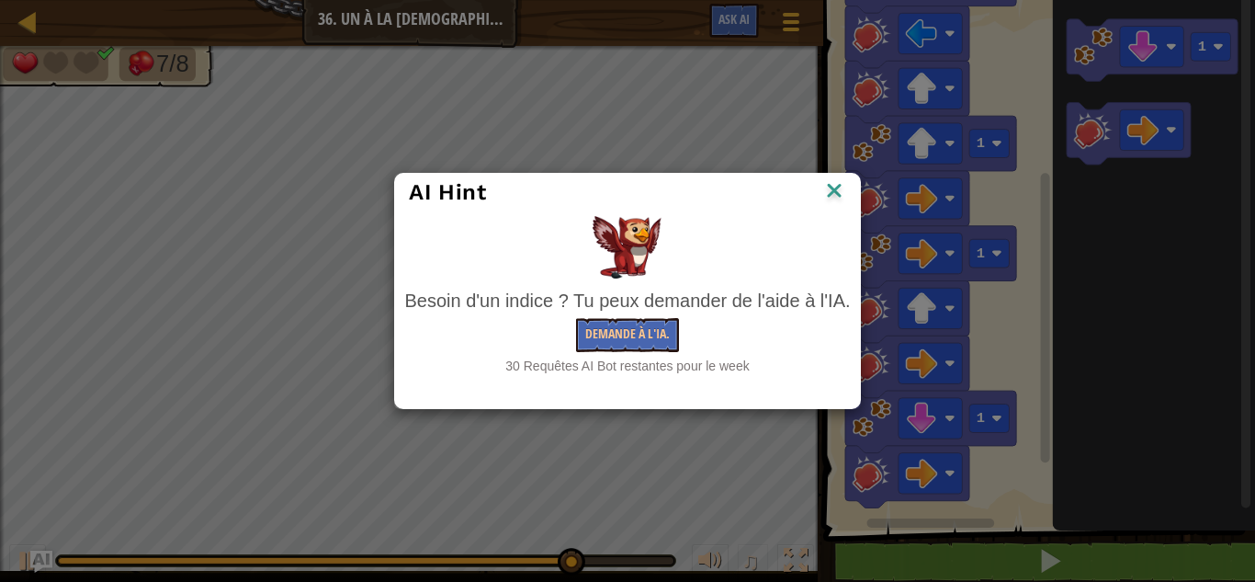
click at [15, 558] on div "AI Hint Besoin d'un indice ? Tu peux demander de l'aide à l'IA. Demande à l'IA.…" at bounding box center [627, 291] width 1255 height 582
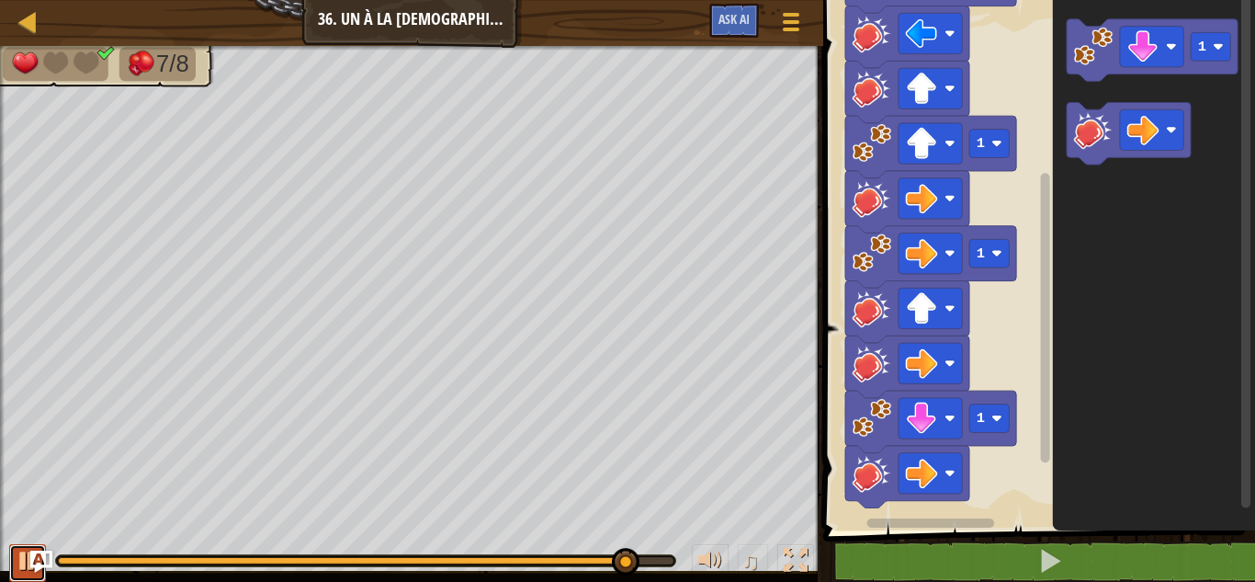
click at [17, 552] on div at bounding box center [28, 560] width 24 height 24
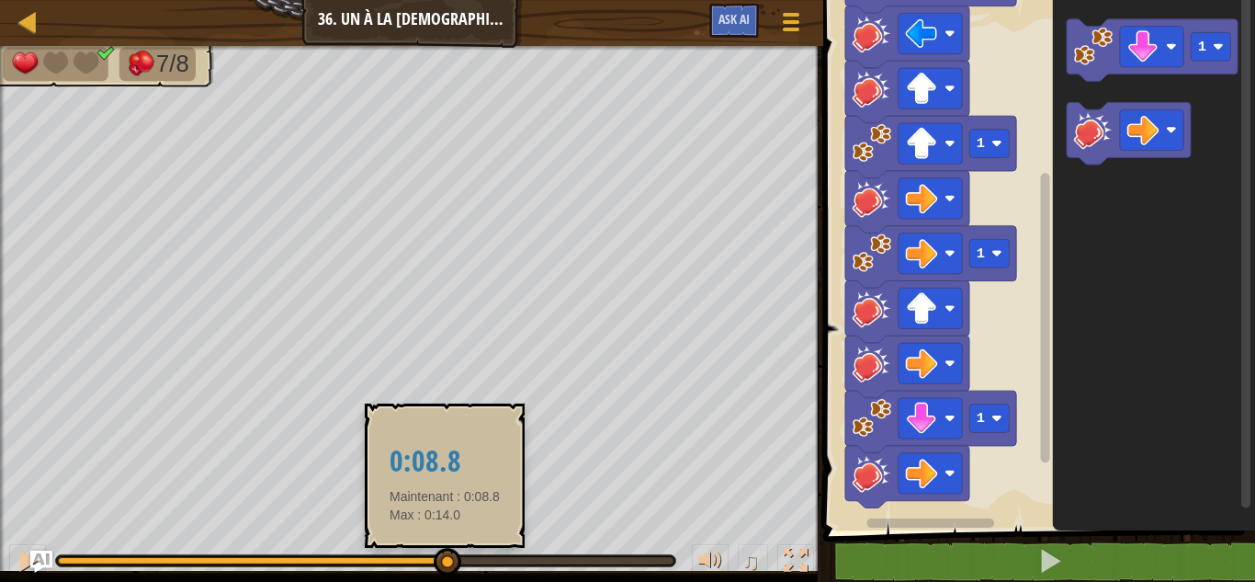
drag, startPoint x: 637, startPoint y: 548, endPoint x: 436, endPoint y: 561, distance: 200.7
click at [436, 561] on div at bounding box center [448, 562] width 28 height 28
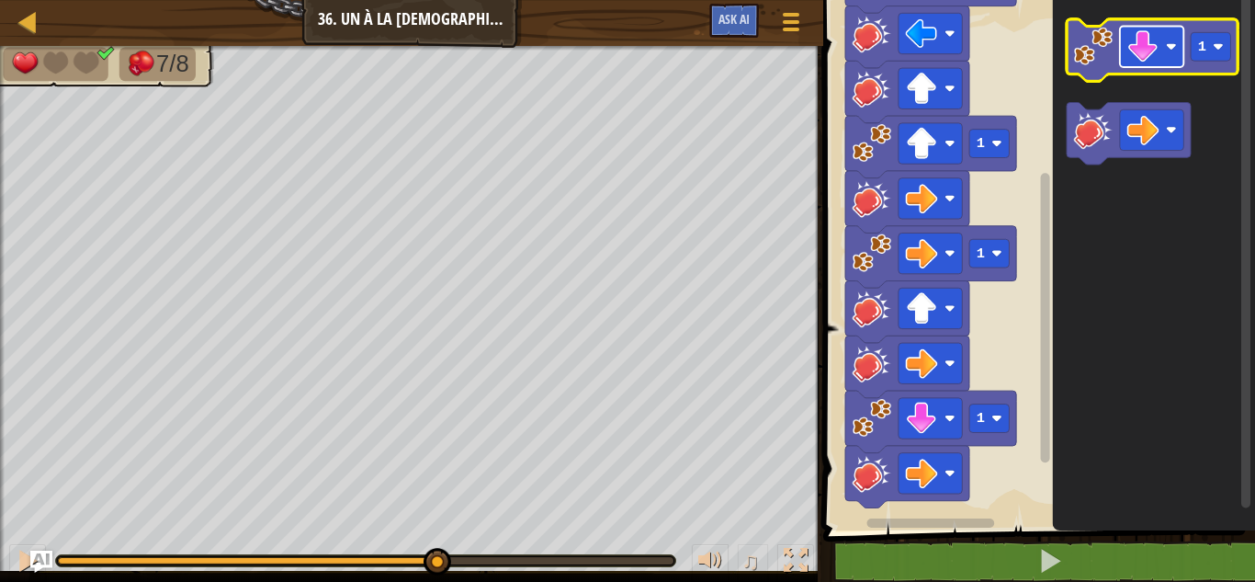
click at [1149, 49] on image "Espace de travail de Blocky" at bounding box center [1143, 46] width 32 height 32
click at [1093, 53] on image "Espace de travail de Blocky" at bounding box center [1093, 46] width 39 height 39
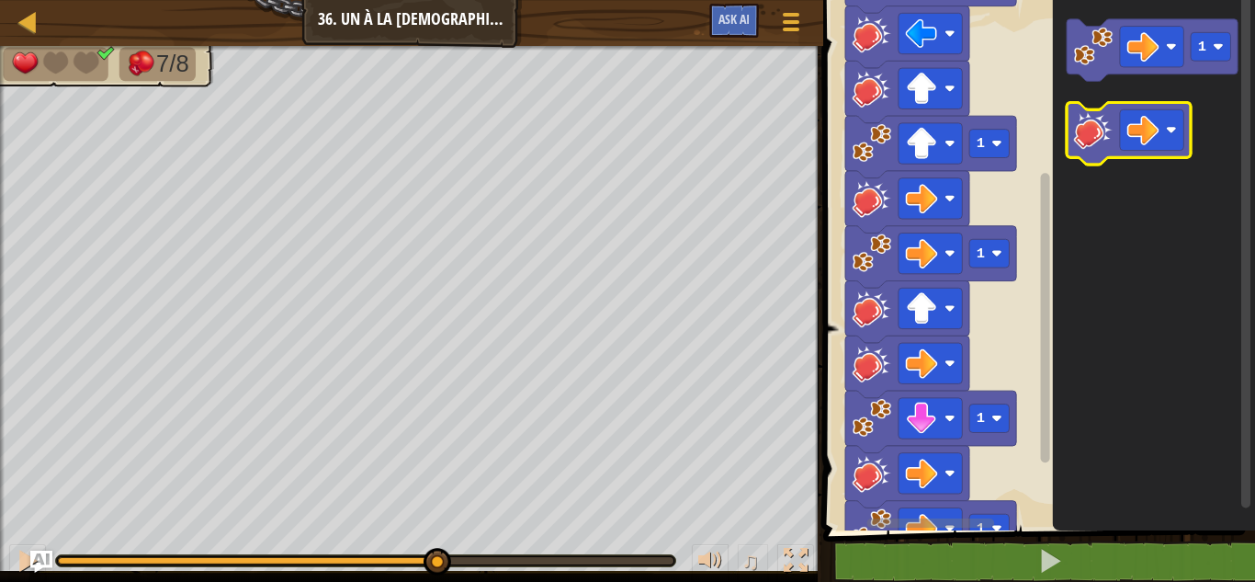
click at [1098, 145] on image "Espace de travail de Blocky" at bounding box center [1093, 129] width 39 height 39
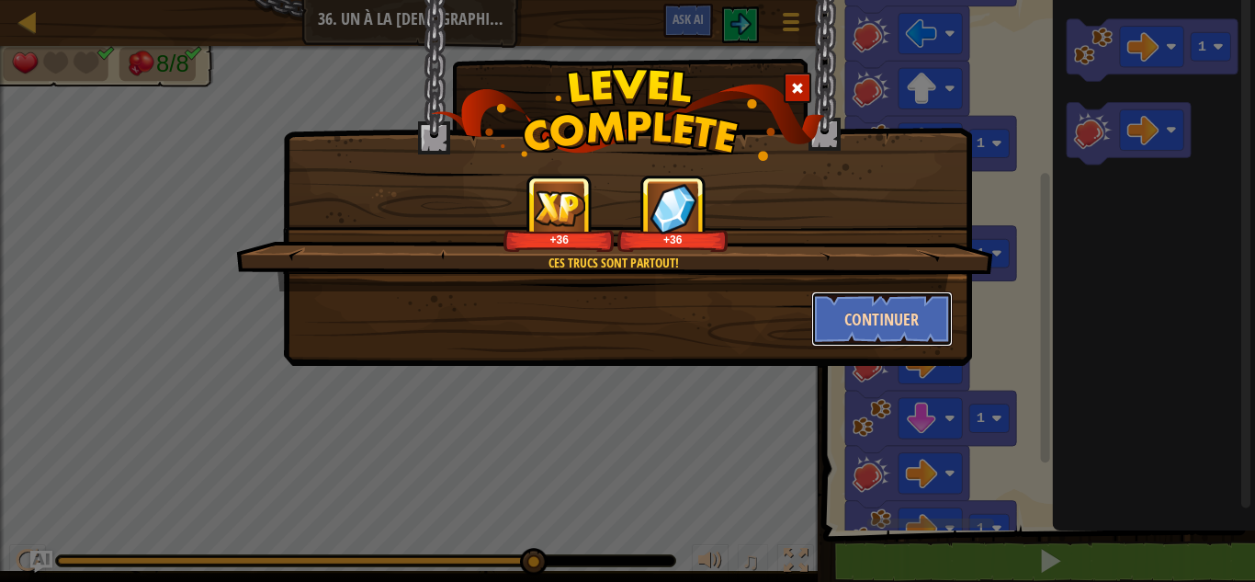
click at [842, 311] on button "Continuer" at bounding box center [882, 318] width 142 height 55
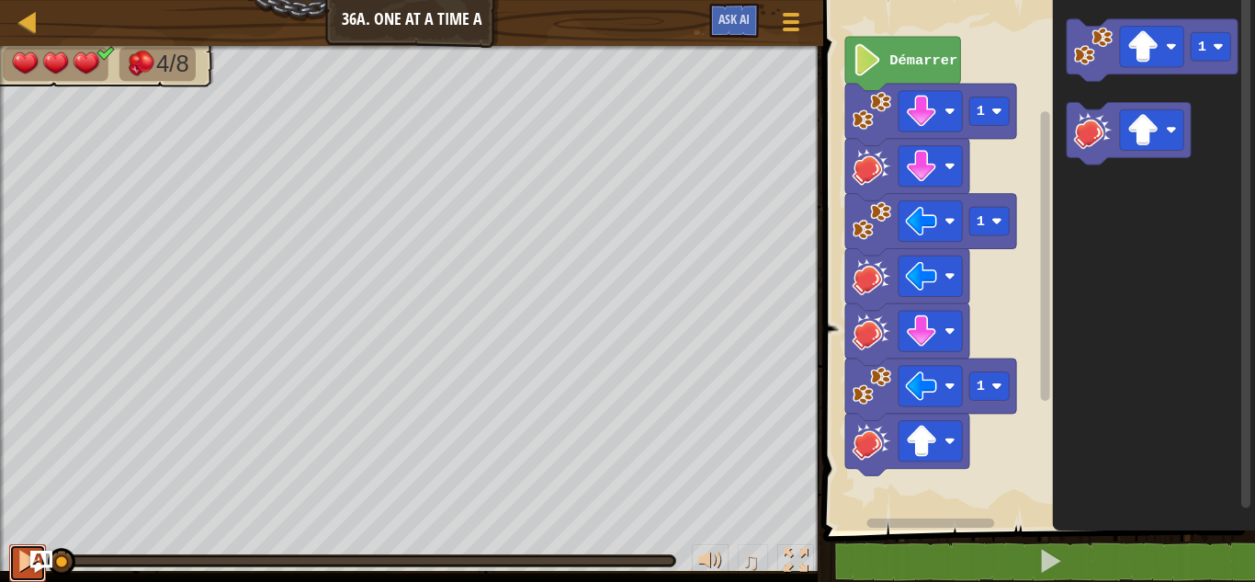
click at [20, 562] on div at bounding box center [28, 560] width 24 height 24
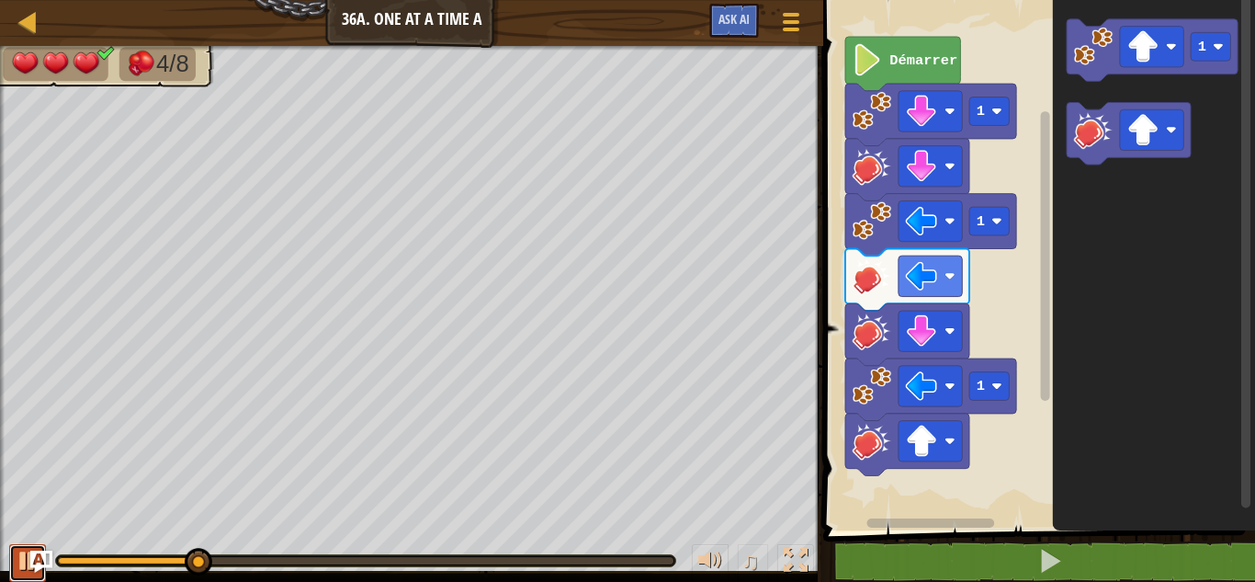
click at [20, 562] on div at bounding box center [28, 560] width 24 height 24
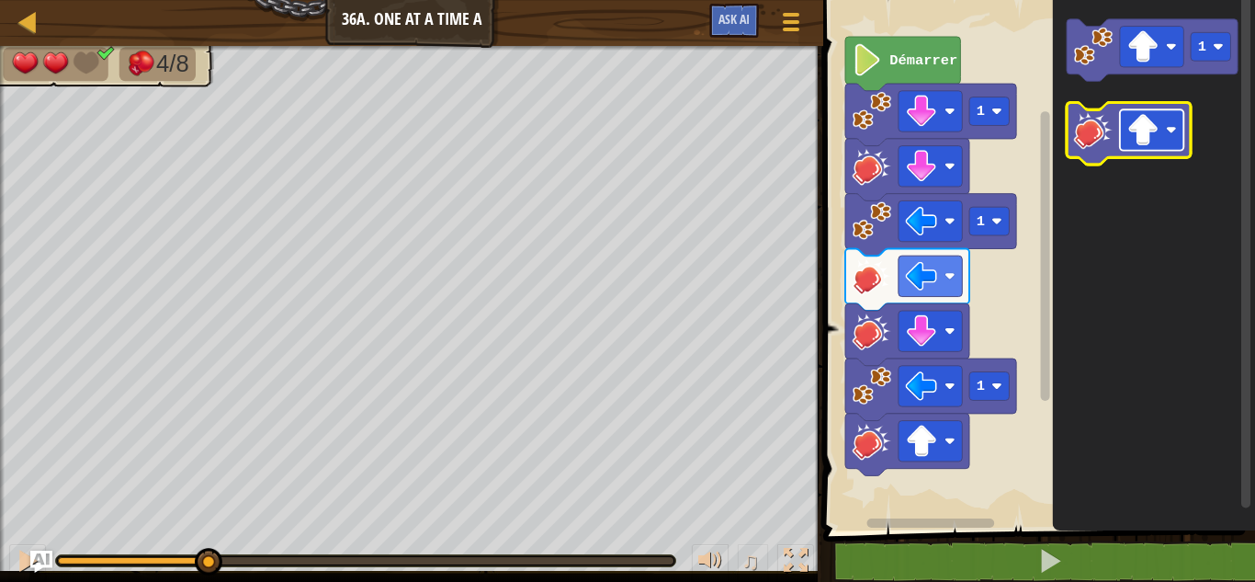
click at [1145, 129] on image "Espace de travail de Blocky" at bounding box center [1143, 130] width 32 height 32
click at [1094, 129] on image "Espace de travail de Blocky" at bounding box center [1093, 129] width 39 height 39
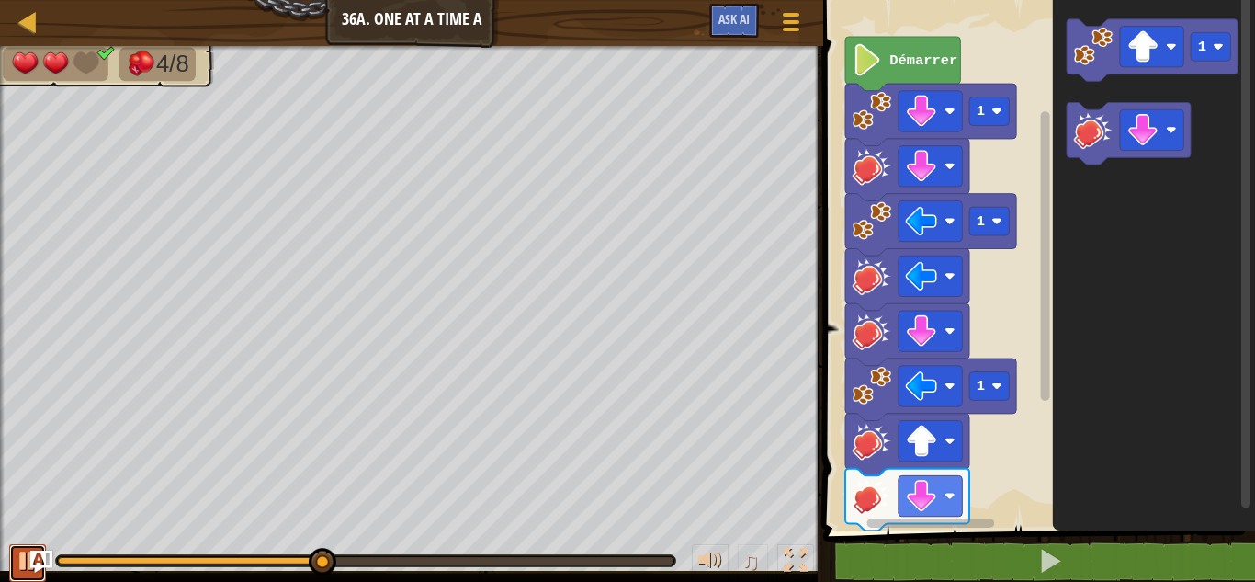
click at [25, 561] on div at bounding box center [28, 560] width 24 height 24
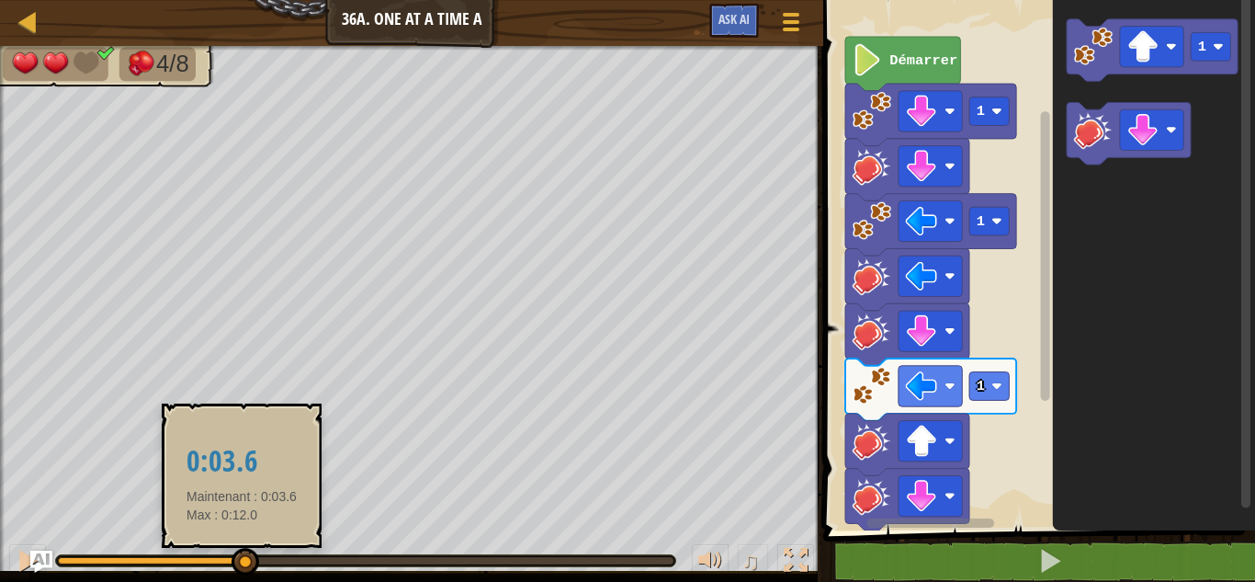
drag, startPoint x: 329, startPoint y: 559, endPoint x: 243, endPoint y: 556, distance: 86.4
click at [243, 556] on div at bounding box center [246, 562] width 28 height 28
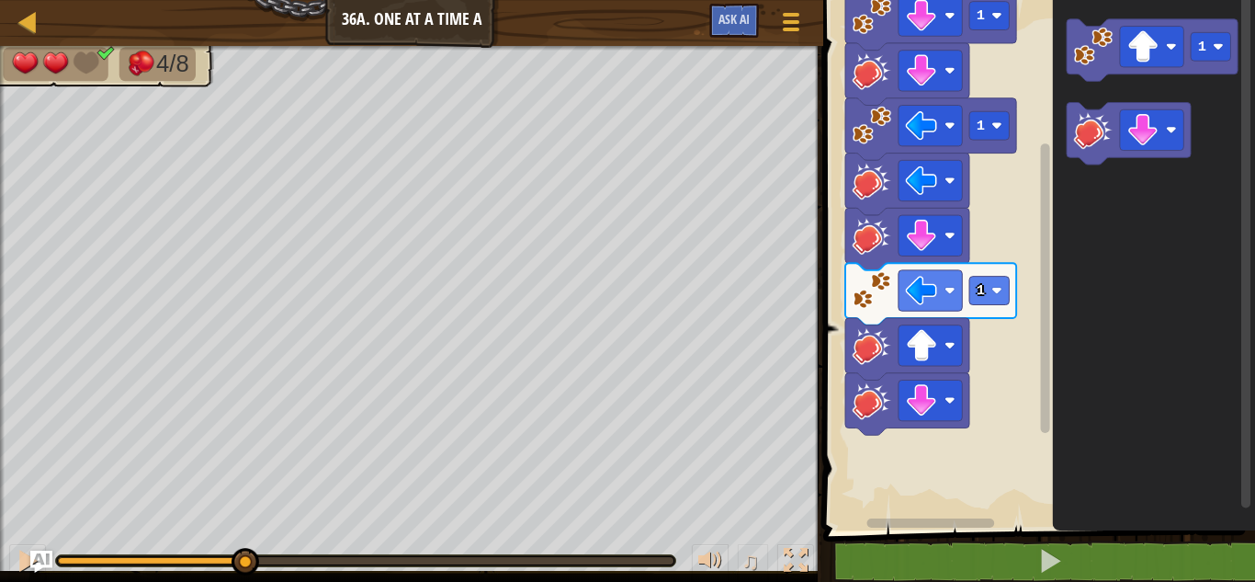
click at [1033, 276] on div "1 1 1 Démarrer 1" at bounding box center [1036, 260] width 437 height 539
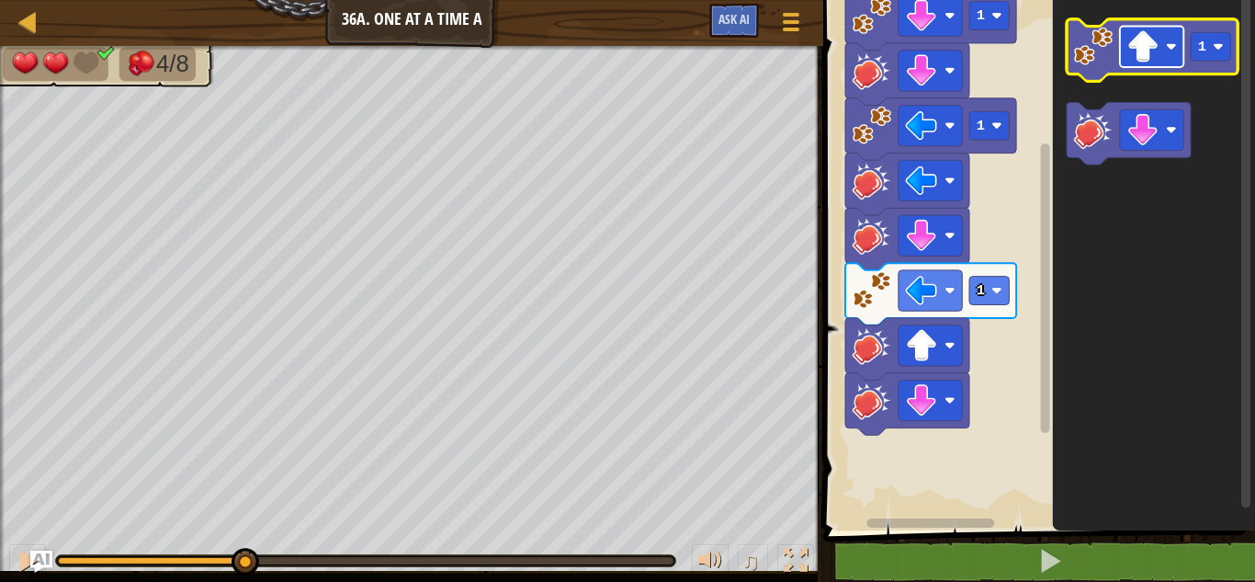
click at [1145, 59] on image "Espace de travail de Blocky" at bounding box center [1143, 46] width 32 height 32
click at [1135, 53] on image "Espace de travail de Blocky" at bounding box center [1143, 46] width 32 height 32
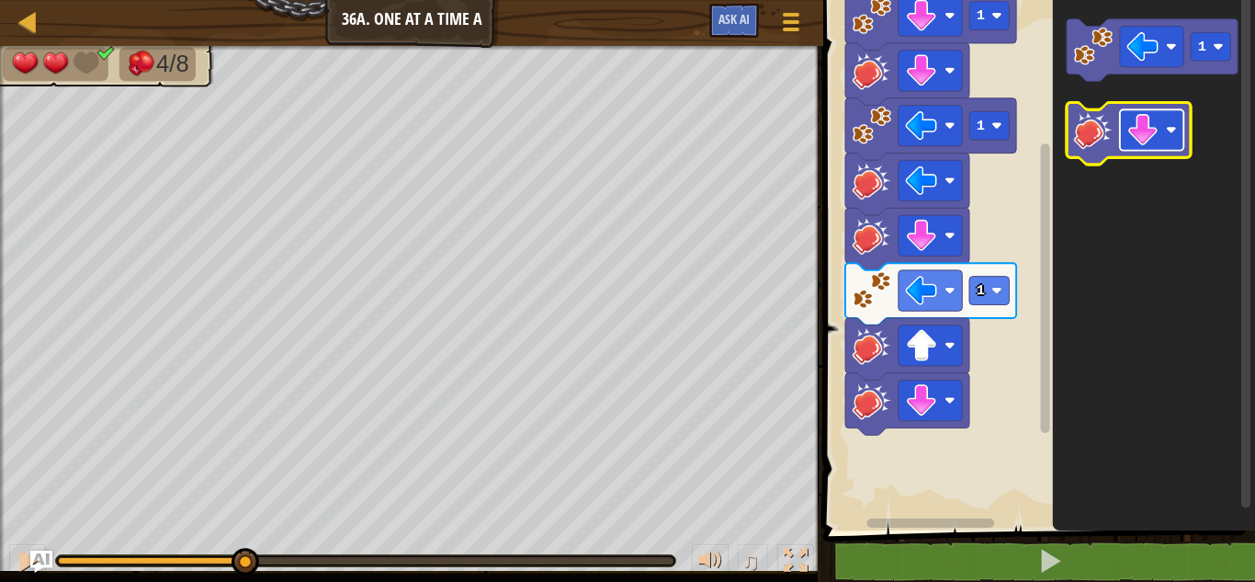
click at [1146, 143] on image "Espace de travail de Blocky" at bounding box center [1143, 130] width 32 height 32
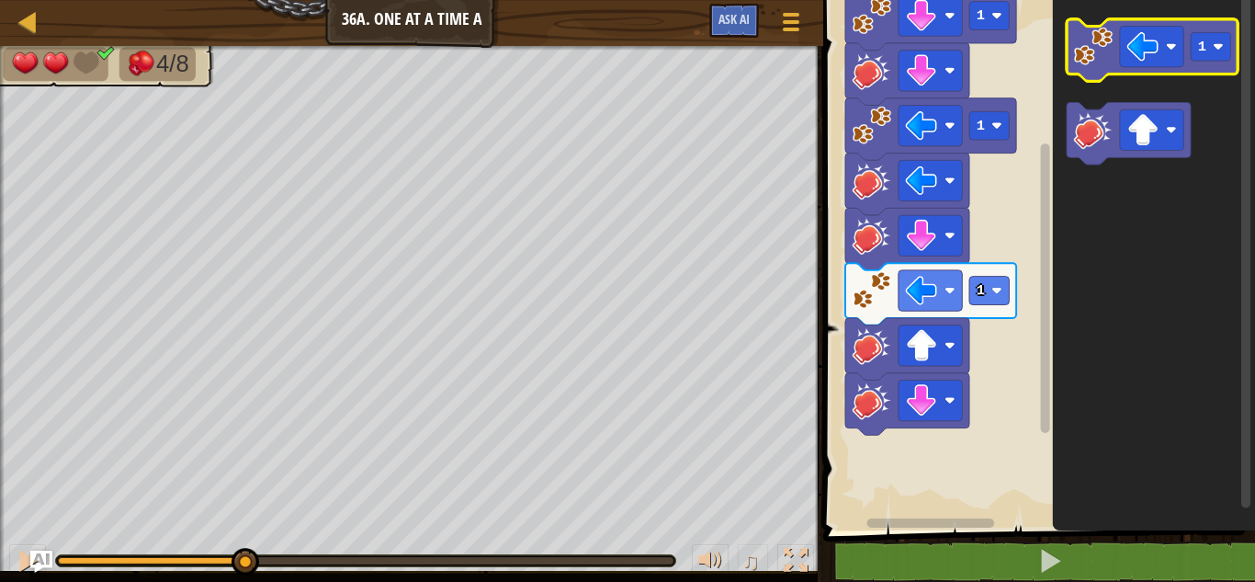
click at [1103, 58] on image "Espace de travail de Blocky" at bounding box center [1093, 46] width 39 height 39
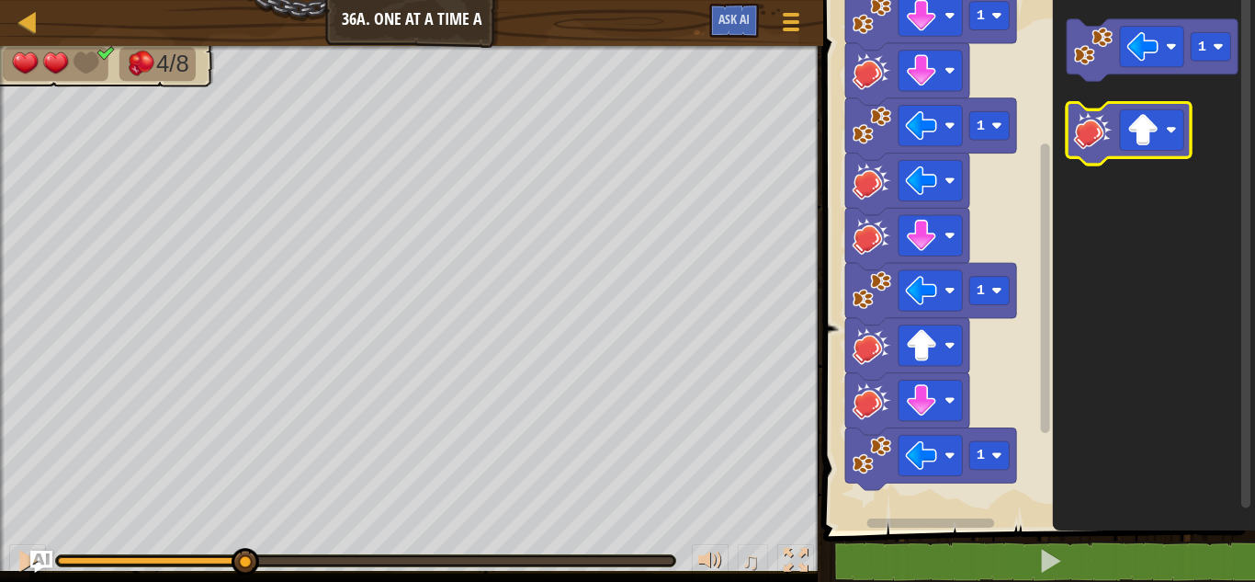
click at [1089, 119] on image "Espace de travail de Blocky" at bounding box center [1093, 129] width 39 height 39
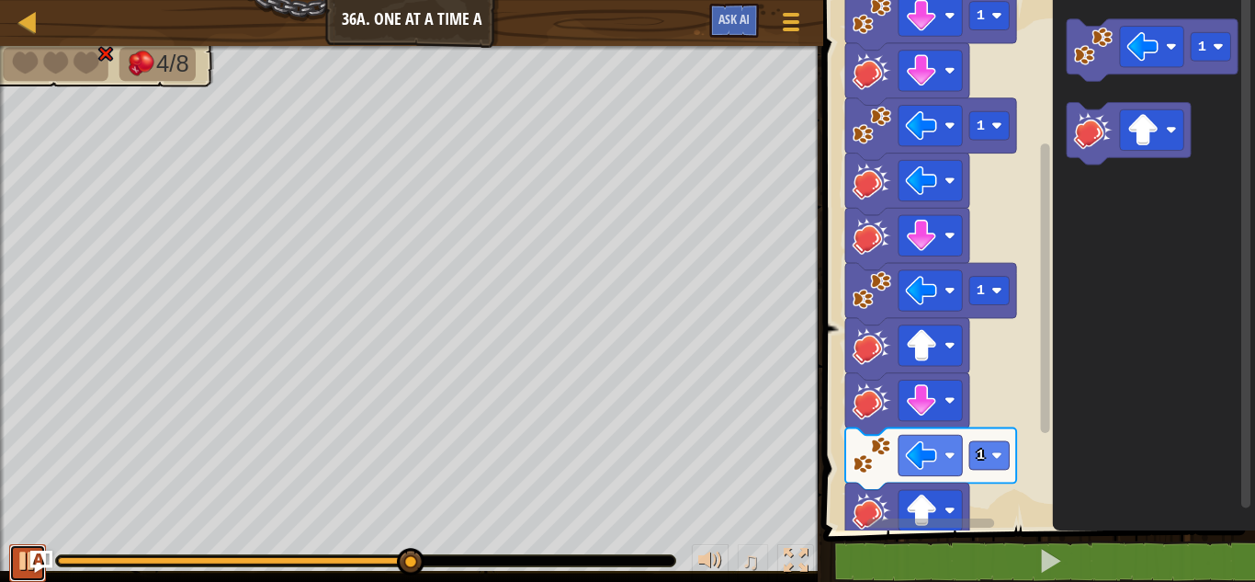
click at [19, 561] on button at bounding box center [27, 563] width 37 height 38
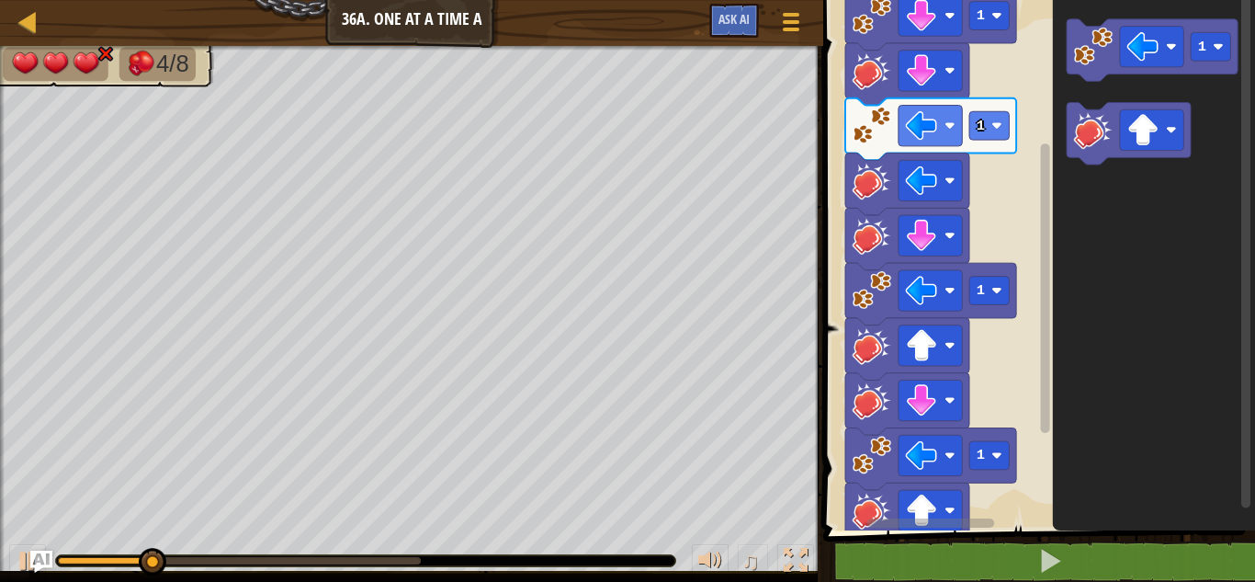
click at [133, 546] on div "♫" at bounding box center [411, 555] width 823 height 55
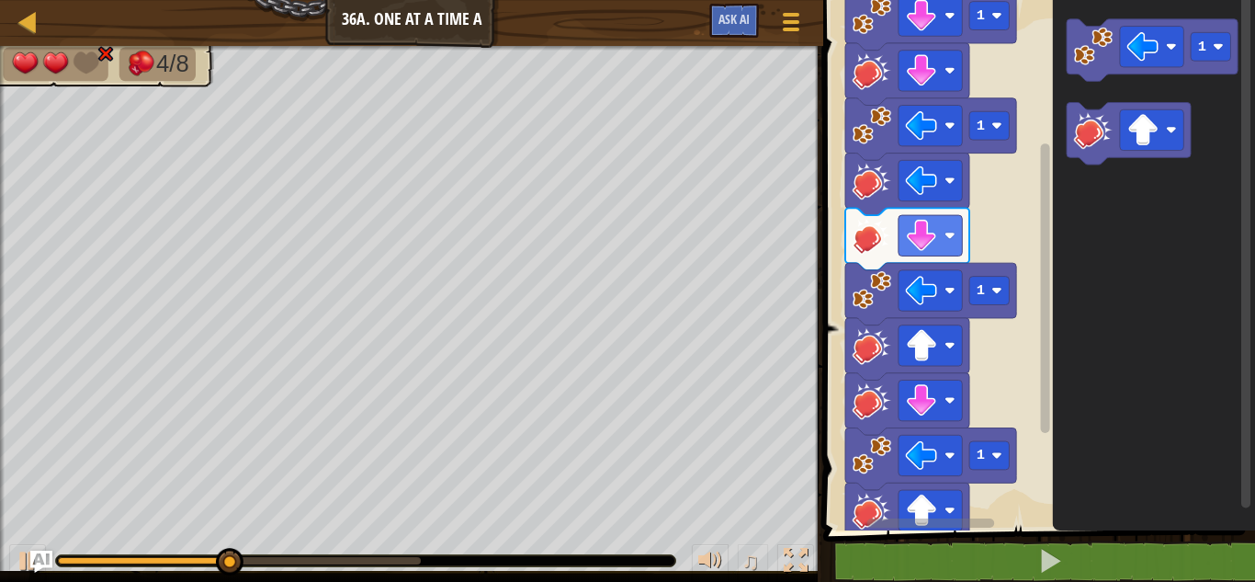
click at [189, 553] on div "♫" at bounding box center [411, 555] width 823 height 55
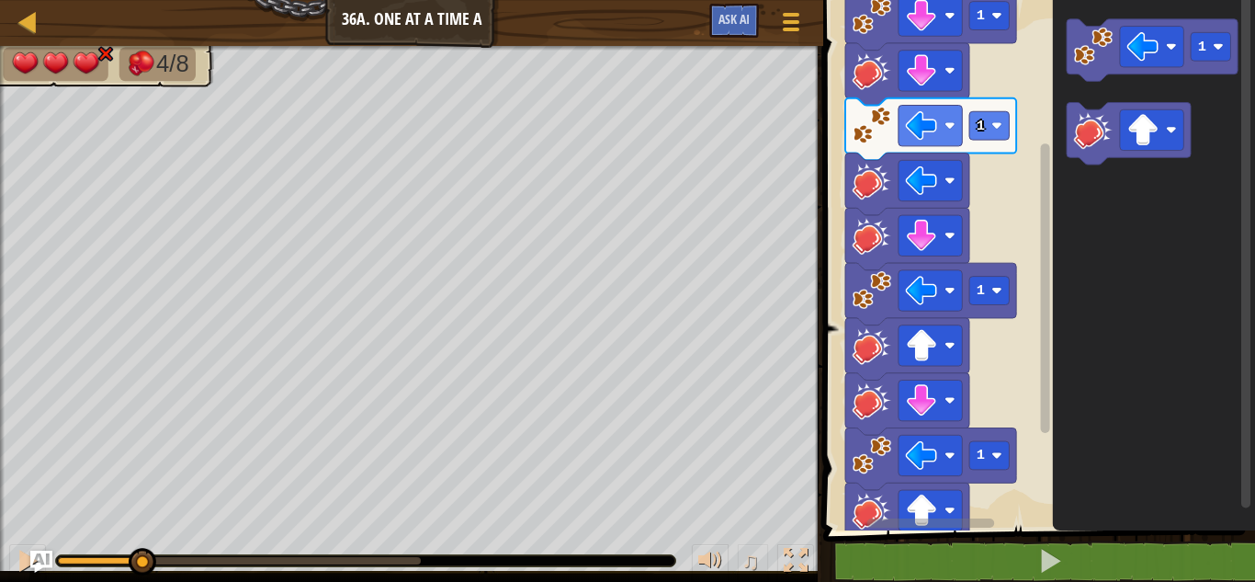
drag, startPoint x: 285, startPoint y: 551, endPoint x: 139, endPoint y: 539, distance: 146.6
click at [139, 539] on div "♫" at bounding box center [411, 555] width 823 height 55
drag, startPoint x: 266, startPoint y: 559, endPoint x: 157, endPoint y: 543, distance: 110.4
click at [157, 543] on div "♫" at bounding box center [411, 555] width 823 height 55
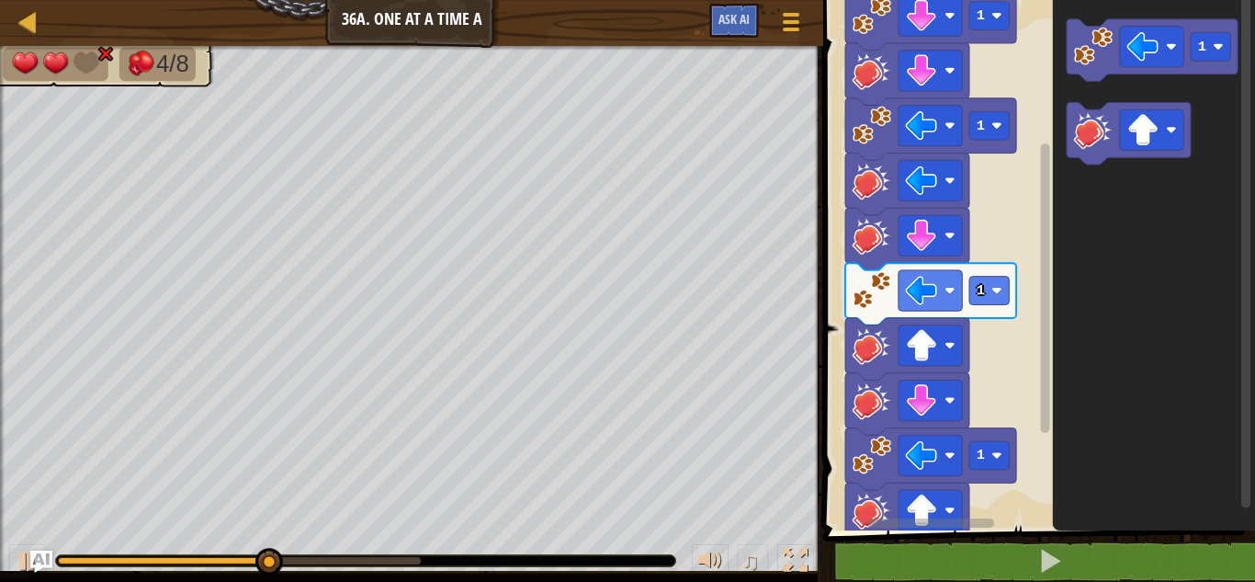
click at [242, 553] on div "♫" at bounding box center [411, 555] width 823 height 55
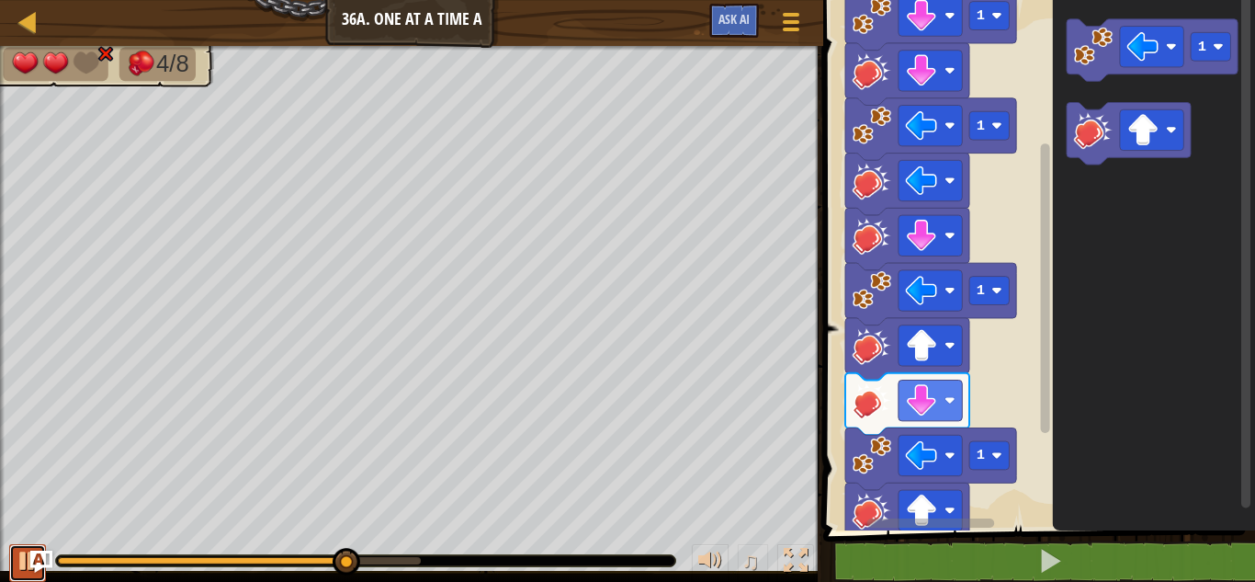
click at [22, 559] on div at bounding box center [28, 560] width 24 height 24
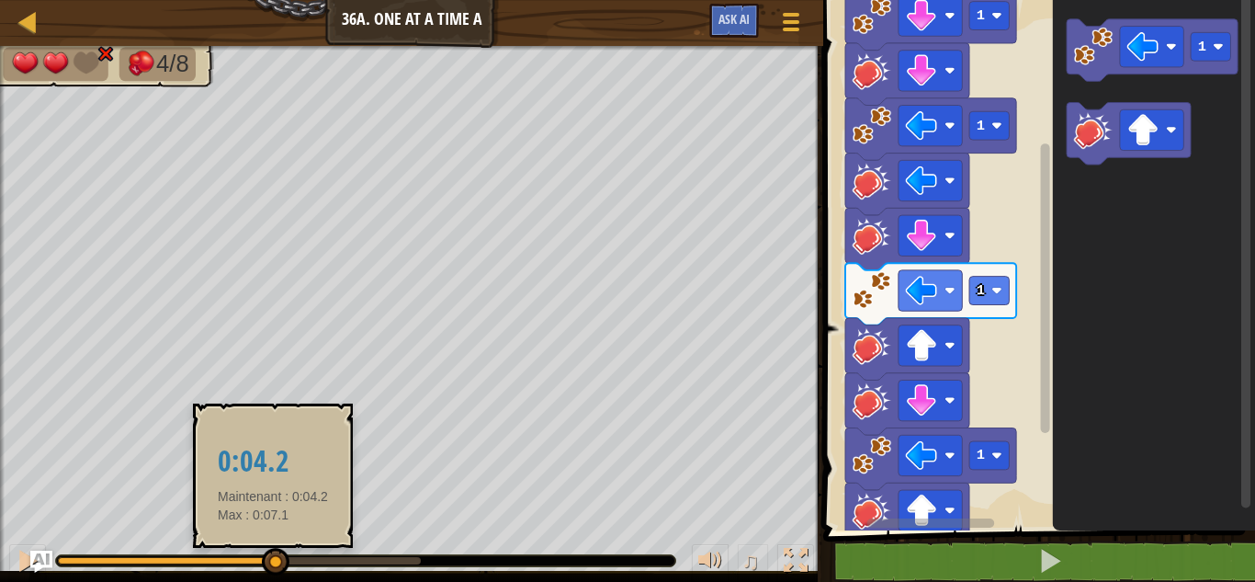
drag, startPoint x: 353, startPoint y: 557, endPoint x: 273, endPoint y: 553, distance: 80.0
click at [273, 553] on div at bounding box center [276, 562] width 28 height 28
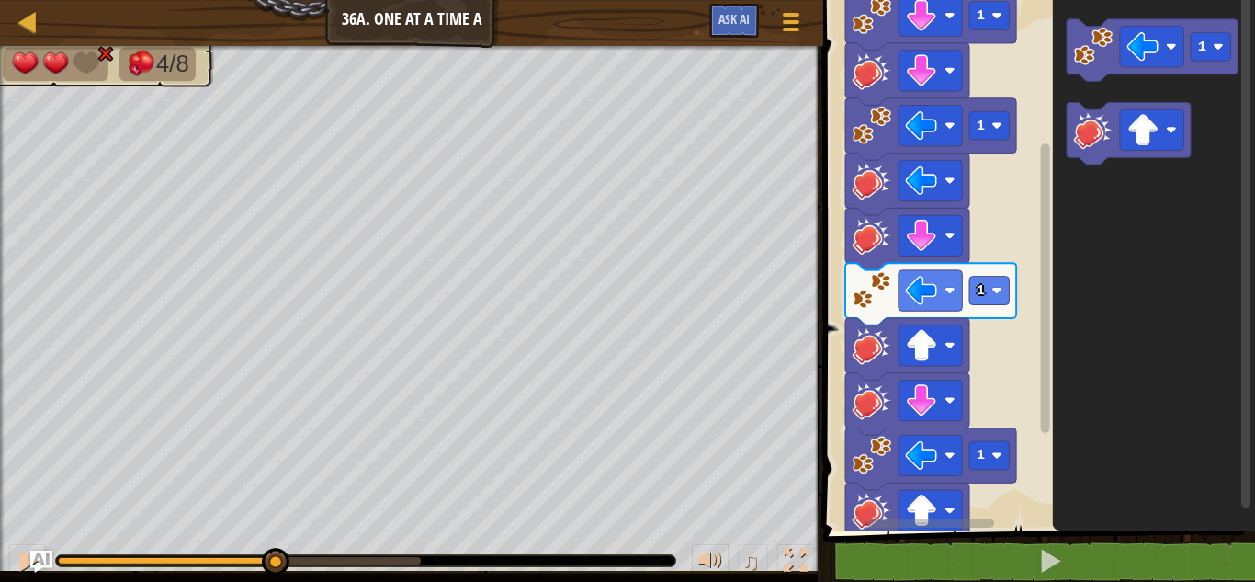
click at [1046, 356] on rect "Espace de travail de Blocky" at bounding box center [1045, 287] width 9 height 289
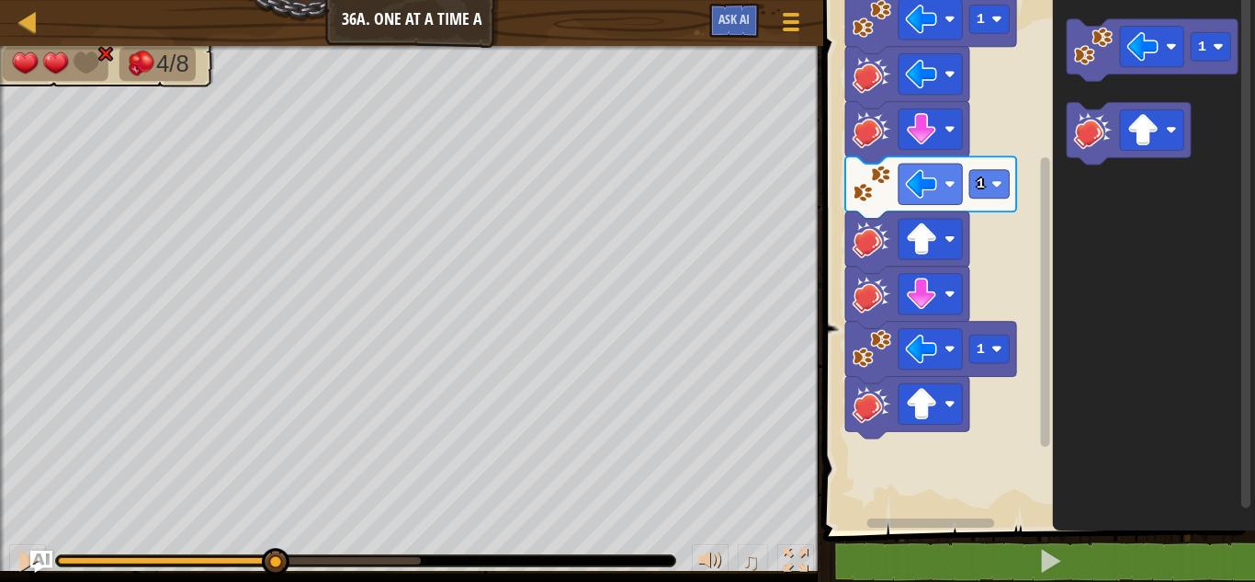
click at [1042, 379] on rect "Espace de travail de Blocky" at bounding box center [1045, 301] width 9 height 289
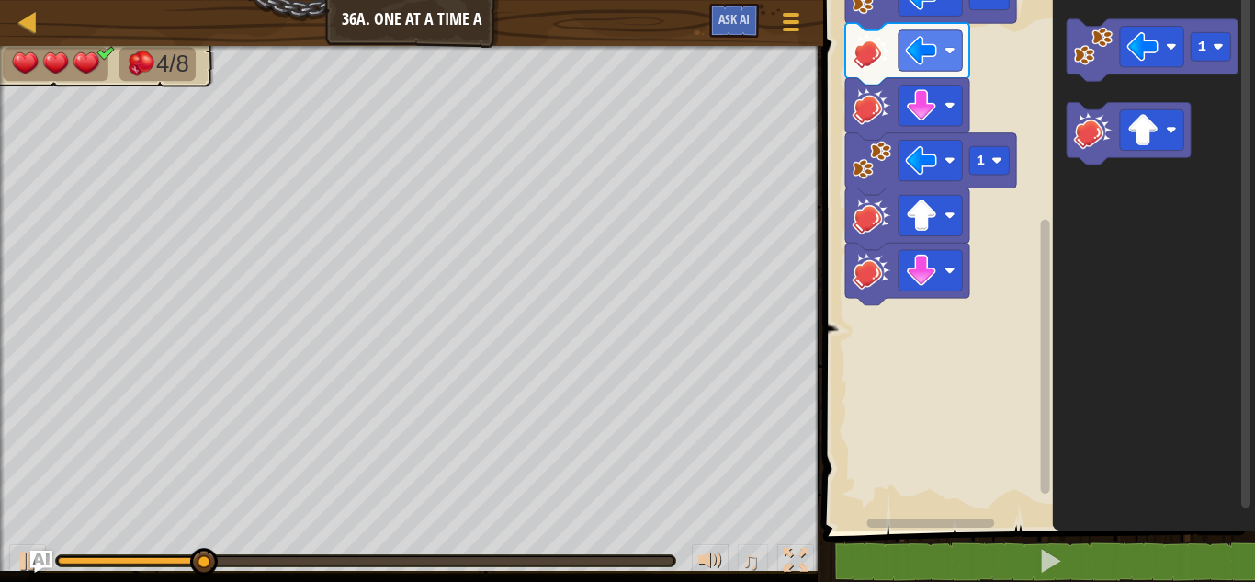
click at [1130, 311] on icon "Espace de travail de Blocky" at bounding box center [1154, 260] width 202 height 539
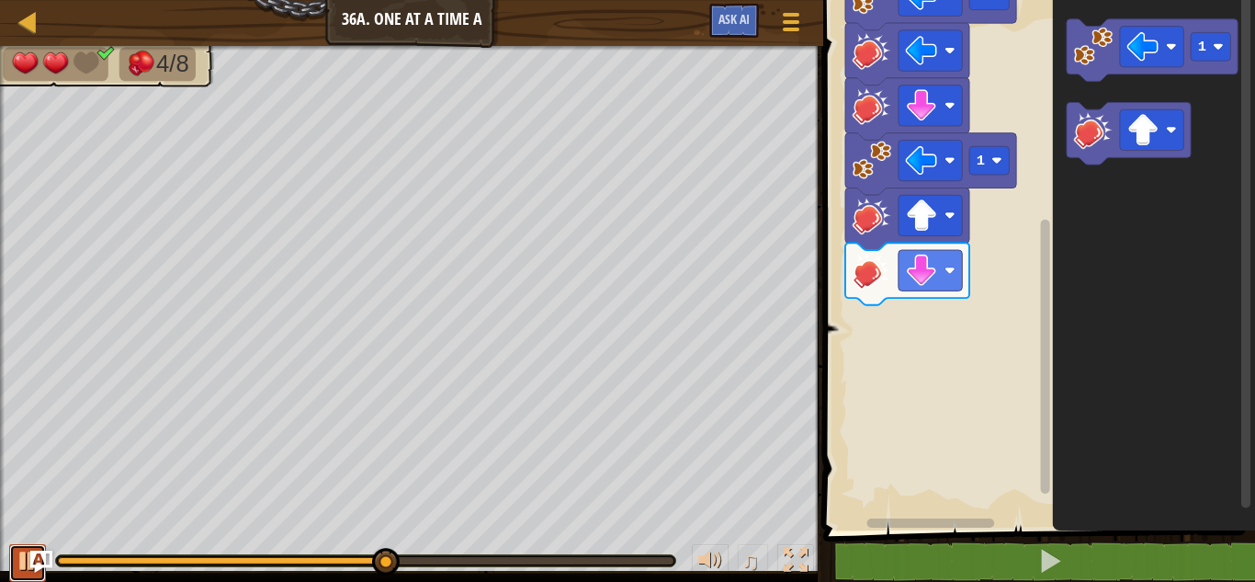
click at [19, 559] on div at bounding box center [28, 560] width 24 height 24
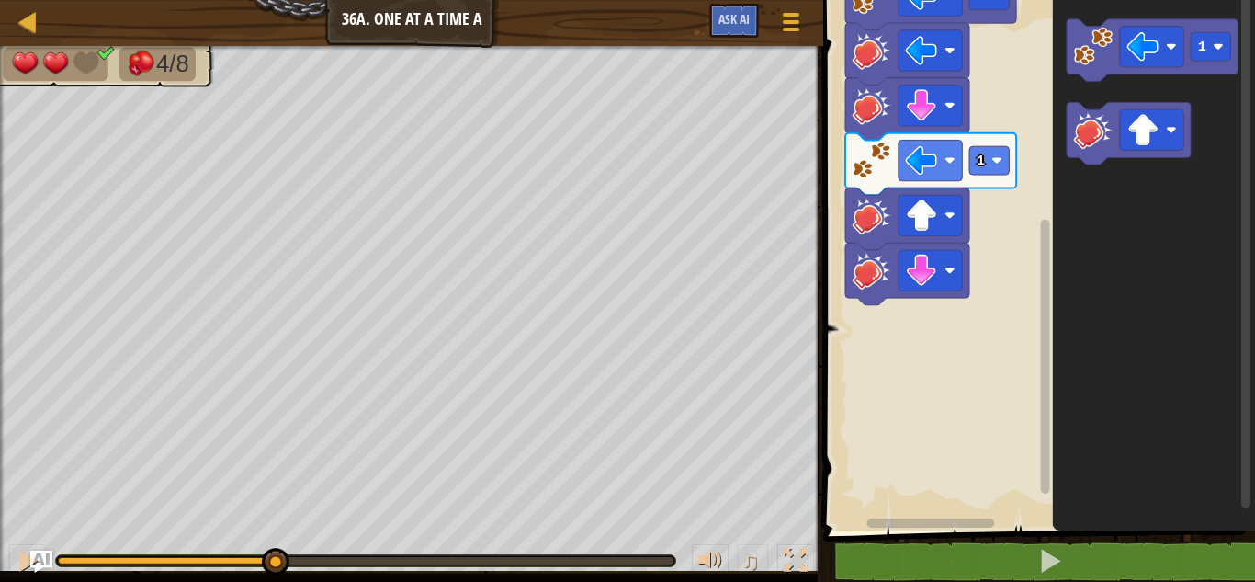
click at [274, 524] on div "4/8 ♫ Dragonnet 2 x: 25 y: 14 x: 22 y: 14 action: move" at bounding box center [627, 314] width 1255 height 536
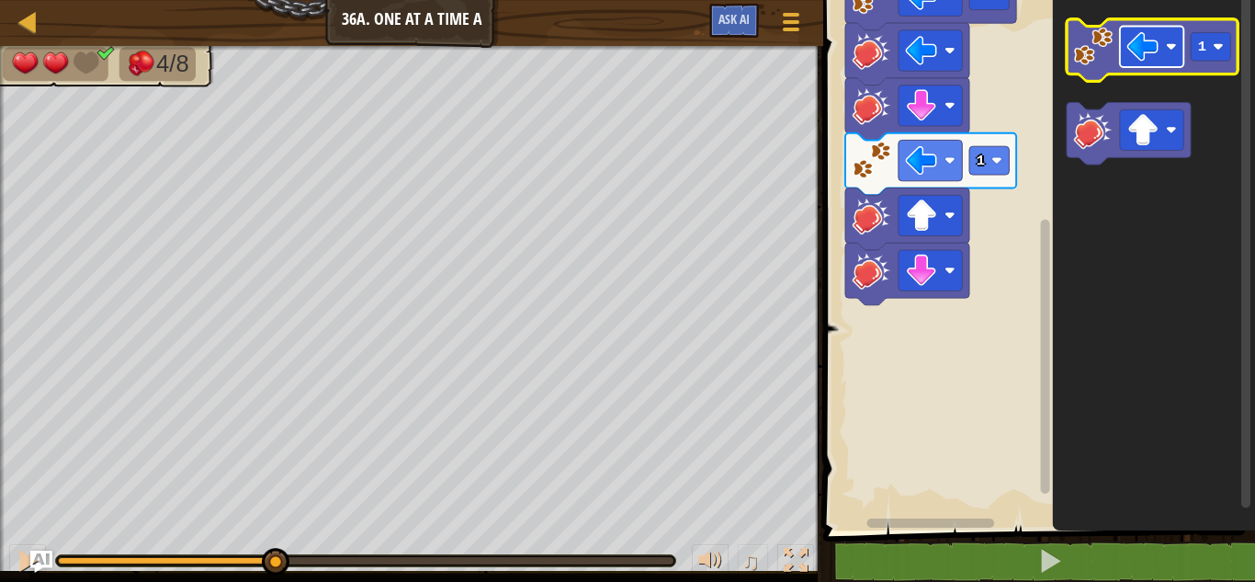
click at [1169, 59] on rect "Espace de travail de Blocky" at bounding box center [1151, 47] width 63 height 40
click at [1091, 45] on image "Espace de travail de Blocky" at bounding box center [1093, 46] width 39 height 39
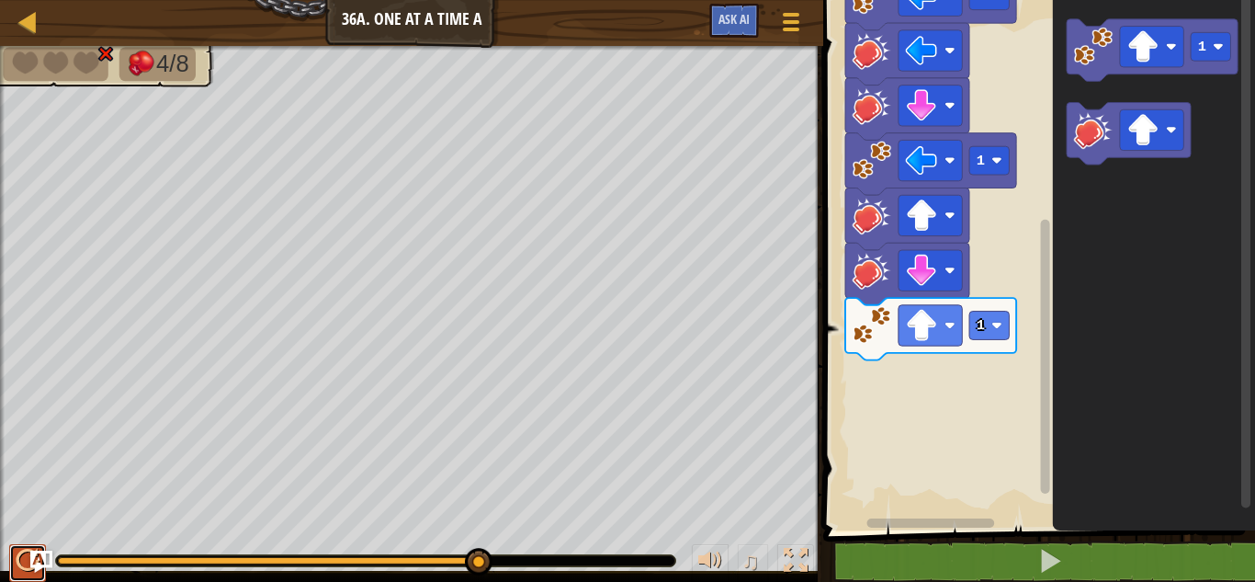
click at [14, 556] on button at bounding box center [27, 563] width 37 height 38
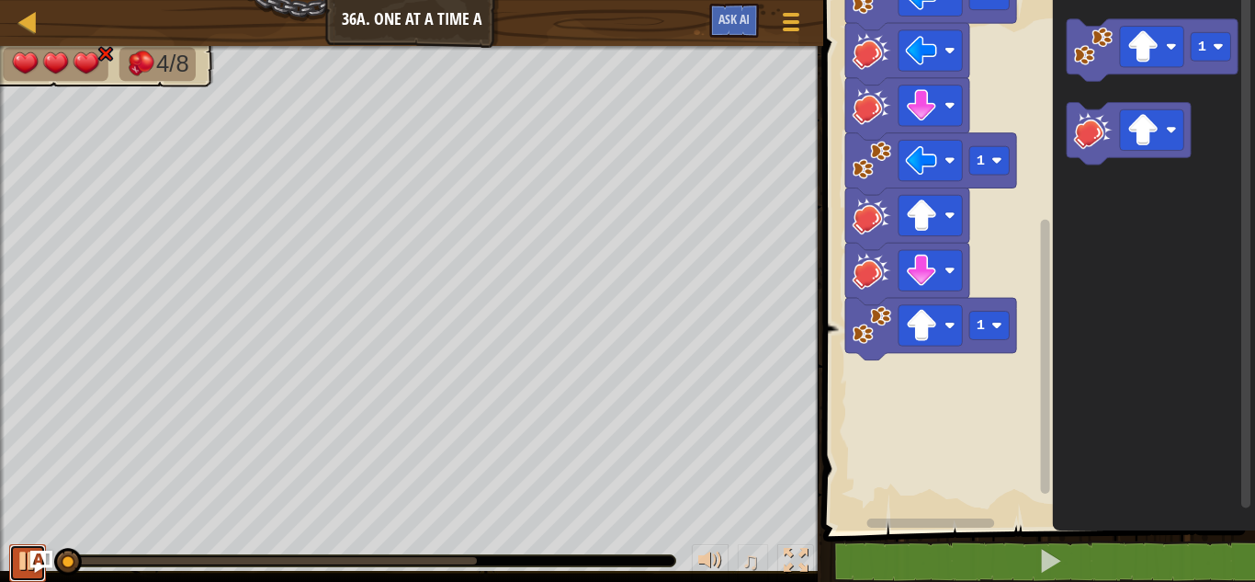
click at [16, 559] on div at bounding box center [28, 560] width 24 height 24
click at [17, 559] on div at bounding box center [28, 560] width 24 height 24
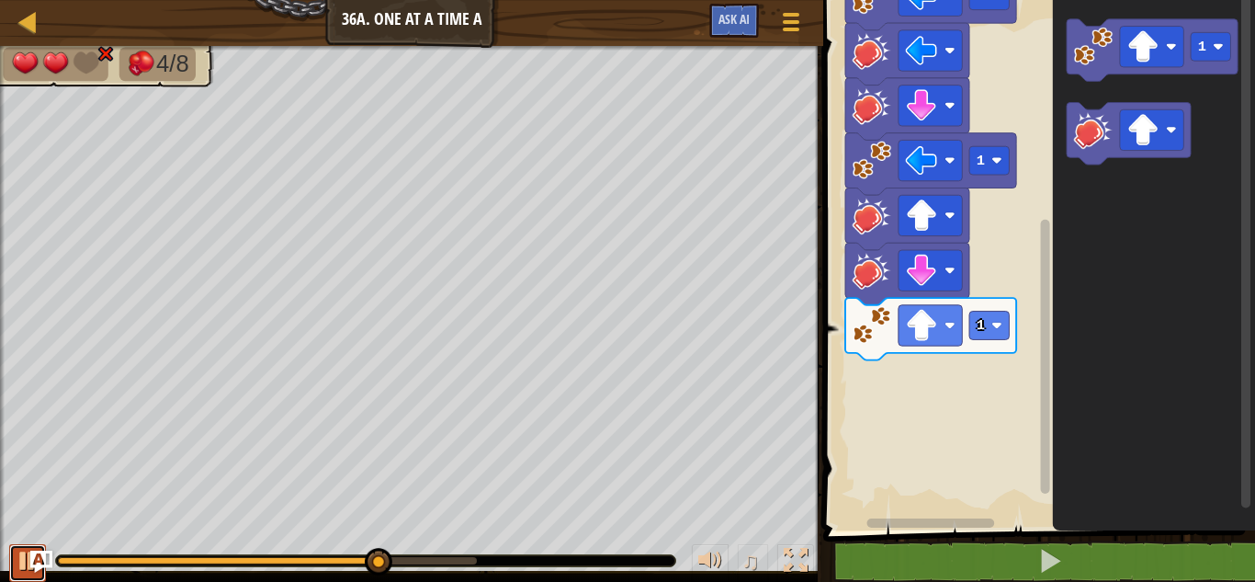
click at [17, 559] on div at bounding box center [28, 560] width 24 height 24
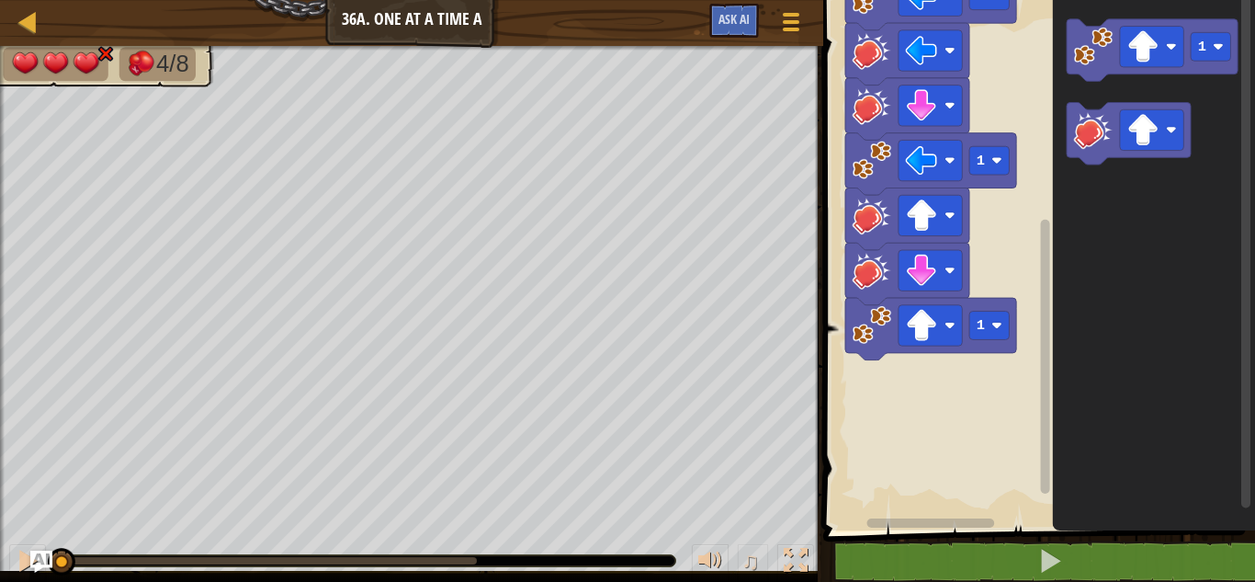
drag, startPoint x: 378, startPoint y: 553, endPoint x: 44, endPoint y: 534, distance: 335.0
click at [44, 534] on div "♫" at bounding box center [411, 555] width 823 height 55
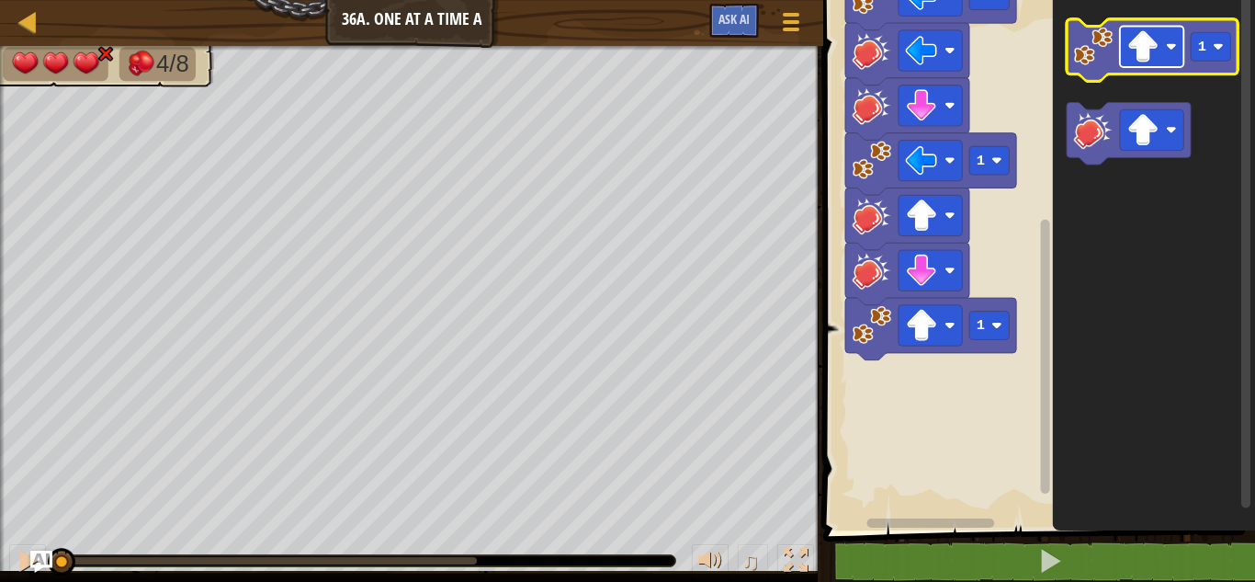
click at [1151, 59] on image "Espace de travail de Blocky" at bounding box center [1143, 46] width 32 height 32
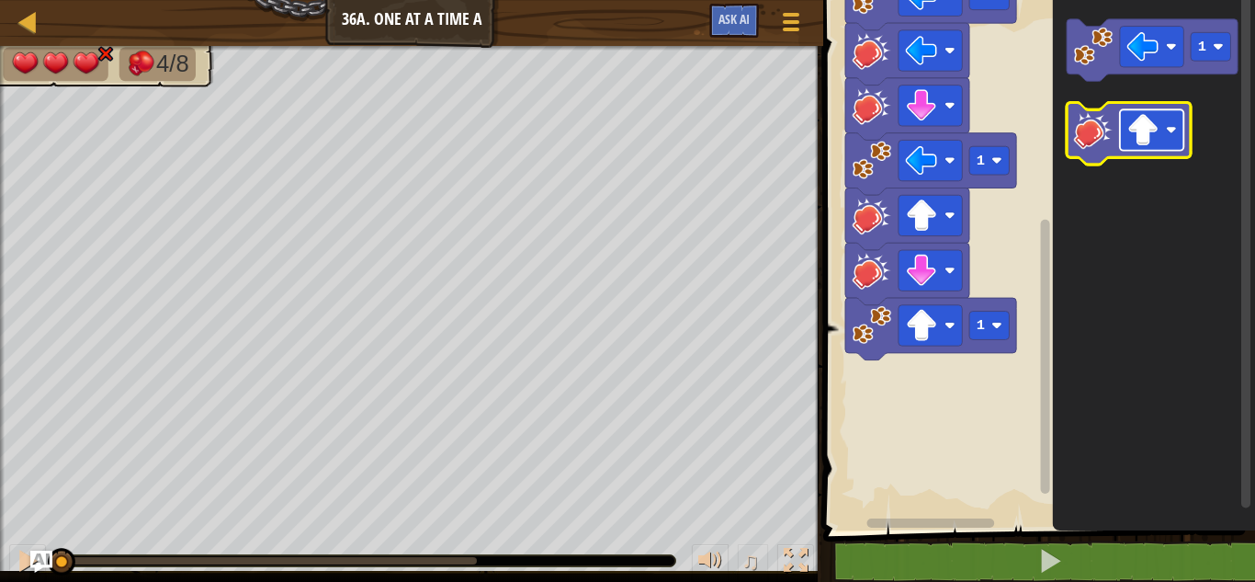
click at [1135, 110] on rect "Espace de travail de Blocky" at bounding box center [1151, 129] width 63 height 40
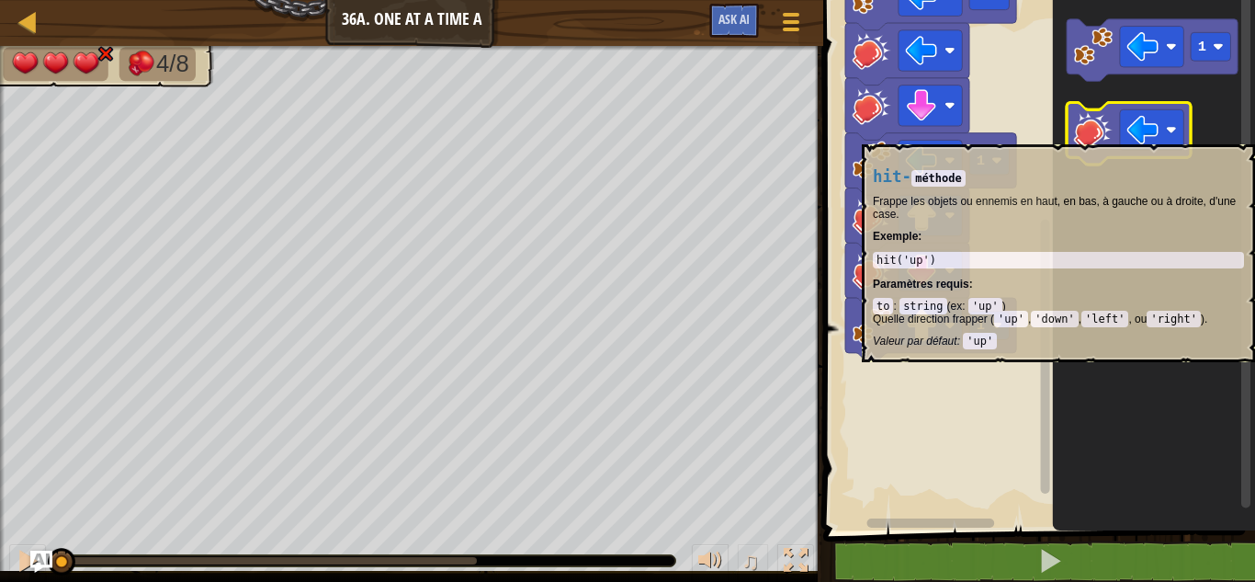
click at [1101, 135] on image "Espace de travail de Blocky" at bounding box center [1093, 129] width 39 height 39
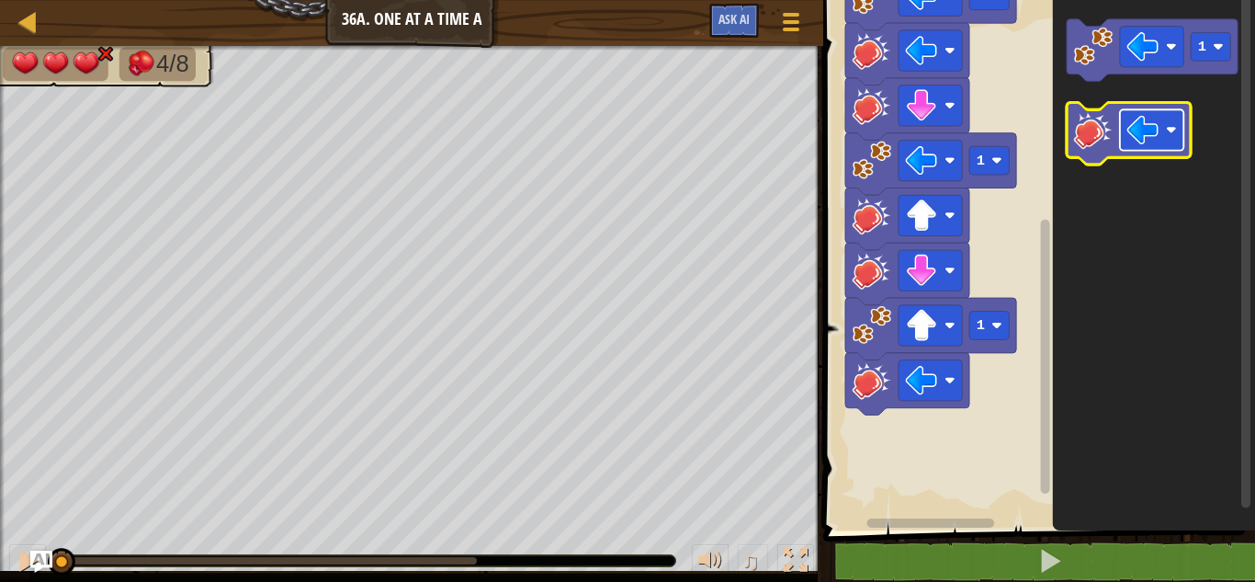
click at [1139, 126] on image "Espace de travail de Blocky" at bounding box center [1143, 130] width 32 height 32
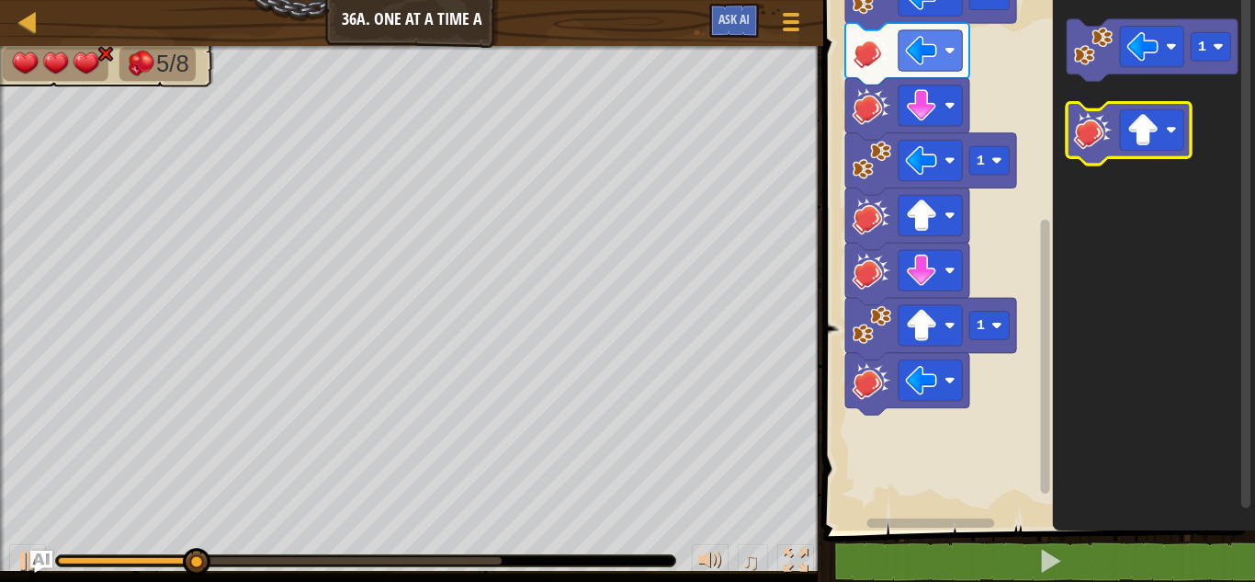
click at [1105, 144] on image "Espace de travail de Blocky" at bounding box center [1093, 129] width 39 height 39
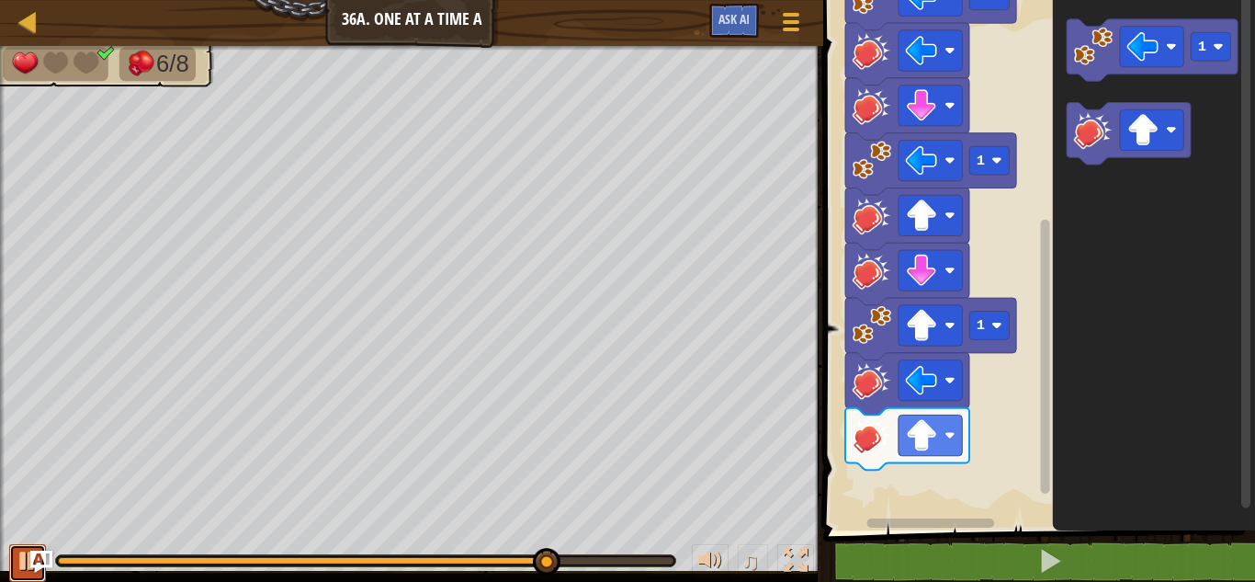
click at [15, 569] on button at bounding box center [27, 563] width 37 height 38
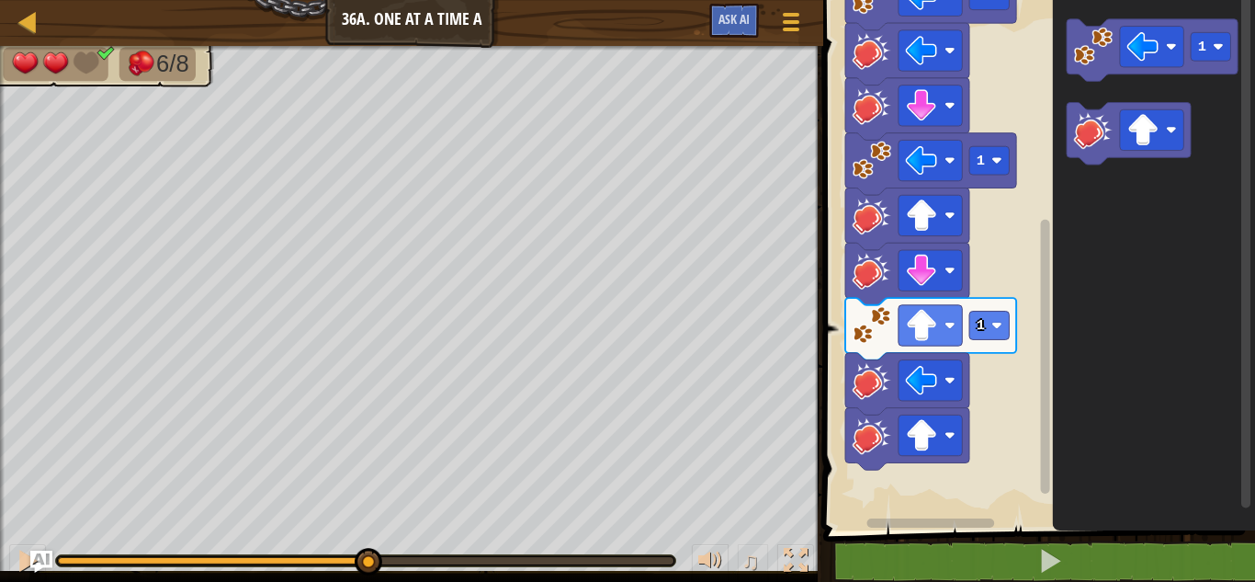
drag, startPoint x: 545, startPoint y: 556, endPoint x: 367, endPoint y: 546, distance: 178.5
click at [367, 546] on div "♫" at bounding box center [411, 555] width 823 height 55
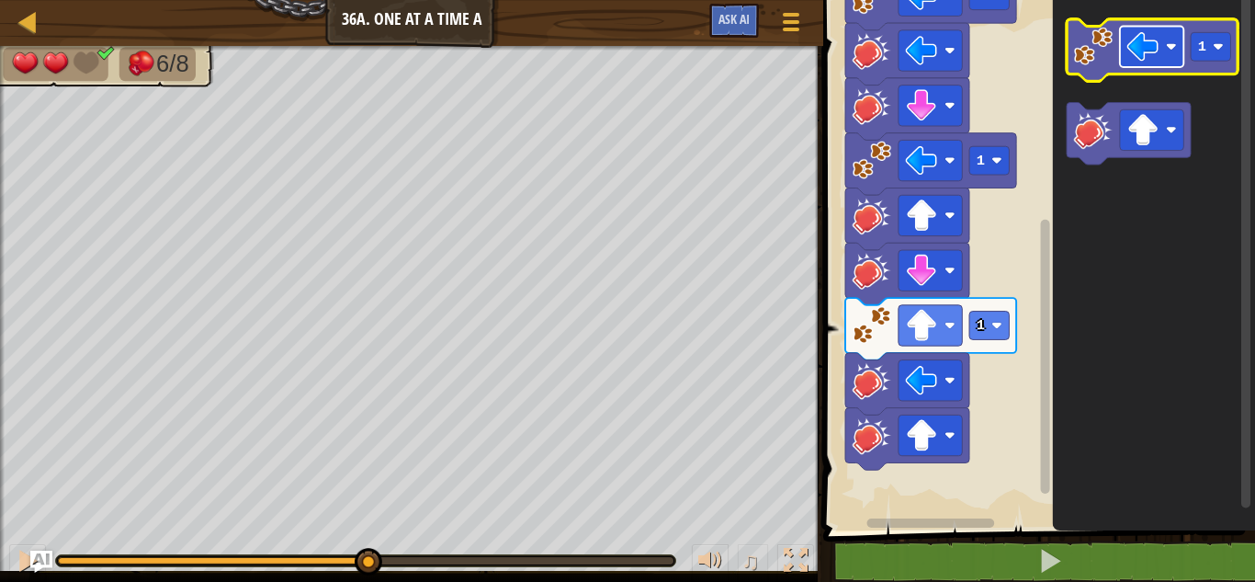
click at [1146, 54] on image "Espace de travail de Blocky" at bounding box center [1143, 46] width 32 height 32
click at [1107, 56] on image "Espace de travail de Blocky" at bounding box center [1093, 46] width 39 height 39
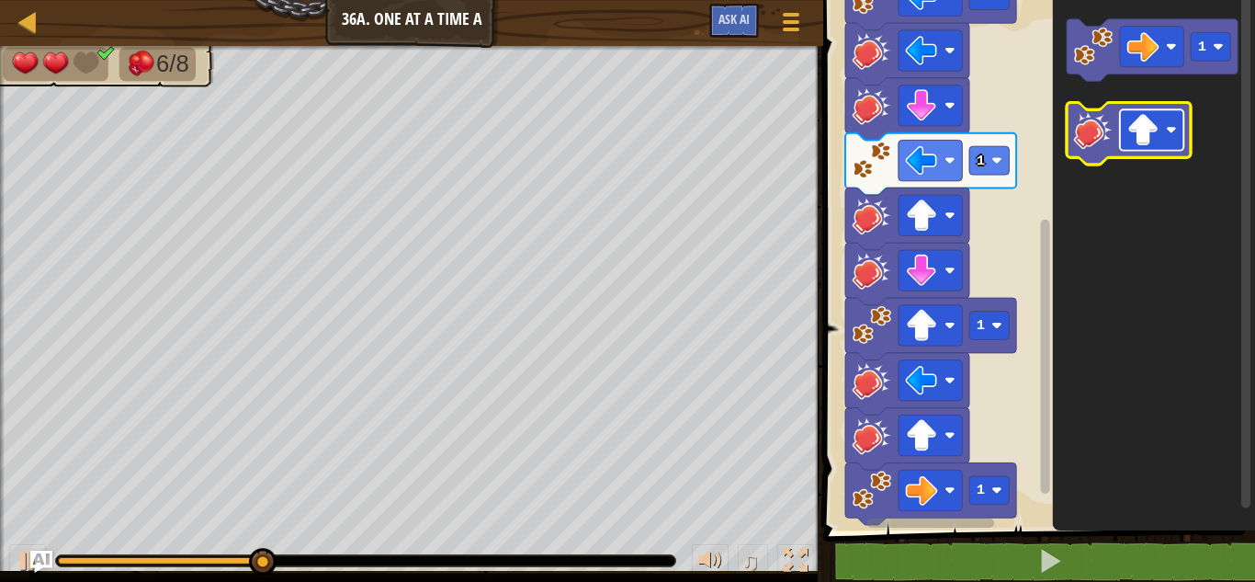
click at [1148, 136] on image "Espace de travail de Blocky" at bounding box center [1143, 130] width 32 height 32
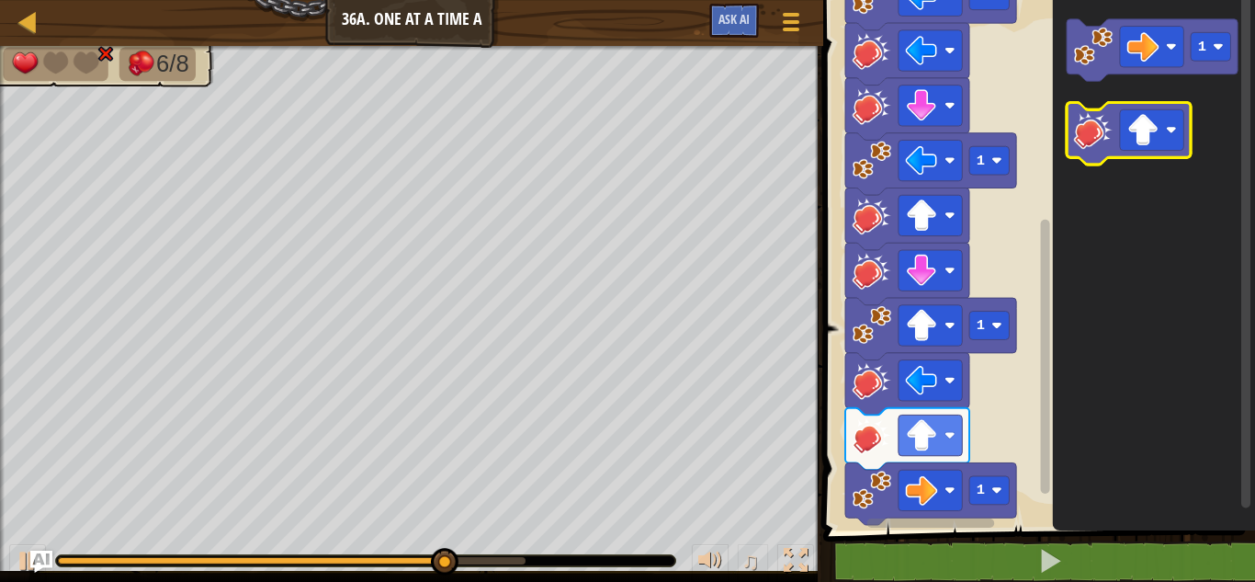
click at [1113, 122] on image "Espace de travail de Blocky" at bounding box center [1093, 129] width 39 height 39
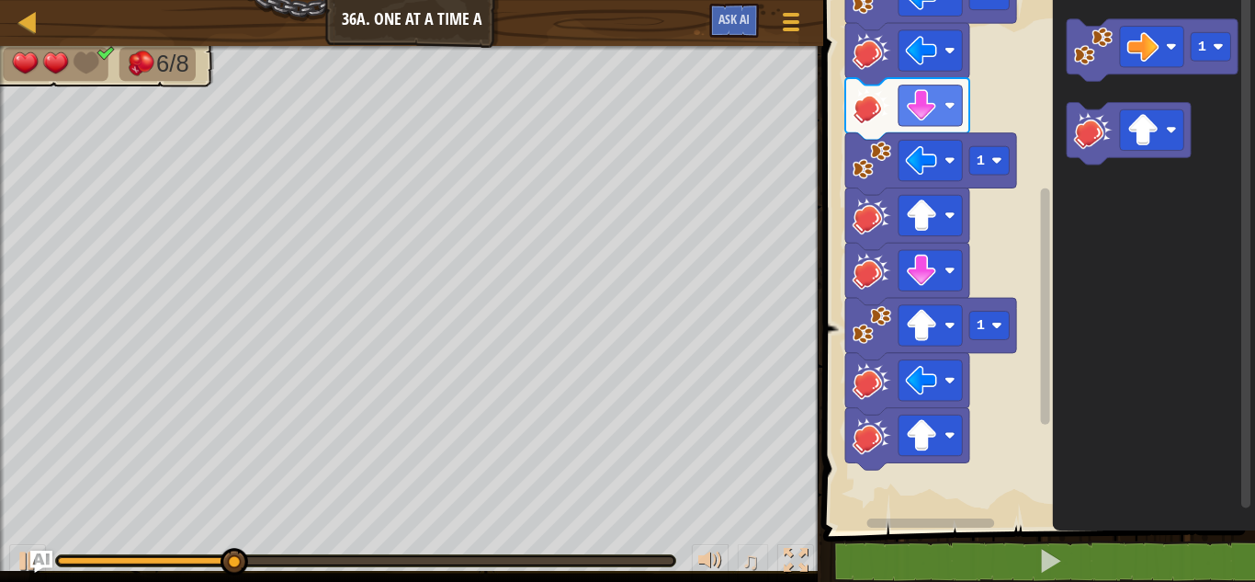
click at [0, 457] on div at bounding box center [2, 322] width 5 height 552
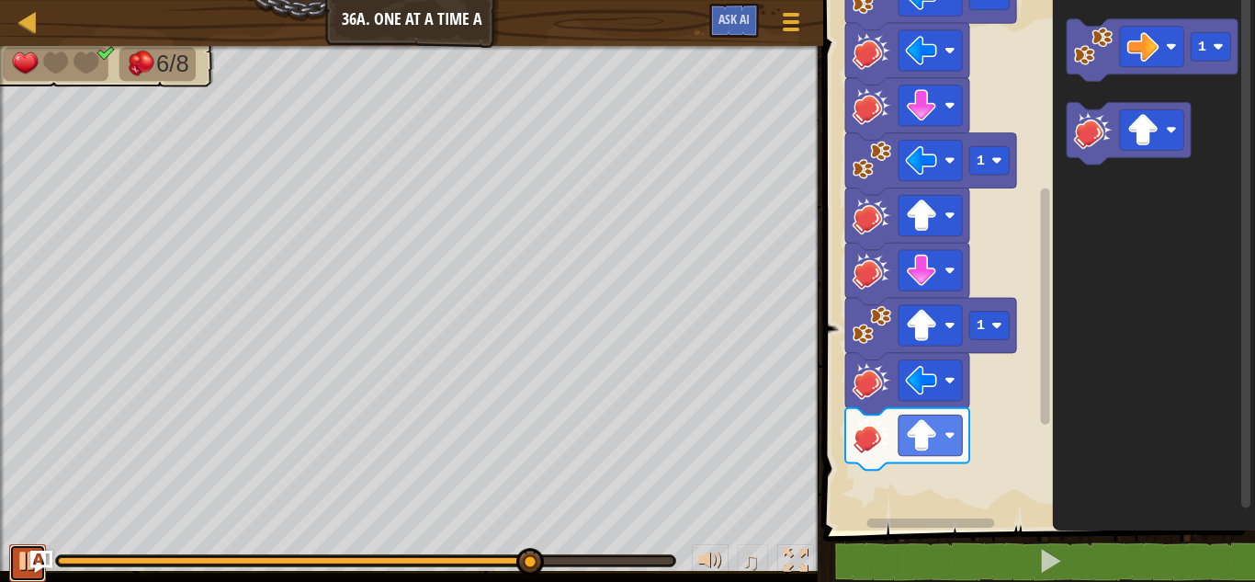
click at [22, 559] on div at bounding box center [28, 560] width 24 height 24
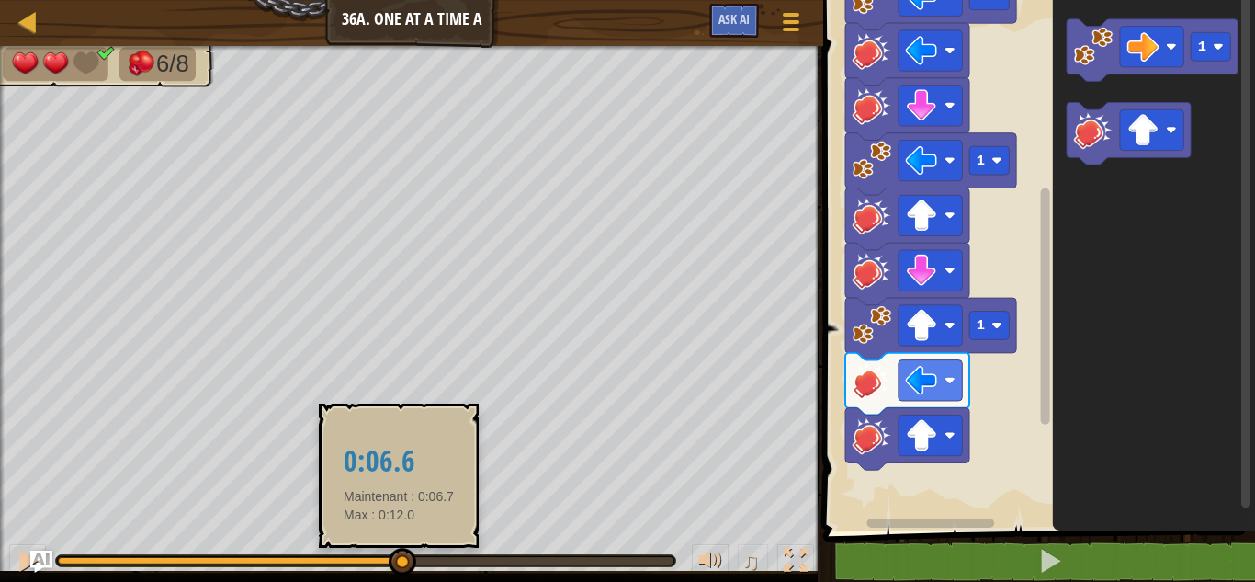
drag, startPoint x: 525, startPoint y: 555, endPoint x: 400, endPoint y: 548, distance: 126.0
click at [400, 548] on div at bounding box center [403, 562] width 28 height 28
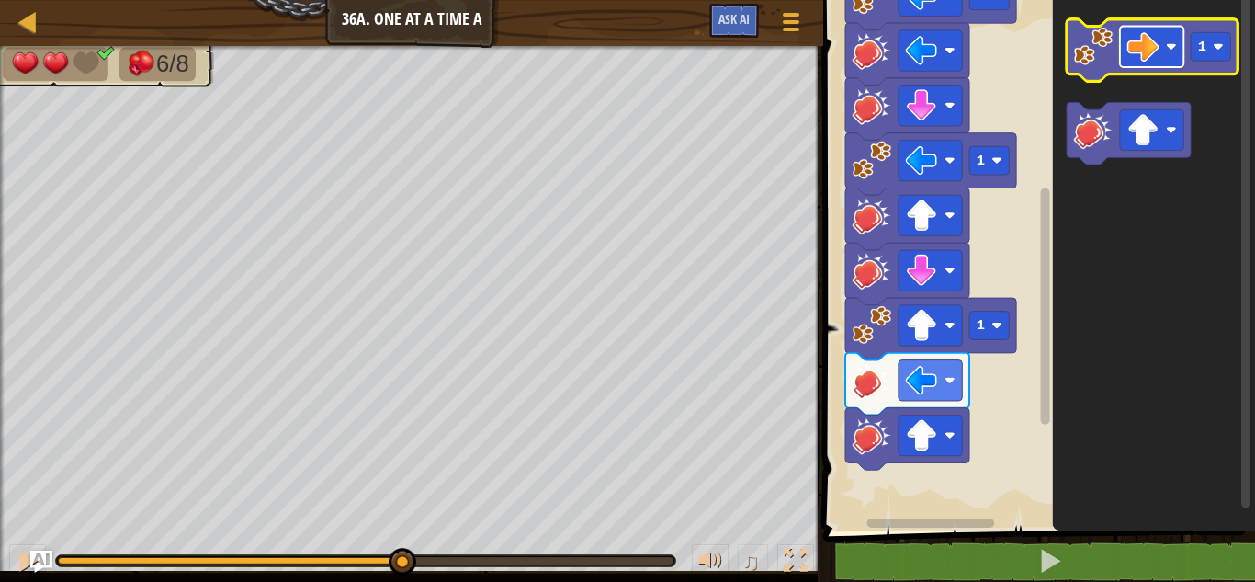
click at [1135, 55] on image "Espace de travail de Blocky" at bounding box center [1143, 46] width 32 height 32
click at [1100, 59] on image "Espace de travail de Blocky" at bounding box center [1093, 46] width 39 height 39
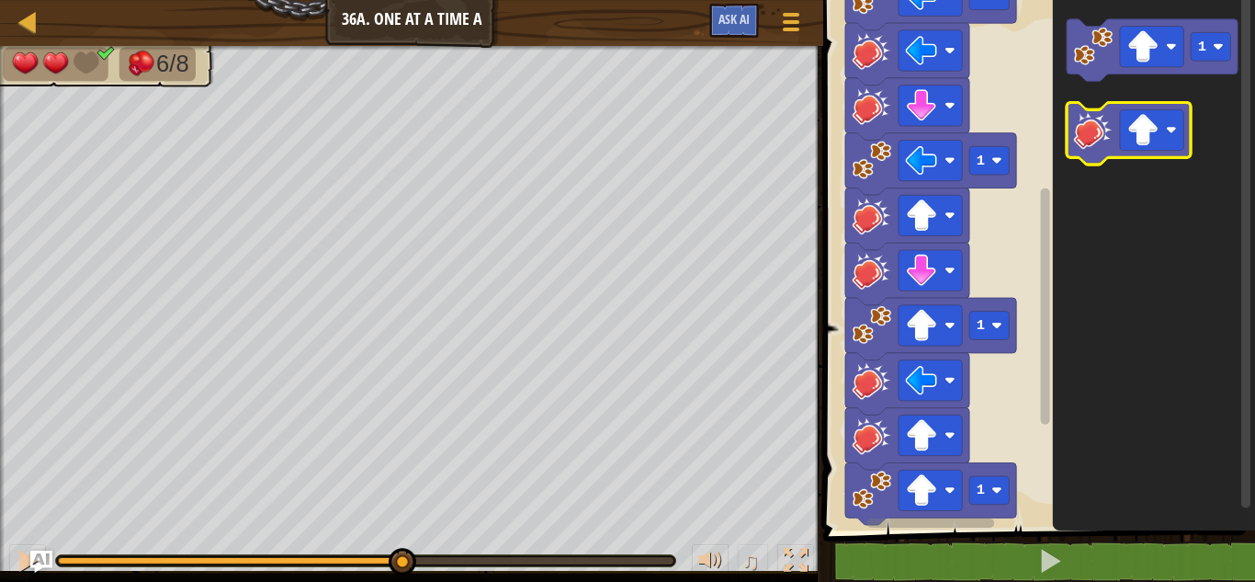
click at [1097, 117] on image "Espace de travail de Blocky" at bounding box center [1093, 129] width 39 height 39
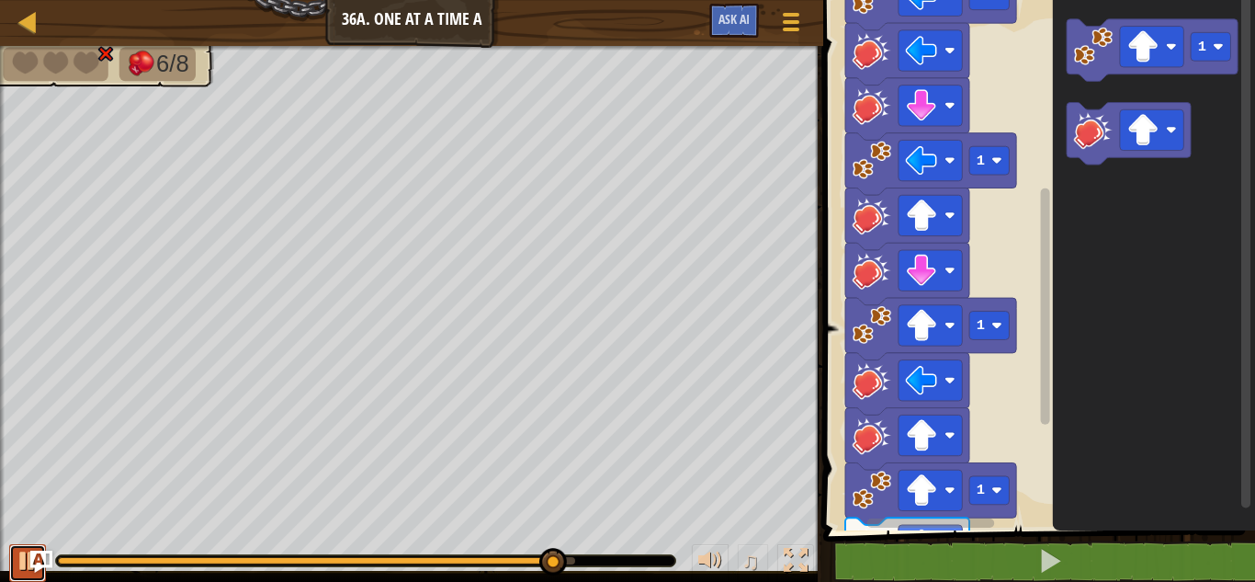
click at [28, 548] on div at bounding box center [28, 560] width 24 height 24
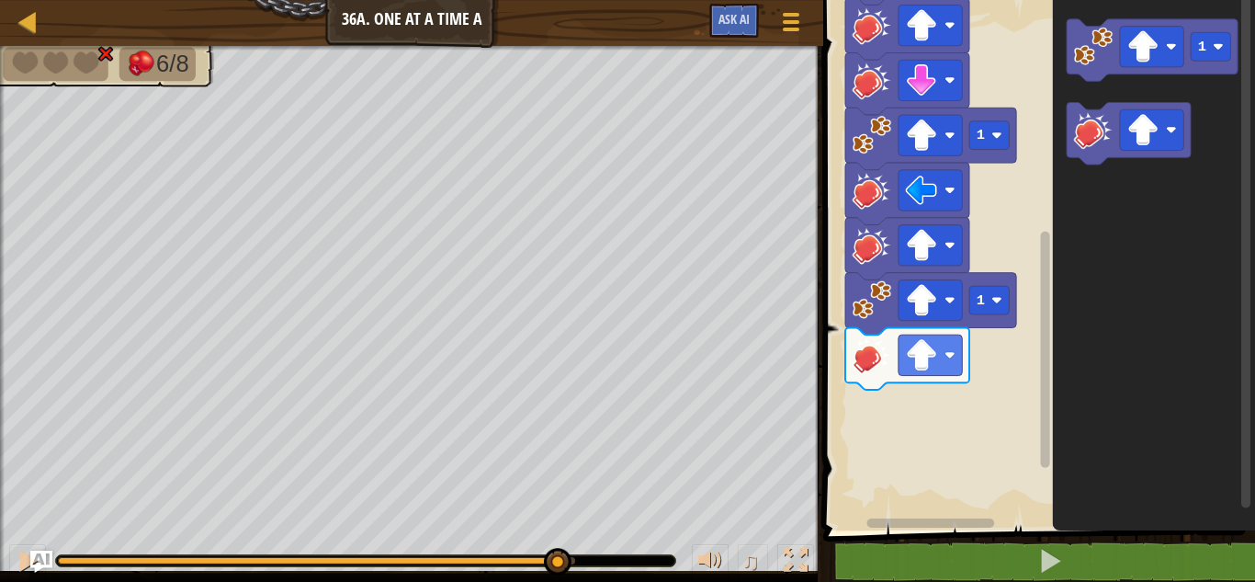
click at [1038, 302] on icon "Espace de travail de Blocky" at bounding box center [1045, 254] width 14 height 525
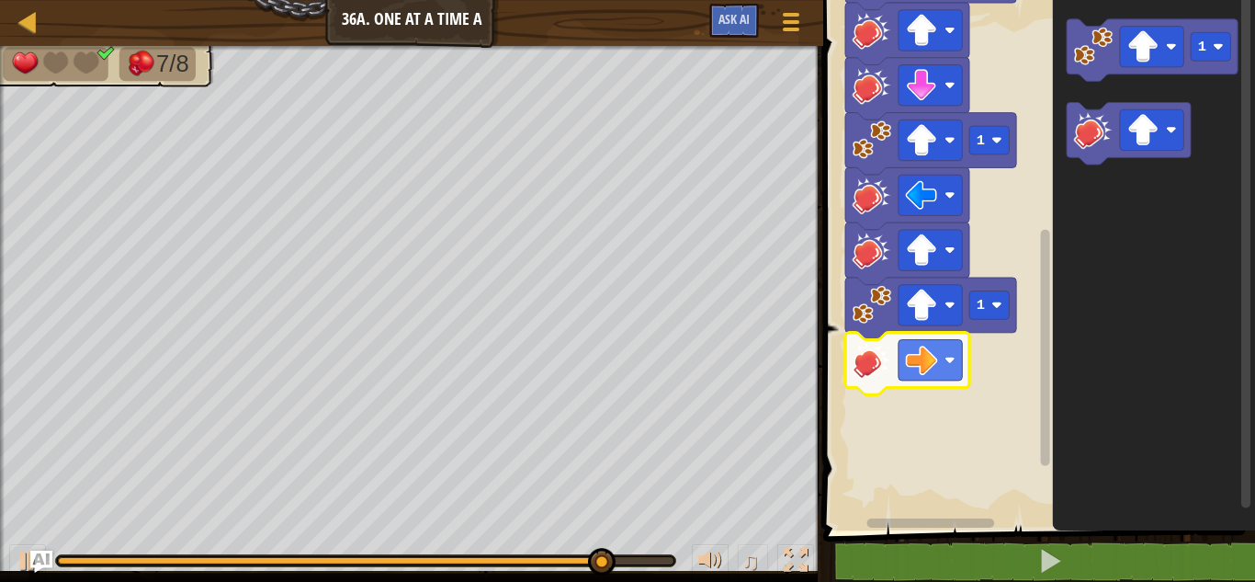
click at [1016, 480] on rect "Espace de travail de Blocky" at bounding box center [1036, 260] width 437 height 539
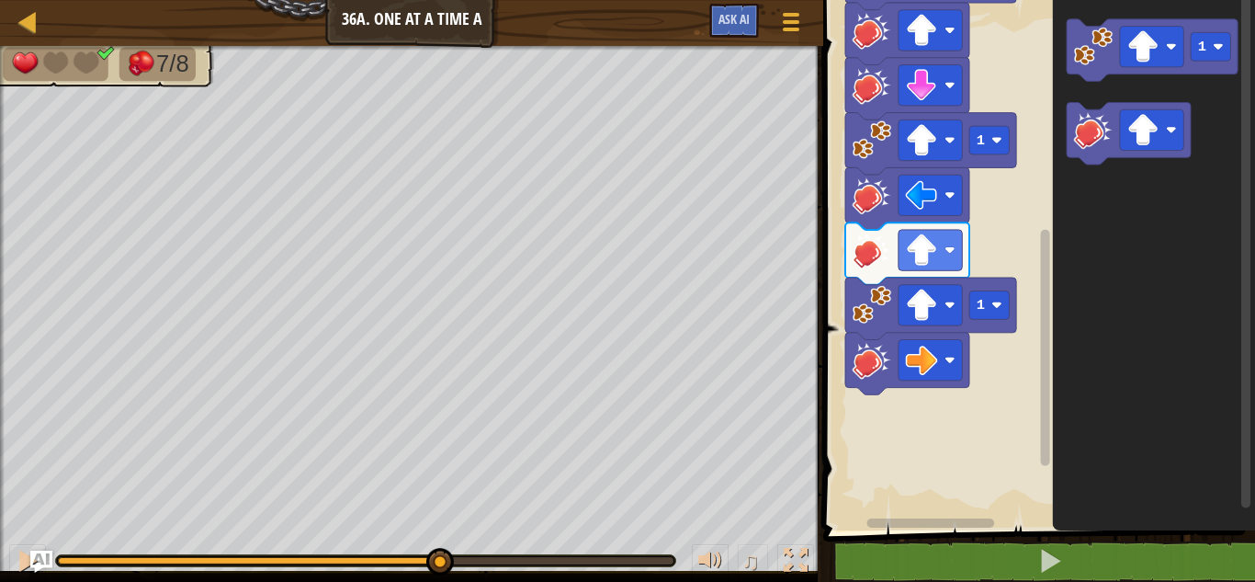
drag, startPoint x: 669, startPoint y: 558, endPoint x: 445, endPoint y: 529, distance: 226.0
click at [445, 529] on div "♫" at bounding box center [411, 555] width 823 height 55
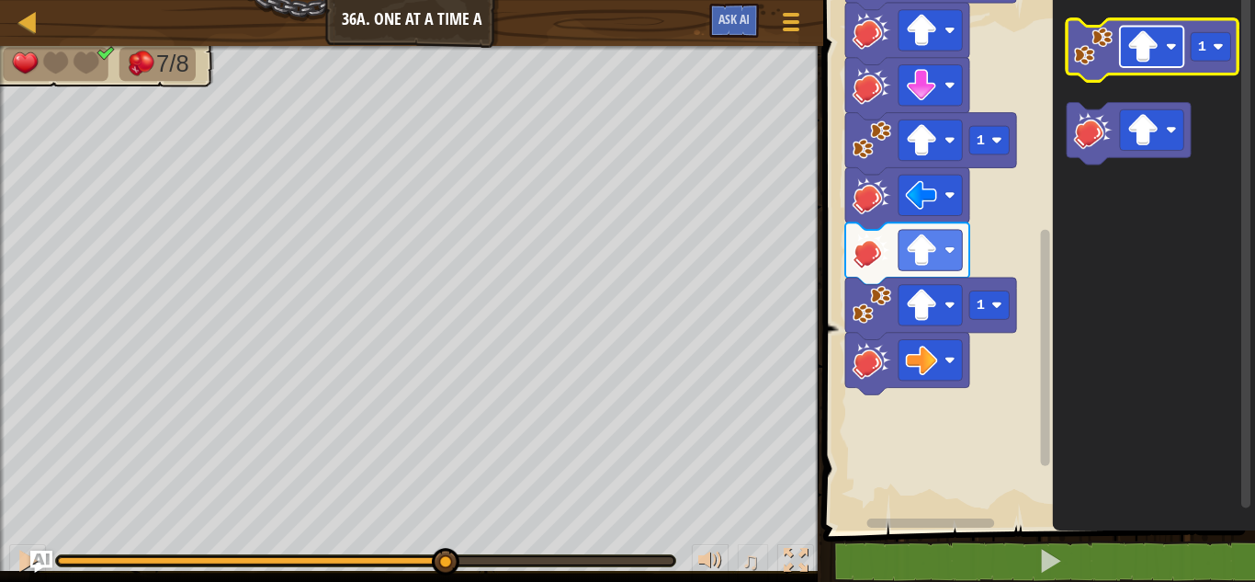
click at [1149, 52] on image "Espace de travail de Blocky" at bounding box center [1143, 46] width 32 height 32
click at [1101, 40] on image "Espace de travail de Blocky" at bounding box center [1093, 46] width 39 height 39
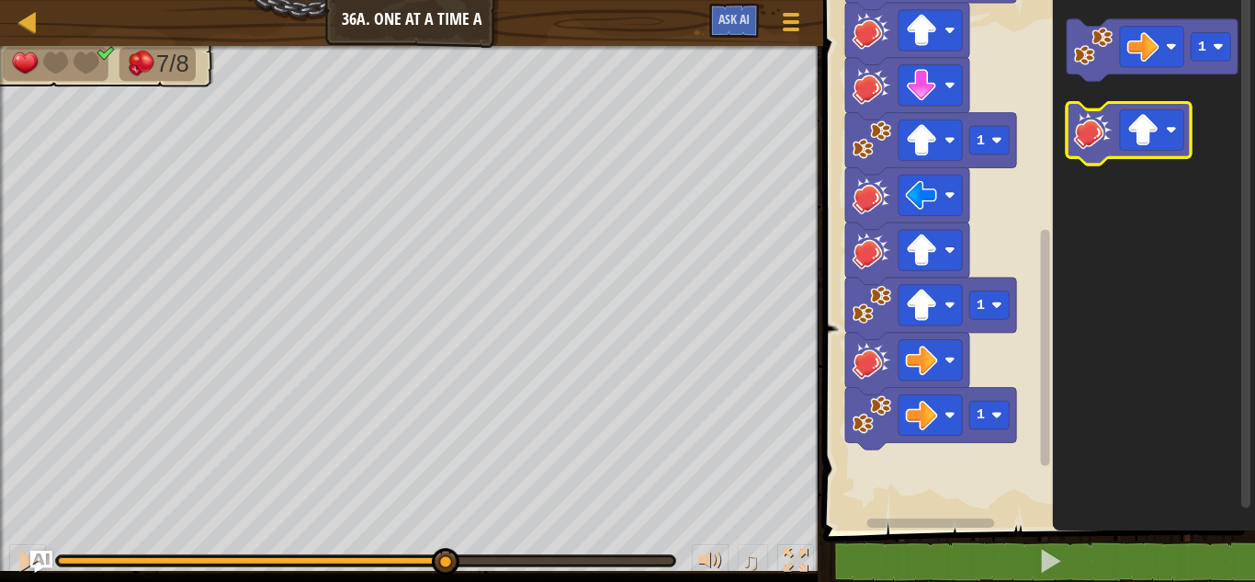
click at [1079, 126] on image "Espace de travail de Blocky" at bounding box center [1093, 129] width 39 height 39
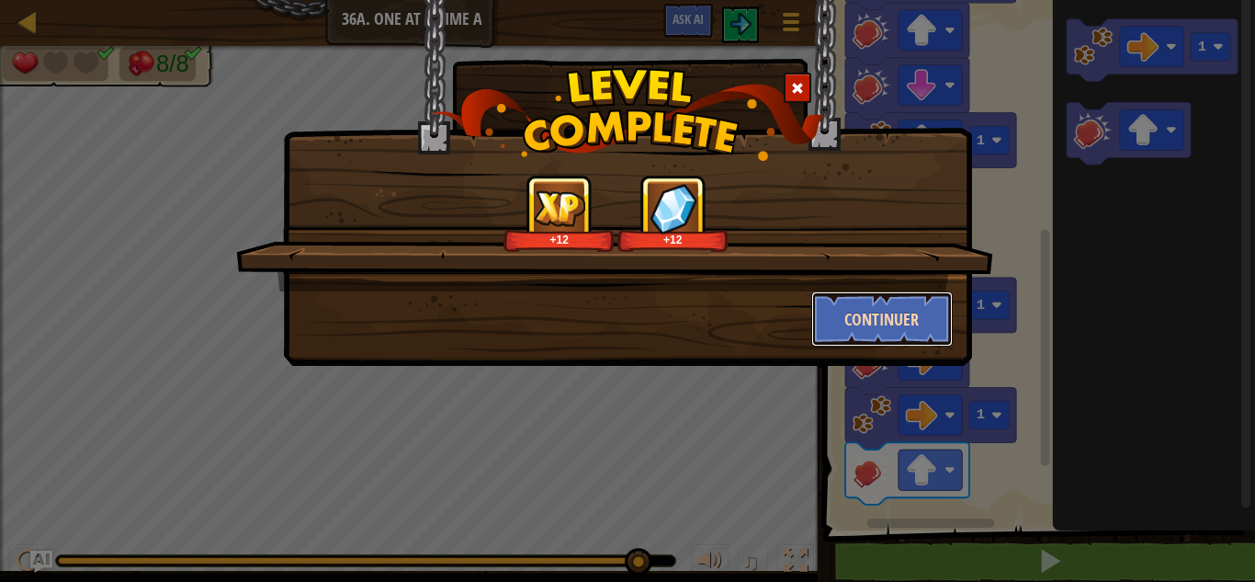
click at [851, 325] on button "Continuer" at bounding box center [882, 318] width 142 height 55
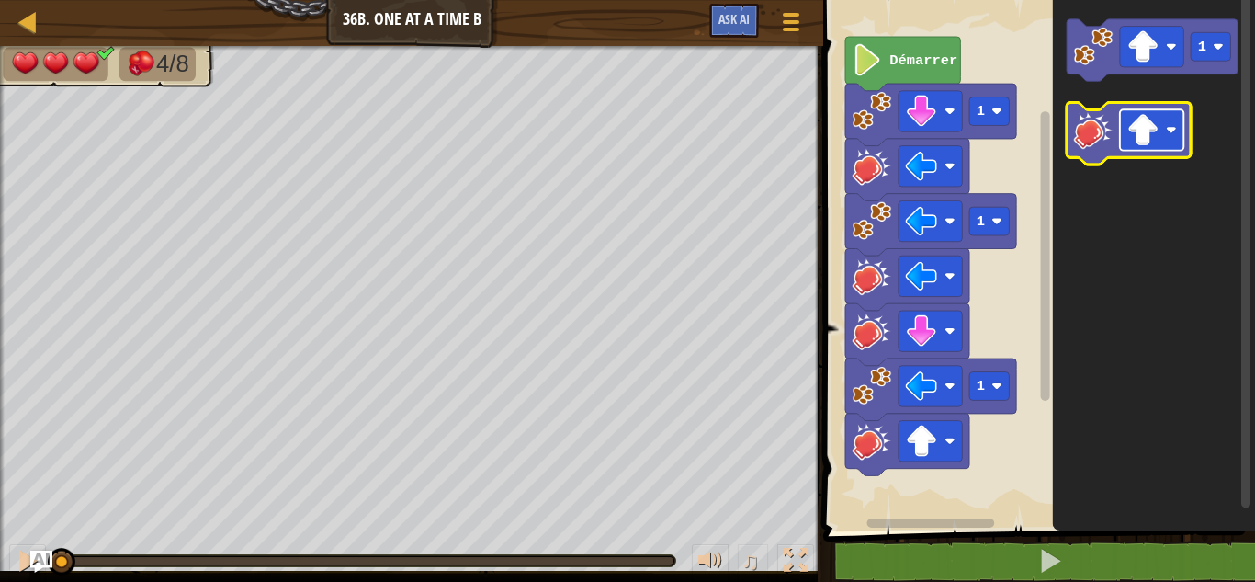
click at [1165, 124] on rect "Espace de travail de Blocky" at bounding box center [1151, 129] width 63 height 40
click at [1092, 152] on icon "Espace de travail de Blocky" at bounding box center [1129, 134] width 124 height 62
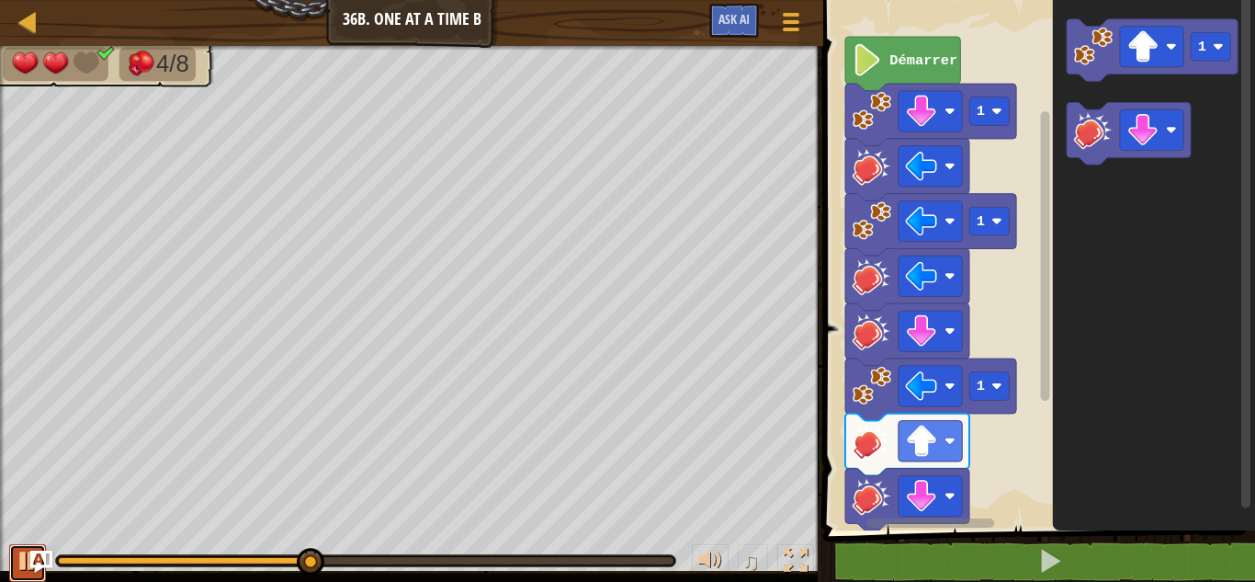
click at [13, 565] on button at bounding box center [27, 563] width 37 height 38
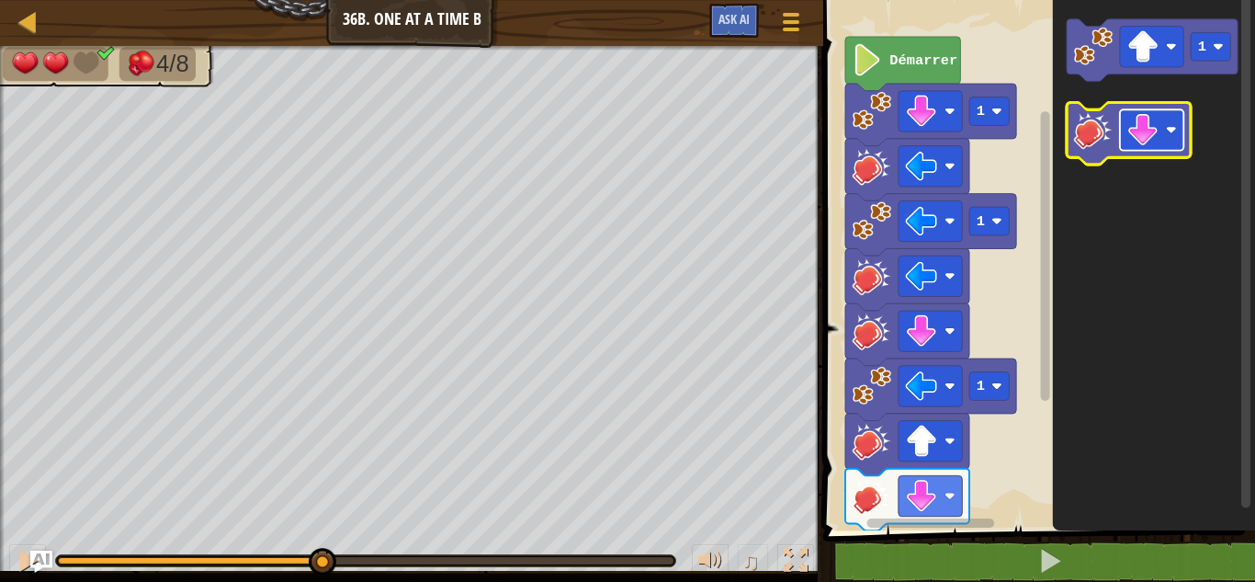
click at [1146, 127] on image "Espace de travail de Blocky" at bounding box center [1143, 130] width 32 height 32
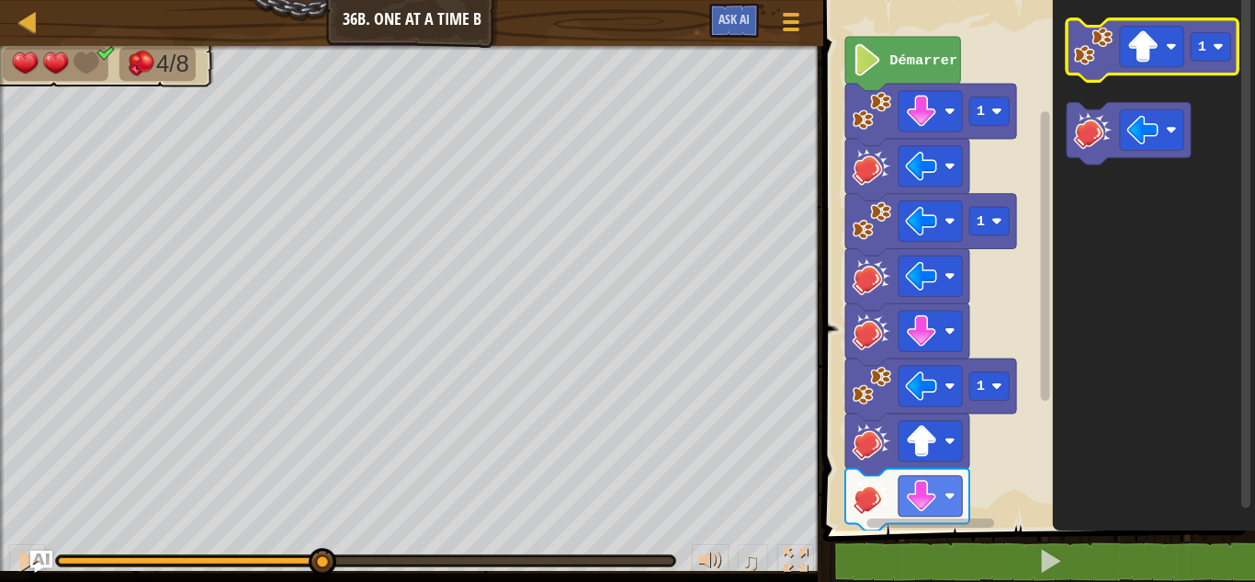
click at [1099, 55] on image "Espace de travail de Blocky" at bounding box center [1093, 46] width 39 height 39
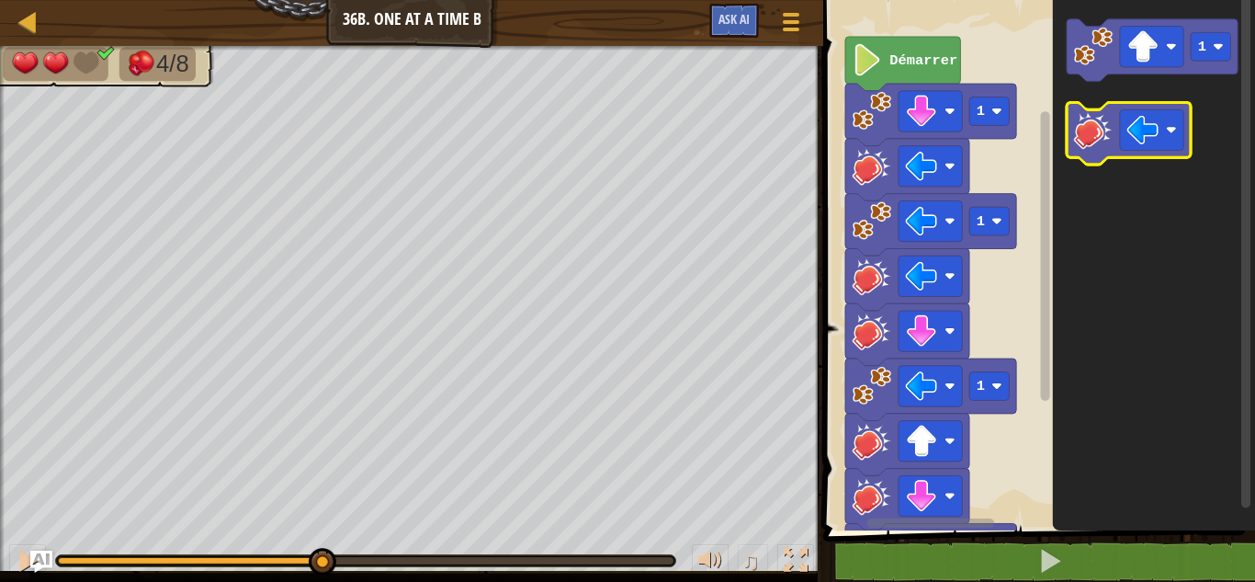
click at [1097, 129] on image "Espace de travail de Blocky" at bounding box center [1093, 129] width 39 height 39
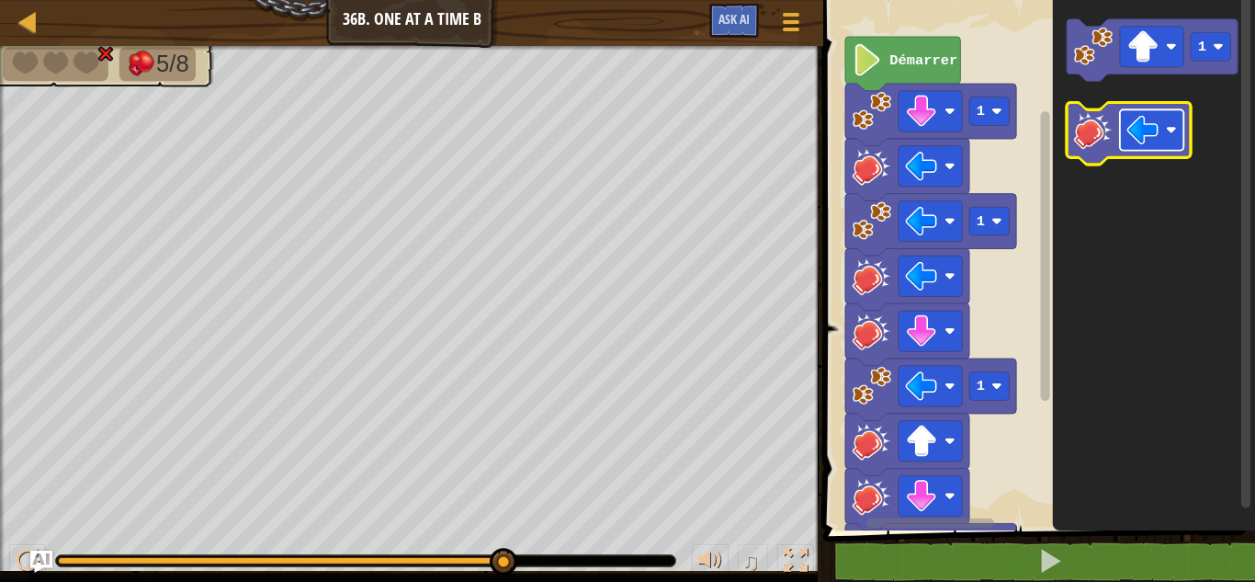
click at [1164, 124] on rect "Espace de travail de Blocky" at bounding box center [1151, 129] width 63 height 40
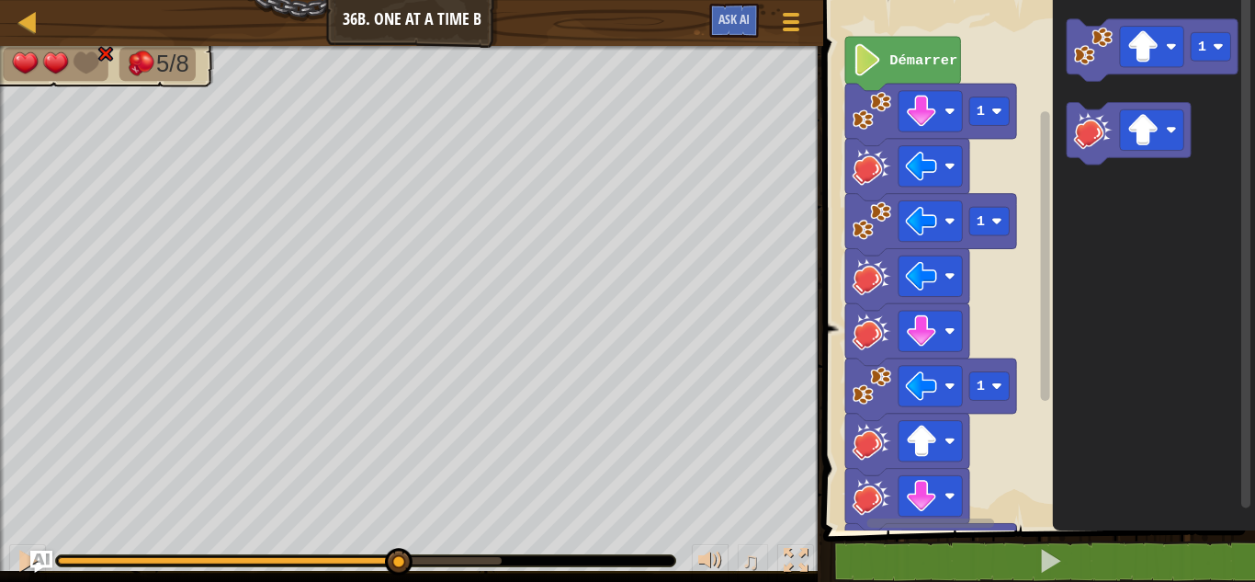
drag, startPoint x: 496, startPoint y: 557, endPoint x: 401, endPoint y: 536, distance: 97.9
click at [401, 536] on div "♫" at bounding box center [411, 555] width 823 height 55
click at [1096, 130] on image "Espace de travail de Blocky" at bounding box center [1093, 129] width 39 height 39
click at [1208, 259] on icon "Espace de travail de Blocky" at bounding box center [1154, 260] width 202 height 539
drag, startPoint x: 671, startPoint y: 558, endPoint x: 372, endPoint y: 540, distance: 299.1
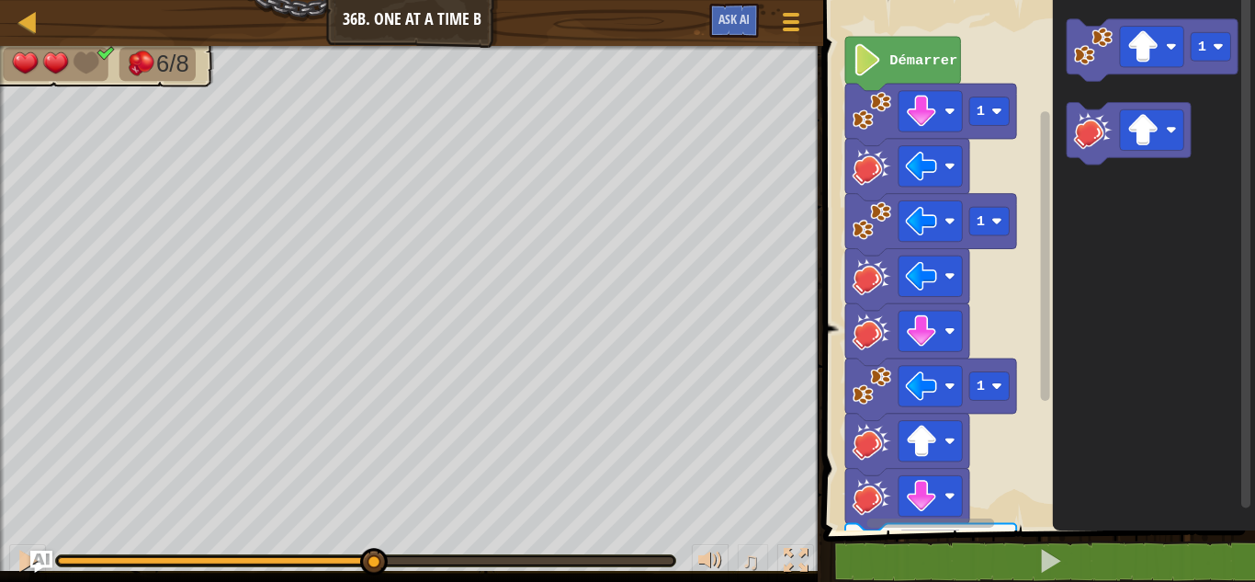
click at [372, 540] on div "♫" at bounding box center [411, 555] width 823 height 55
click at [1130, 126] on image "Espace de travail de Blocky" at bounding box center [1143, 130] width 32 height 32
click at [1082, 44] on image "Espace de travail de Blocky" at bounding box center [1093, 46] width 39 height 39
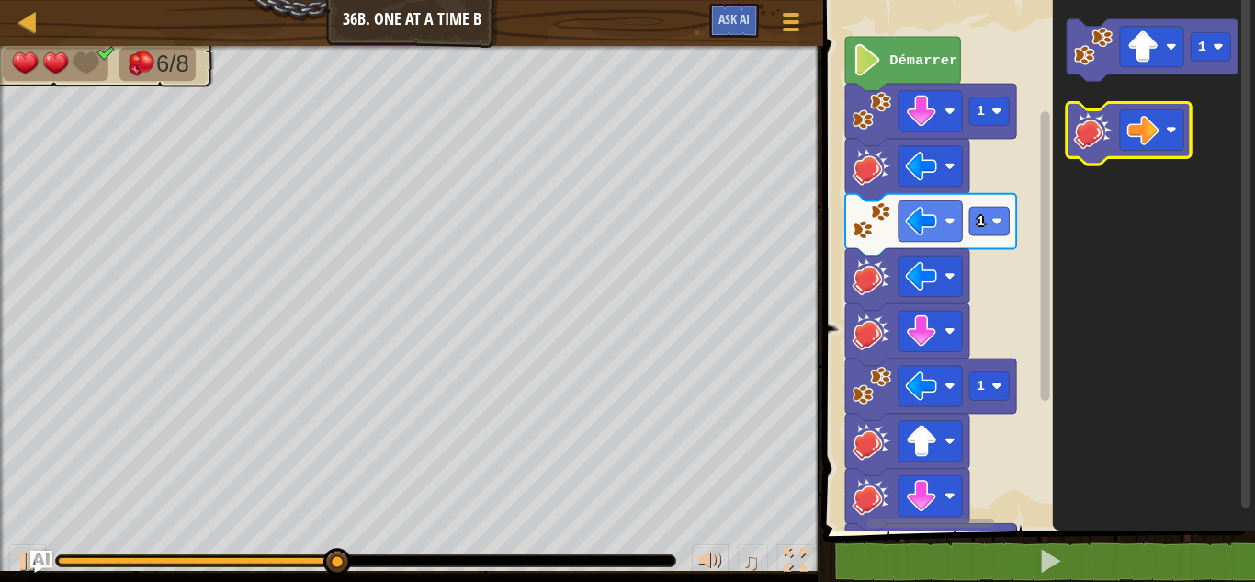
click at [1098, 149] on image "Espace de travail de Blocky" at bounding box center [1093, 129] width 39 height 39
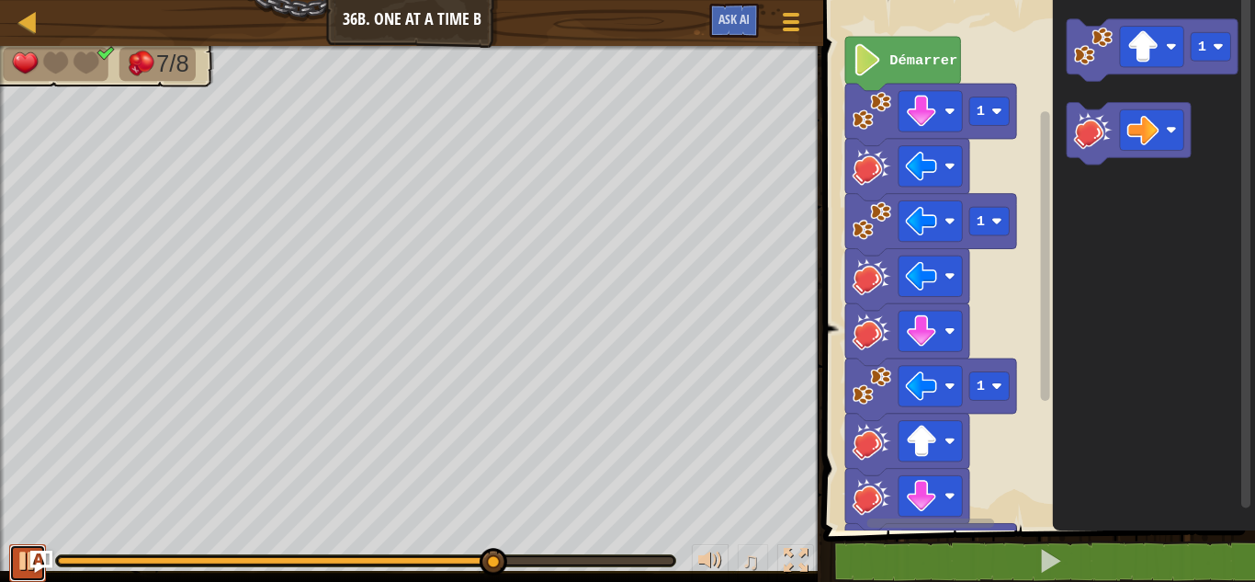
click at [15, 548] on button at bounding box center [27, 563] width 37 height 38
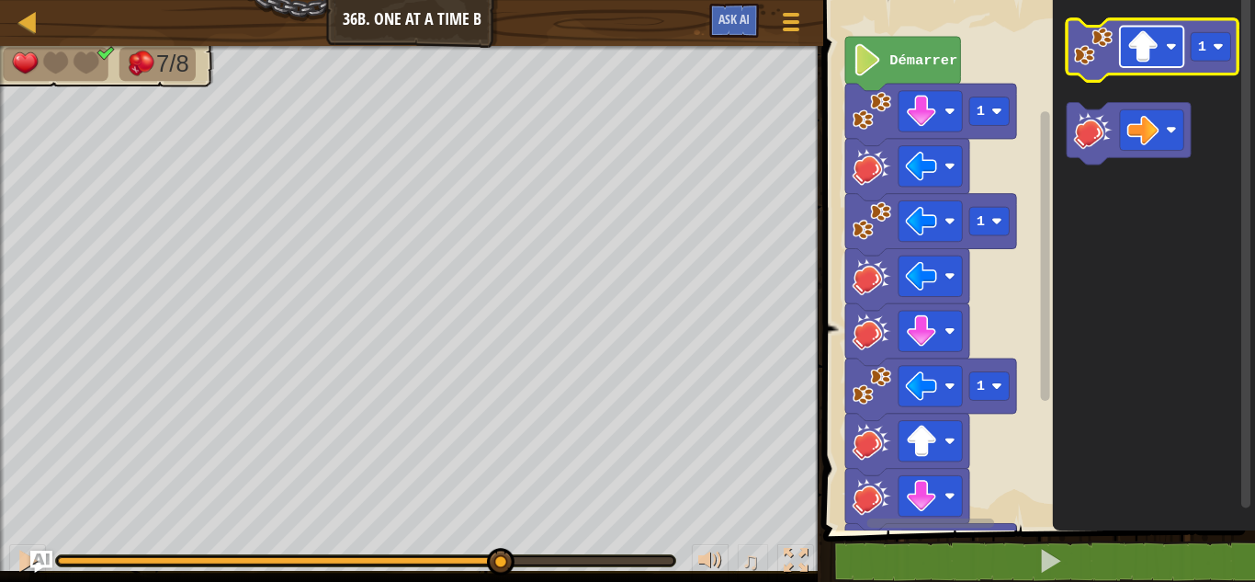
click at [1135, 56] on image "Espace de travail de Blocky" at bounding box center [1143, 46] width 32 height 32
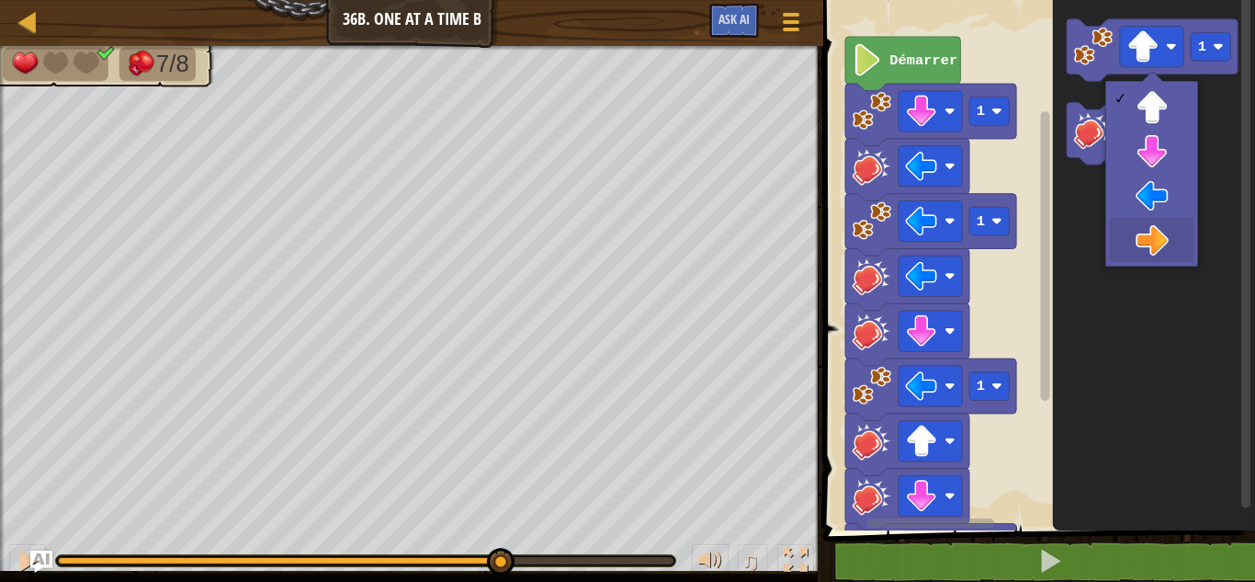
drag, startPoint x: 1146, startPoint y: 237, endPoint x: 1145, endPoint y: 222, distance: 14.7
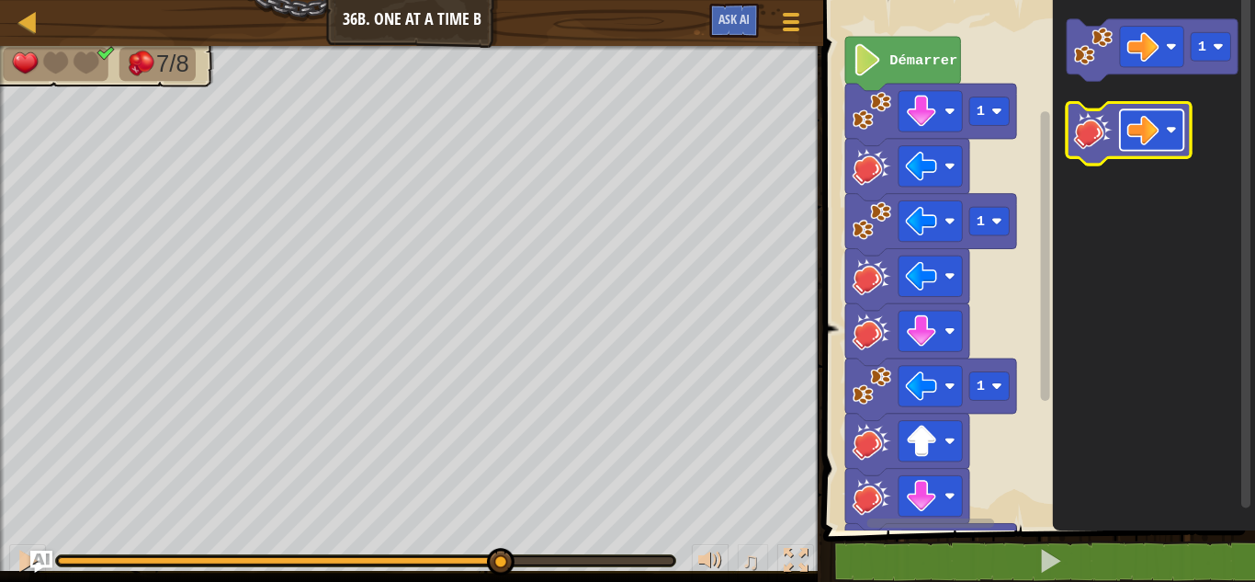
click at [1140, 128] on image "Espace de travail de Blocky" at bounding box center [1143, 130] width 32 height 32
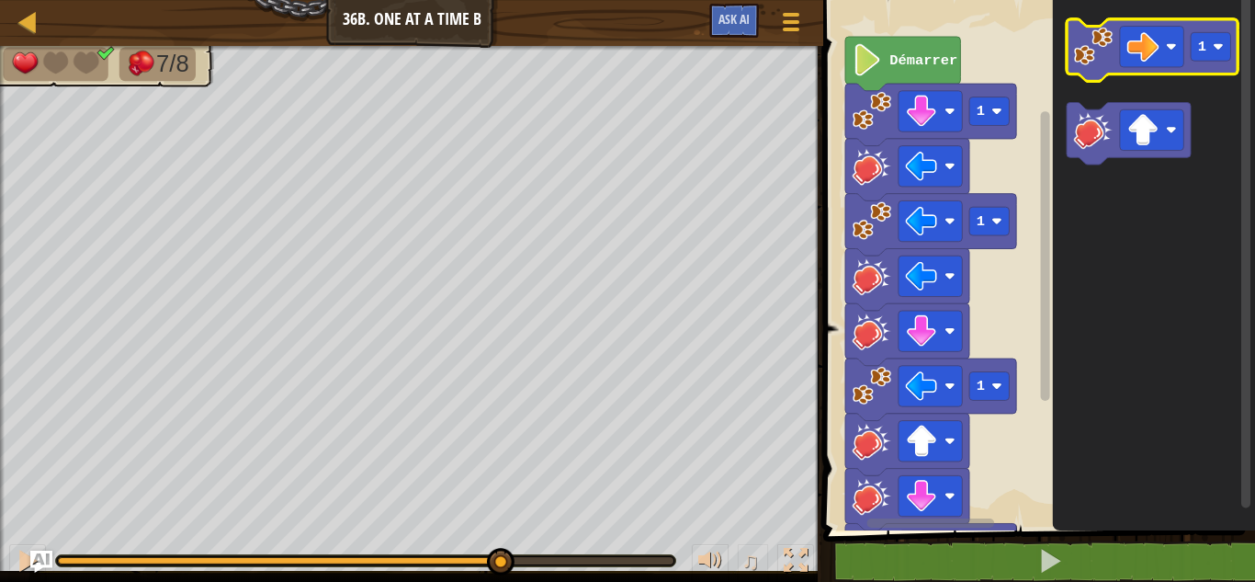
click at [1103, 61] on image "Espace de travail de Blocky" at bounding box center [1093, 46] width 39 height 39
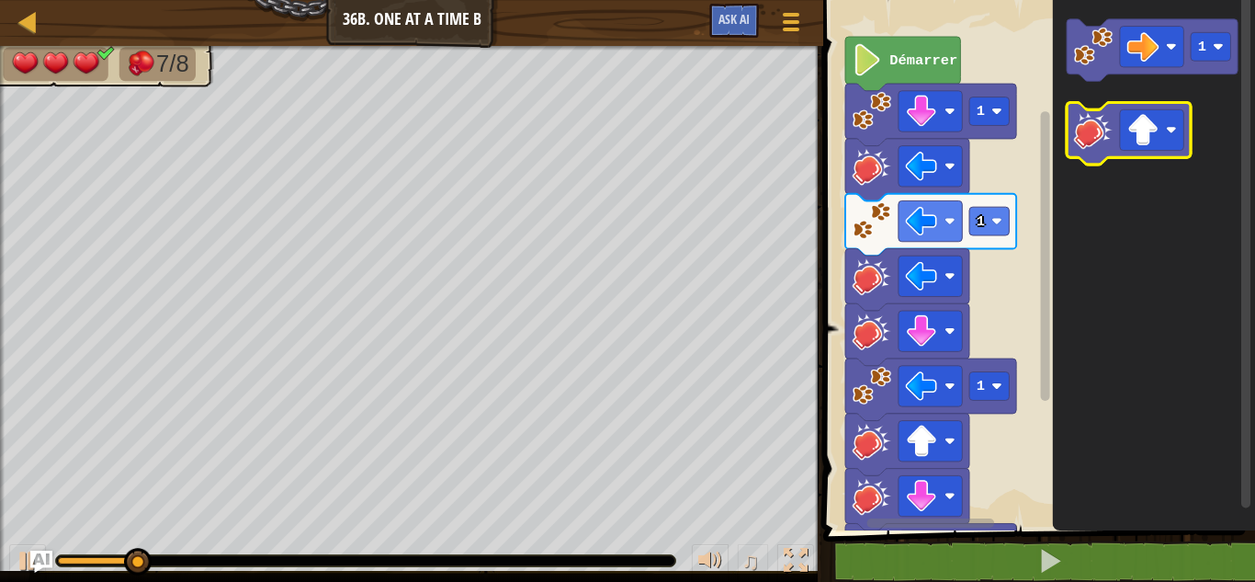
click at [1102, 143] on image "Espace de travail de Blocky" at bounding box center [1093, 129] width 39 height 39
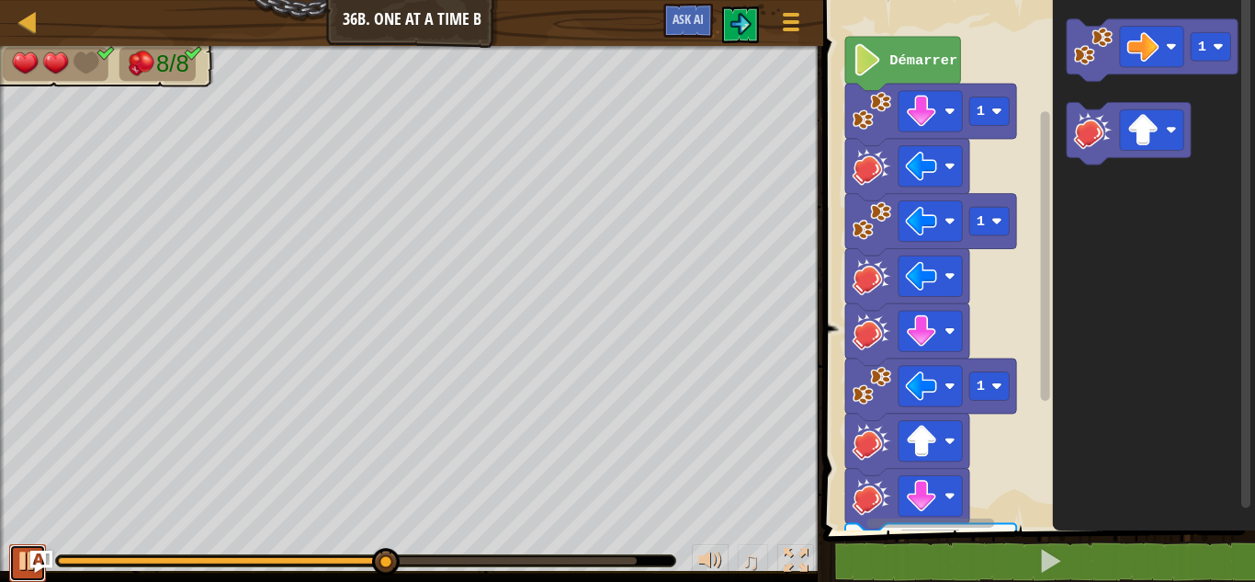
click at [30, 548] on div at bounding box center [28, 560] width 24 height 24
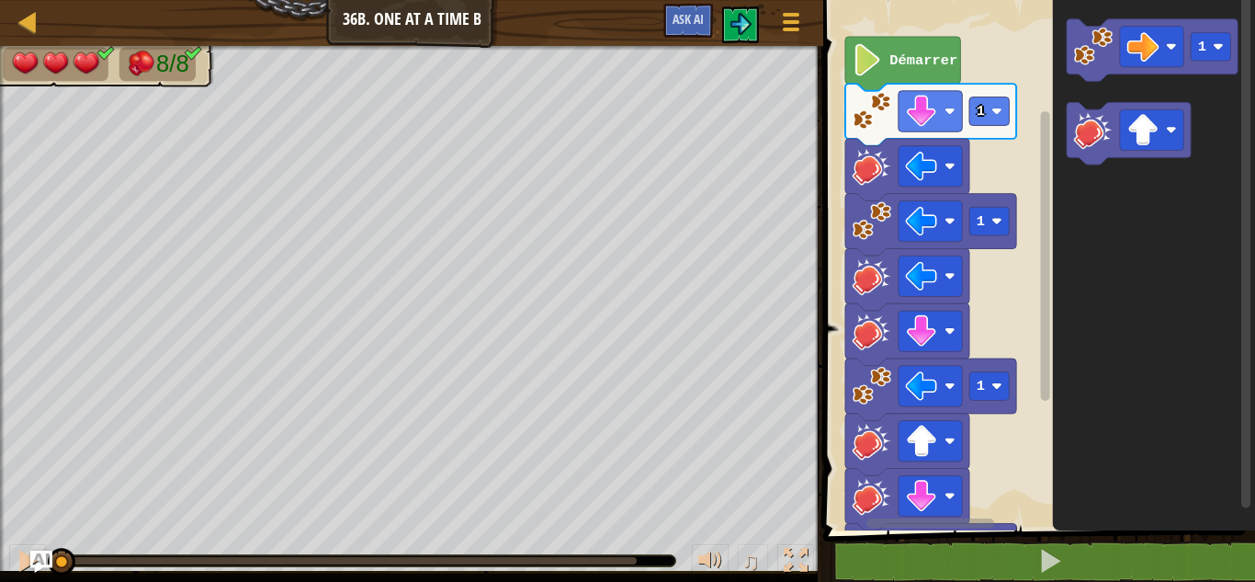
drag, startPoint x: 379, startPoint y: 553, endPoint x: 0, endPoint y: 479, distance: 386.6
click at [0, 479] on div "8/8 ♫ Dragonnet 3 x: 38 y: 22 x: 38 y: 14 action: move" at bounding box center [627, 314] width 1255 height 536
click at [17, 551] on div at bounding box center [28, 560] width 24 height 24
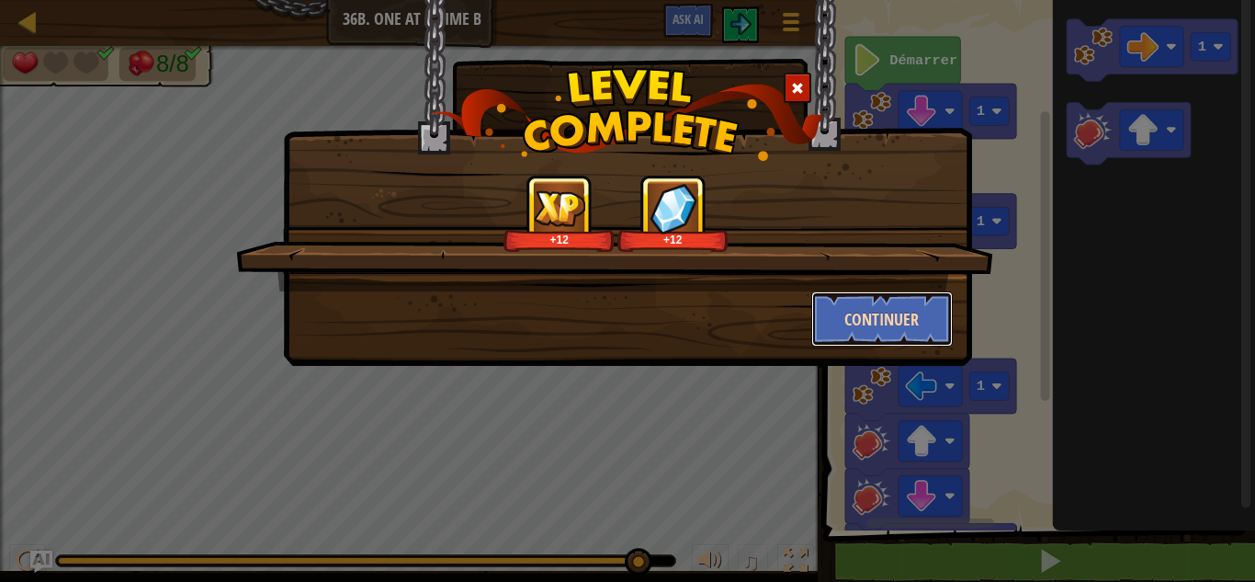
click at [842, 319] on button "Continuer" at bounding box center [882, 318] width 142 height 55
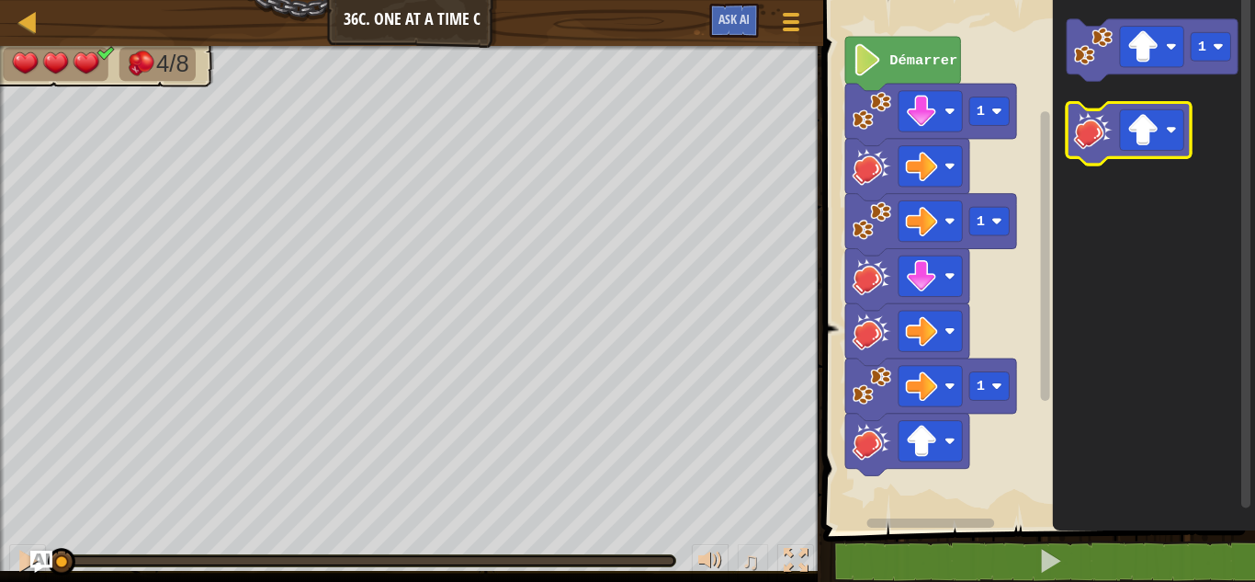
click at [1148, 154] on icon "Espace de travail de Blocky" at bounding box center [1129, 134] width 124 height 62
click at [1147, 145] on image "Espace de travail de Blocky" at bounding box center [1143, 130] width 32 height 32
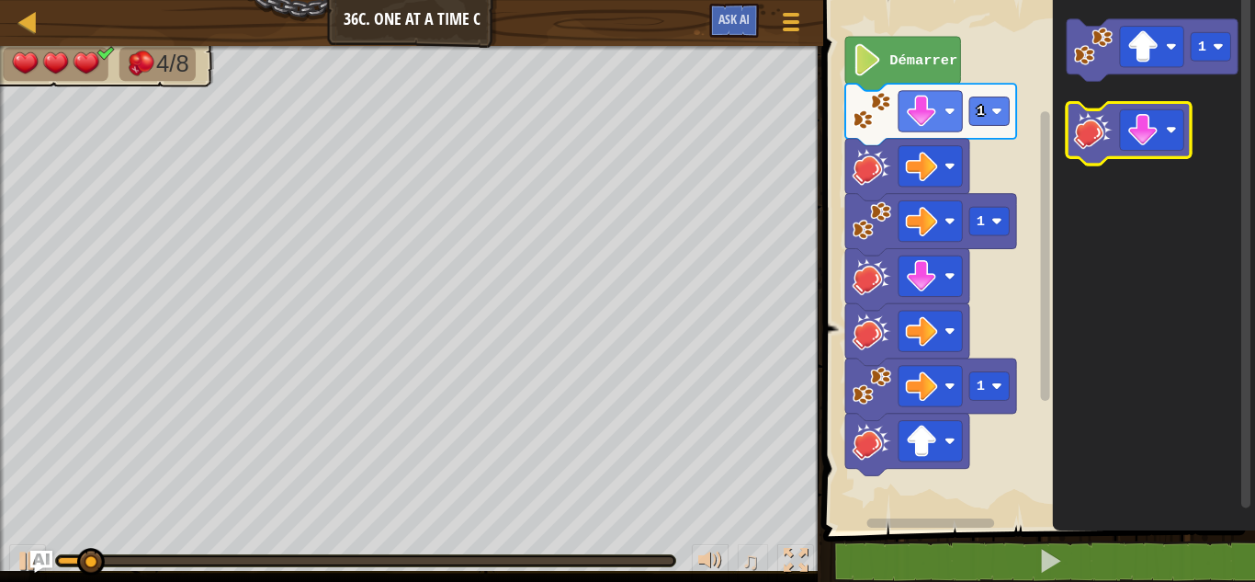
click at [1107, 145] on image "Espace de travail de Blocky" at bounding box center [1093, 129] width 39 height 39
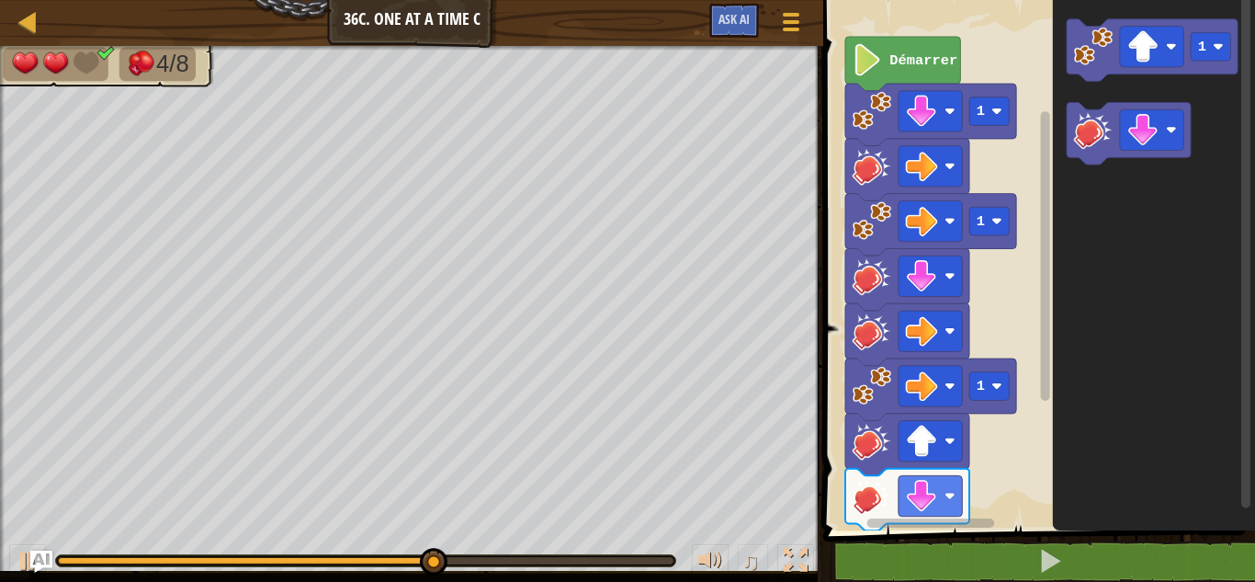
click at [1240, 365] on icon "Espace de travail de Blocky" at bounding box center [1154, 260] width 202 height 539
drag, startPoint x: 500, startPoint y: 555, endPoint x: 332, endPoint y: 537, distance: 169.0
click at [332, 537] on div "♫" at bounding box center [411, 555] width 823 height 55
click at [16, 567] on div at bounding box center [28, 560] width 24 height 24
click at [344, 525] on div "4/8 ♫ Dragonnet 2 x: 30 y: 14 No target action: attack" at bounding box center [627, 314] width 1255 height 536
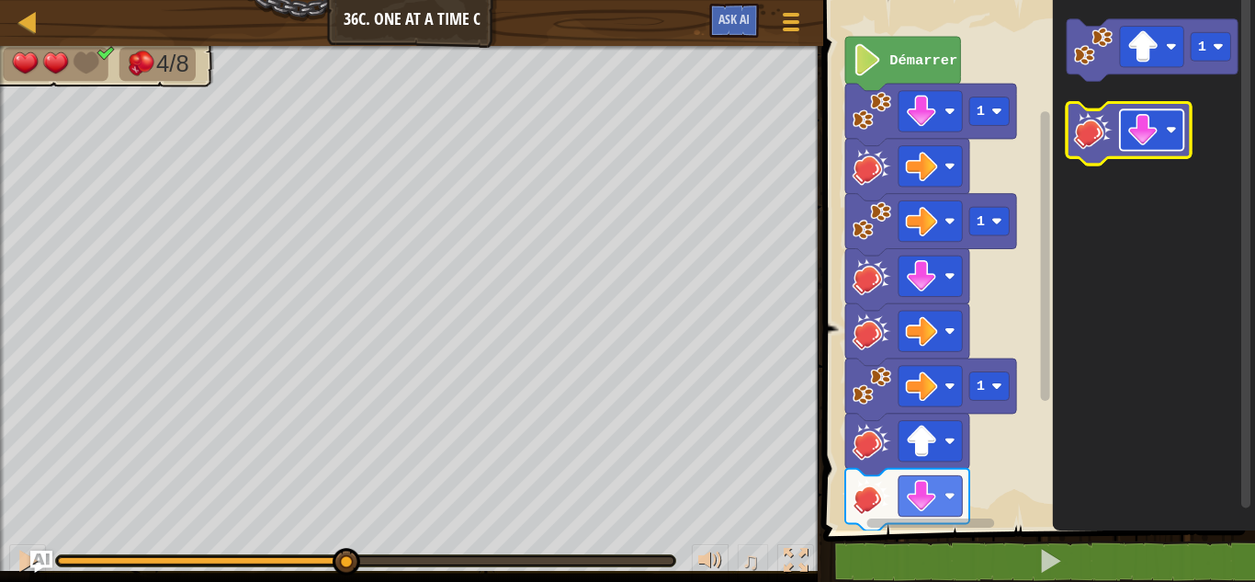
click at [1131, 137] on image "Espace de travail de Blocky" at bounding box center [1143, 130] width 32 height 32
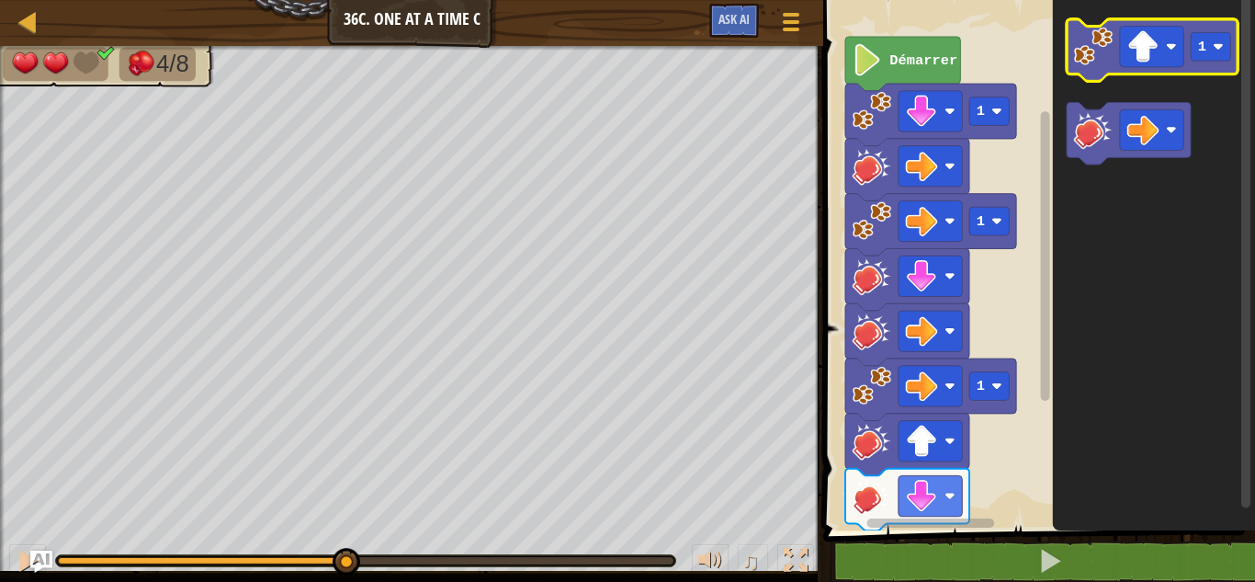
click at [1095, 49] on image "Espace de travail de Blocky" at bounding box center [1093, 46] width 39 height 39
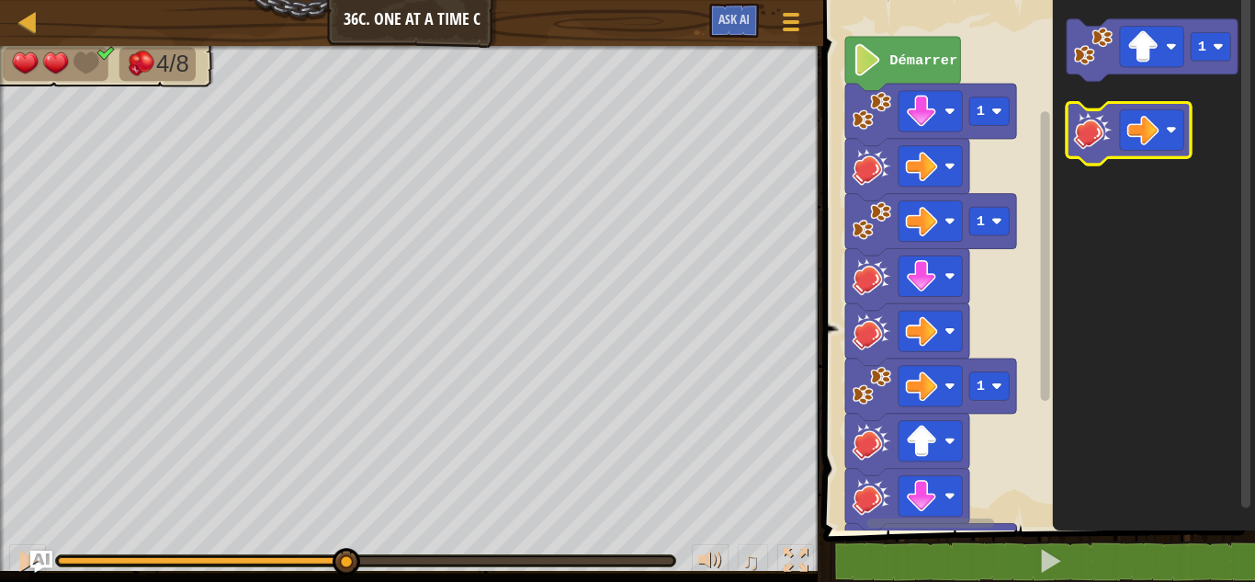
click at [1084, 132] on image "Espace de travail de Blocky" at bounding box center [1093, 129] width 39 height 39
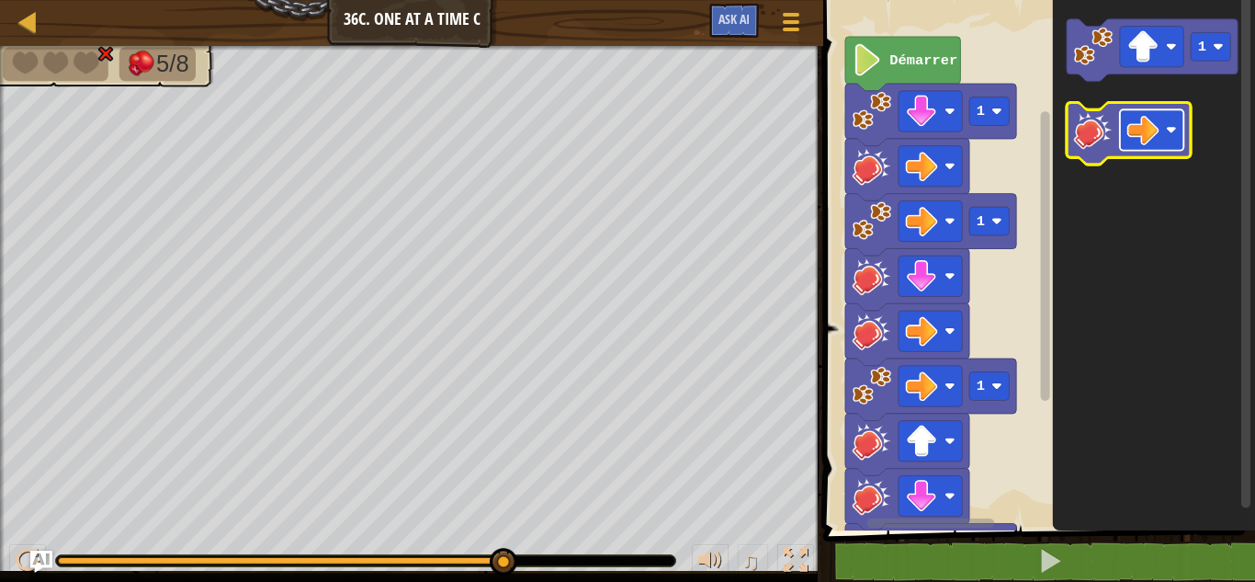
click at [1124, 117] on rect "Espace de travail de Blocky" at bounding box center [1151, 129] width 63 height 40
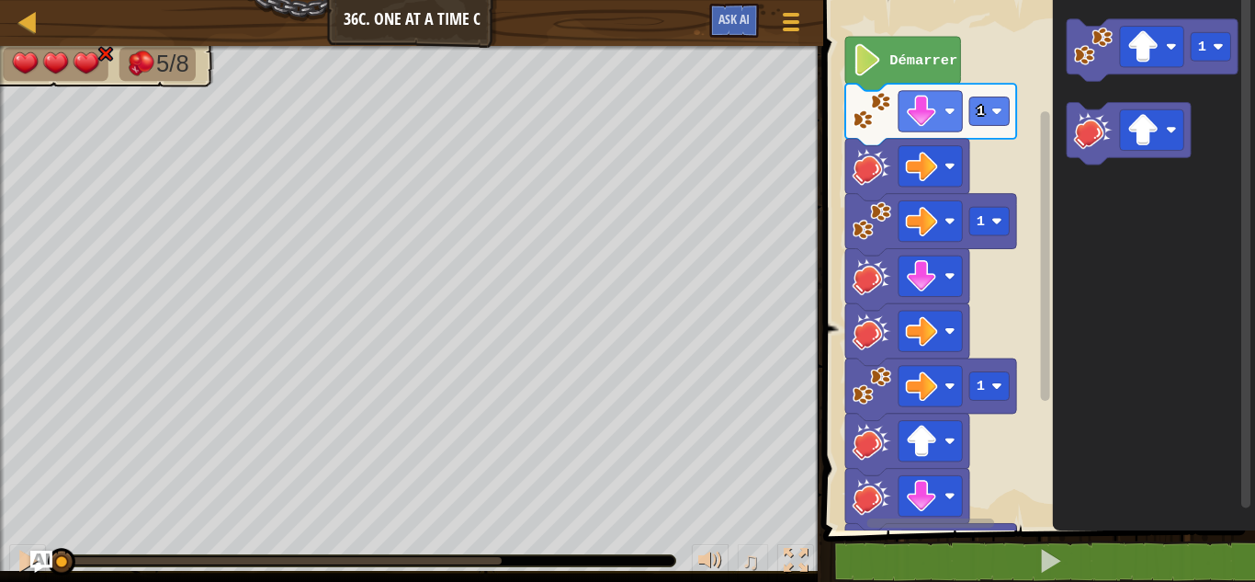
drag, startPoint x: 508, startPoint y: 559, endPoint x: 0, endPoint y: 424, distance: 525.7
click at [0, 424] on div "5/8 ♫ Dragonnet 3 x: 14 y: 22 x: 14 y: 14 action: move" at bounding box center [627, 314] width 1255 height 536
click at [1101, 130] on image "Espace de travail de Blocky" at bounding box center [1093, 129] width 39 height 39
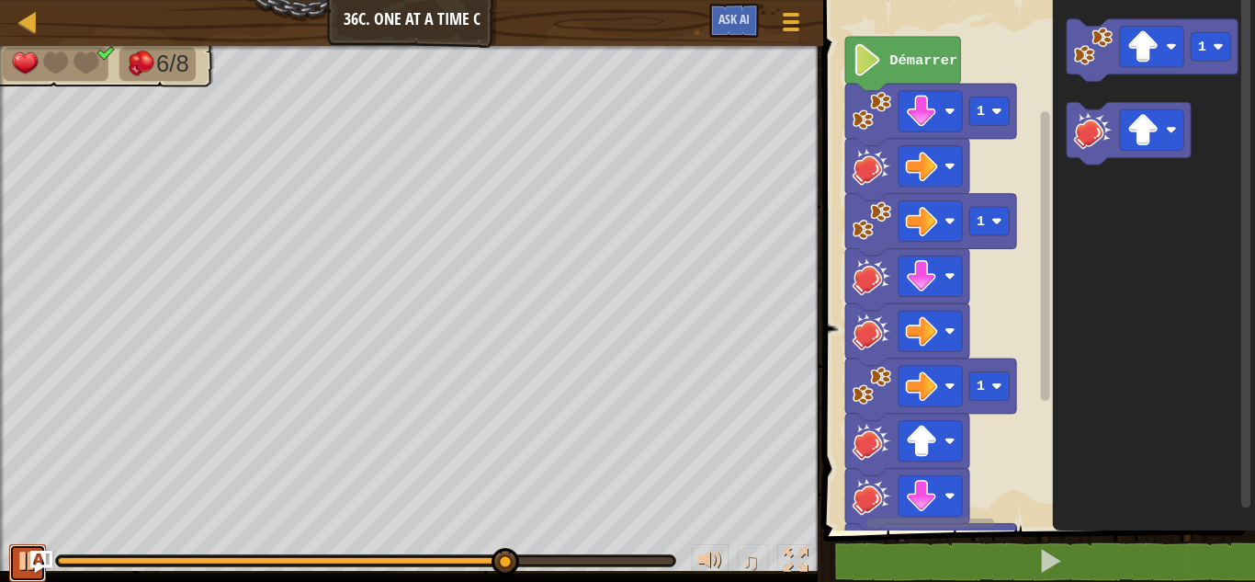
click at [14, 561] on button at bounding box center [27, 563] width 37 height 38
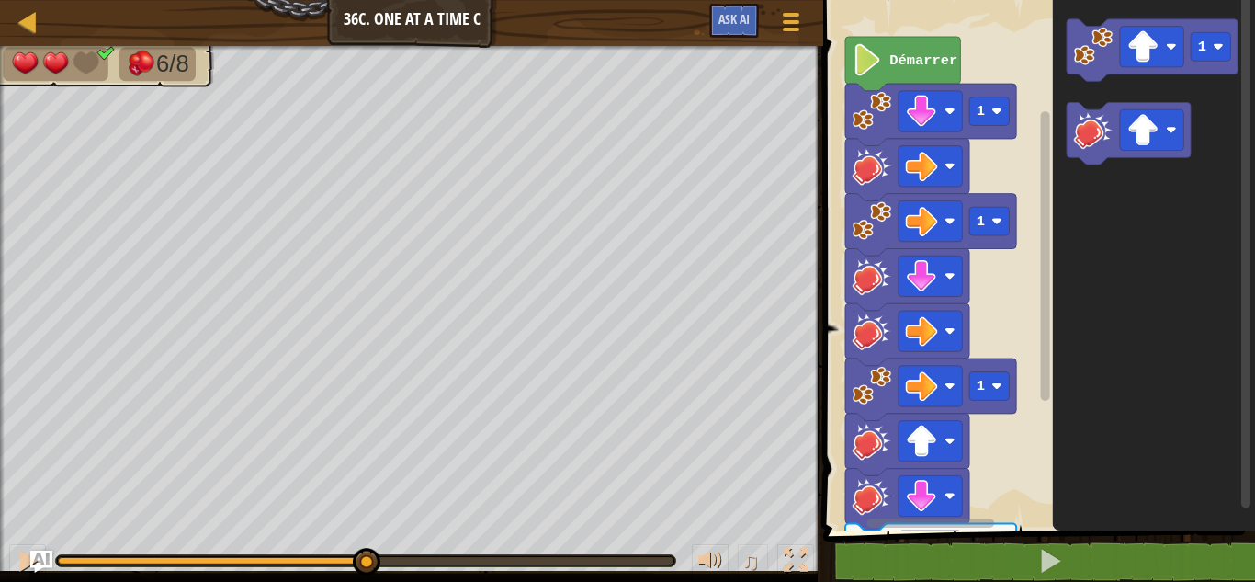
drag, startPoint x: 515, startPoint y: 553, endPoint x: 362, endPoint y: 536, distance: 154.4
click at [362, 536] on div "♫" at bounding box center [411, 555] width 823 height 55
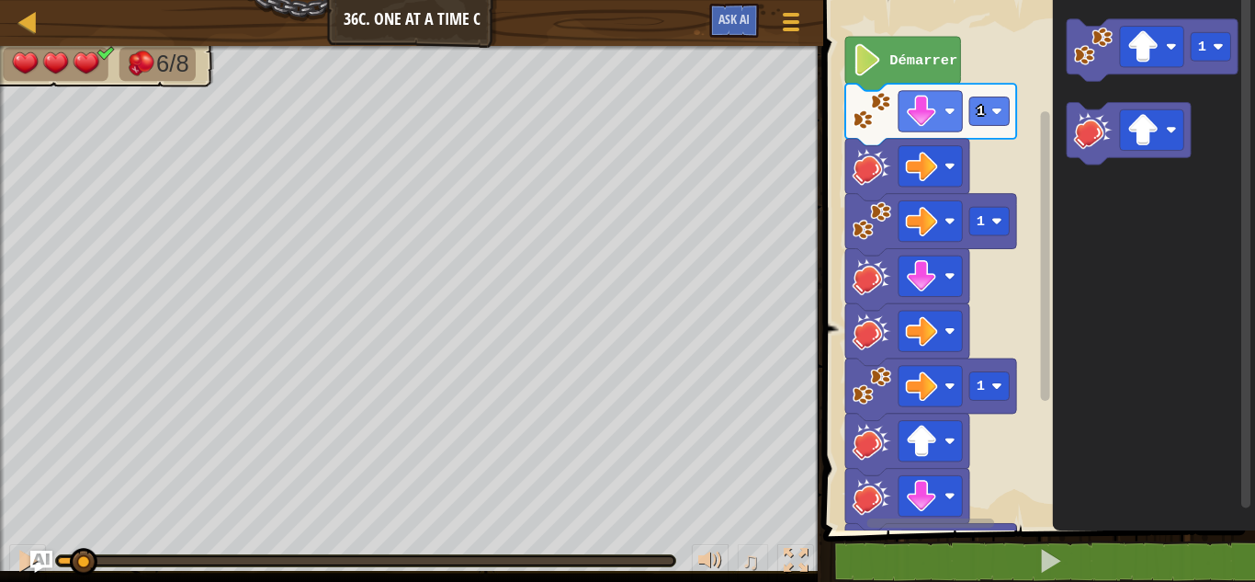
click at [73, 491] on div "6/8 ♫ Dragonnet 3 x: 14 y: 18 x: 14 y: 14 action: move" at bounding box center [627, 314] width 1255 height 536
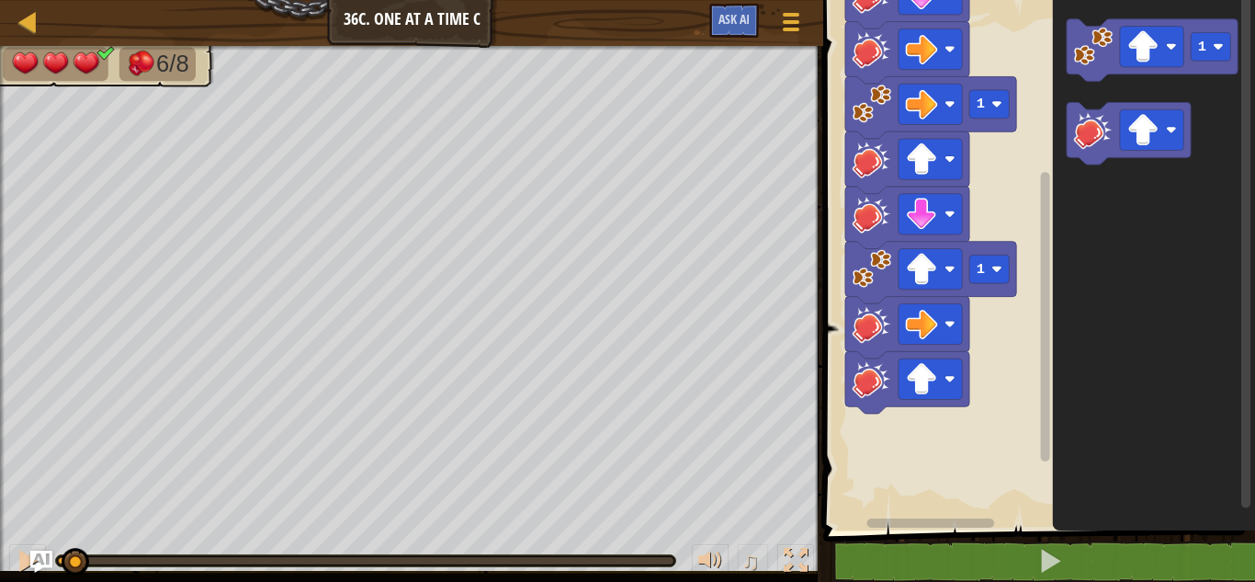
click at [1047, 346] on rect "Espace de travail de Blocky" at bounding box center [1045, 316] width 9 height 289
click at [1091, 40] on image "Espace de travail de Blocky" at bounding box center [1093, 46] width 39 height 39
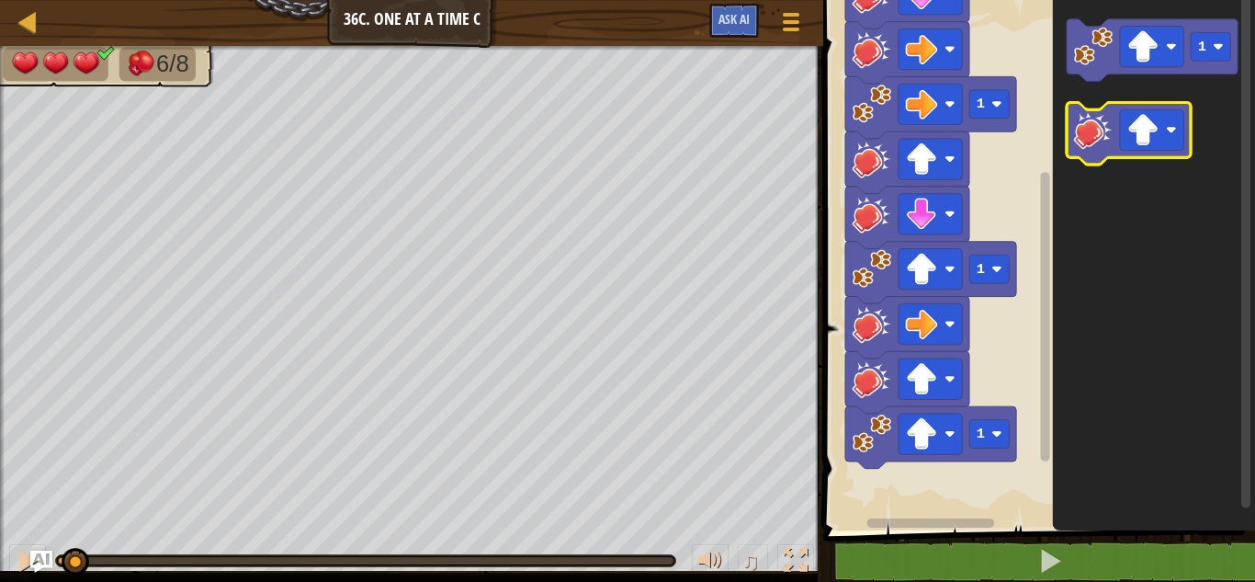
click at [1090, 145] on image "Espace de travail de Blocky" at bounding box center [1093, 129] width 39 height 39
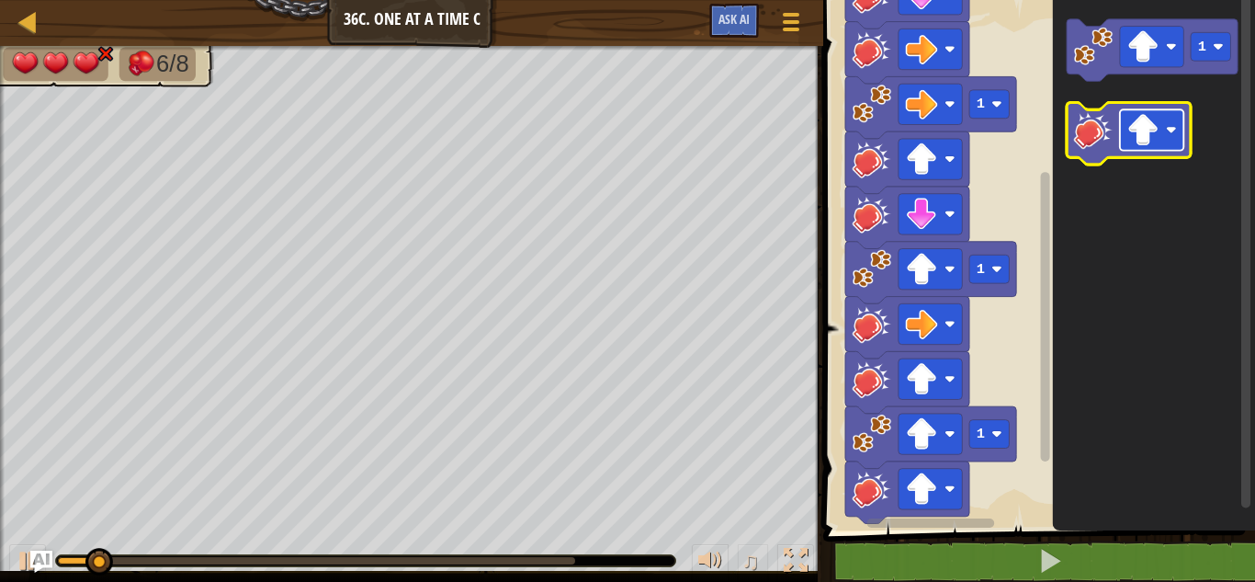
click at [1148, 121] on image "Espace de travail de Blocky" at bounding box center [1143, 130] width 32 height 32
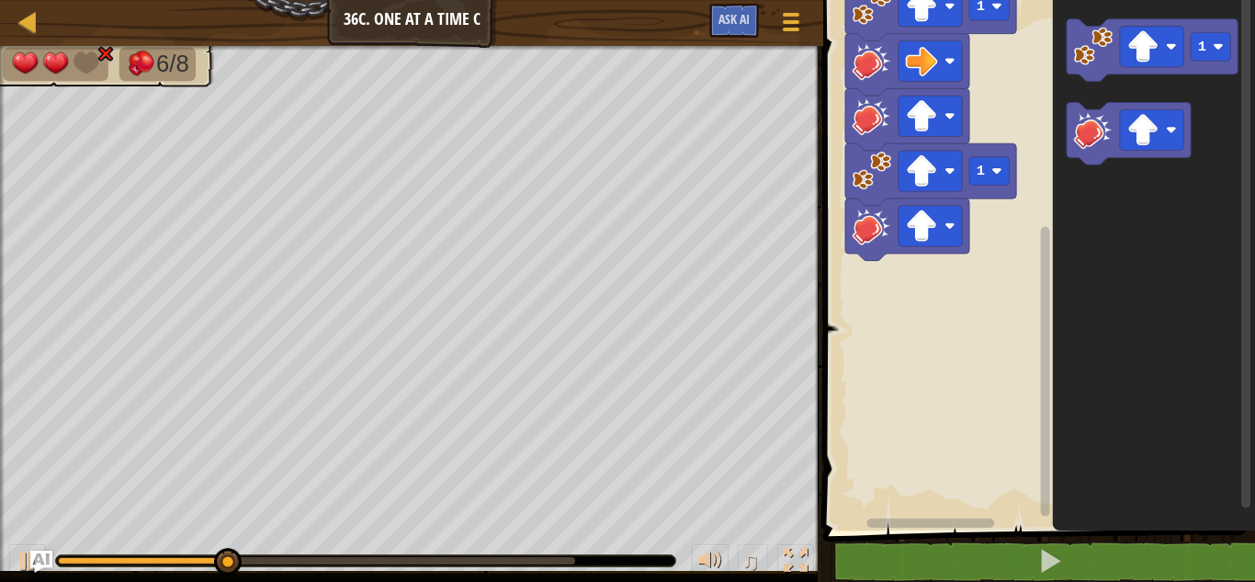
click at [1045, 288] on rect "Espace de travail de Blocky" at bounding box center [1045, 371] width 9 height 289
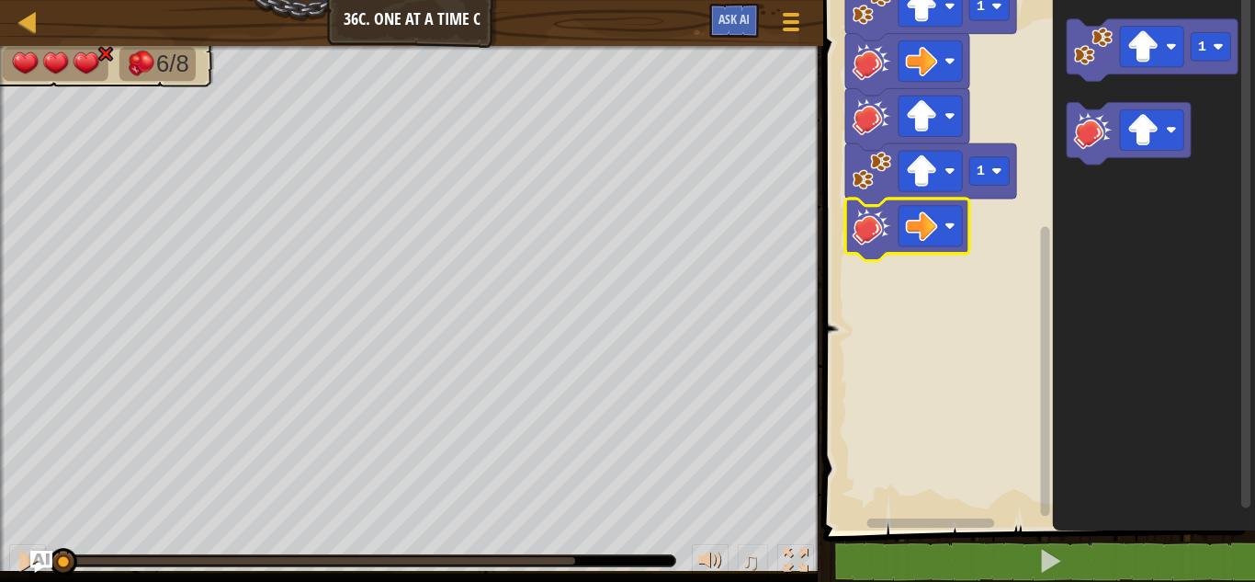
click at [59, 465] on div "6/8 ♫ Dragonnet 3 x: 14 y: 21 x: 14 y: 14 action: move" at bounding box center [627, 314] width 1255 height 536
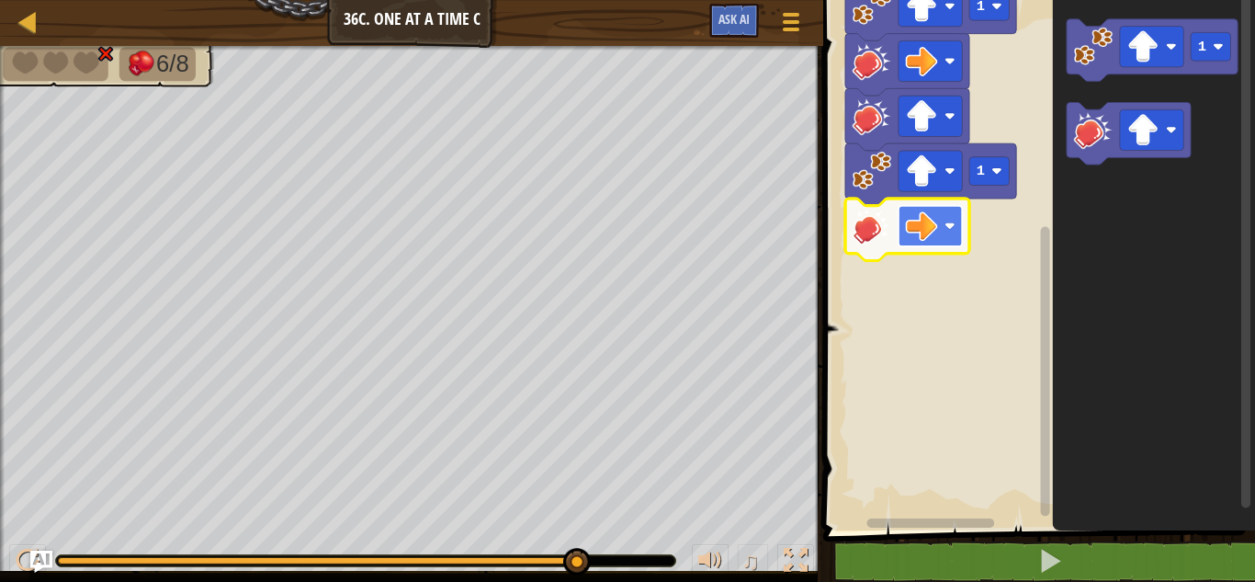
click at [912, 228] on image "Espace de travail de Blocky" at bounding box center [922, 226] width 32 height 32
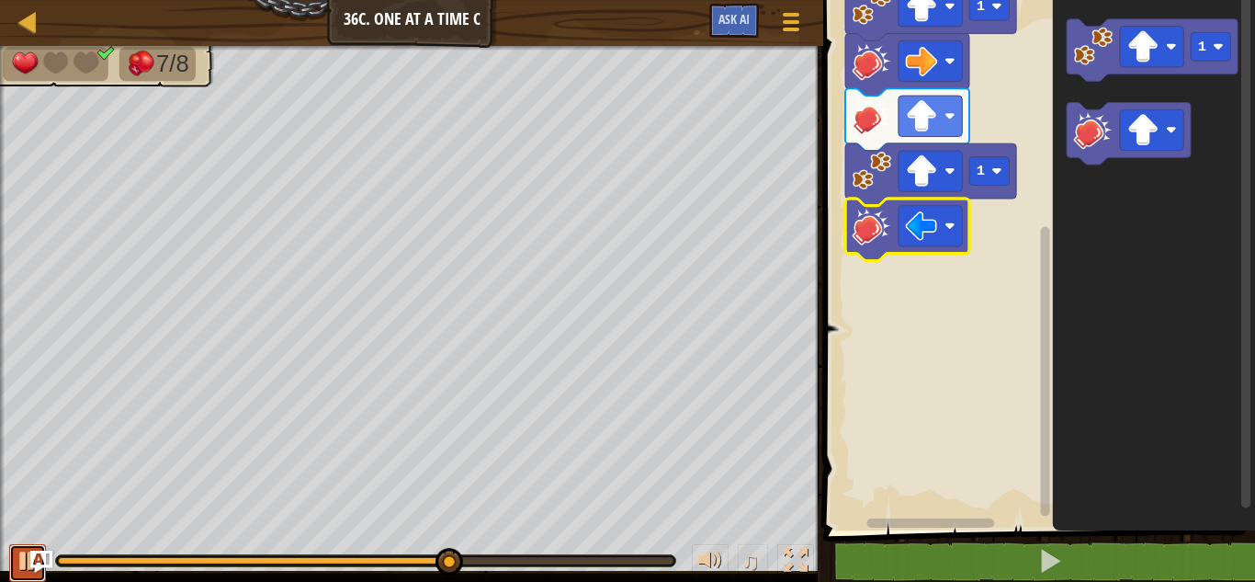
click at [23, 552] on div at bounding box center [28, 560] width 24 height 24
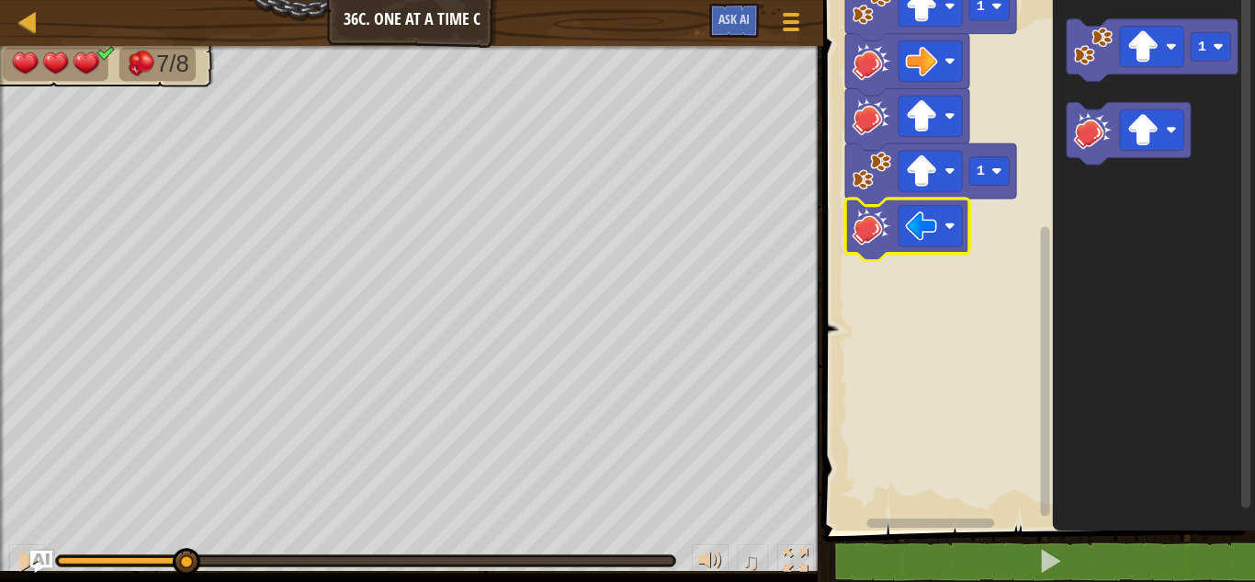
click at [179, 515] on div "7/8 ♫ Dragonnet 3 x: 21 y: 14 x: 22 y: 14 action: move" at bounding box center [627, 314] width 1255 height 536
click at [1141, 135] on image "Espace de travail de Blocky" at bounding box center [1143, 130] width 32 height 32
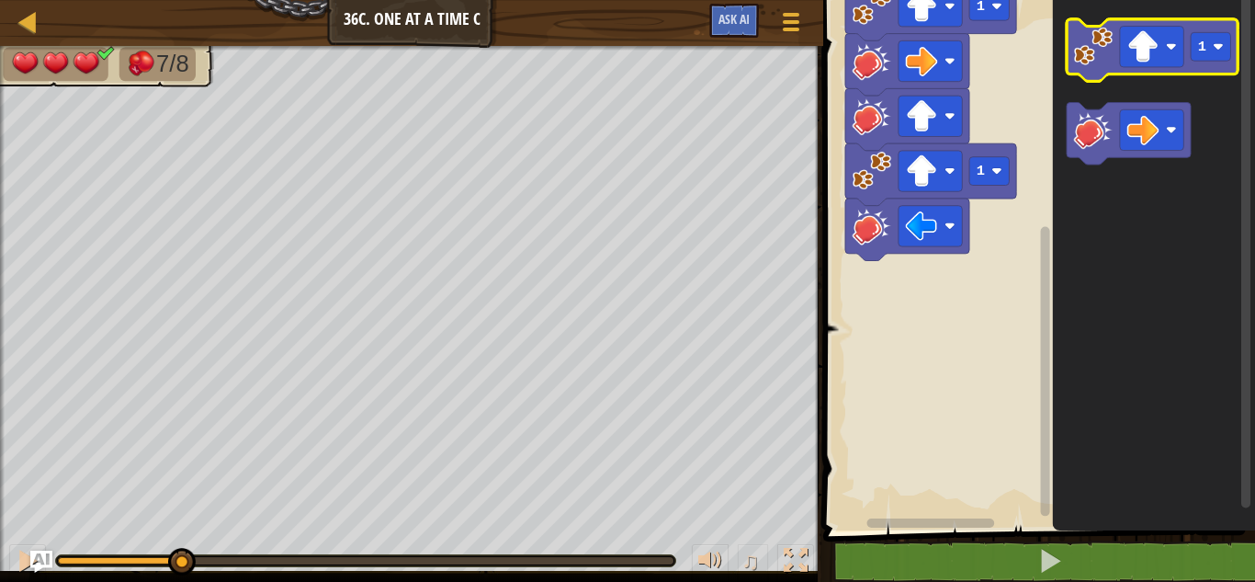
click at [1114, 53] on icon "Espace de travail de Blocky" at bounding box center [1152, 50] width 171 height 62
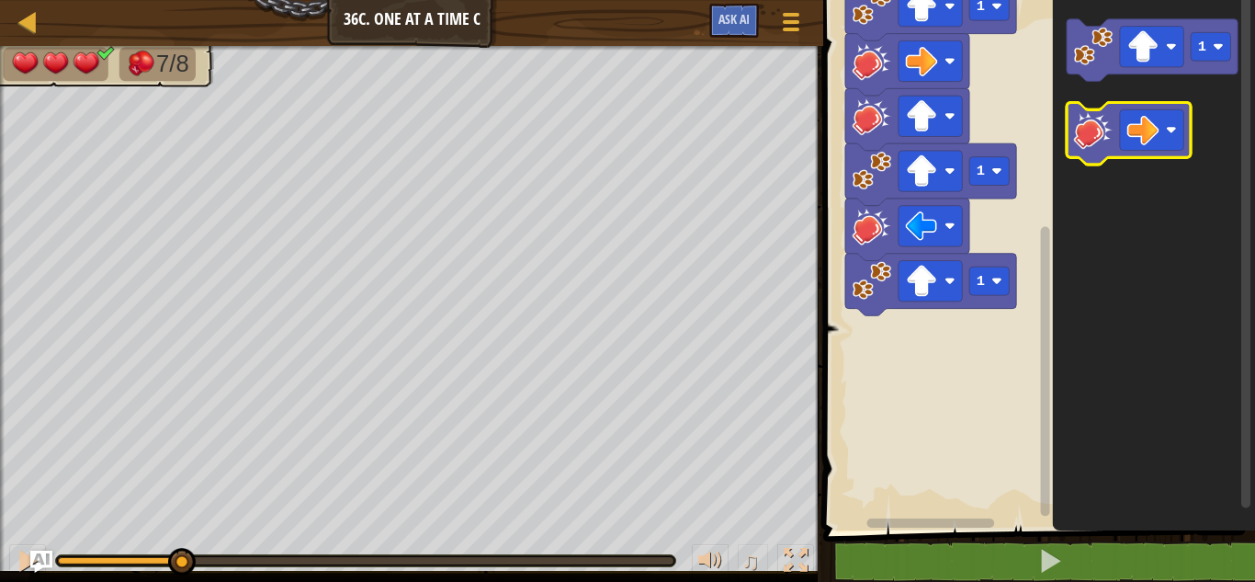
click at [1097, 125] on image "Espace de travail de Blocky" at bounding box center [1093, 129] width 39 height 39
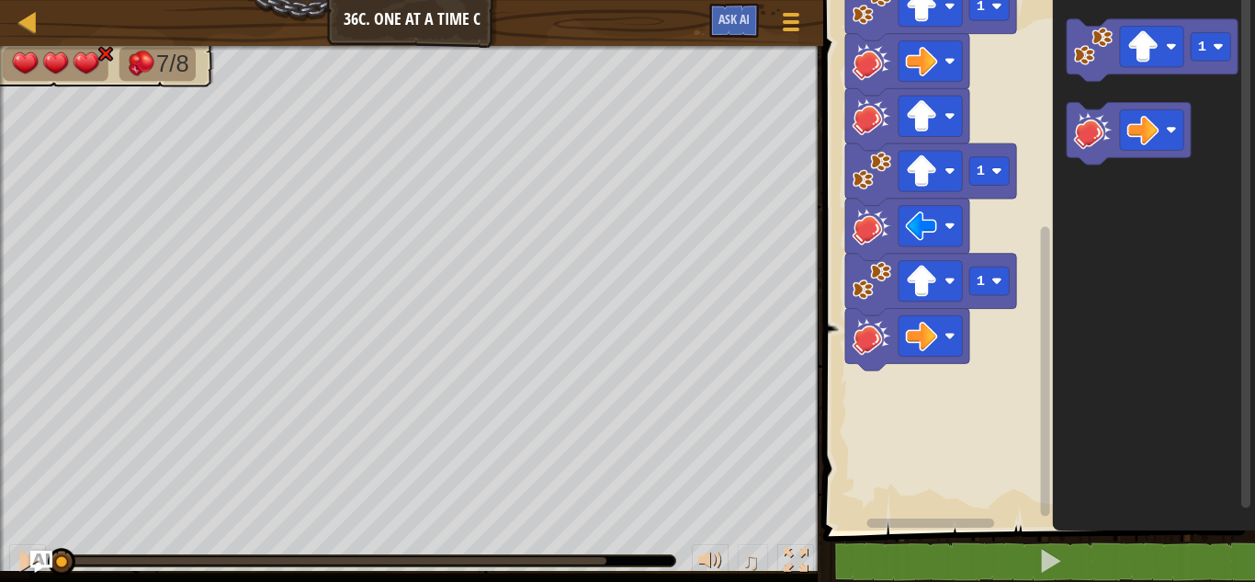
click at [12, 424] on div "7/8 ♫ Dragonnet 3 x: 14 y: 22 x: 14 y: 14 action: move" at bounding box center [627, 314] width 1255 height 536
click at [6, 463] on div "7/8 ♫ Dragonnet 3 x: 14 y: 22 x: 14 y: 14 action: move" at bounding box center [627, 314] width 1255 height 536
click at [28, 486] on div "7/8 ♫ Dragonnet 3 x: 14 y: 14 No target action: attack" at bounding box center [627, 314] width 1255 height 536
click at [17, 544] on button at bounding box center [27, 563] width 37 height 38
click at [26, 507] on div "7/8 ♫ Dragonnet 3 x: 14 y: 22 x: 14 y: 14 action: move" at bounding box center [627, 314] width 1255 height 536
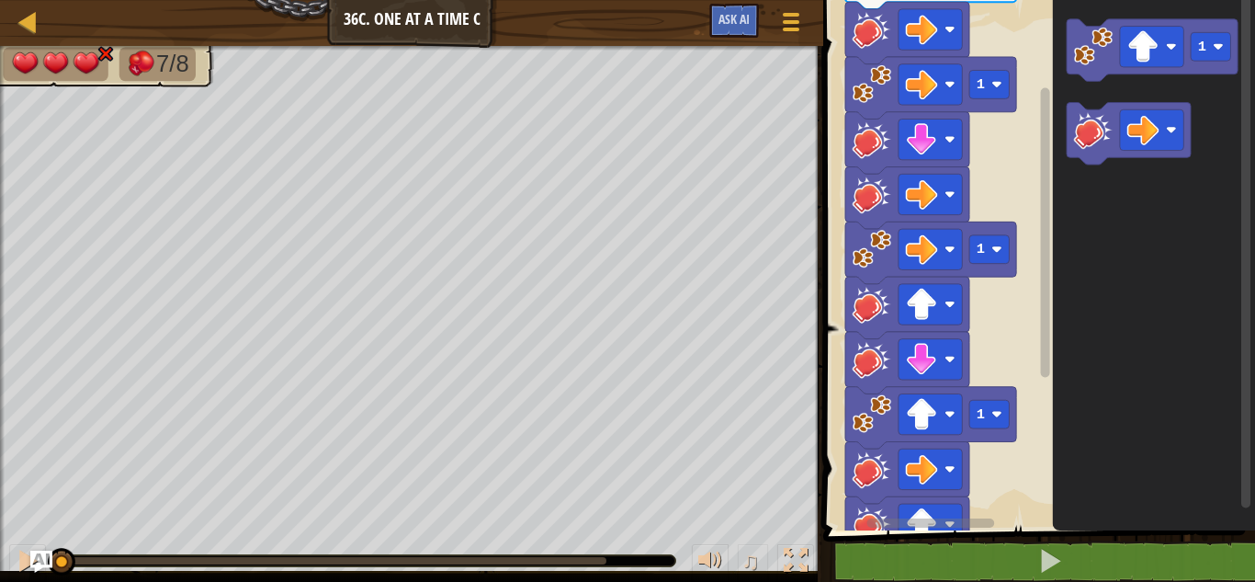
click at [1043, 278] on rect "Espace de travail de Blocky" at bounding box center [1045, 232] width 9 height 289
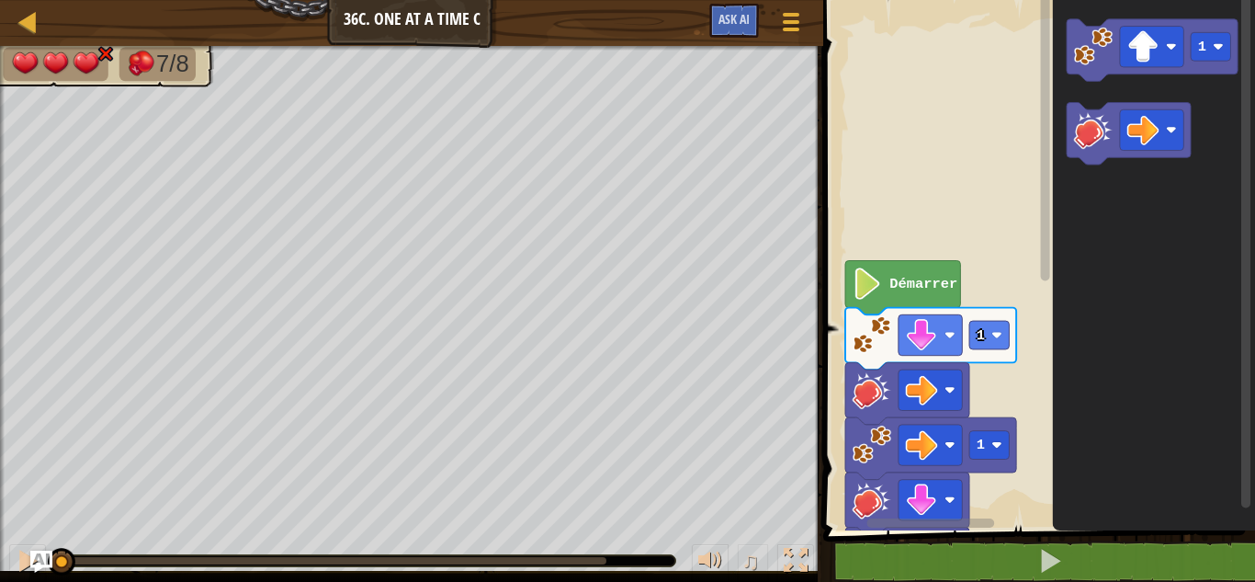
click at [1034, 225] on div "Démarrer 1 1 1 1 1 1 1" at bounding box center [1036, 260] width 437 height 539
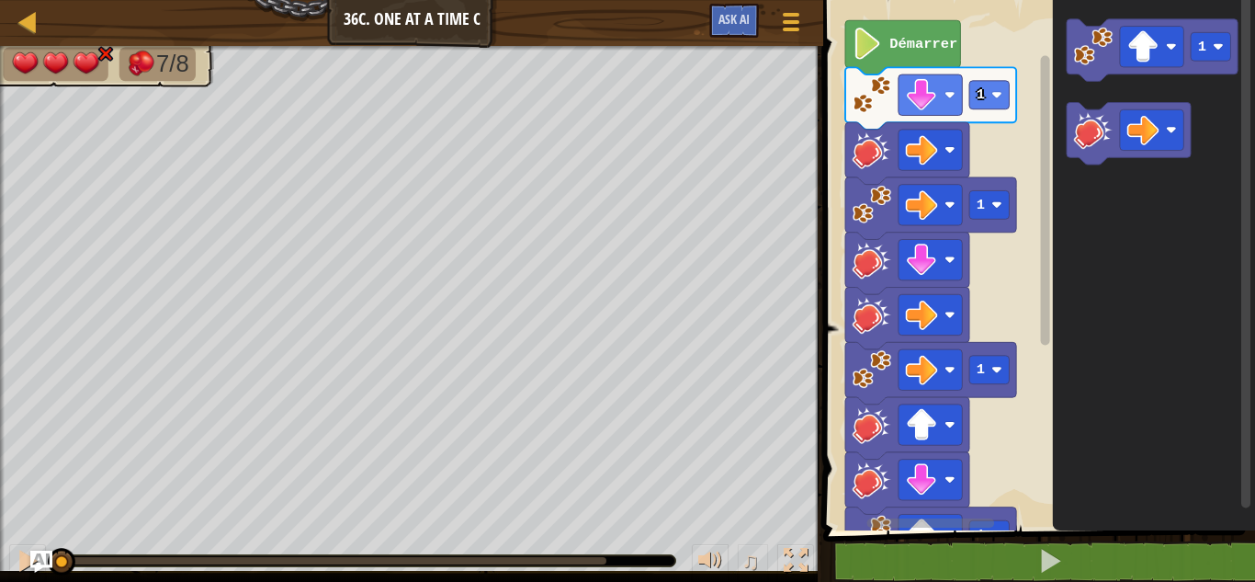
click at [1039, 336] on g "Espace de travail de Blocky" at bounding box center [1045, 254] width 14 height 525
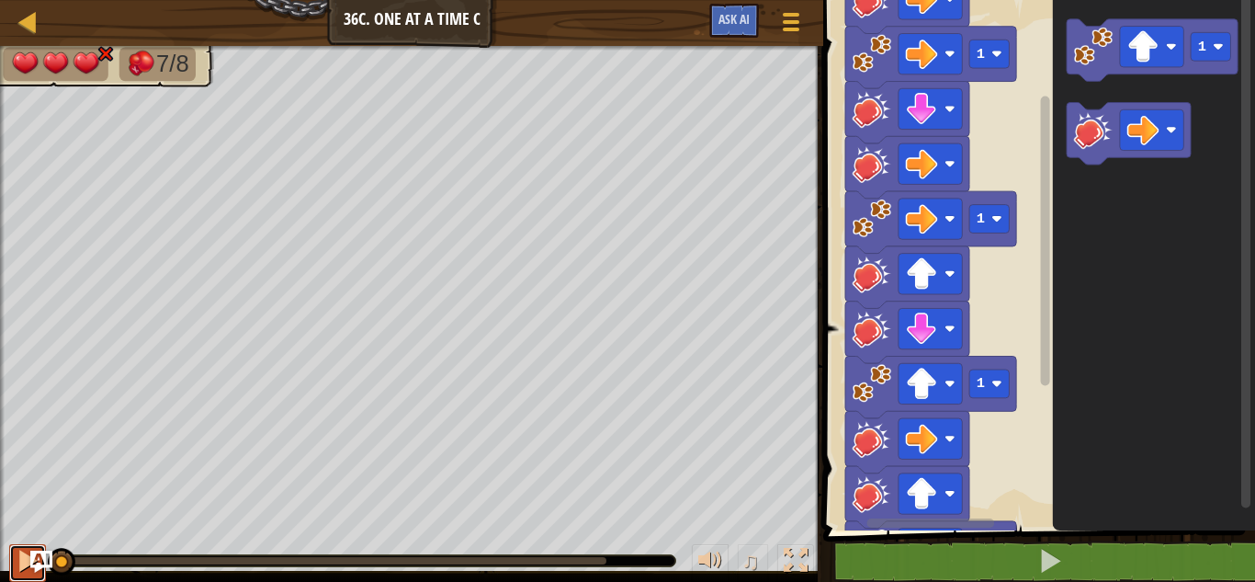
click at [24, 556] on div at bounding box center [28, 560] width 24 height 24
click at [16, 558] on div at bounding box center [28, 560] width 24 height 24
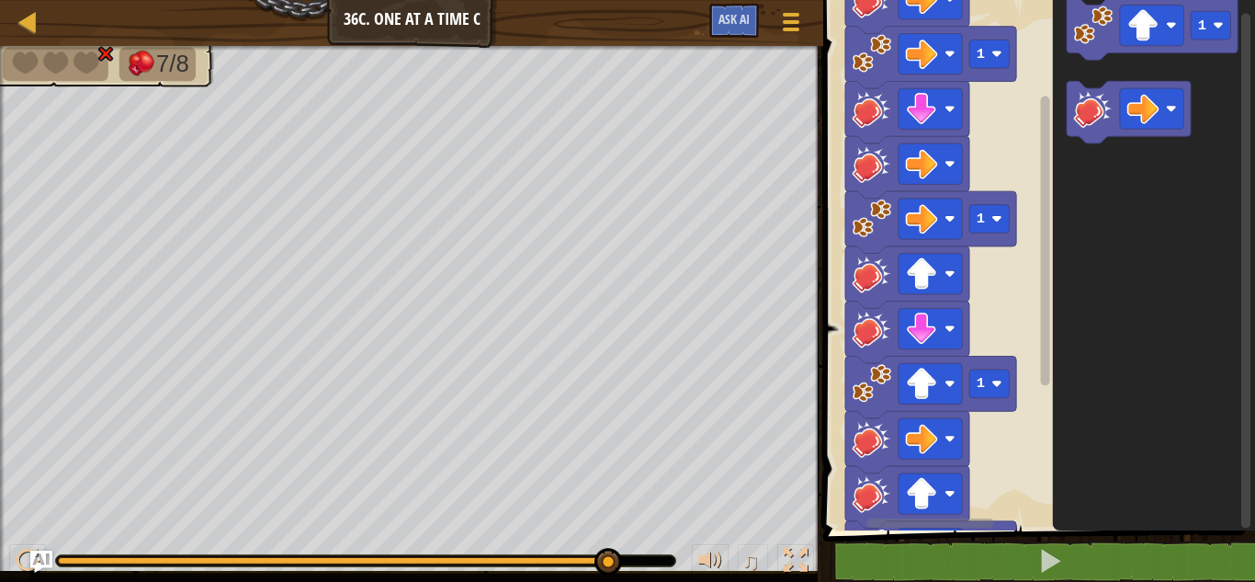
click at [1240, 486] on g "Espace de travail de Blocky" at bounding box center [1246, 261] width 14 height 535
click at [1240, 311] on icon "Espace de travail de Blocky" at bounding box center [1154, 260] width 202 height 539
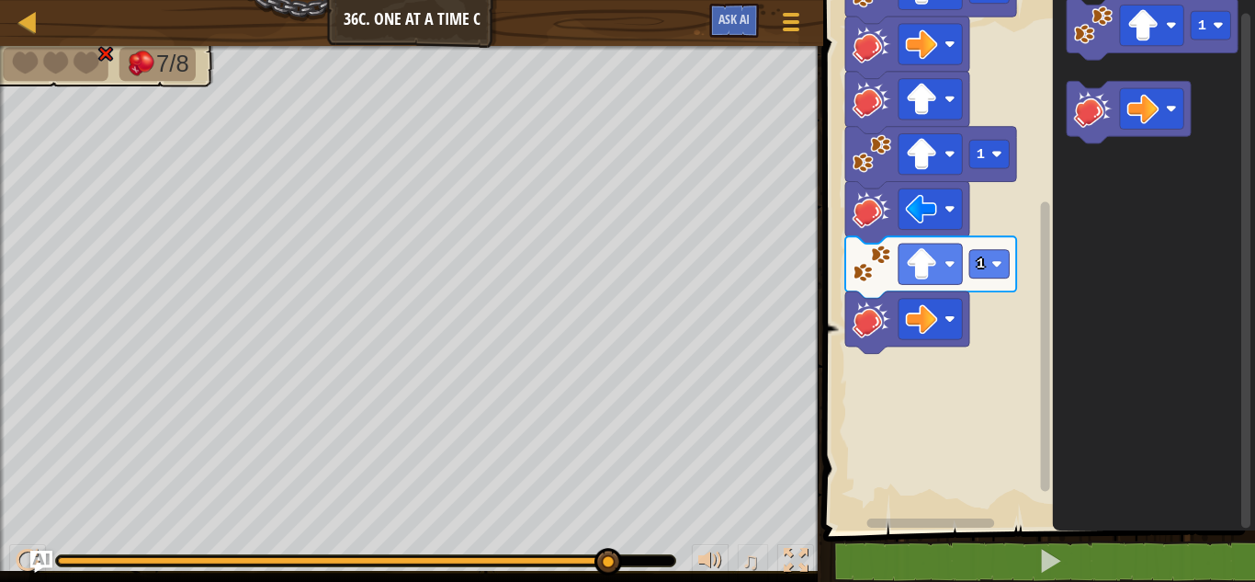
click at [1034, 428] on div "Démarrer 1 1 1 1 1 1 1" at bounding box center [1036, 260] width 437 height 539
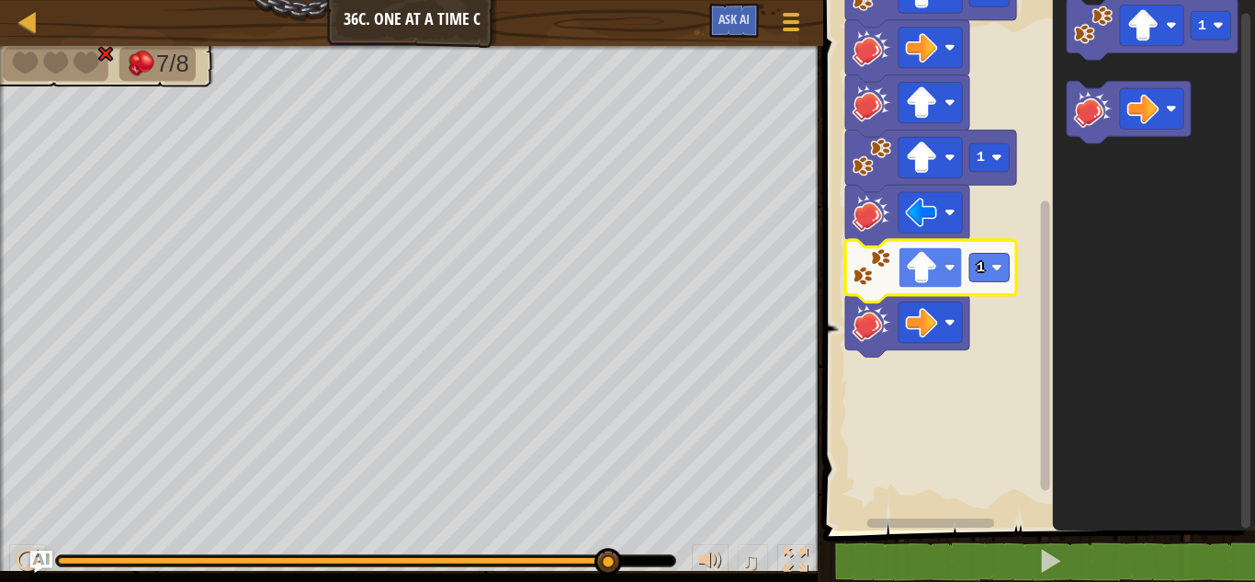
click at [918, 271] on image "Espace de travail de Blocky" at bounding box center [922, 268] width 32 height 32
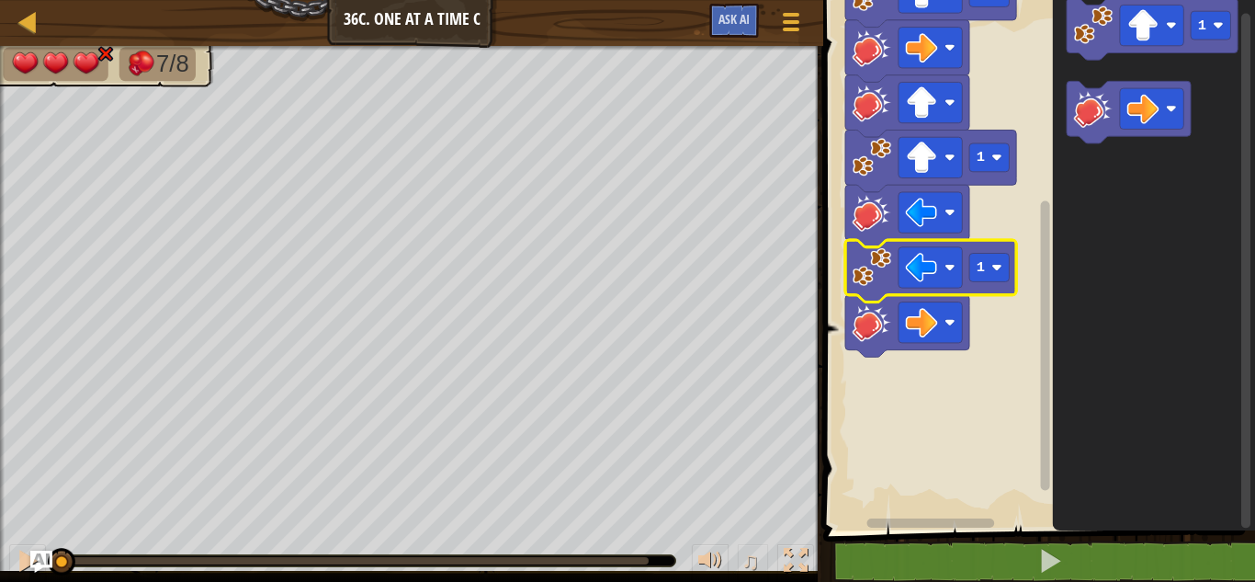
click at [40, 400] on div "7/8 ♫ Dragonnet 3 x: 14 y: 22 x: 14 y: 14 action: move" at bounding box center [627, 314] width 1255 height 536
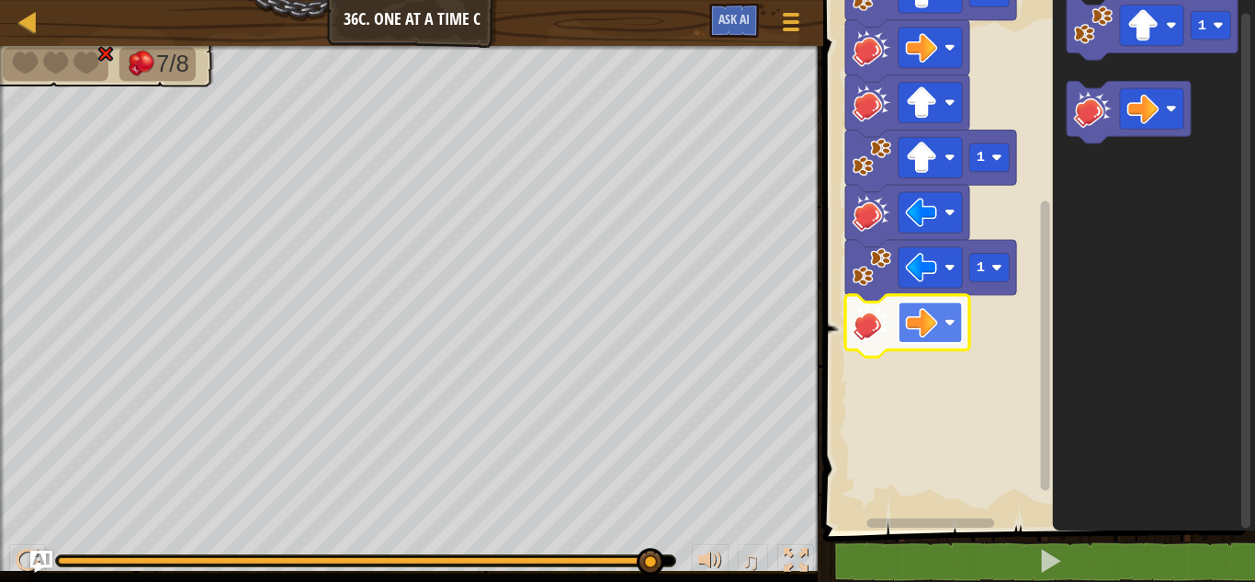
click at [937, 317] on image "Espace de travail de Blocky" at bounding box center [922, 322] width 32 height 32
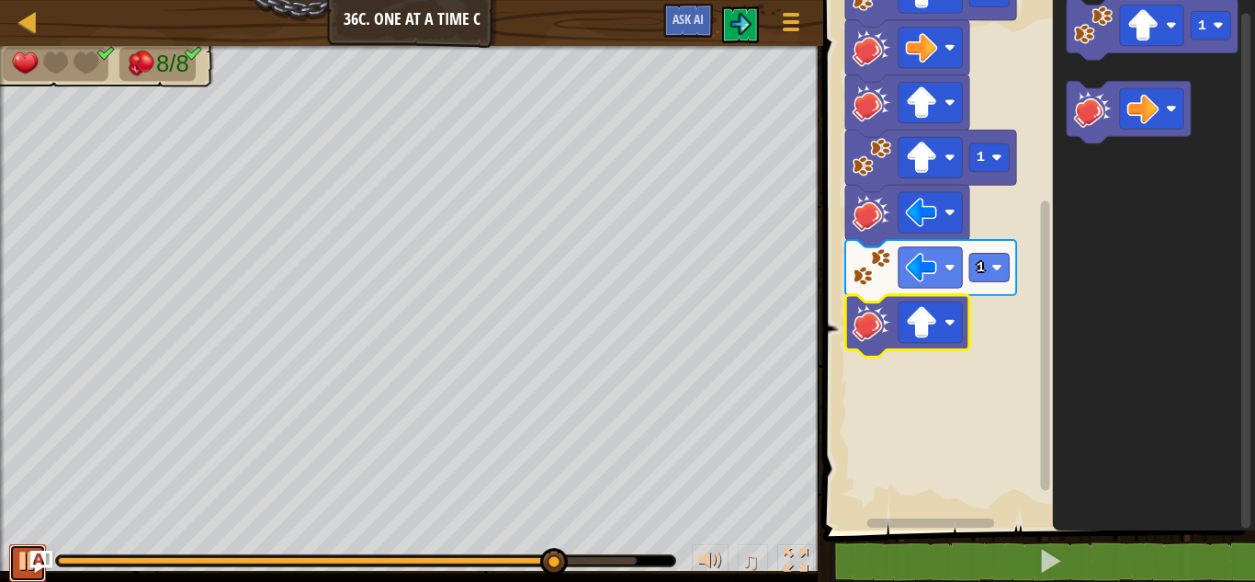
click at [17, 559] on div at bounding box center [28, 560] width 24 height 24
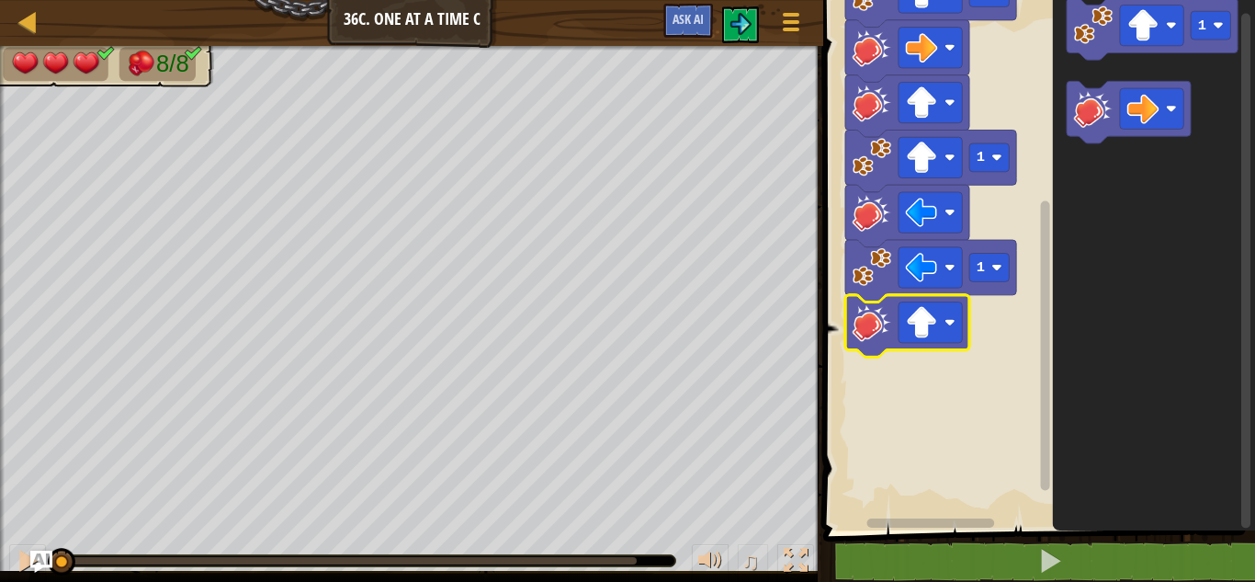
drag, startPoint x: 570, startPoint y: 563, endPoint x: 0, endPoint y: 345, distance: 610.6
click at [0, 345] on div "8/8 ♫ Dragonnet 3 x: 14 y: 22 x: 14 y: 14 action: move" at bounding box center [627, 314] width 1255 height 536
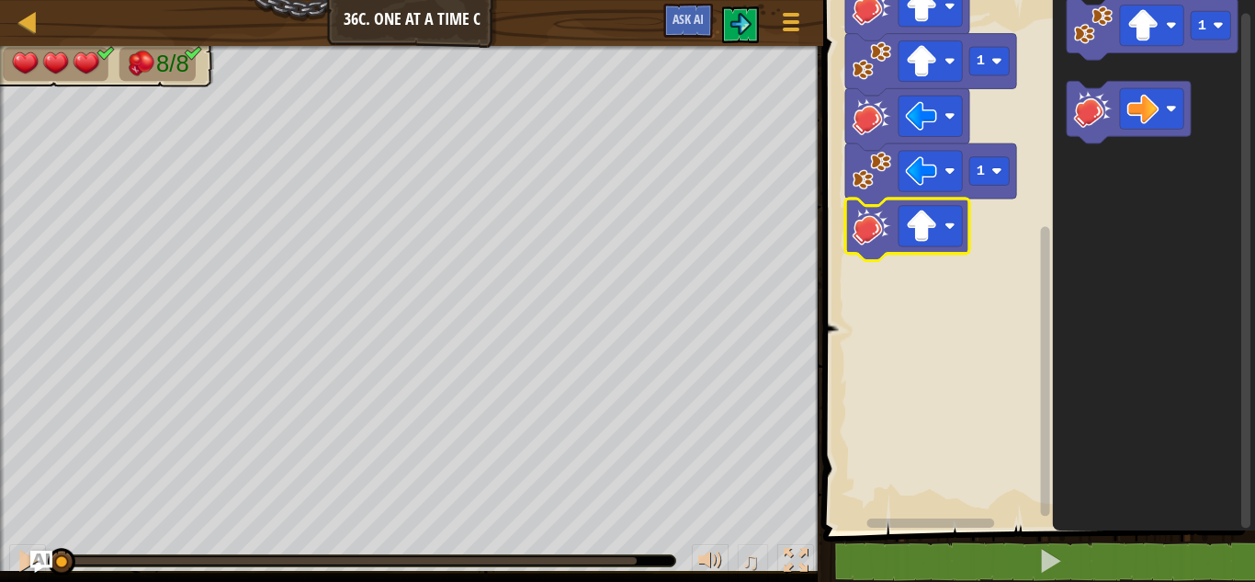
click at [1043, 386] on rect "Espace de travail de Blocky" at bounding box center [1045, 371] width 9 height 289
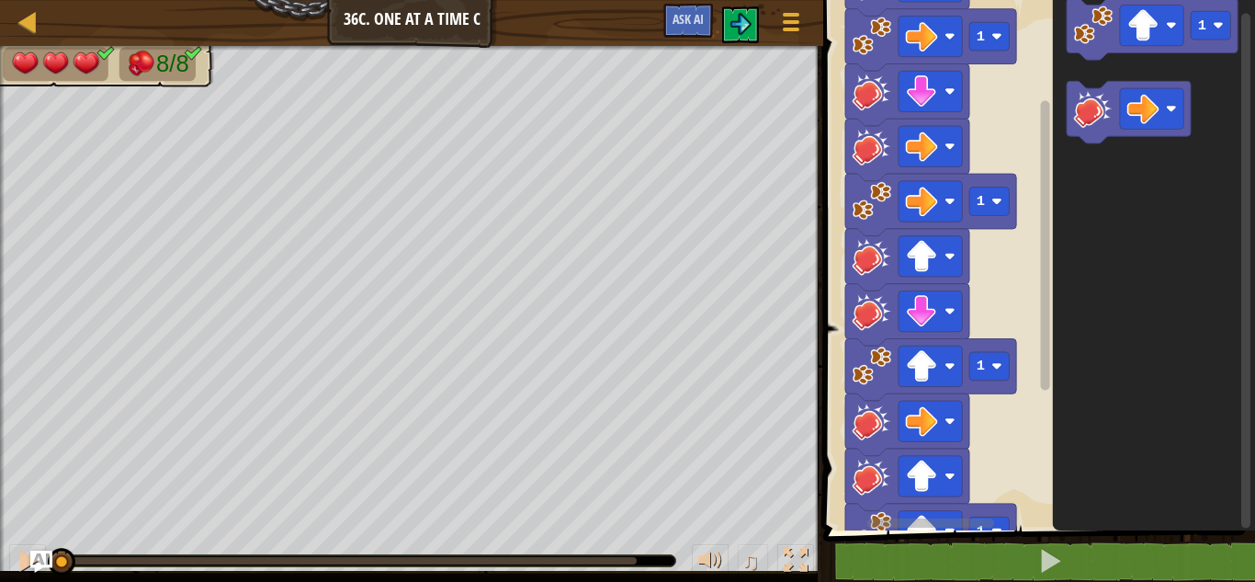
click at [1037, 210] on div "Démarrer 1 1 1 1 1 1 1" at bounding box center [1036, 260] width 437 height 539
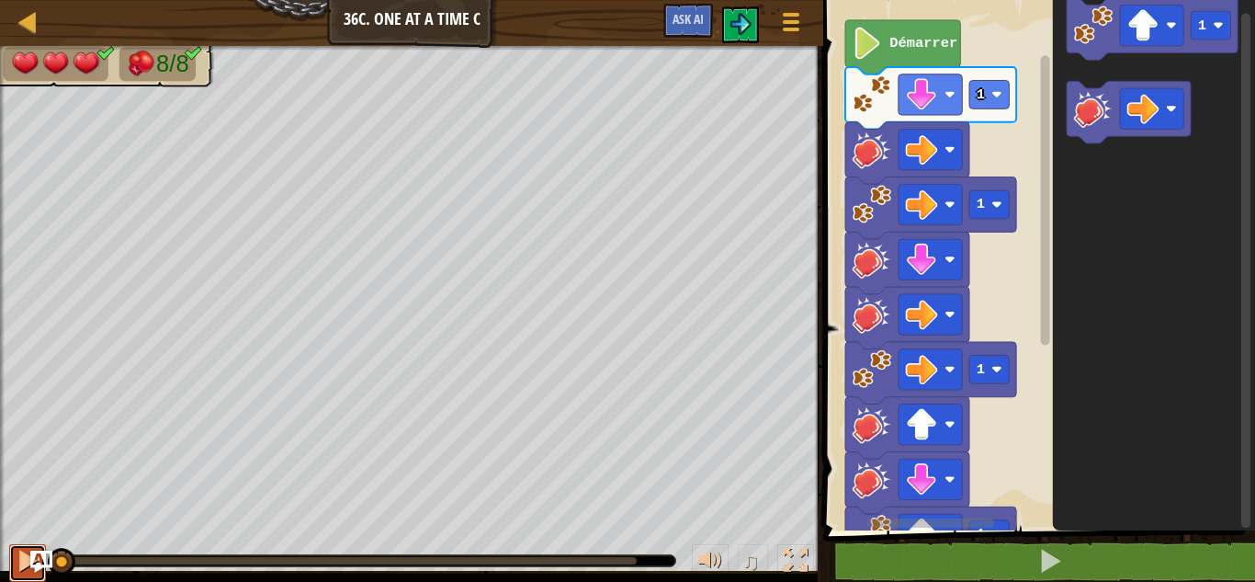
click at [18, 549] on div at bounding box center [28, 560] width 24 height 24
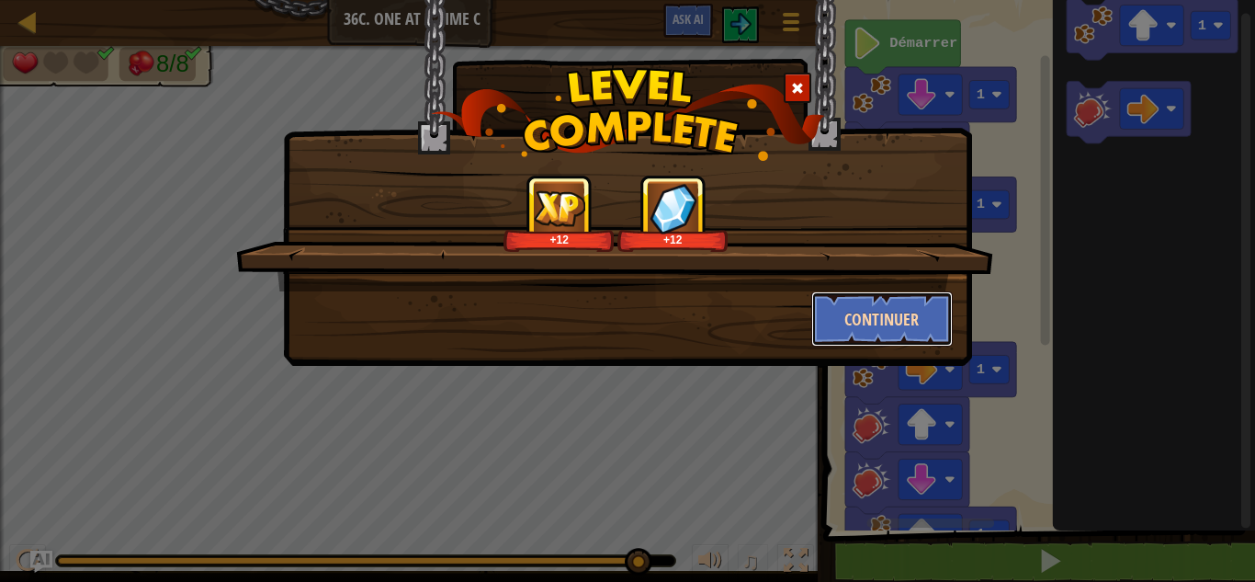
click at [883, 309] on button "Continuer" at bounding box center [882, 318] width 142 height 55
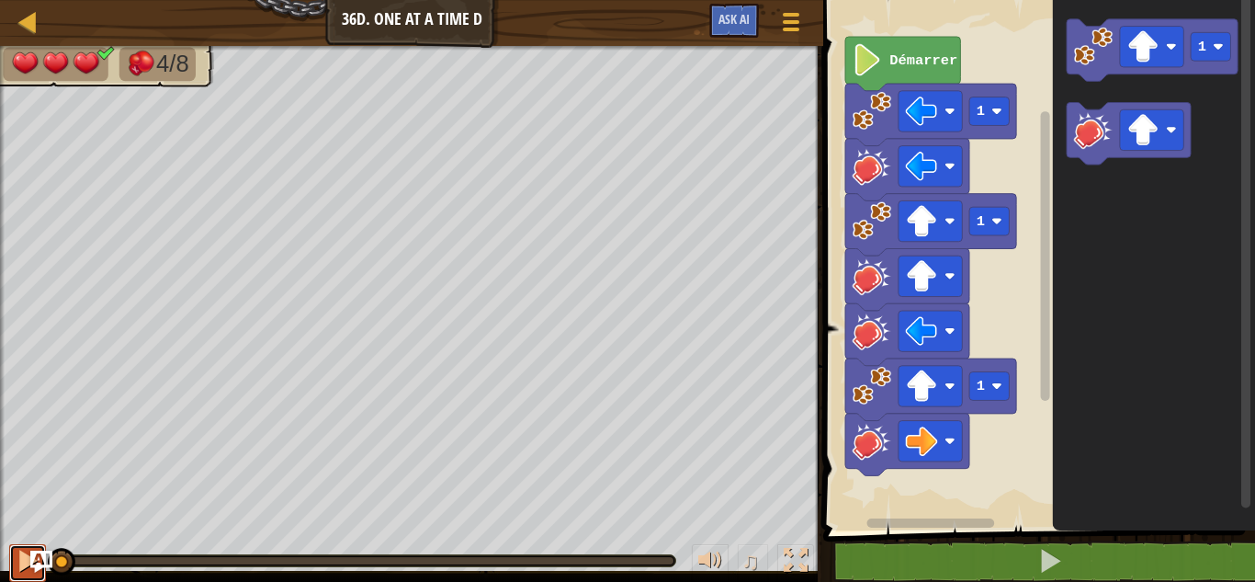
click at [13, 551] on button at bounding box center [27, 563] width 37 height 38
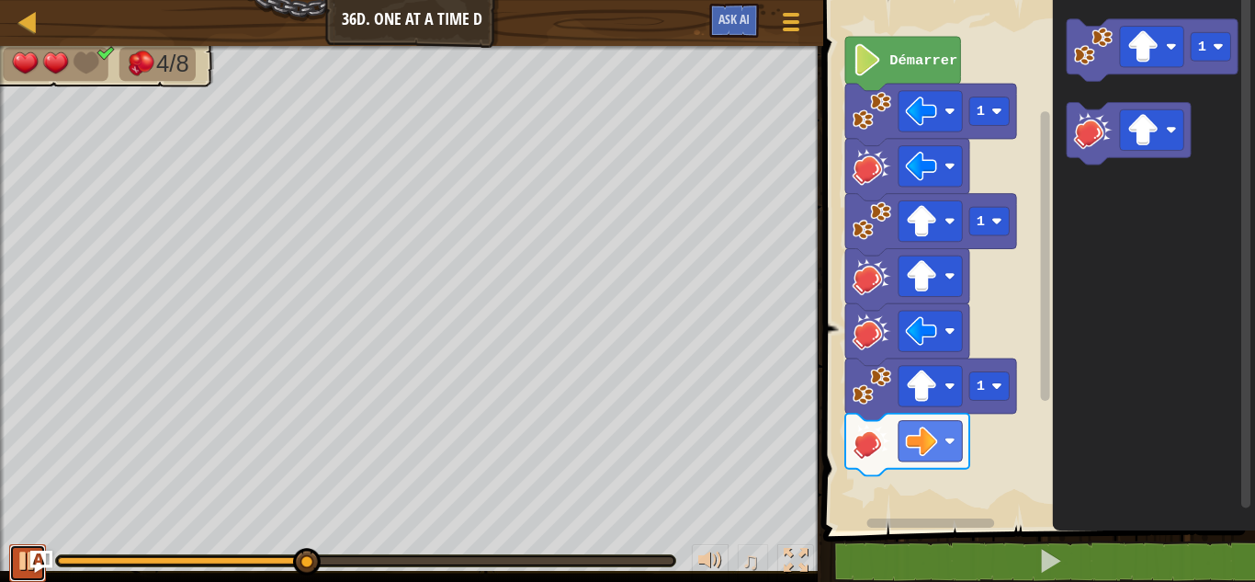
click at [23, 559] on div at bounding box center [28, 560] width 24 height 24
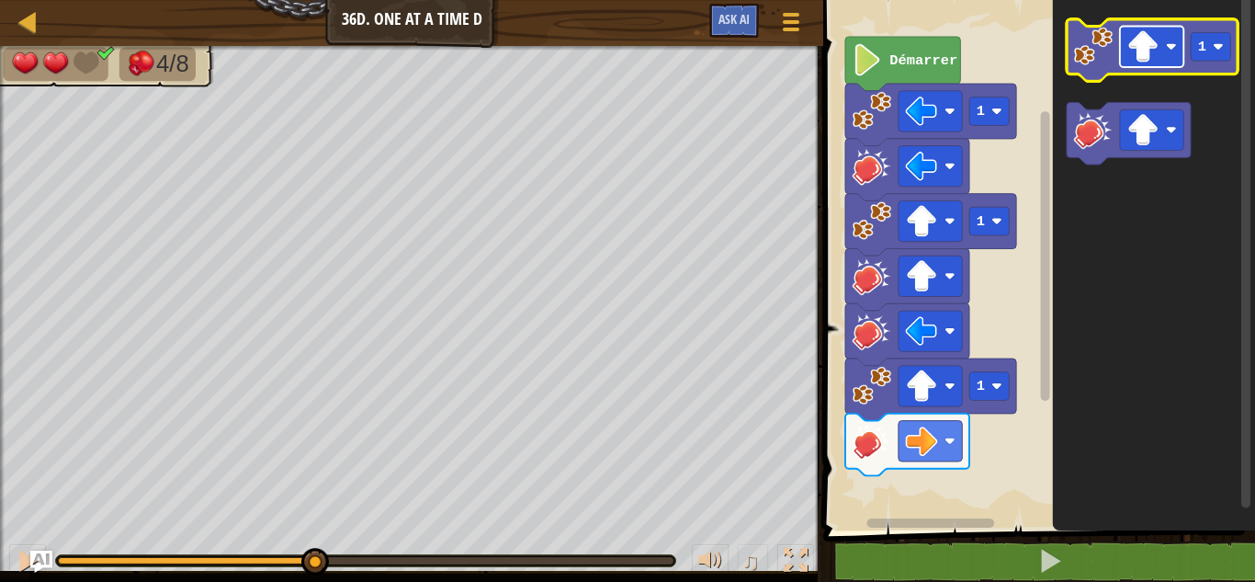
click at [1141, 62] on image "Espace de travail de Blocky" at bounding box center [1143, 46] width 32 height 32
click at [1099, 53] on image "Espace de travail de Blocky" at bounding box center [1093, 46] width 39 height 39
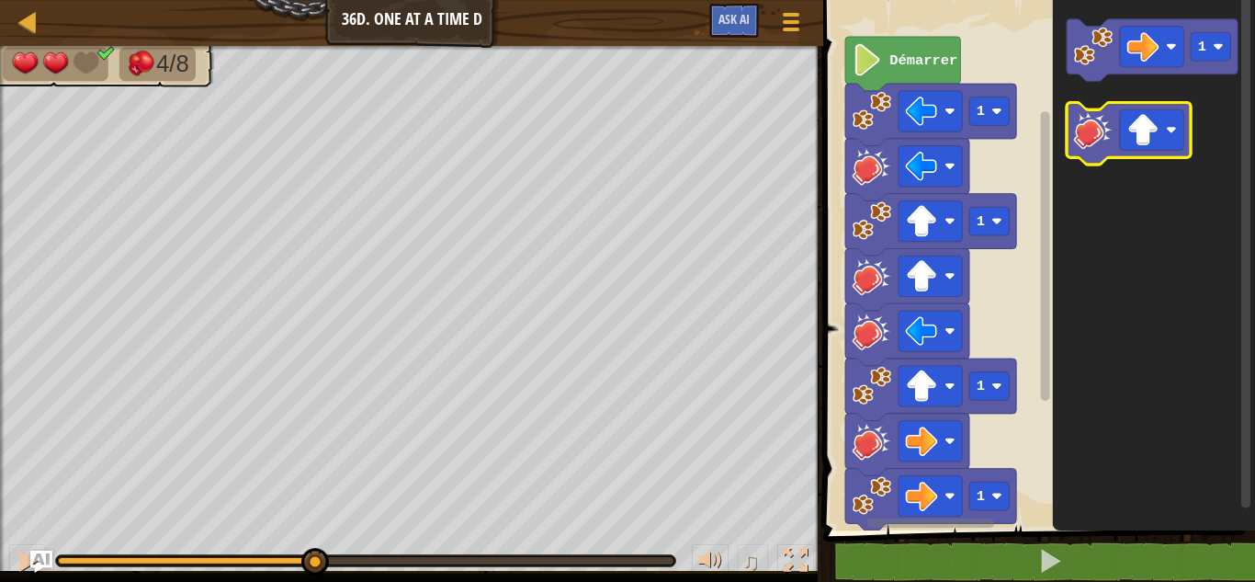
click at [1087, 143] on image "Espace de travail de Blocky" at bounding box center [1093, 129] width 39 height 39
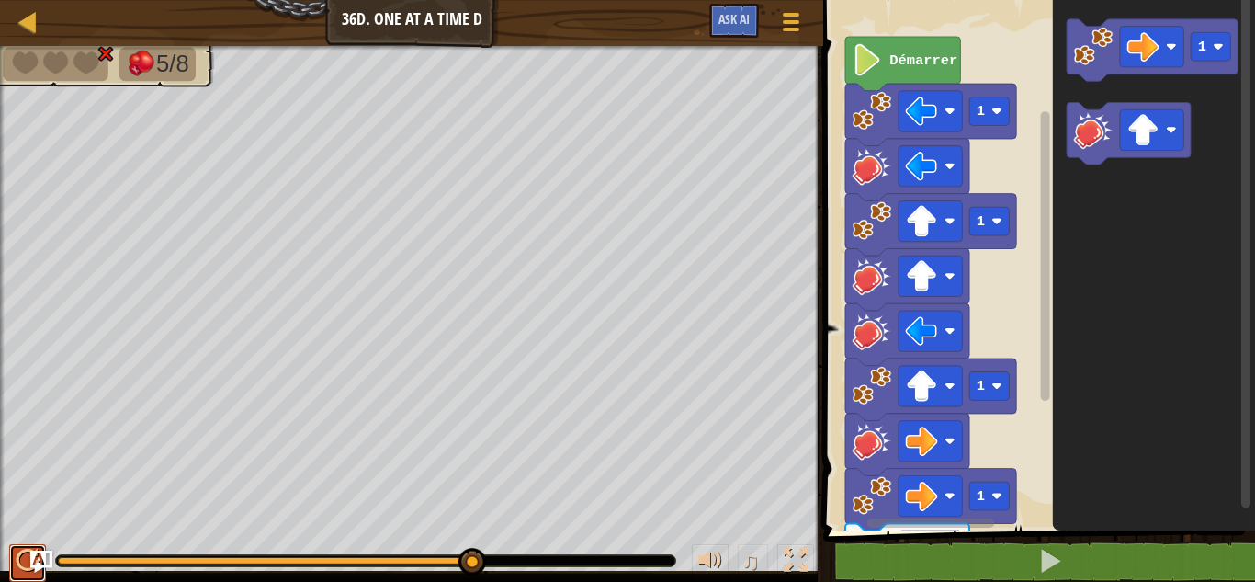
click at [12, 547] on button at bounding box center [27, 563] width 37 height 38
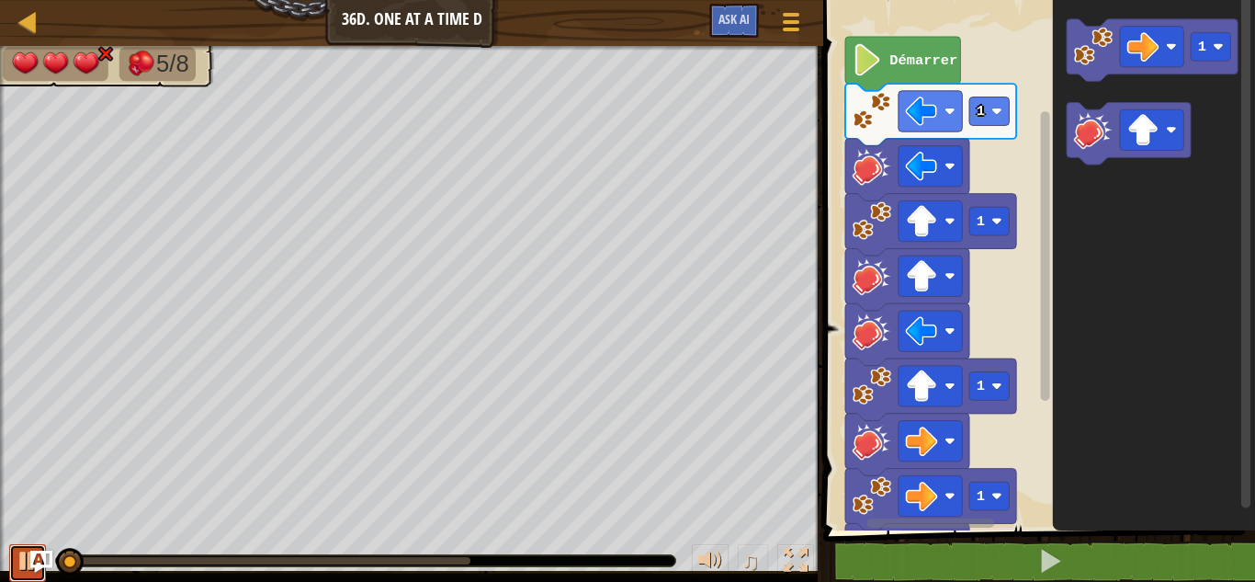
click at [17, 556] on div at bounding box center [28, 560] width 24 height 24
click at [19, 483] on div "5/8 ♫ Dragonnet 3 x: 22 y: 6 x: 14 y: 6 action: move" at bounding box center [627, 314] width 1255 height 536
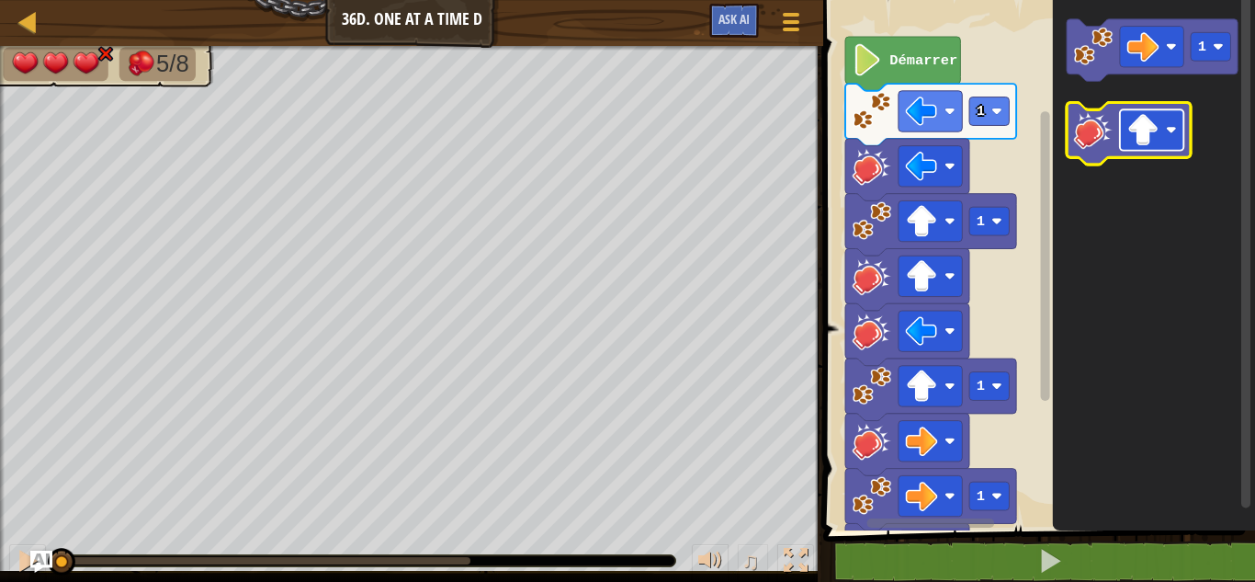
click at [1135, 119] on image "Espace de travail de Blocky" at bounding box center [1143, 130] width 32 height 32
click at [1086, 137] on image "Espace de travail de Blocky" at bounding box center [1093, 129] width 39 height 39
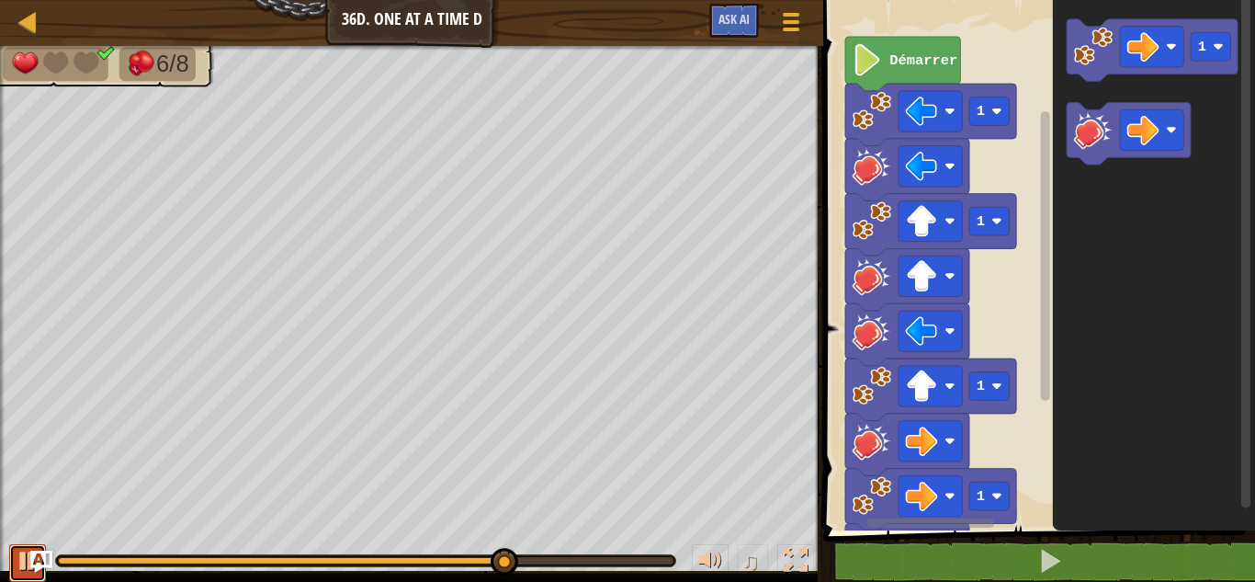
click at [17, 561] on div at bounding box center [28, 560] width 24 height 24
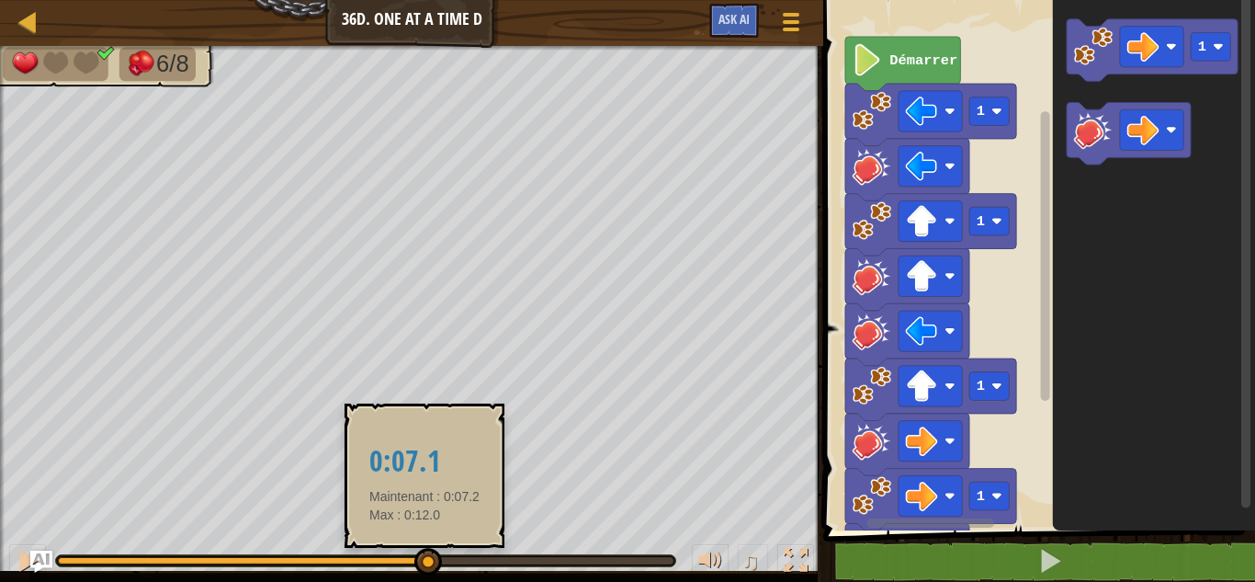
drag, startPoint x: 507, startPoint y: 551, endPoint x: 422, endPoint y: 548, distance: 85.5
click at [422, 548] on div at bounding box center [428, 562] width 28 height 28
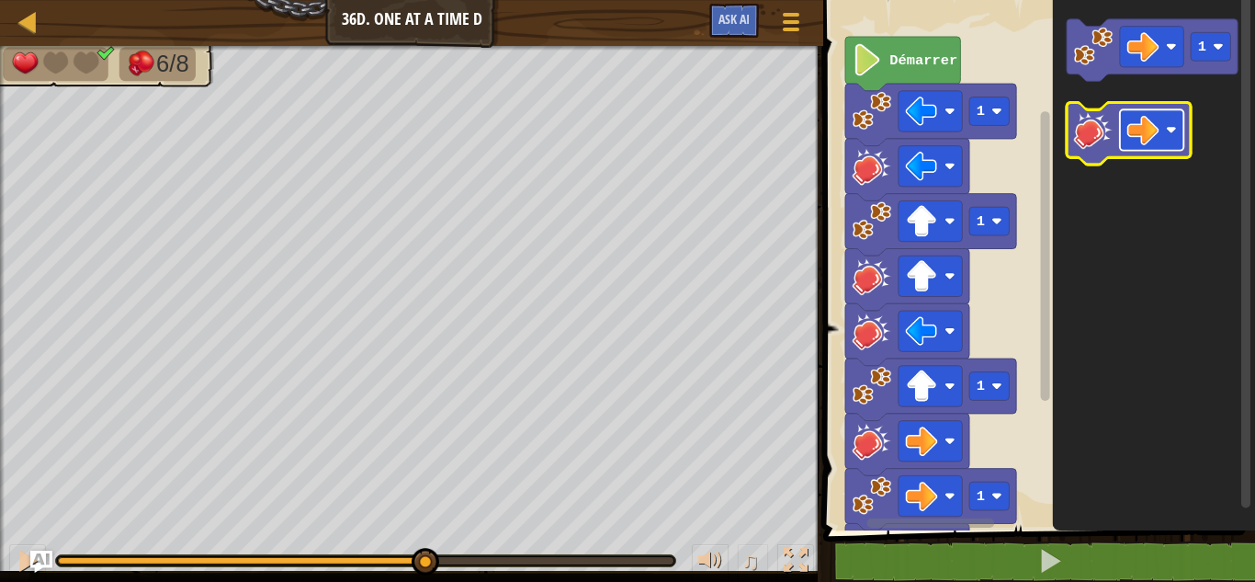
click at [1139, 137] on image "Espace de travail de Blocky" at bounding box center [1143, 130] width 32 height 32
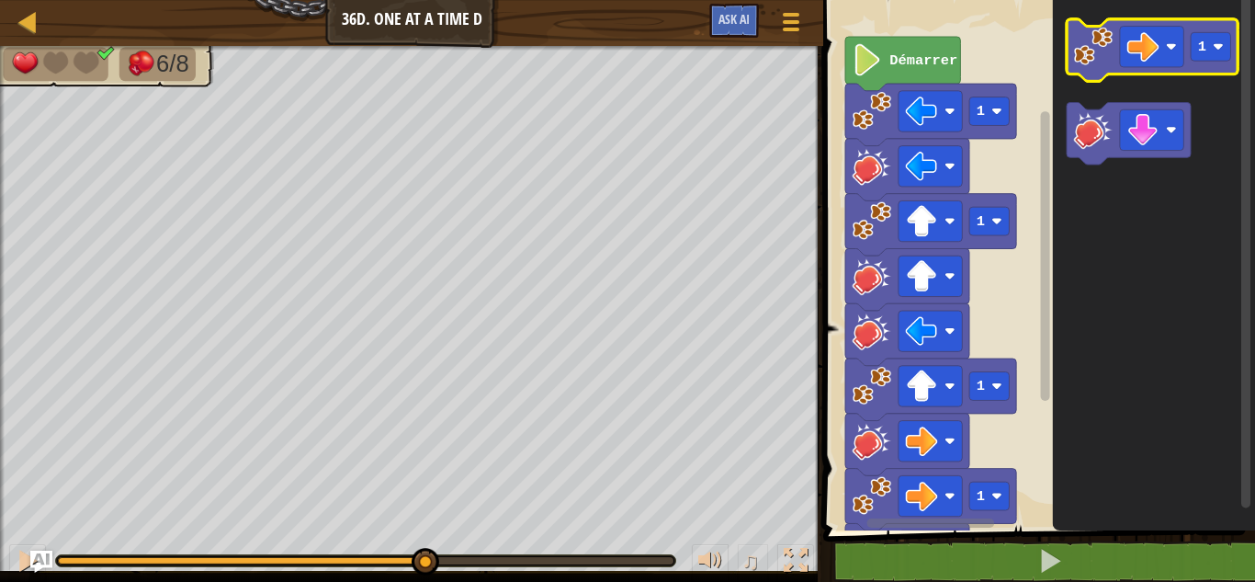
click at [1098, 62] on image "Espace de travail de Blocky" at bounding box center [1093, 46] width 39 height 39
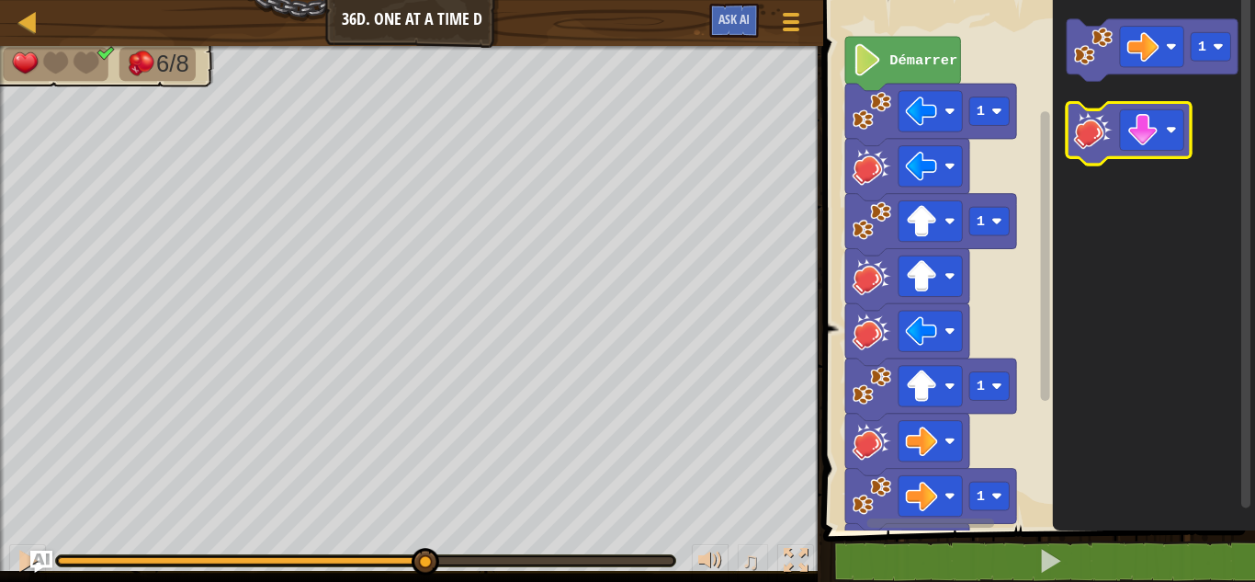
click at [1089, 122] on image "Espace de travail de Blocky" at bounding box center [1093, 129] width 39 height 39
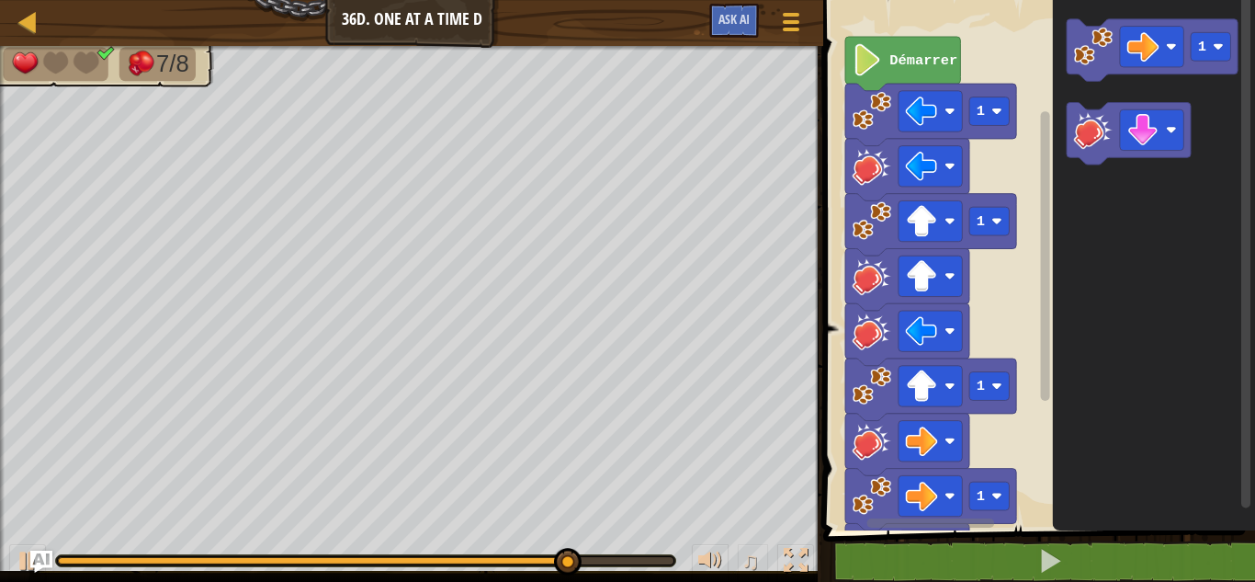
click at [22, 538] on div "♫" at bounding box center [411, 555] width 823 height 55
click at [17, 557] on div at bounding box center [28, 560] width 24 height 24
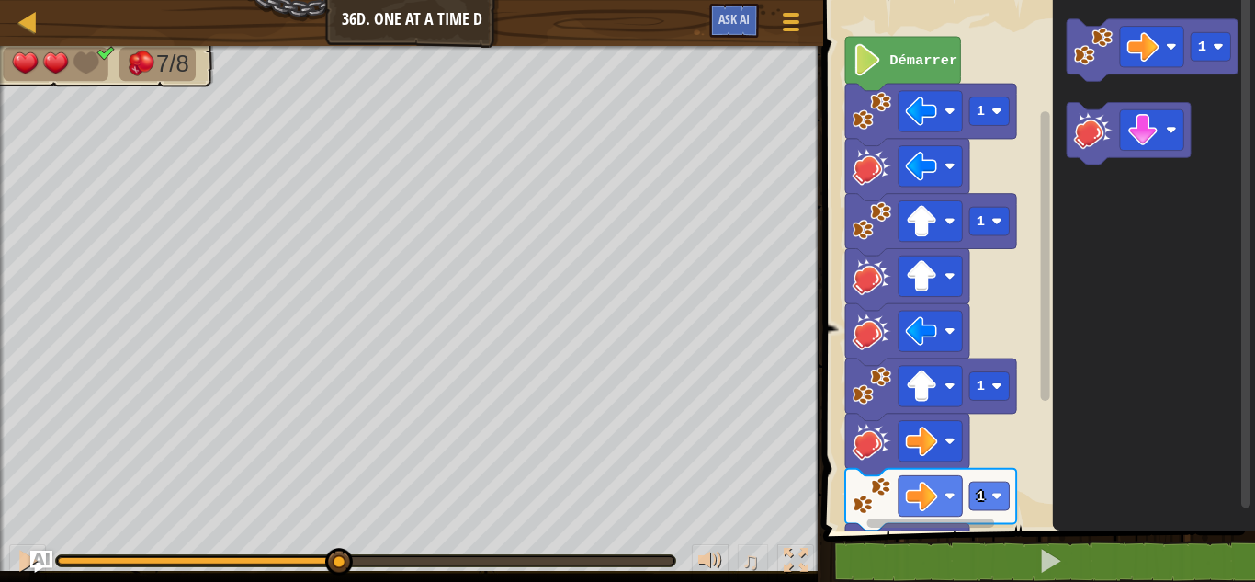
drag, startPoint x: 635, startPoint y: 555, endPoint x: 282, endPoint y: 553, distance: 352.8
click at [325, 552] on div at bounding box center [339, 562] width 28 height 28
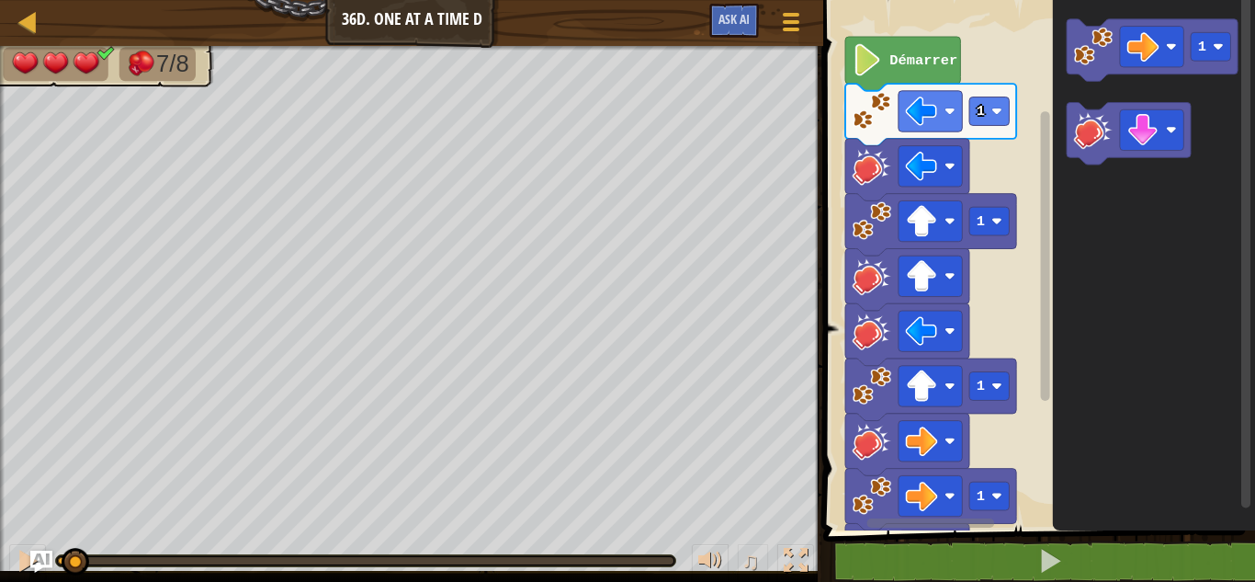
click at [67, 521] on div "7/8 ♫ Dragonnet 3 x: 20 y: 6 x: 14 y: 6 action: move" at bounding box center [627, 314] width 1255 height 536
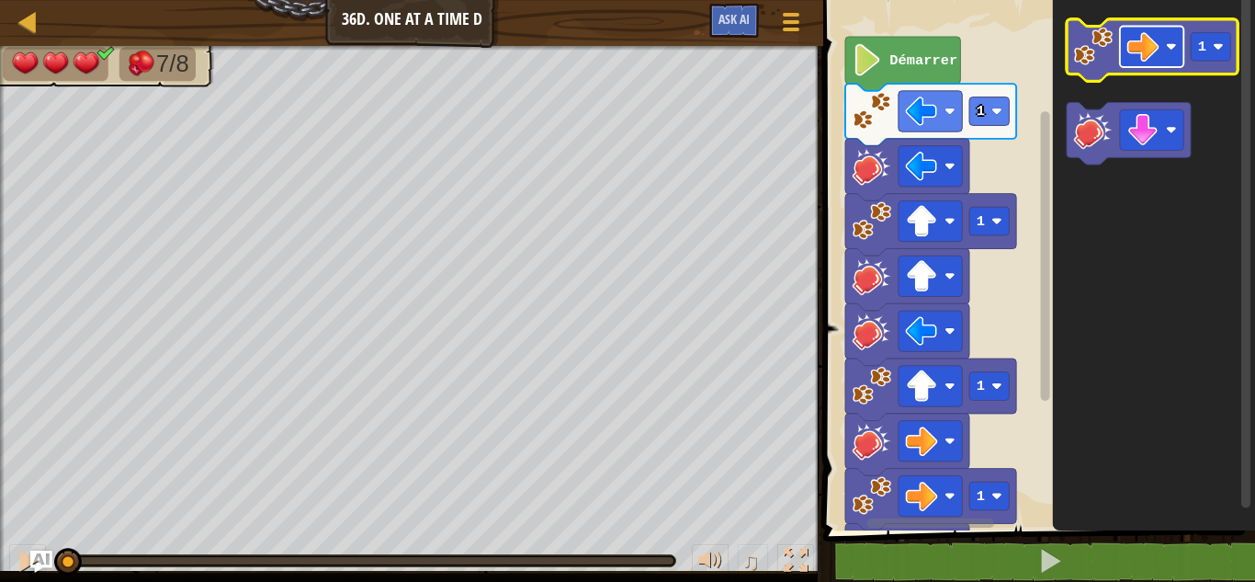
click at [1154, 53] on image "Espace de travail de Blocky" at bounding box center [1143, 46] width 32 height 32
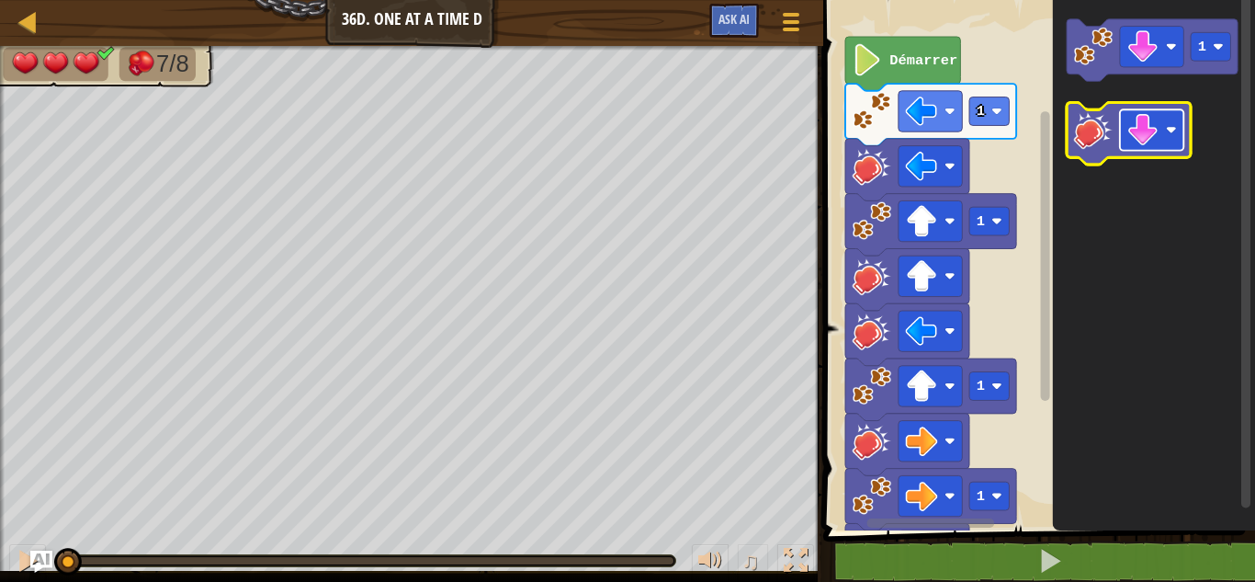
click at [1138, 137] on image "Espace de travail de Blocky" at bounding box center [1143, 130] width 32 height 32
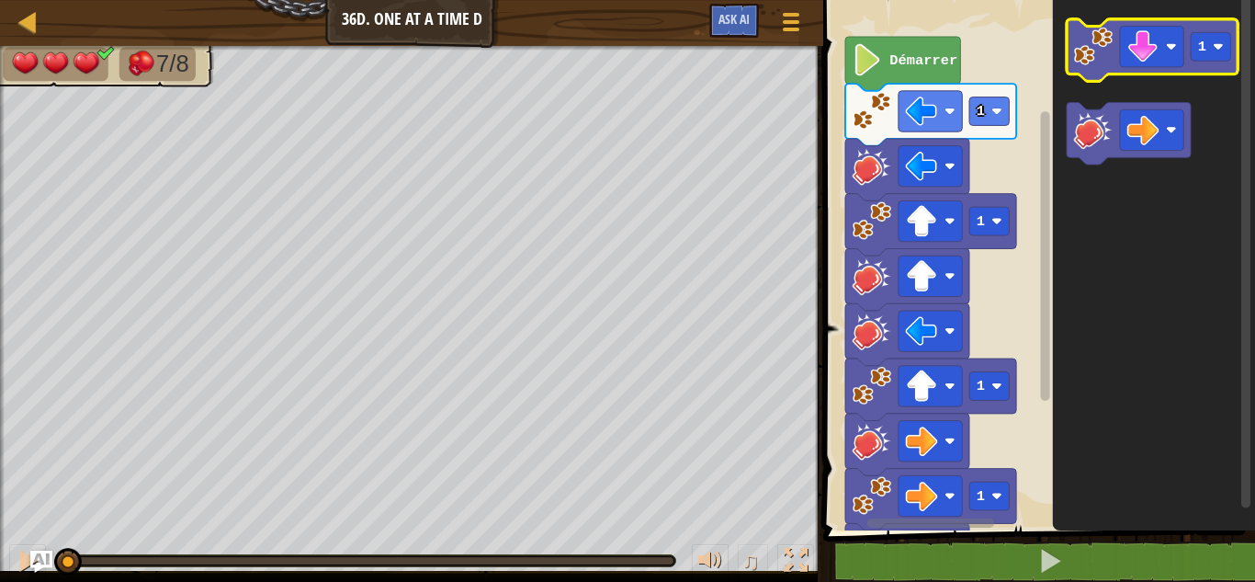
click at [1083, 62] on image "Espace de travail de Blocky" at bounding box center [1093, 46] width 39 height 39
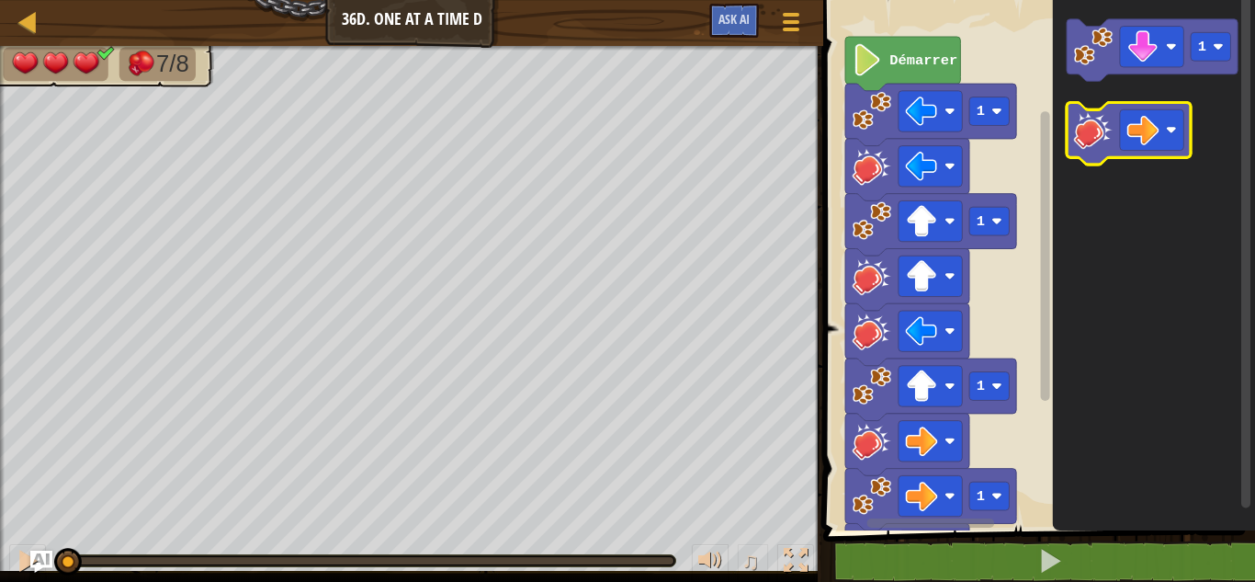
click at [1081, 138] on image "Espace de travail de Blocky" at bounding box center [1093, 129] width 39 height 39
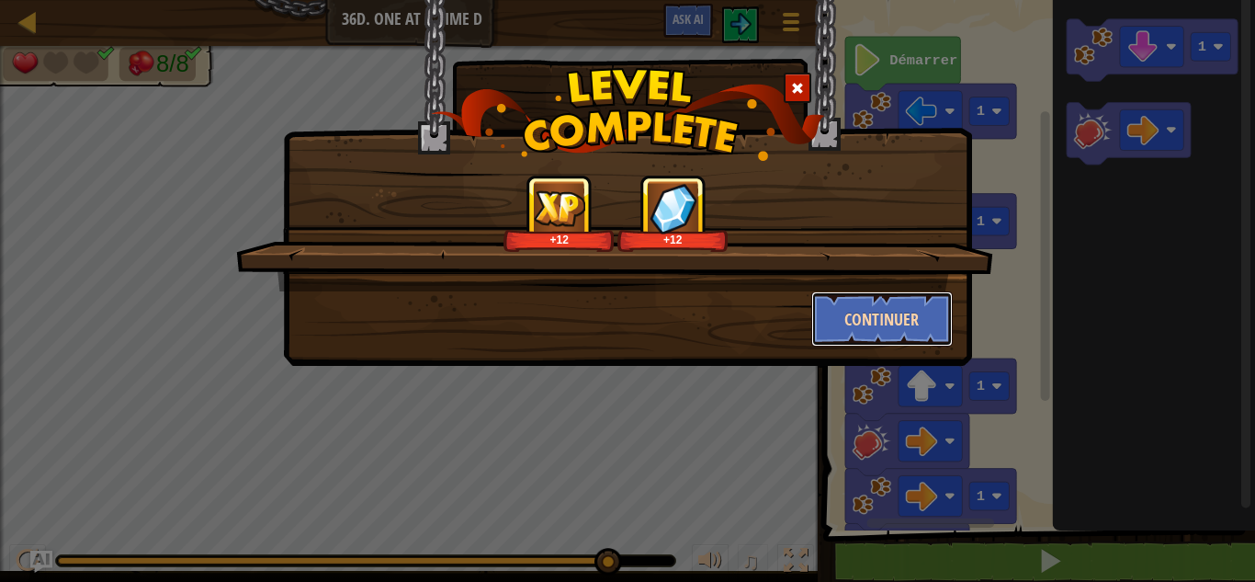
click at [834, 302] on button "Continuer" at bounding box center [882, 318] width 142 height 55
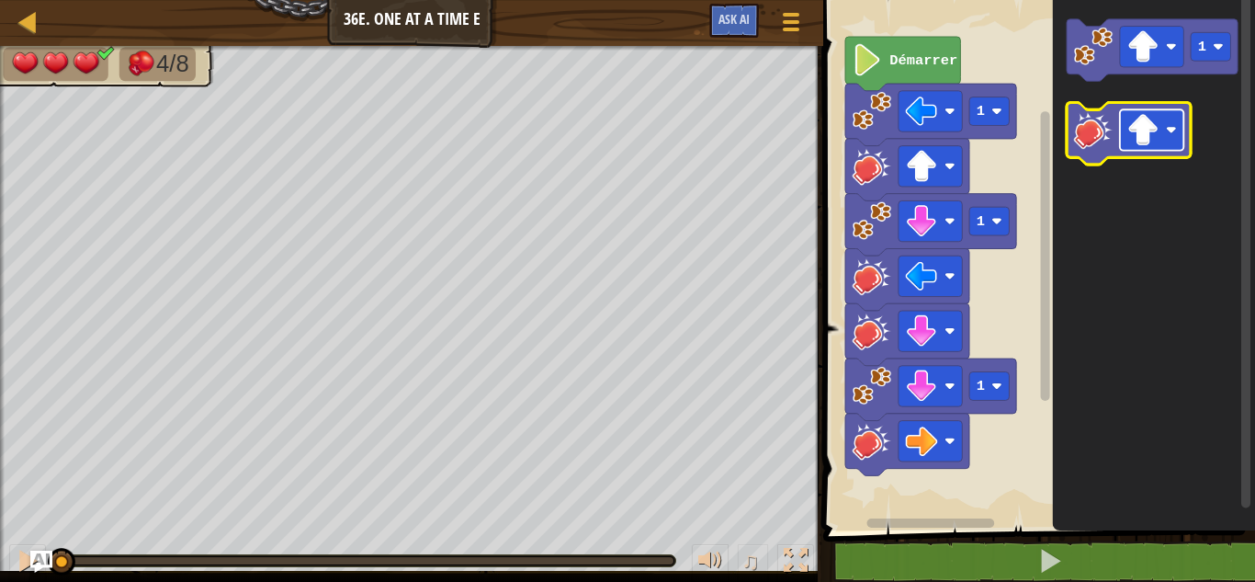
click at [1137, 124] on image "Espace de travail de Blocky" at bounding box center [1143, 130] width 32 height 32
click at [1080, 129] on image "Espace de travail de Blocky" at bounding box center [1093, 129] width 39 height 39
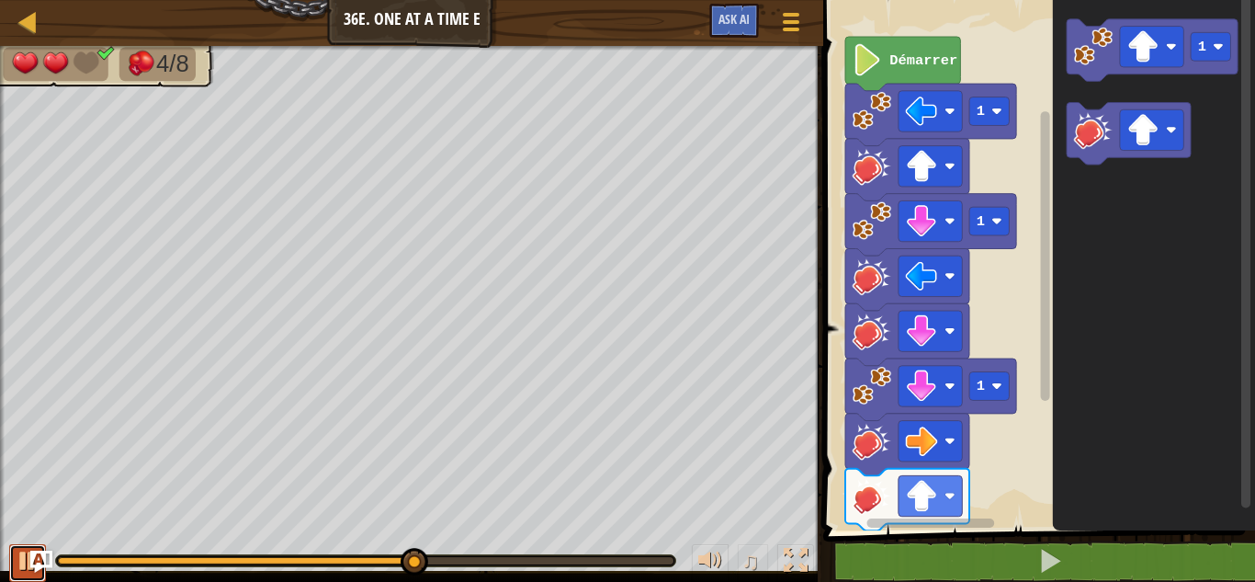
click at [19, 571] on div at bounding box center [28, 560] width 24 height 24
drag, startPoint x: 419, startPoint y: 547, endPoint x: 356, endPoint y: 528, distance: 66.0
click at [353, 528] on div "♫" at bounding box center [411, 555] width 823 height 55
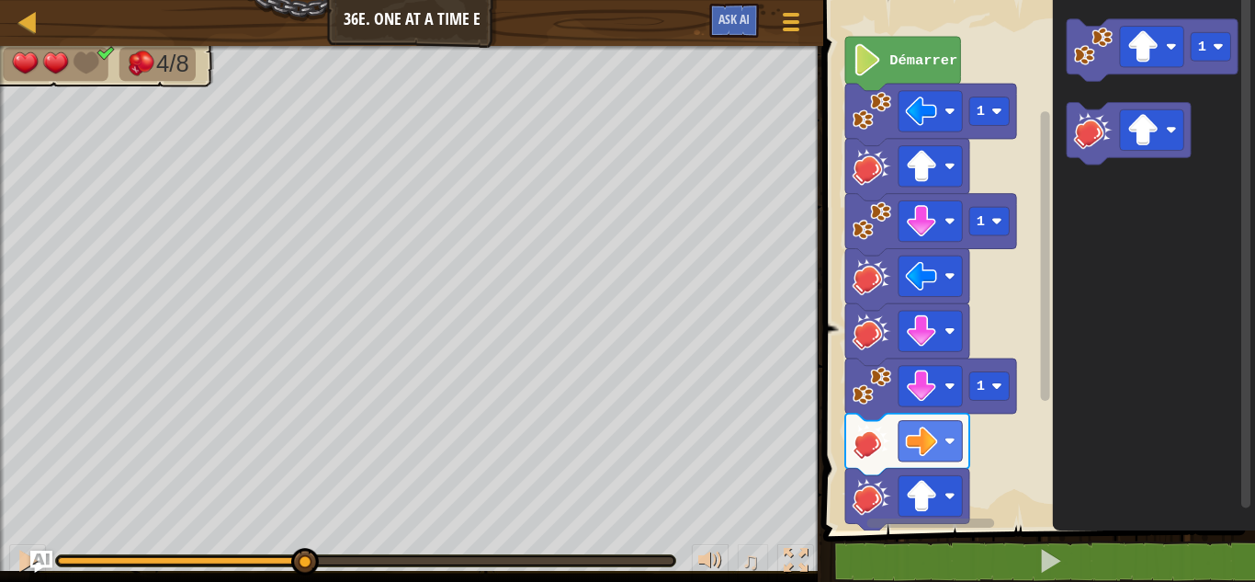
drag, startPoint x: 418, startPoint y: 557, endPoint x: 302, endPoint y: 528, distance: 119.2
click at [302, 528] on div "♫" at bounding box center [411, 555] width 823 height 55
drag, startPoint x: 299, startPoint y: 554, endPoint x: 303, endPoint y: 536, distance: 18.9
click at [303, 536] on div "♫" at bounding box center [411, 555] width 823 height 55
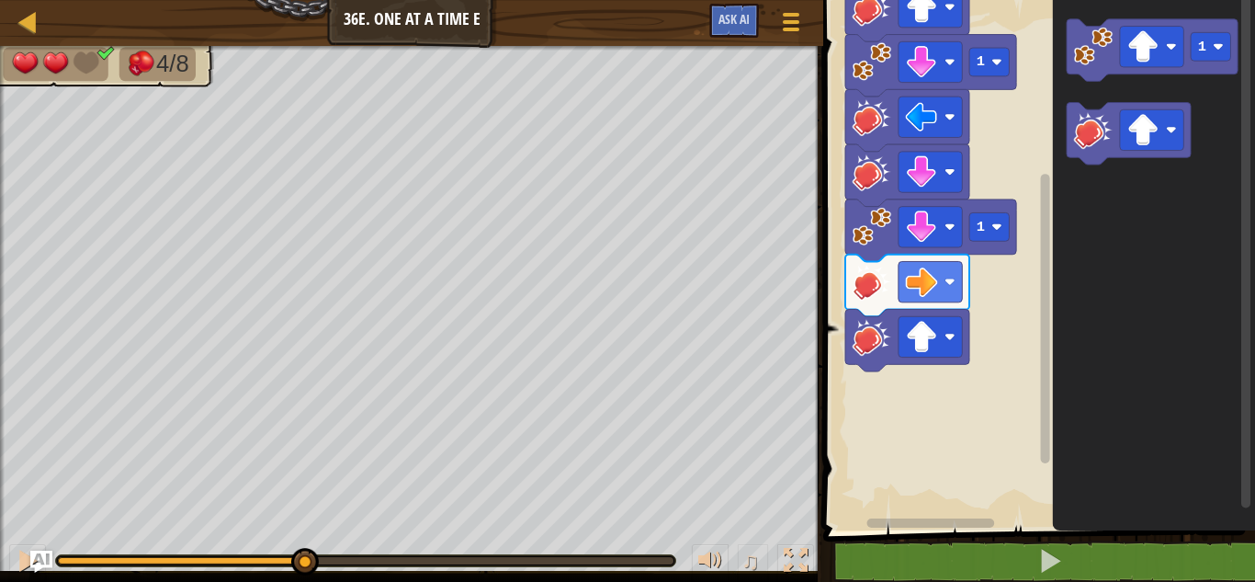
click at [1044, 360] on rect "Espace de travail de Blocky" at bounding box center [1045, 318] width 9 height 289
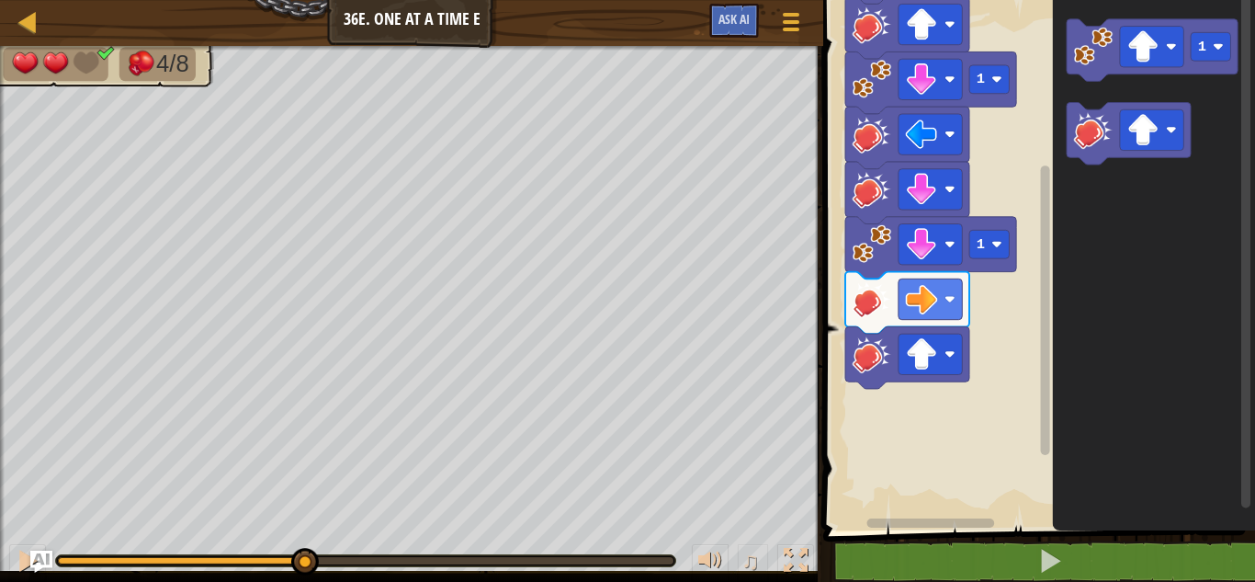
click at [1179, 306] on icon "Espace de travail de Blocky" at bounding box center [1154, 260] width 202 height 539
click at [17, 558] on div at bounding box center [28, 560] width 24 height 24
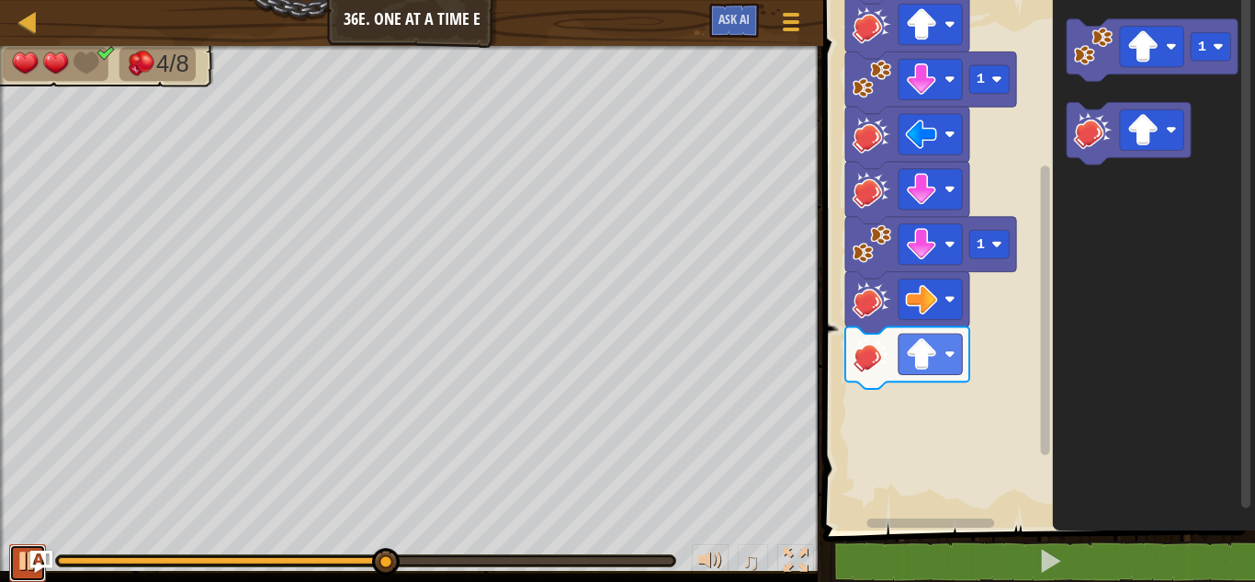
click at [17, 558] on div at bounding box center [28, 560] width 24 height 24
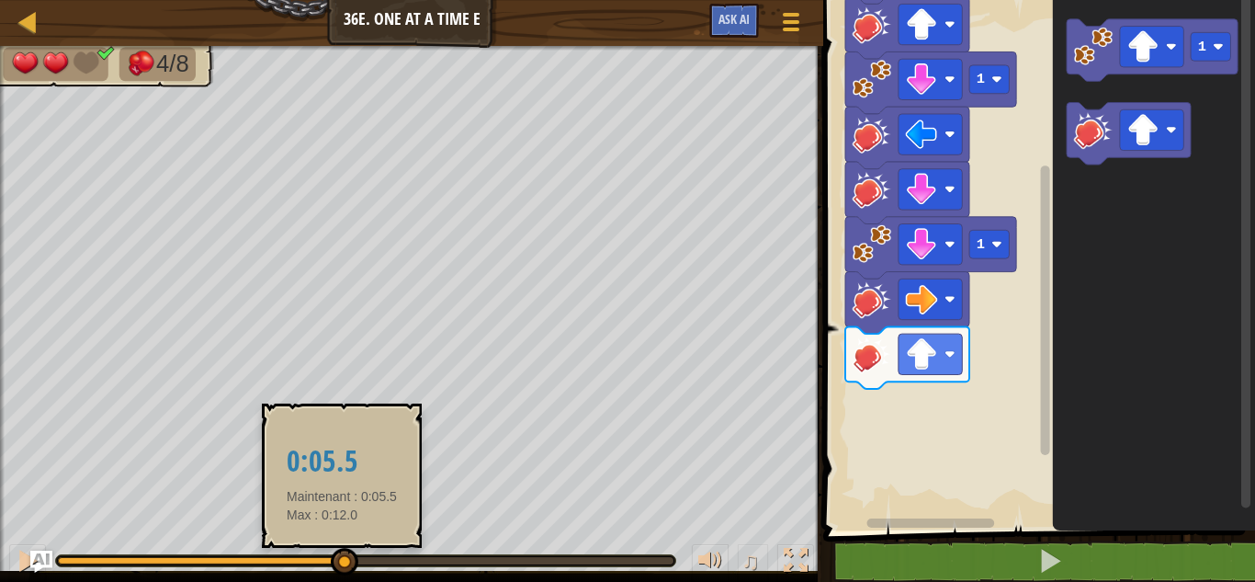
drag, startPoint x: 390, startPoint y: 552, endPoint x: 314, endPoint y: 546, distance: 75.6
click at [314, 546] on div "♫" at bounding box center [411, 555] width 823 height 55
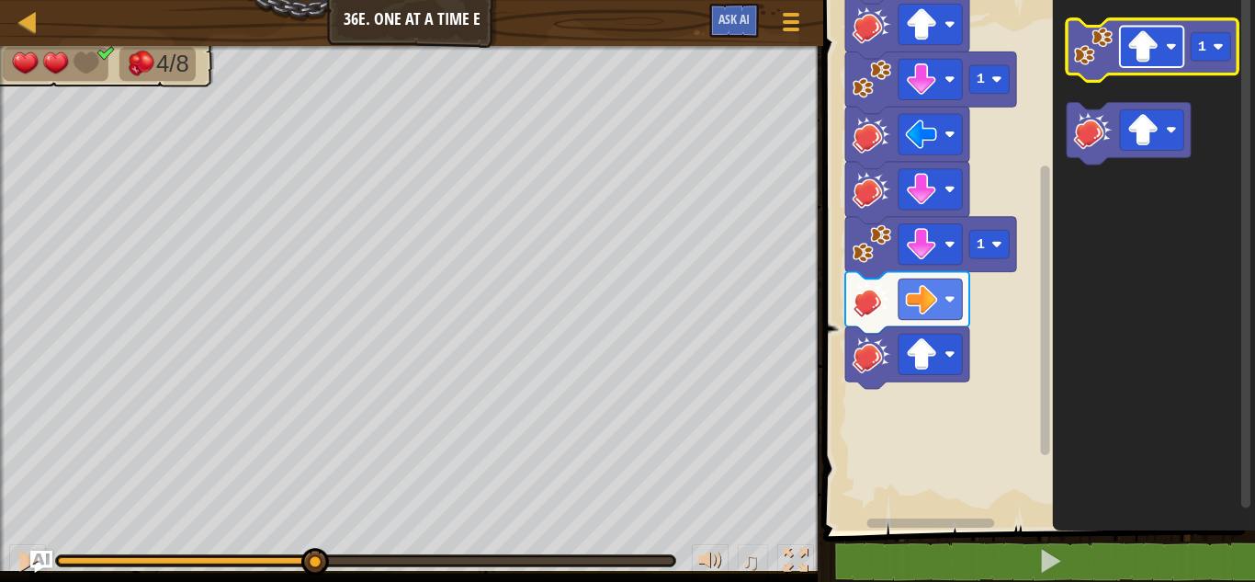
click at [1160, 56] on rect "Espace de travail de Blocky" at bounding box center [1151, 47] width 63 height 40
click at [1080, 48] on image "Espace de travail de Blocky" at bounding box center [1093, 46] width 39 height 39
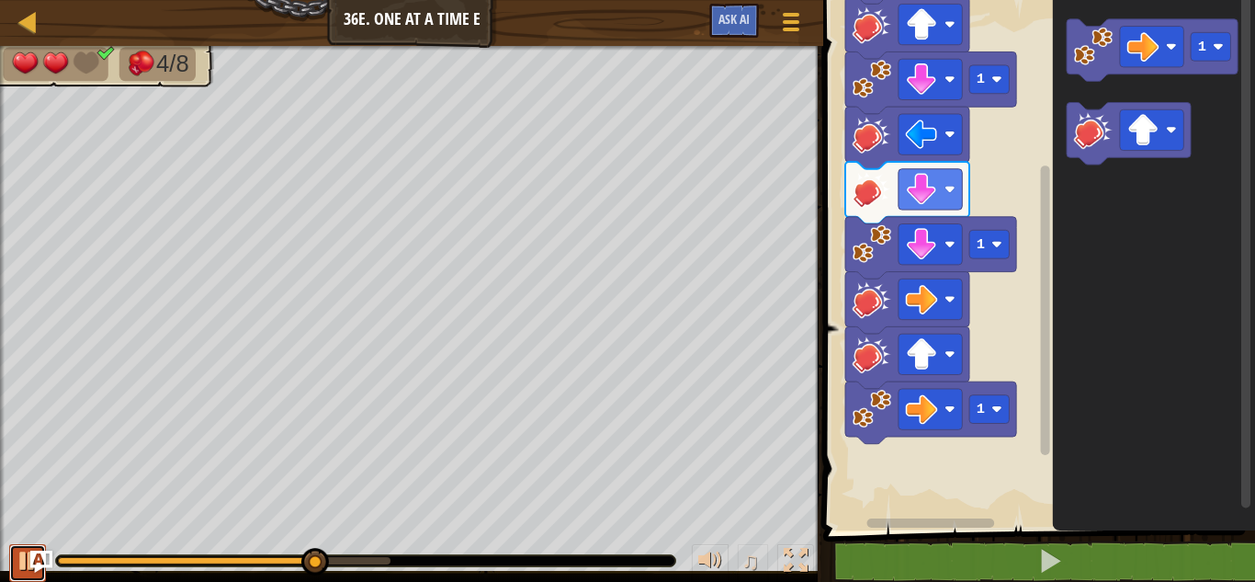
click at [10, 547] on button at bounding box center [27, 563] width 37 height 38
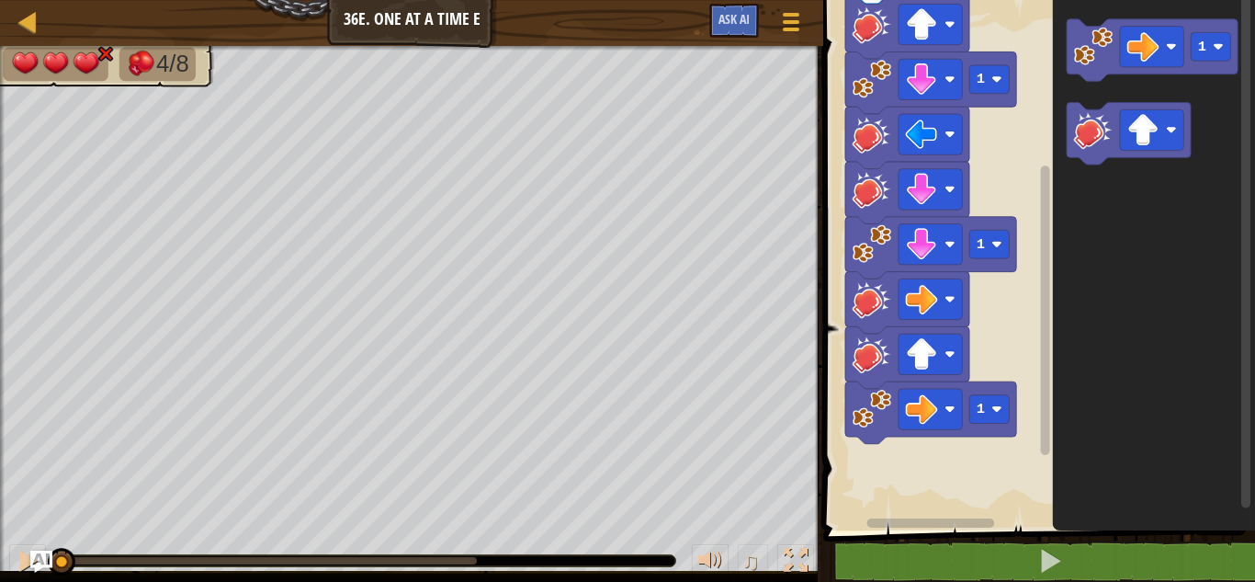
drag, startPoint x: 315, startPoint y: 565, endPoint x: 0, endPoint y: 432, distance: 342.1
click at [0, 432] on div "4/8 ♫ Dragonnet 3 x: 22 y: 30 x: 14 y: 30 action: move" at bounding box center [627, 314] width 1255 height 536
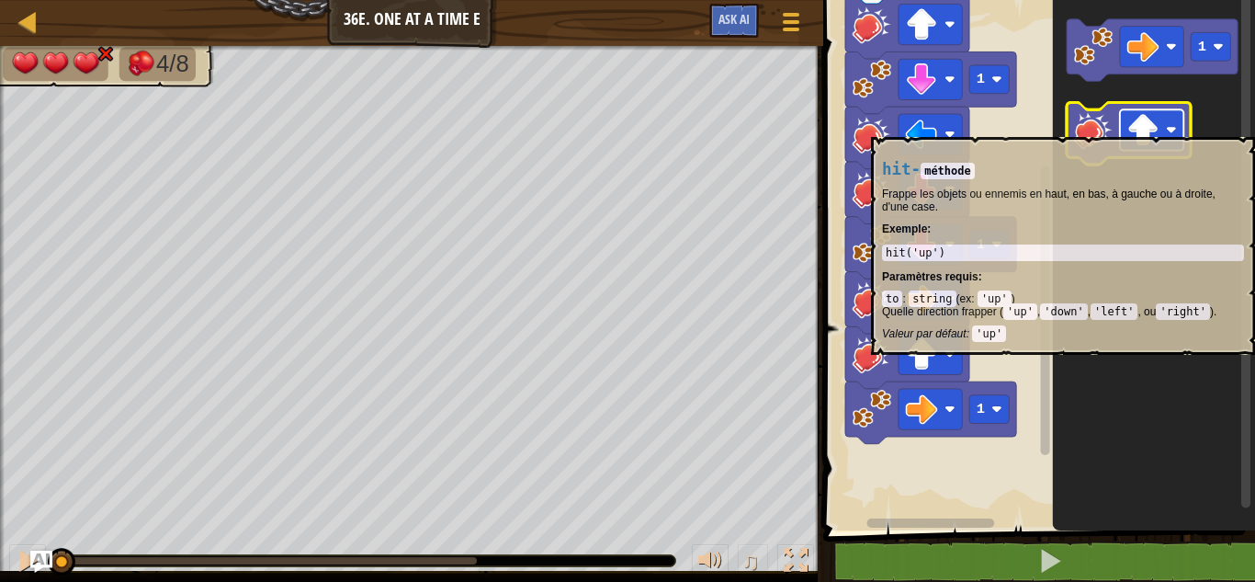
click at [1140, 128] on image "Espace de travail de Blocky" at bounding box center [1143, 130] width 32 height 32
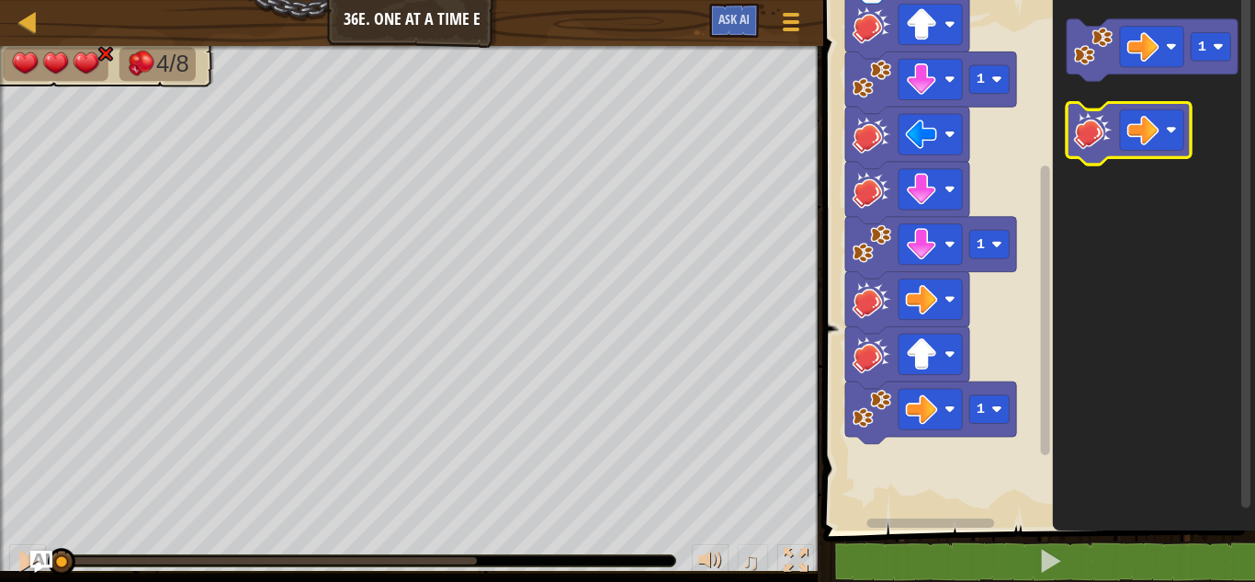
click at [1099, 135] on image "Espace de travail de Blocky" at bounding box center [1093, 129] width 39 height 39
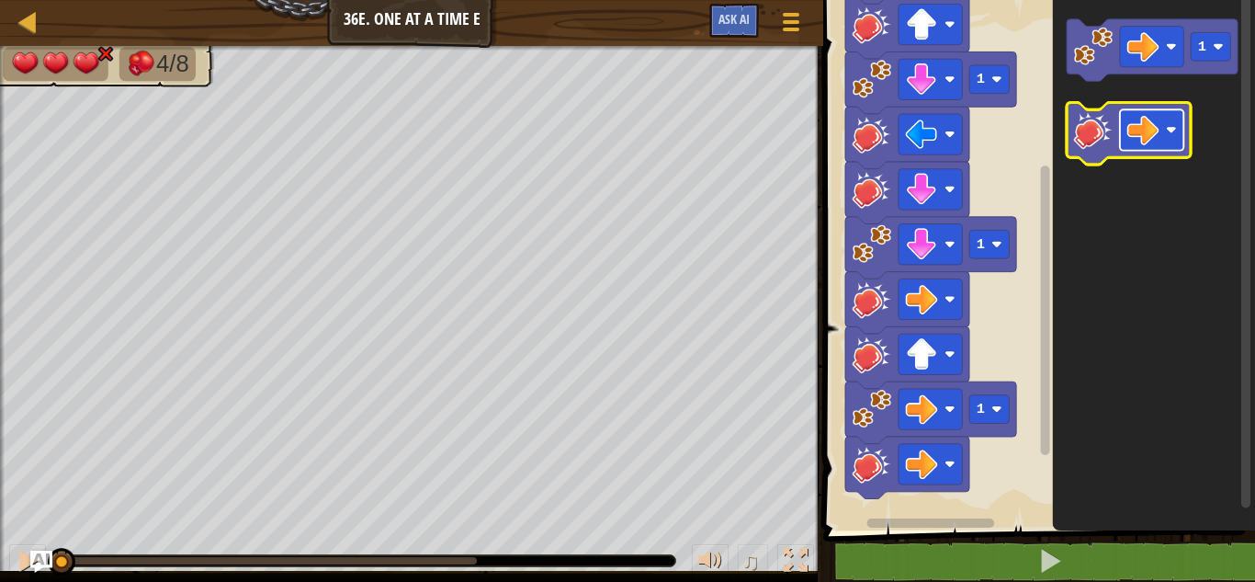
click at [1140, 132] on image "Espace de travail de Blocky" at bounding box center [1143, 130] width 32 height 32
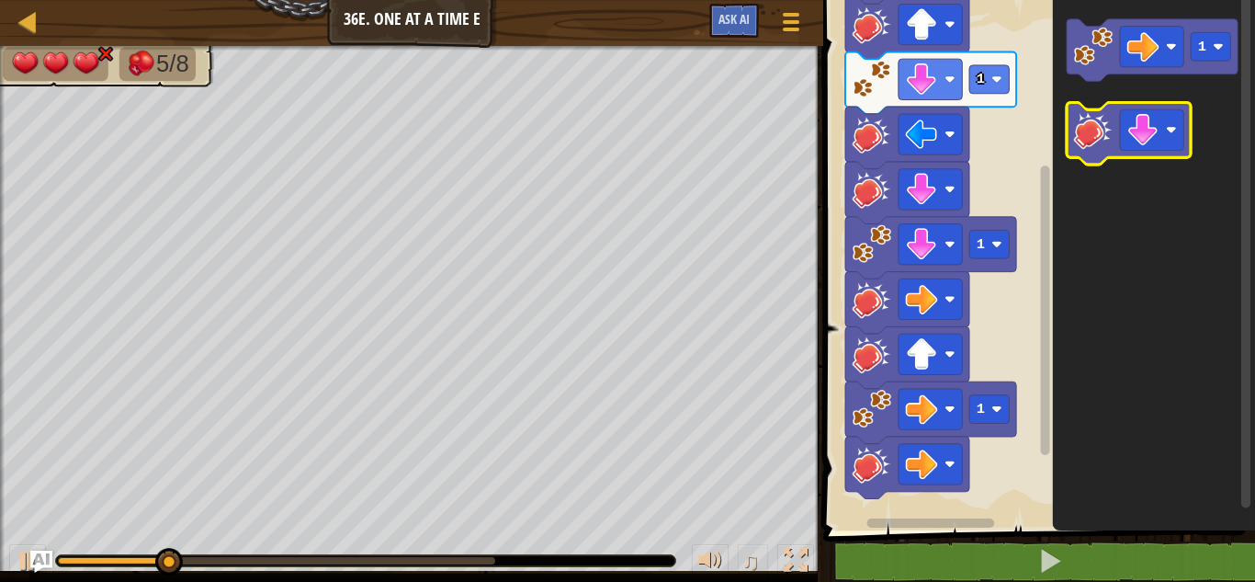
click at [1086, 129] on image "Espace de travail de Blocky" at bounding box center [1093, 129] width 39 height 39
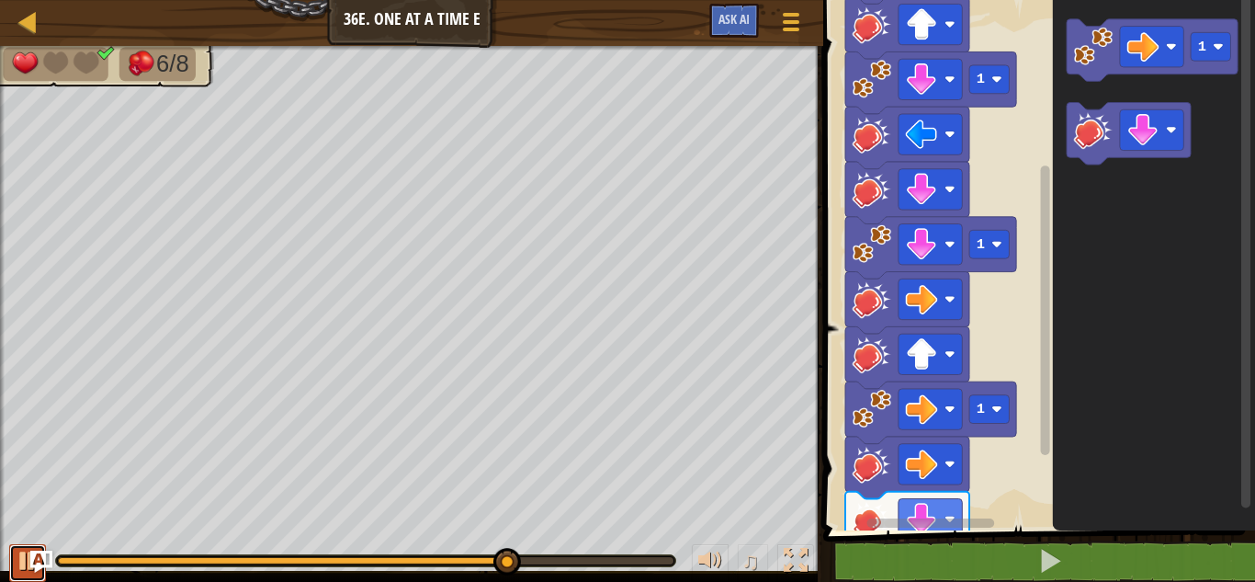
click at [19, 564] on div at bounding box center [28, 560] width 24 height 24
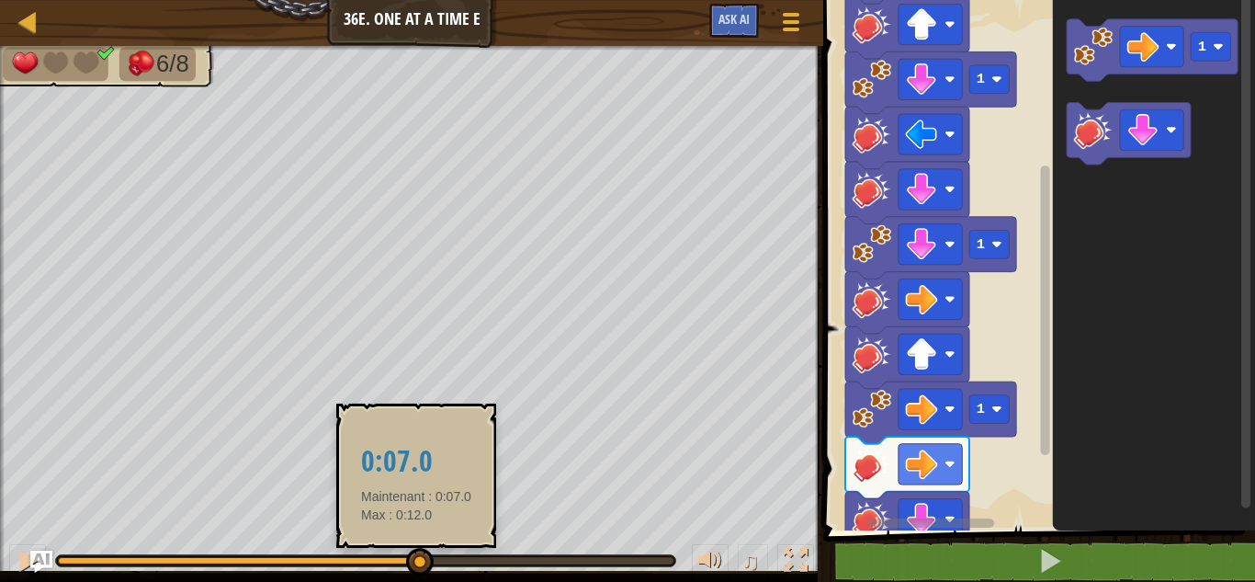
drag, startPoint x: 507, startPoint y: 556, endPoint x: 412, endPoint y: 550, distance: 94.8
click at [412, 550] on div at bounding box center [420, 562] width 28 height 28
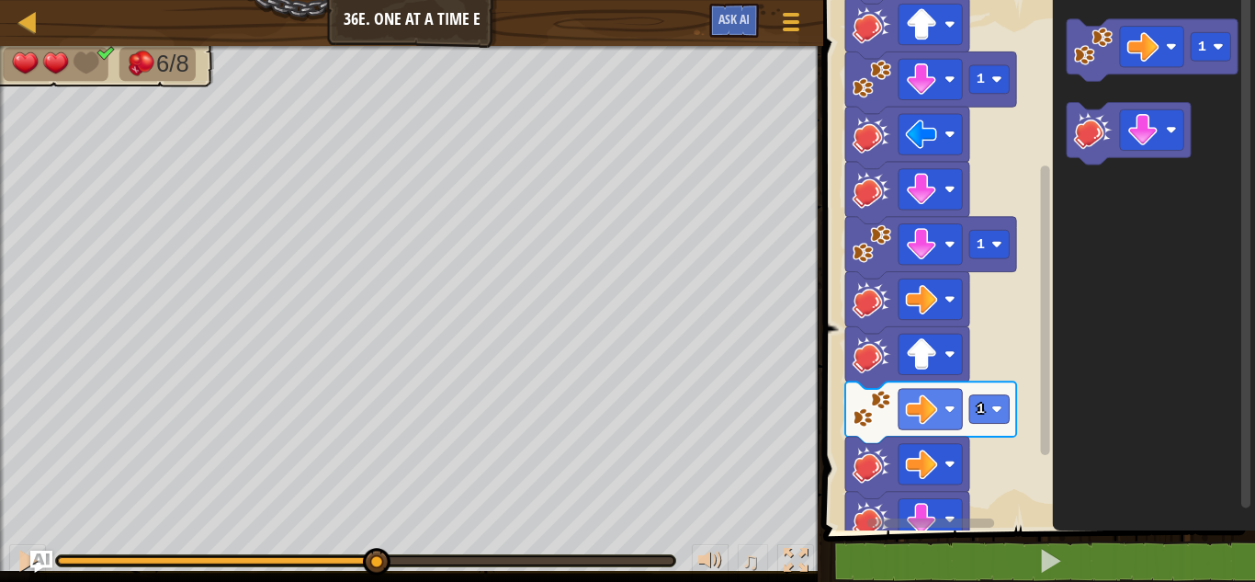
click at [371, 401] on div "6/8 ♫ Dragonnet 2 x: 18 y: 14 x: 22 y: 14 action: move" at bounding box center [627, 314] width 1255 height 536
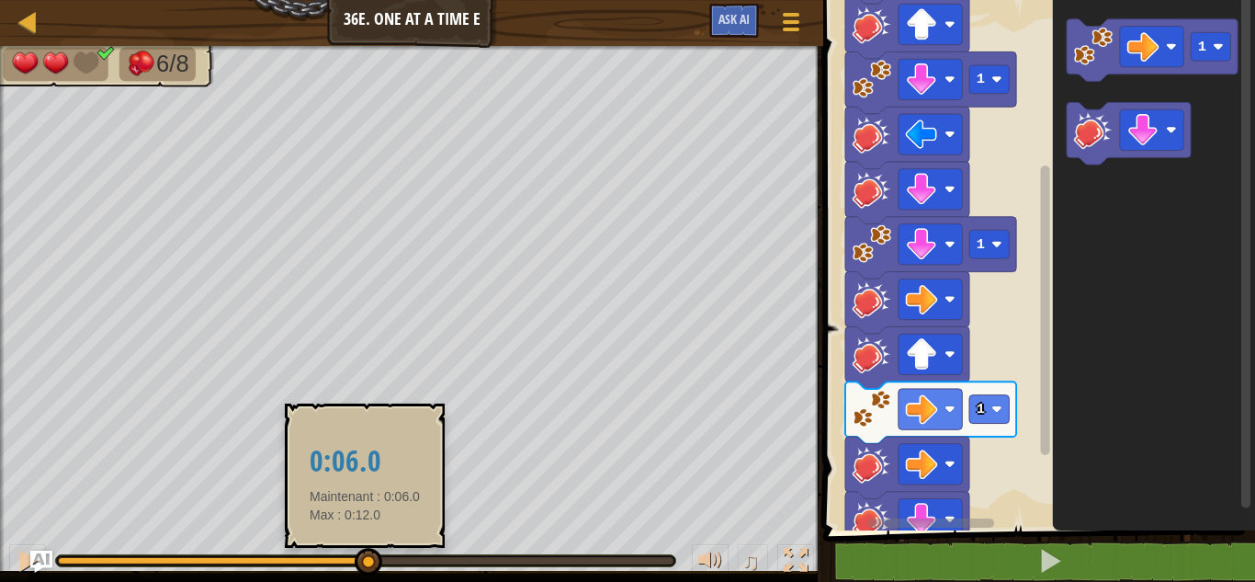
drag, startPoint x: 364, startPoint y: 551, endPoint x: 383, endPoint y: 551, distance: 19.3
click at [382, 551] on div at bounding box center [369, 562] width 28 height 28
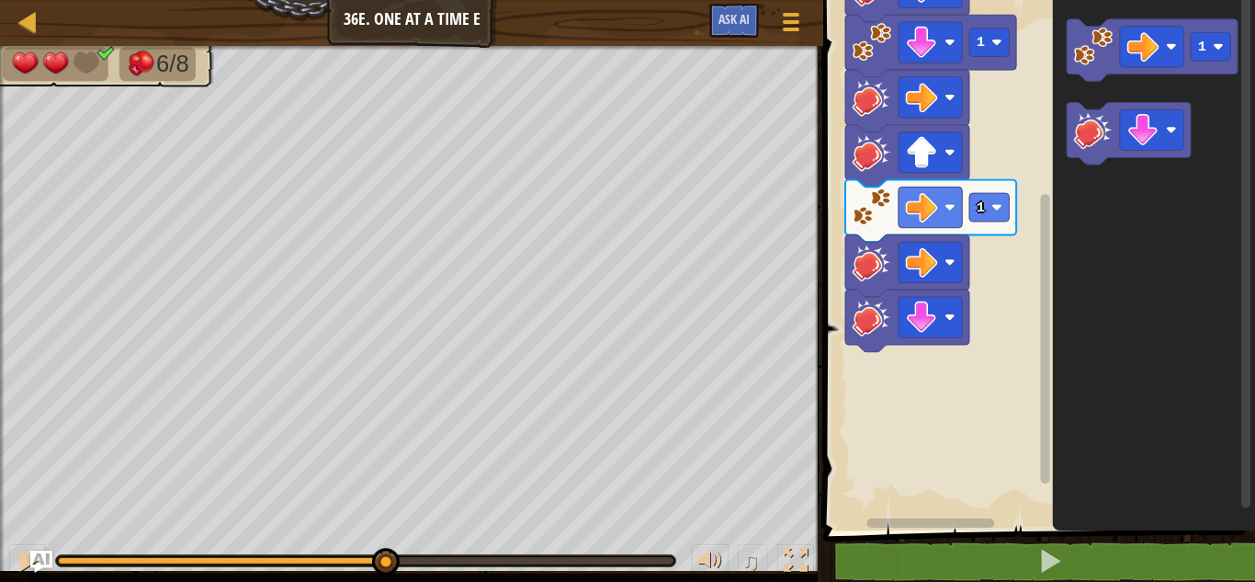
click at [1051, 344] on g "Espace de travail de Blocky" at bounding box center [1045, 254] width 14 height 525
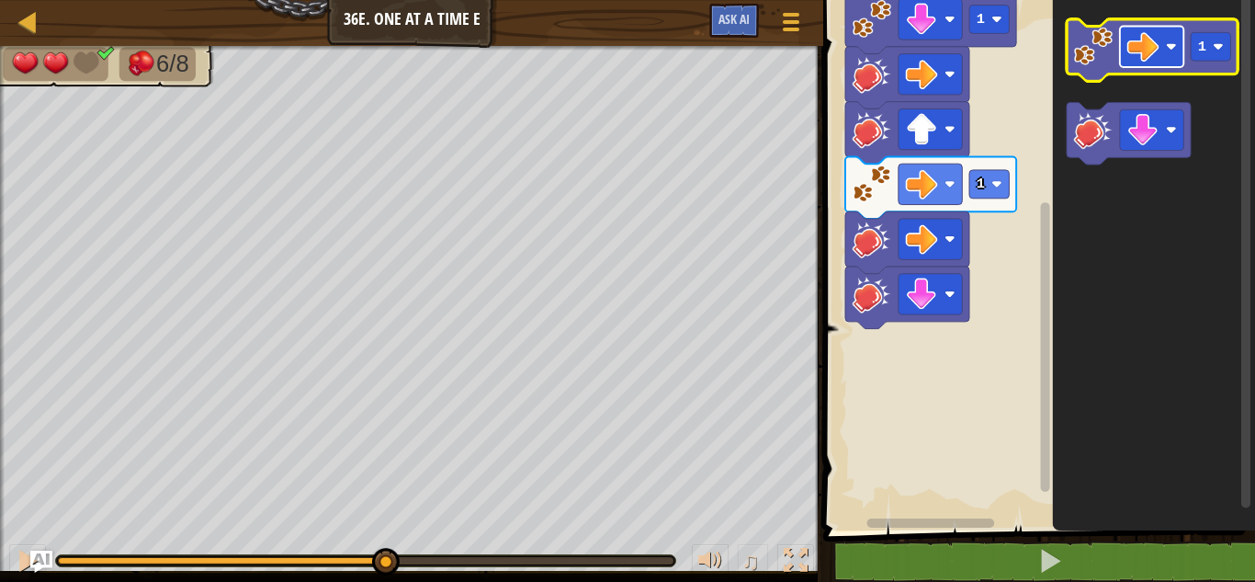
click at [1142, 66] on rect "Espace de travail de Blocky" at bounding box center [1151, 47] width 63 height 40
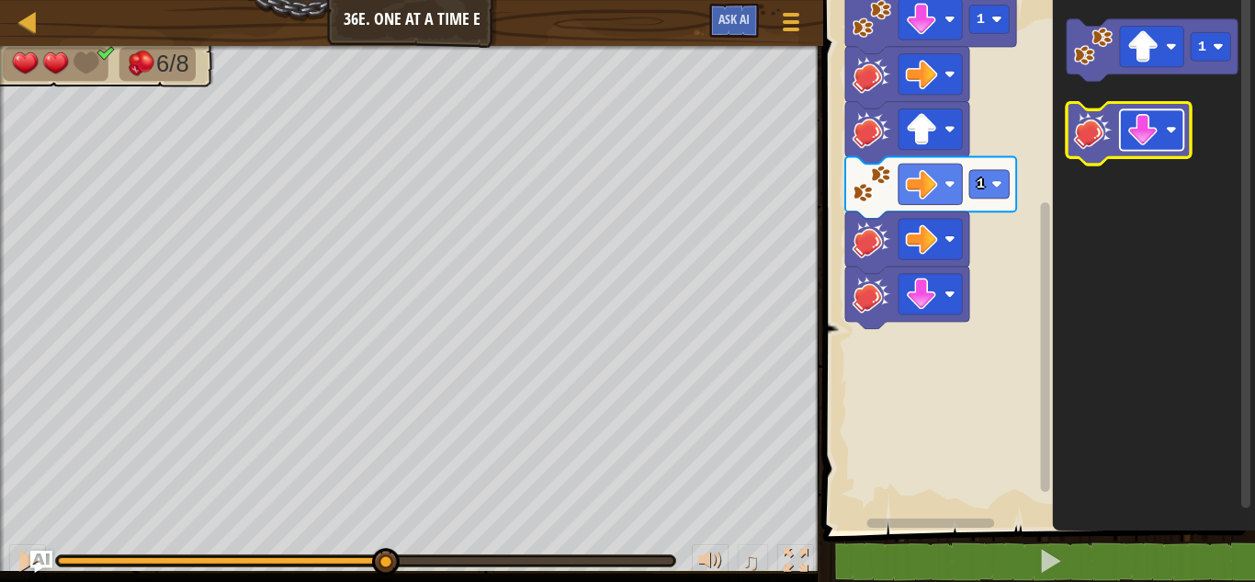
click at [1142, 133] on image "Espace de travail de Blocky" at bounding box center [1143, 130] width 32 height 32
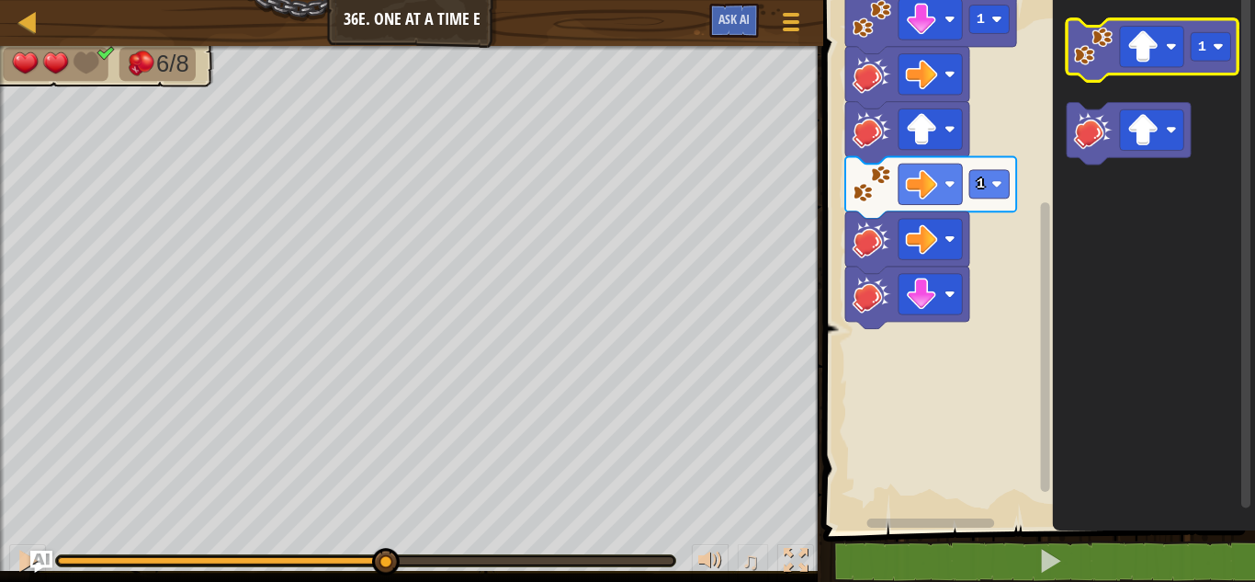
click at [1097, 57] on image "Espace de travail de Blocky" at bounding box center [1093, 46] width 39 height 39
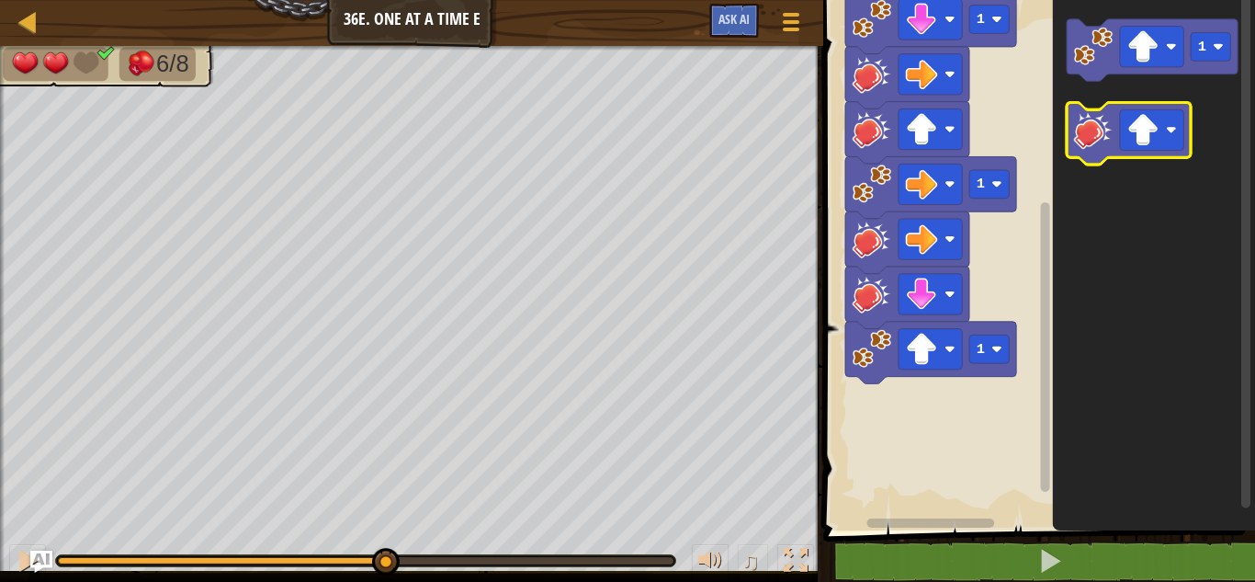
click at [1092, 126] on image "Espace de travail de Blocky" at bounding box center [1093, 129] width 39 height 39
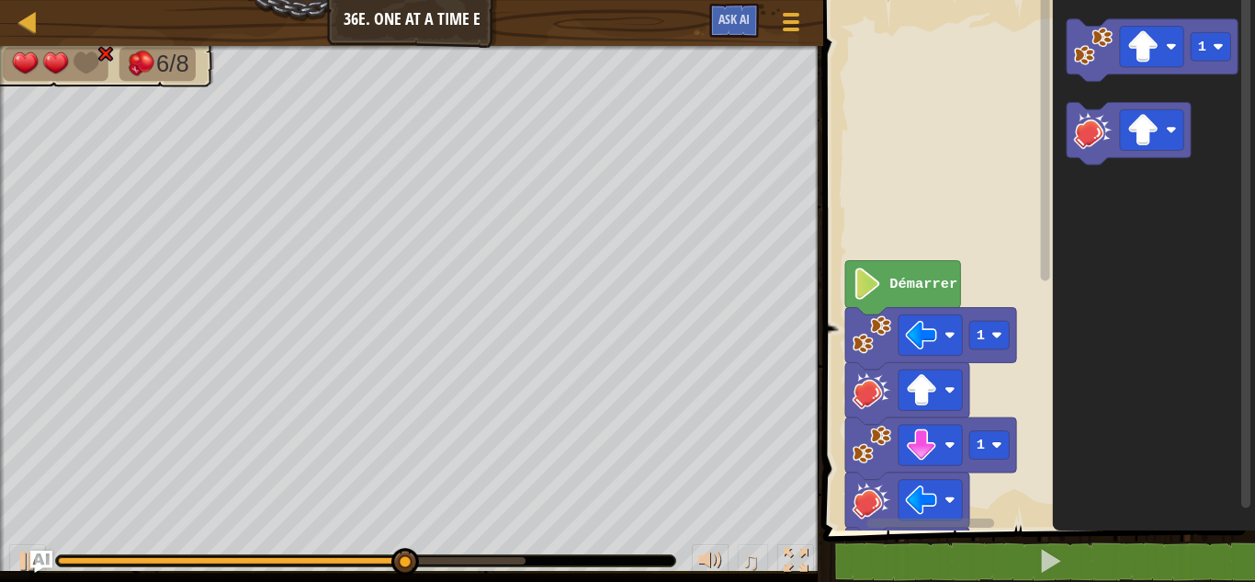
click at [1043, 154] on g "Espace de travail de Blocky" at bounding box center [1045, 254] width 14 height 525
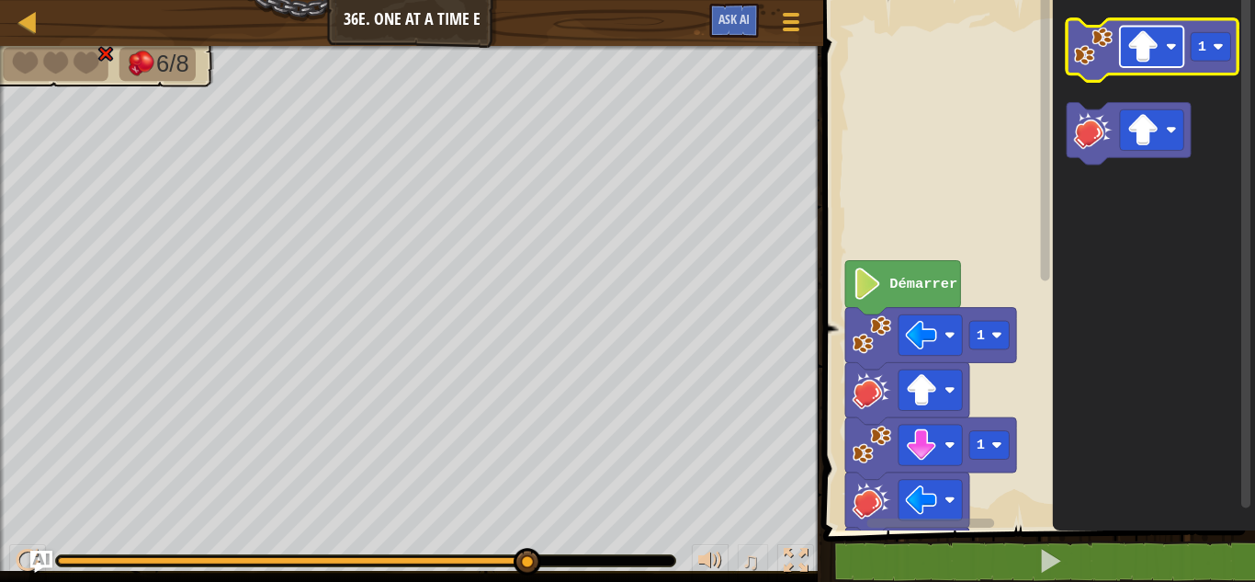
click at [1141, 56] on image "Espace de travail de Blocky" at bounding box center [1143, 46] width 32 height 32
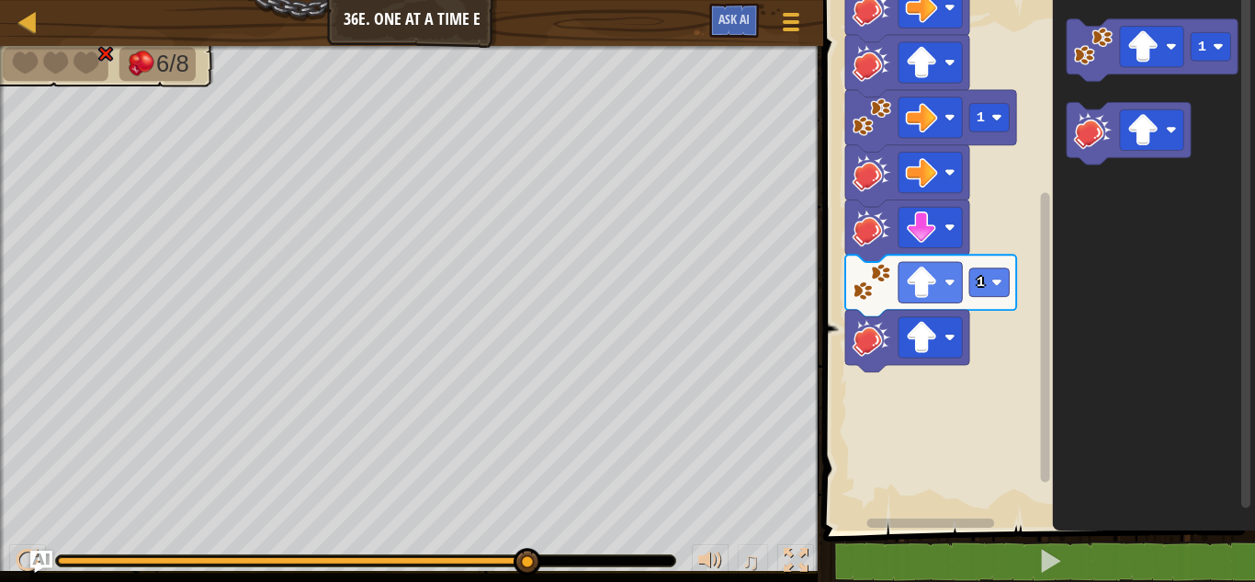
click at [1041, 424] on rect "Espace de travail de Blocky" at bounding box center [1045, 337] width 9 height 289
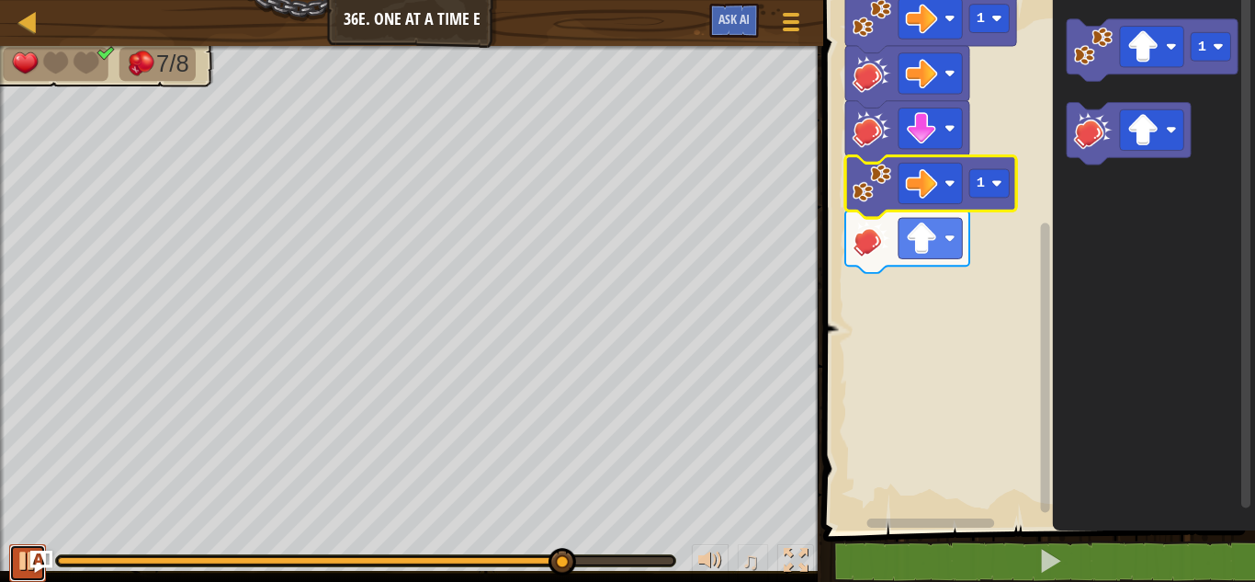
click at [9, 555] on button at bounding box center [27, 563] width 37 height 38
drag, startPoint x: 583, startPoint y: 555, endPoint x: 515, endPoint y: 538, distance: 70.0
click at [515, 538] on div "♫" at bounding box center [411, 555] width 823 height 55
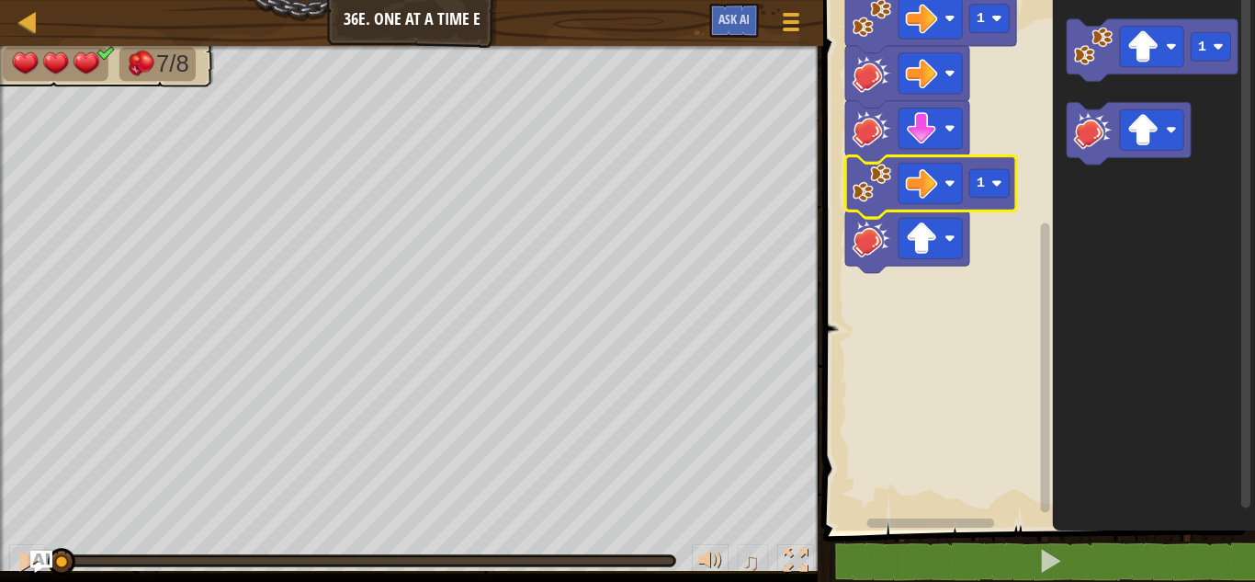
click at [38, 448] on div "7/8 ♫ Dragonnet 3 x: 22 y: 30 x: 14 y: 30 action: move" at bounding box center [627, 314] width 1255 height 536
click at [1125, 125] on rect "Espace de travail de Blocky" at bounding box center [1151, 129] width 63 height 40
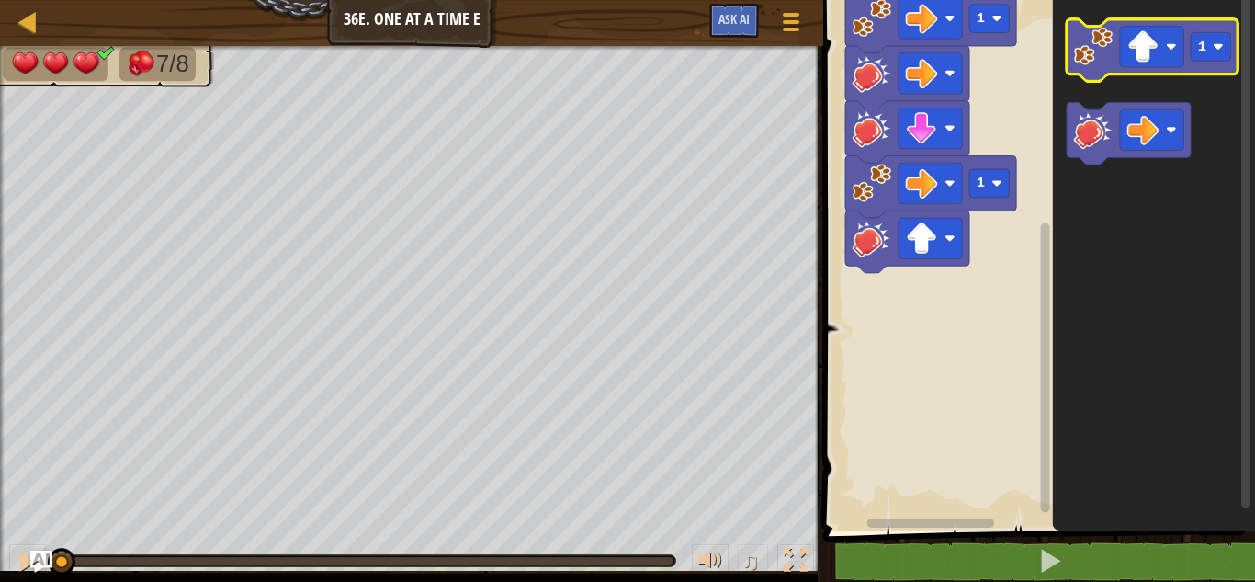
click at [1089, 63] on image "Espace de travail de Blocky" at bounding box center [1093, 46] width 39 height 39
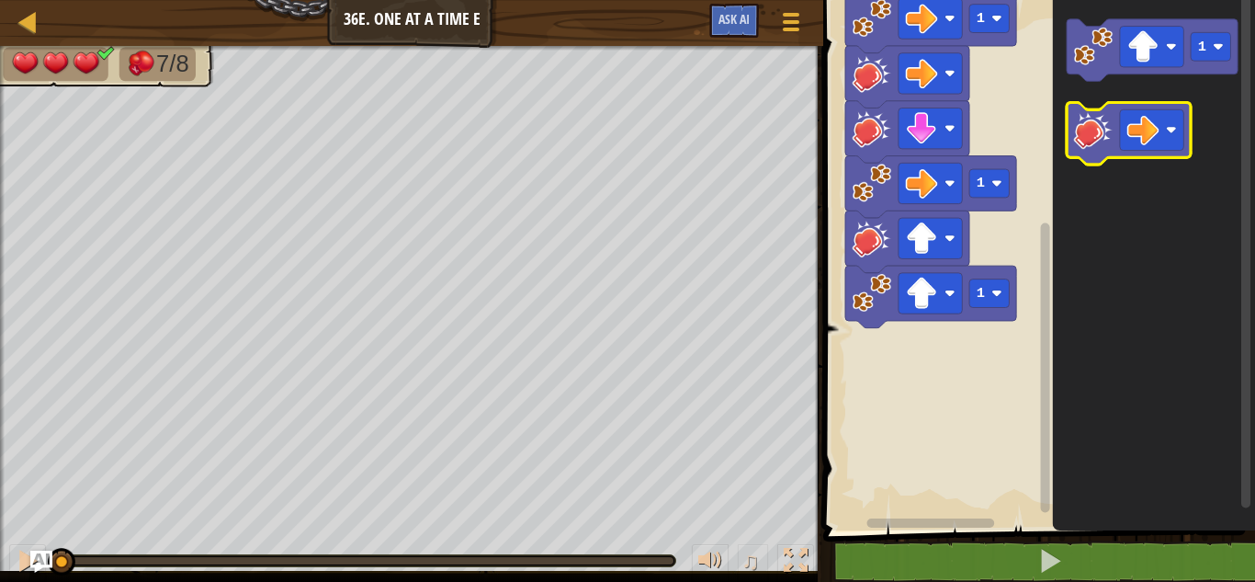
click at [1088, 121] on image "Espace de travail de Blocky" at bounding box center [1093, 129] width 39 height 39
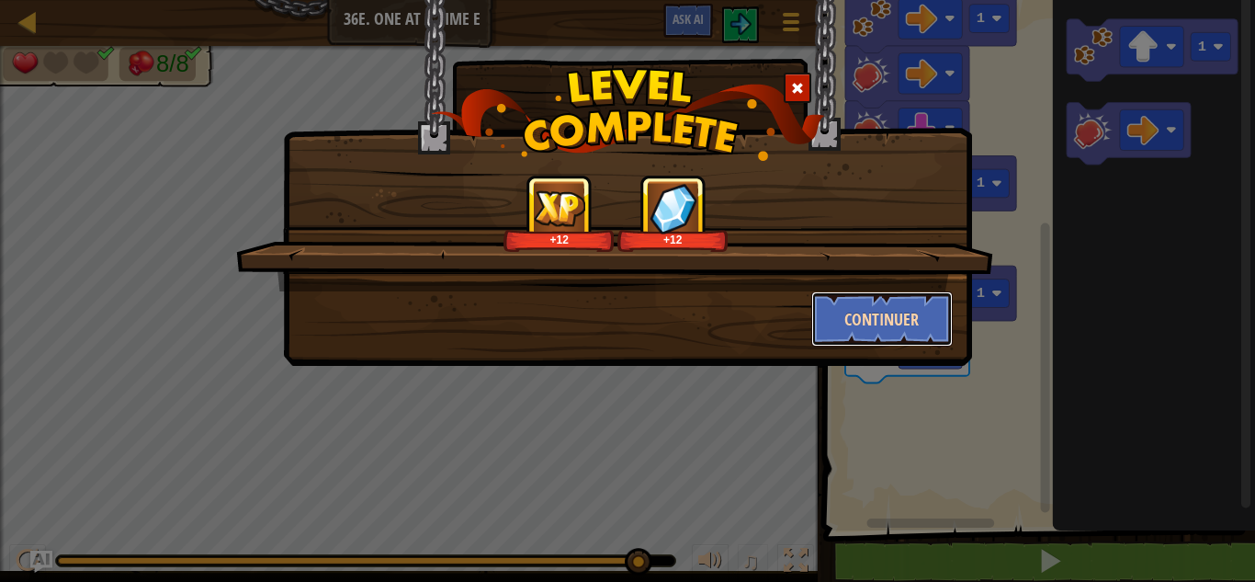
click at [833, 309] on button "Continuer" at bounding box center [882, 318] width 142 height 55
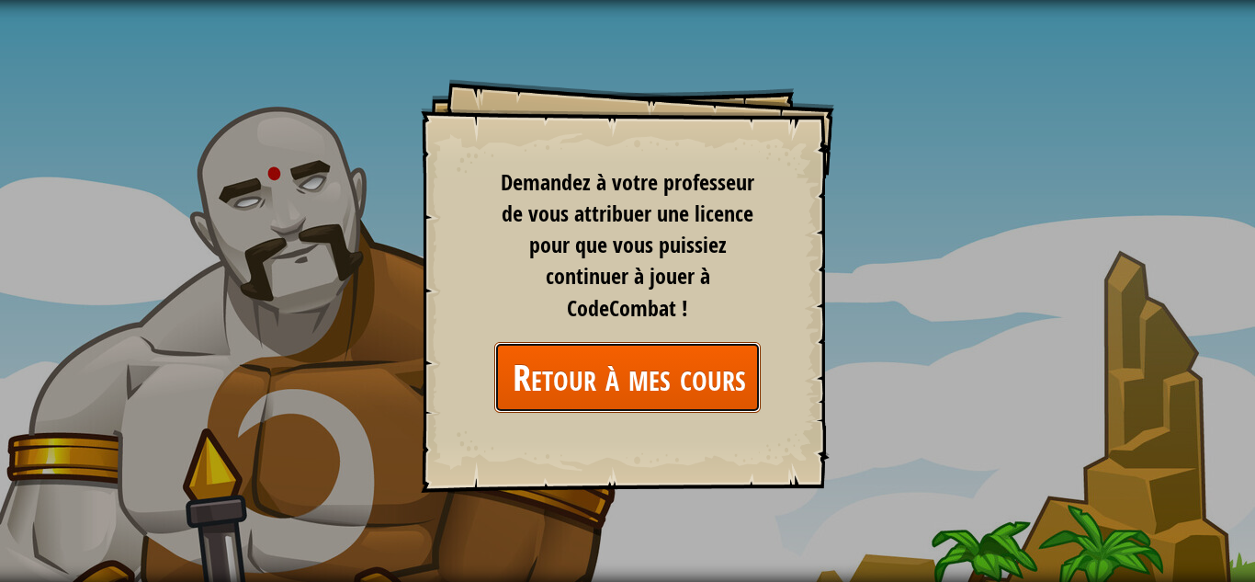
click at [571, 378] on link "Retour à mes cours" at bounding box center [627, 377] width 266 height 71
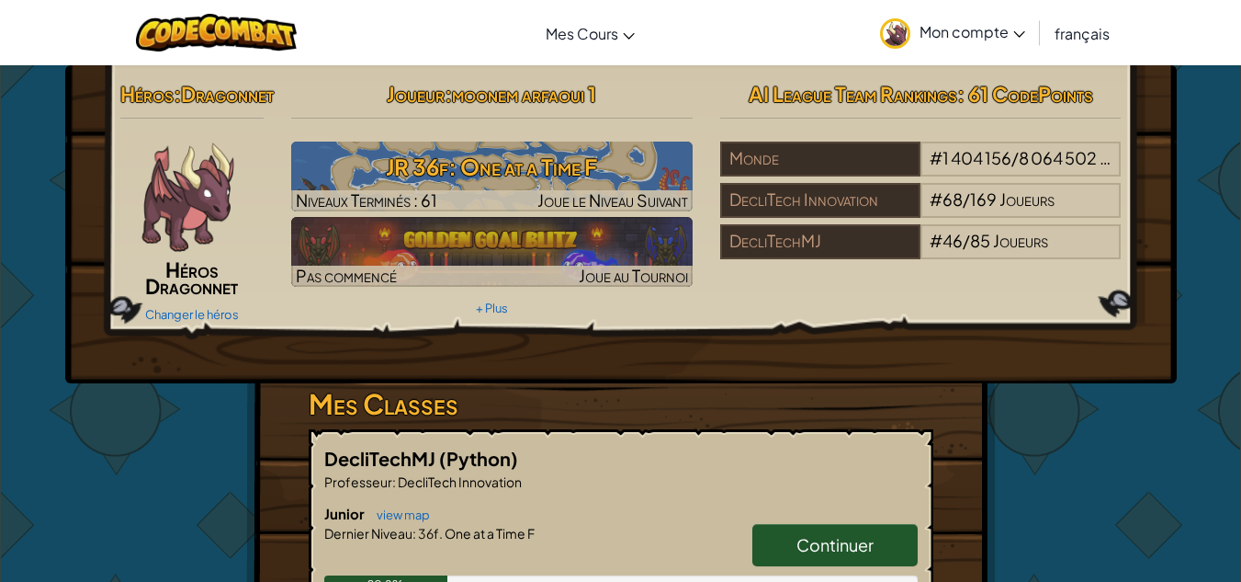
click at [988, 27] on span "Mon compte" at bounding box center [973, 31] width 106 height 19
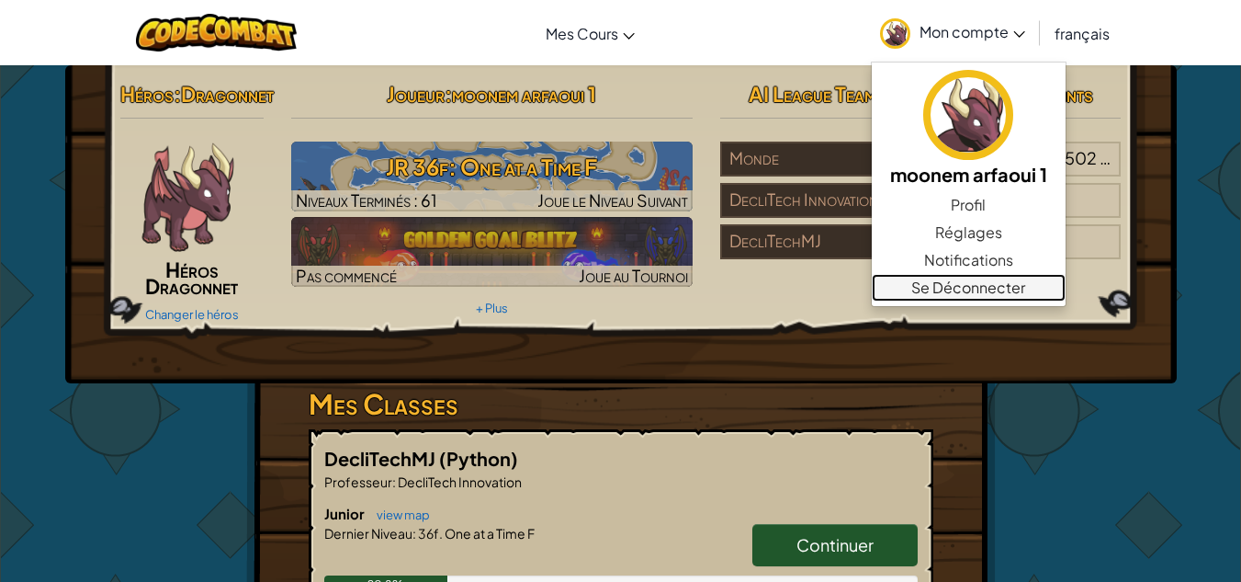
click at [998, 280] on link "Se Déconnecter" at bounding box center [969, 288] width 194 height 28
